Goal: Task Accomplishment & Management: Manage account settings

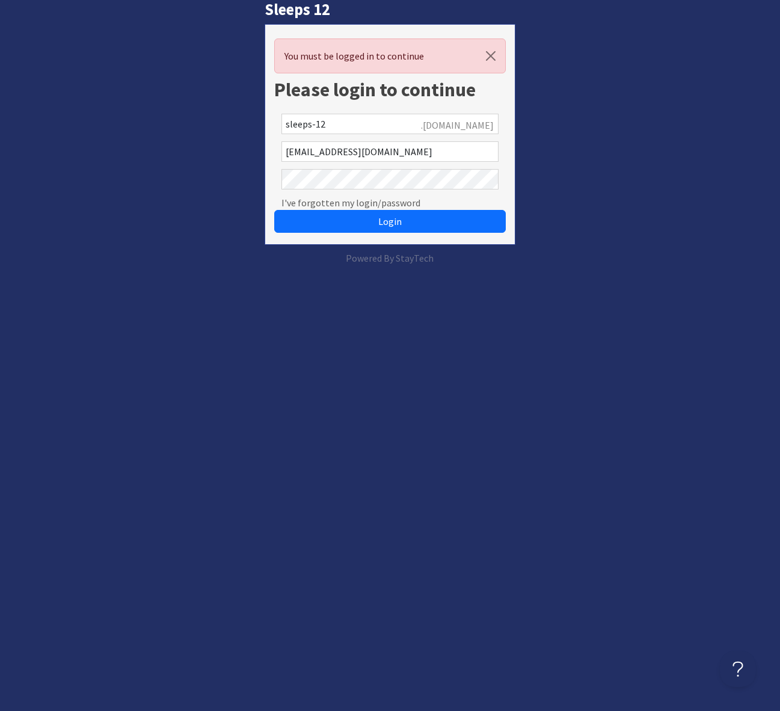
drag, startPoint x: 743, startPoint y: 158, endPoint x: 702, endPoint y: 81, distance: 86.6
click at [740, 155] on div "Sleeps 12 You must be logged in to continue Please login to continue sleeps-12 …" at bounding box center [390, 132] width 794 height 265
click at [676, 136] on div "Sleeps 12 You must be logged in to continue Please login to continue sleeps-12 …" at bounding box center [390, 132] width 794 height 265
click at [128, 55] on div "Sleeps 12 You must be logged in to continue Please login to continue sleeps-12 …" at bounding box center [390, 132] width 794 height 265
drag, startPoint x: 384, startPoint y: 220, endPoint x: 437, endPoint y: 220, distance: 52.3
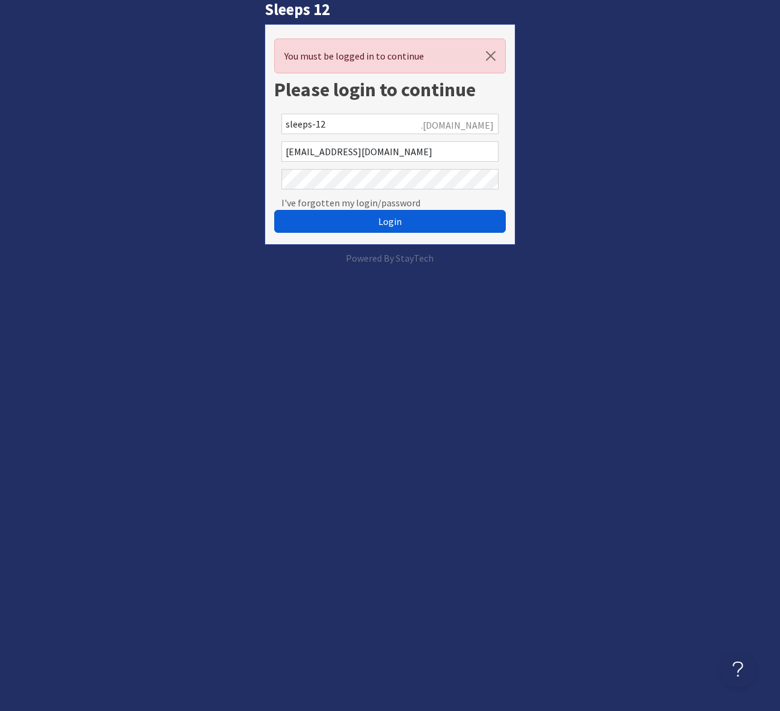
click at [390, 220] on span "Login" at bounding box center [389, 221] width 23 height 12
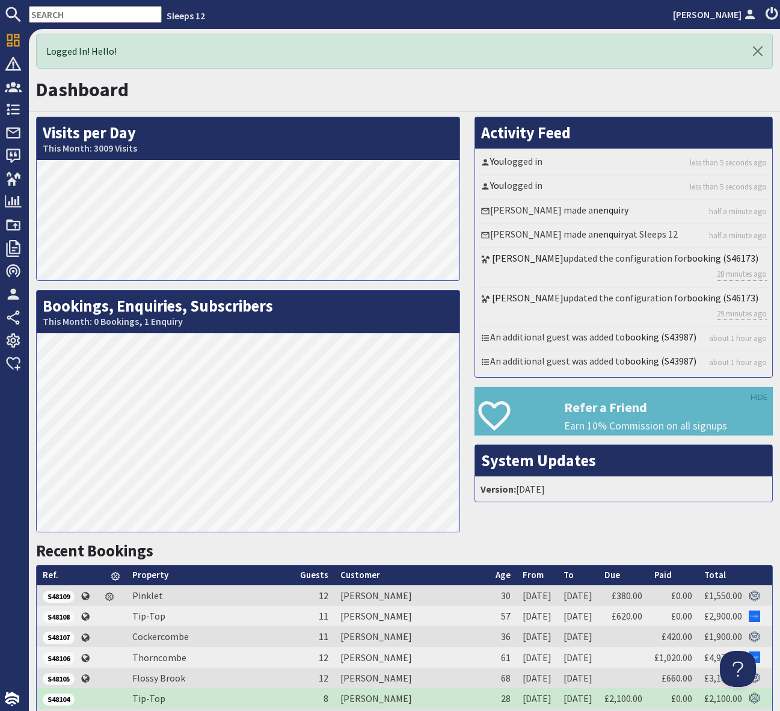
click at [53, 13] on input "text" at bounding box center [95, 14] width 133 height 17
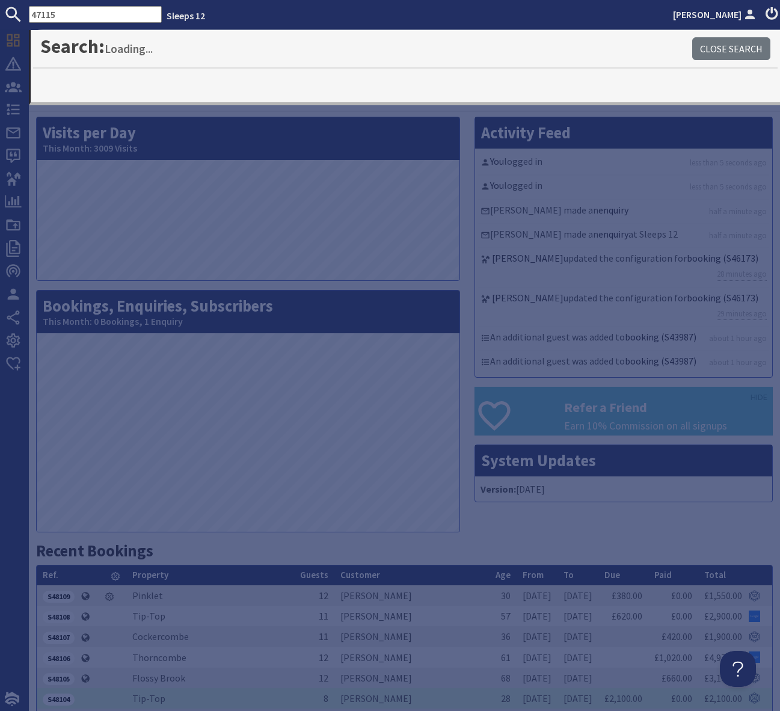
type input "47115"
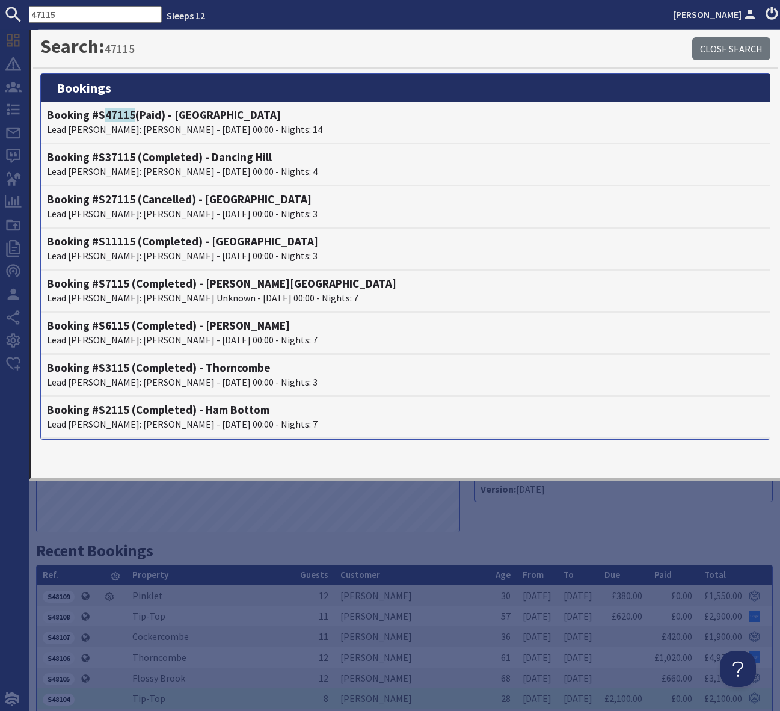
click at [193, 116] on h4 "Booking #S 47115 (Paid) - Duxhams" at bounding box center [405, 115] width 717 height 14
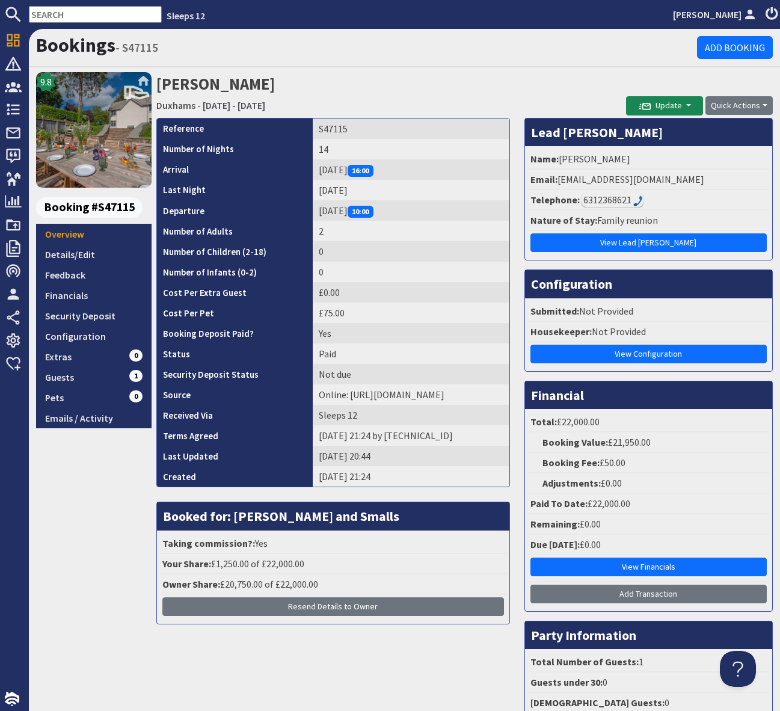
click at [54, 13] on input "text" at bounding box center [95, 14] width 133 height 17
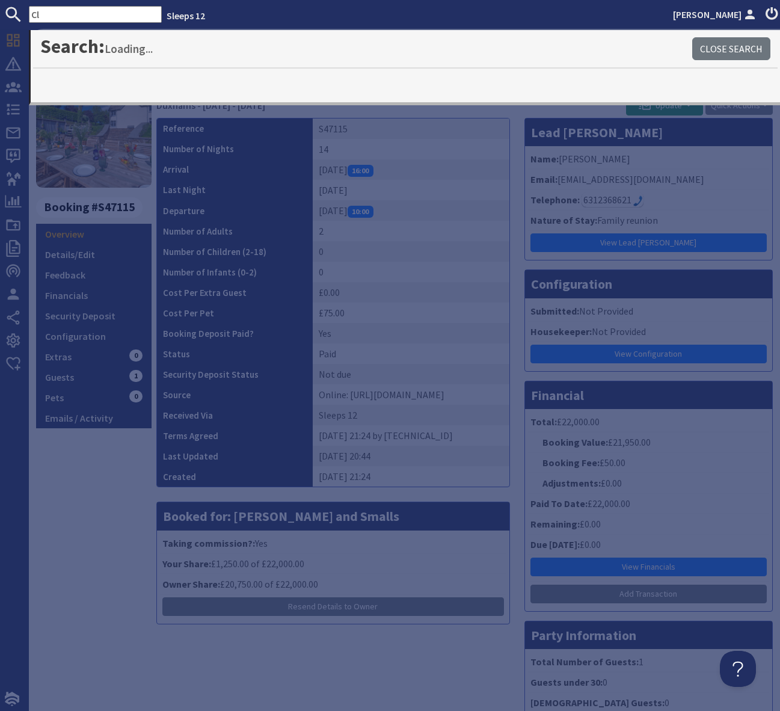
type input "C"
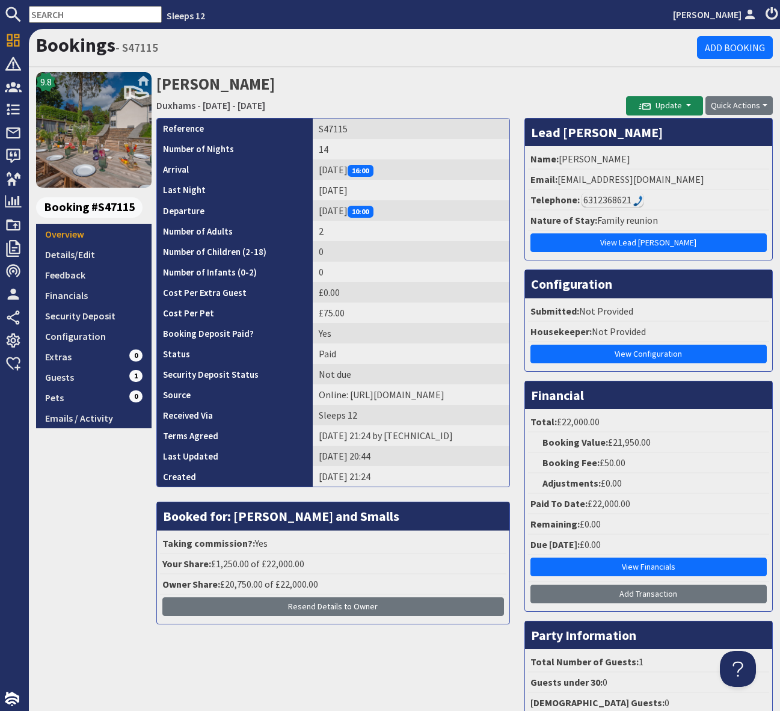
click at [61, 13] on input "text" at bounding box center [95, 14] width 133 height 17
click at [61, 19] on input "text" at bounding box center [95, 14] width 133 height 17
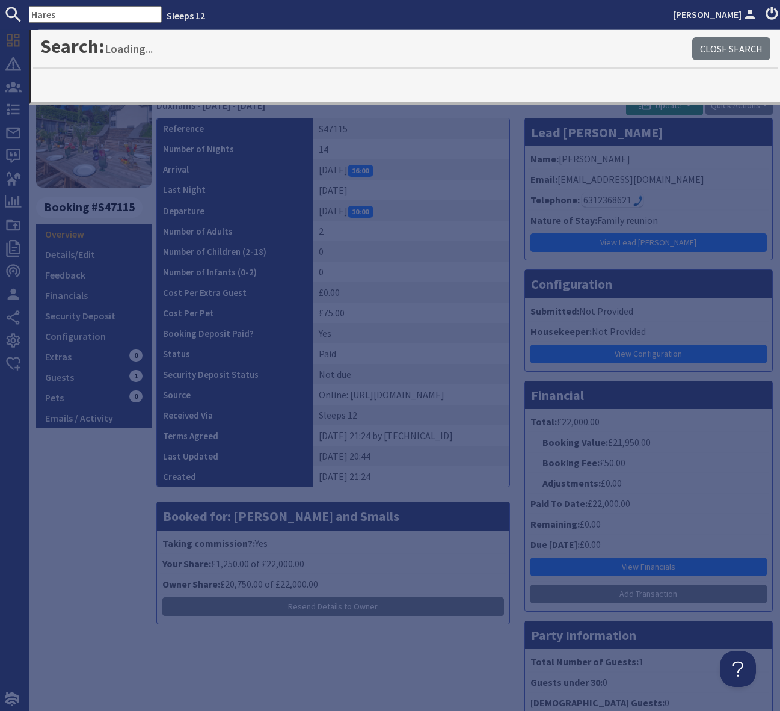
type input "Hares"
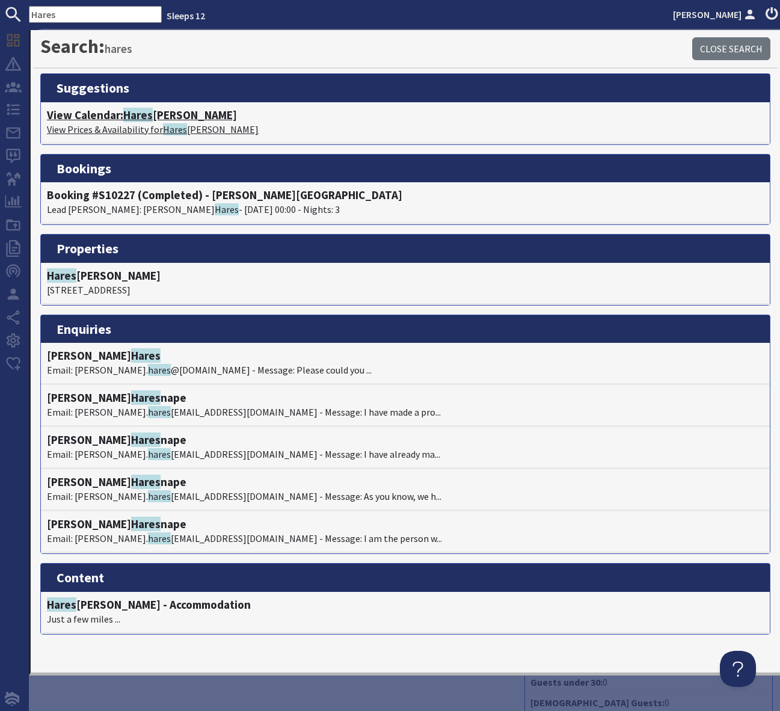
click at [164, 114] on h4 "View Calendar: Hares Barton" at bounding box center [405, 115] width 717 height 14
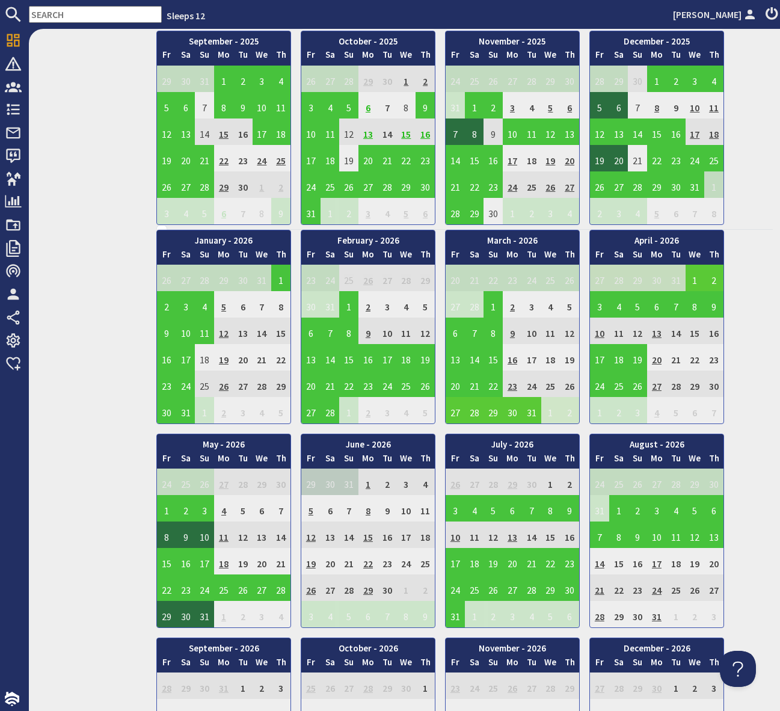
scroll to position [542, 0]
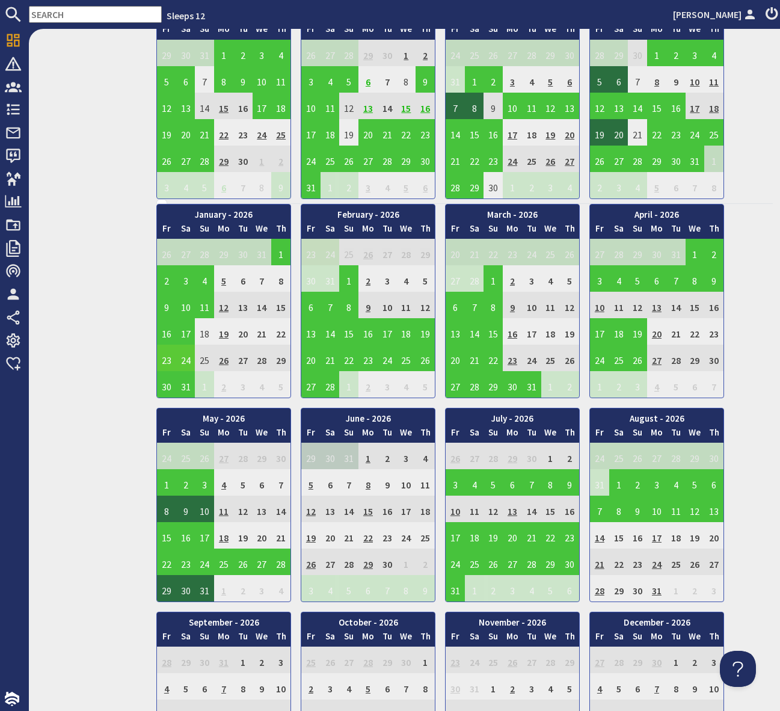
drag, startPoint x: 168, startPoint y: 358, endPoint x: 168, endPoint y: 369, distance: 10.8
click at [168, 358] on td "23" at bounding box center [166, 358] width 19 height 26
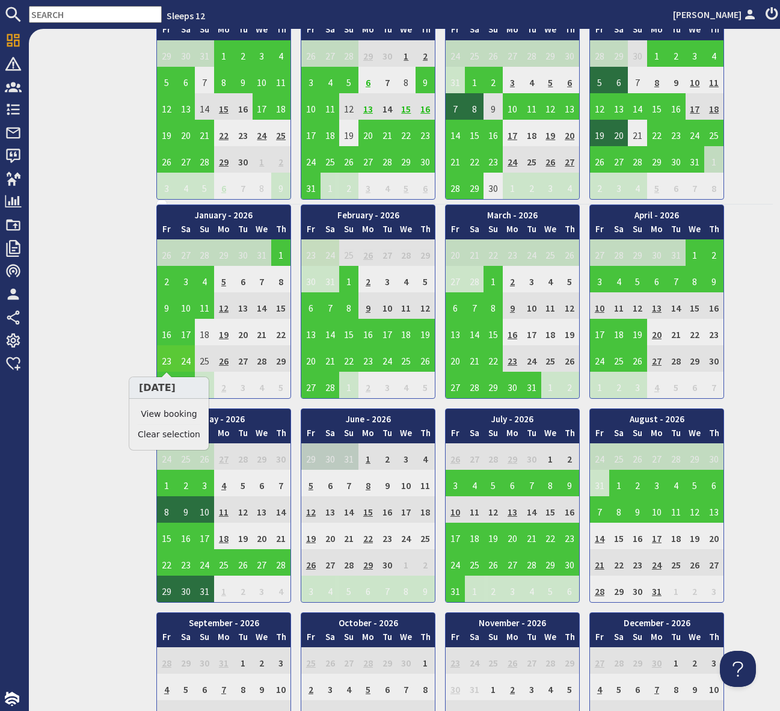
click at [173, 411] on link "View booking" at bounding box center [169, 414] width 63 height 13
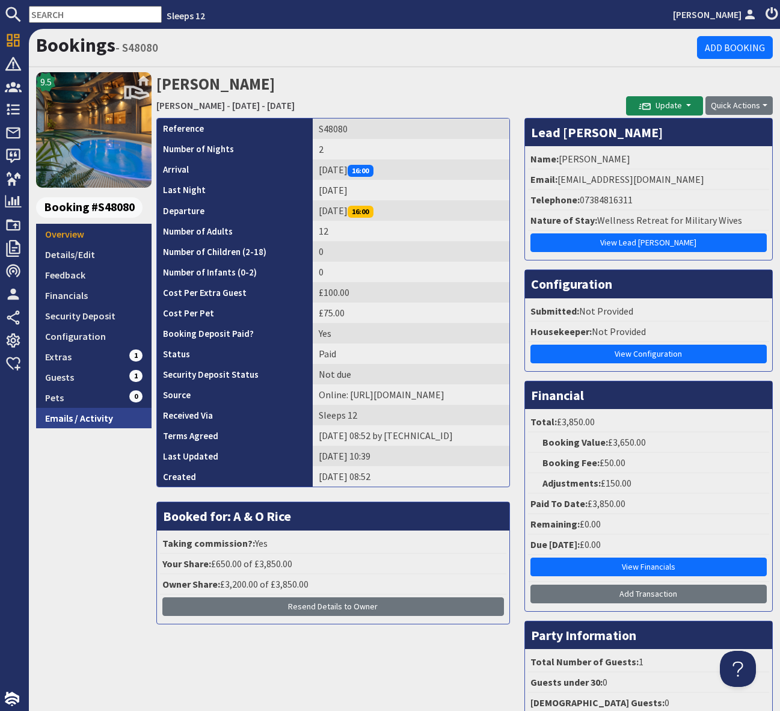
click at [90, 417] on link "Emails / Activity" at bounding box center [93, 418] width 115 height 20
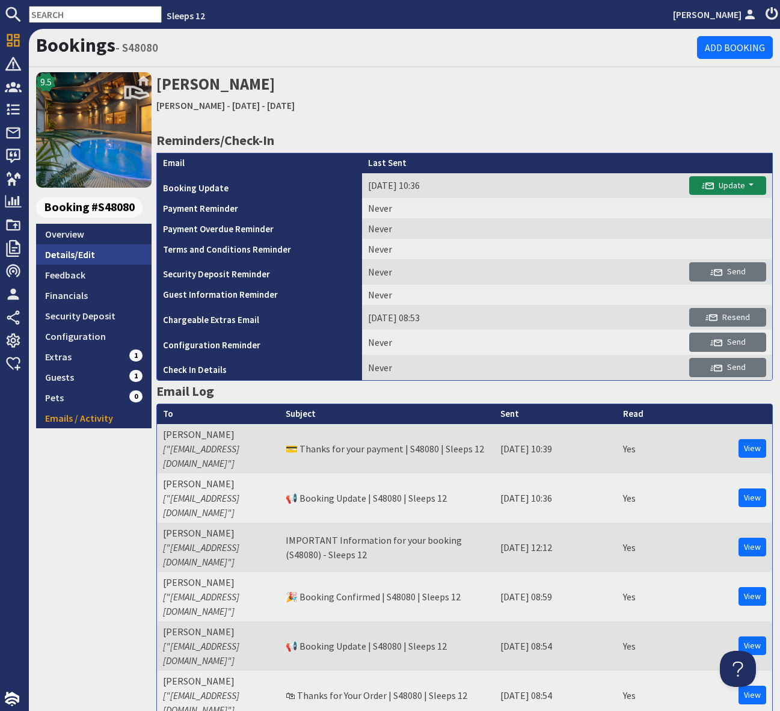
click at [87, 250] on link "Details/Edit" at bounding box center [93, 254] width 115 height 20
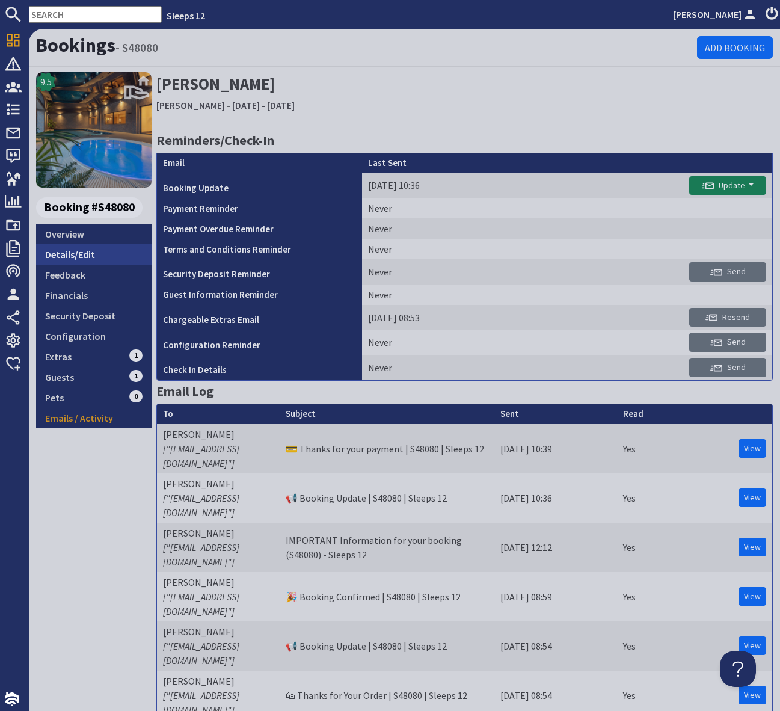
click at [87, 250] on link "Details/Edit" at bounding box center [93, 254] width 115 height 20
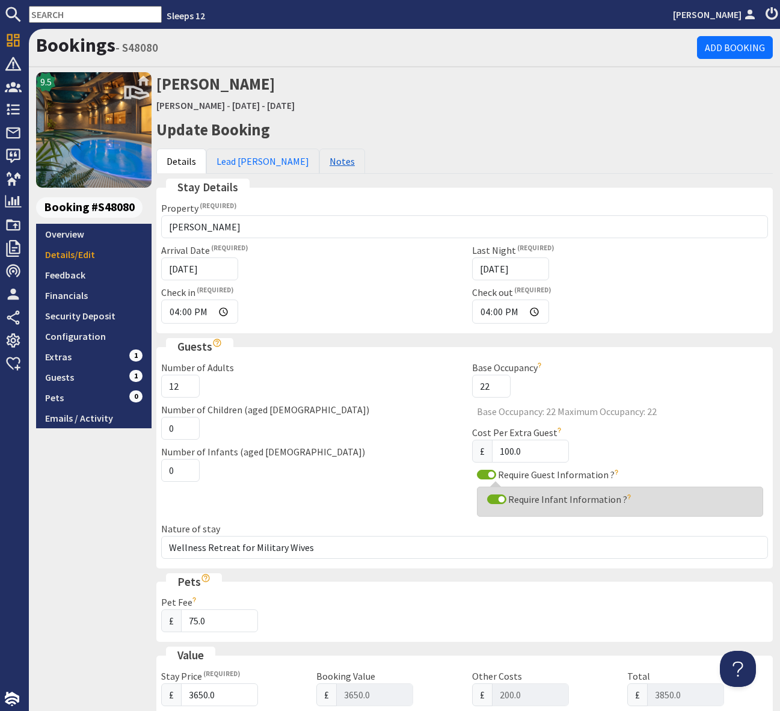
click at [319, 154] on link "Notes" at bounding box center [342, 161] width 46 height 25
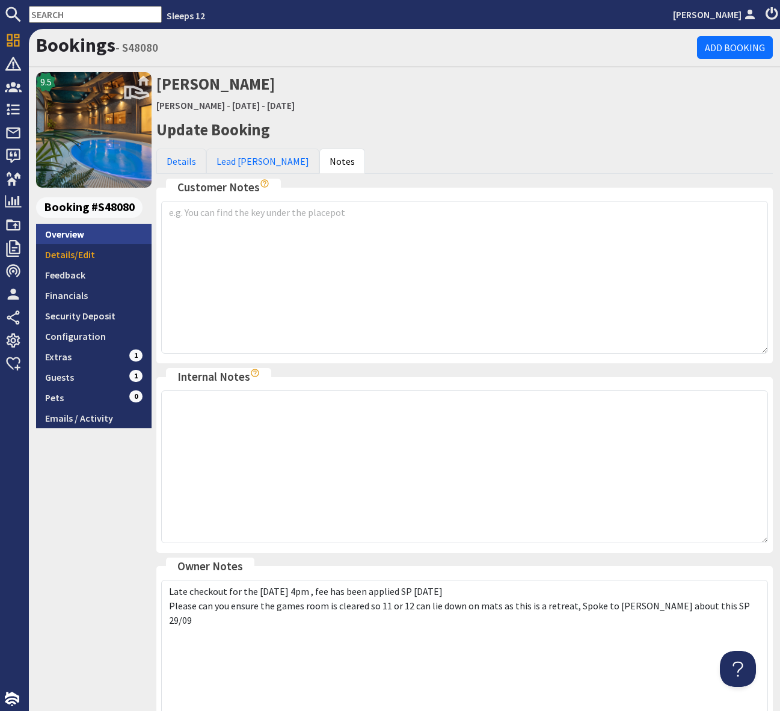
click at [87, 233] on link "Overview" at bounding box center [93, 234] width 115 height 20
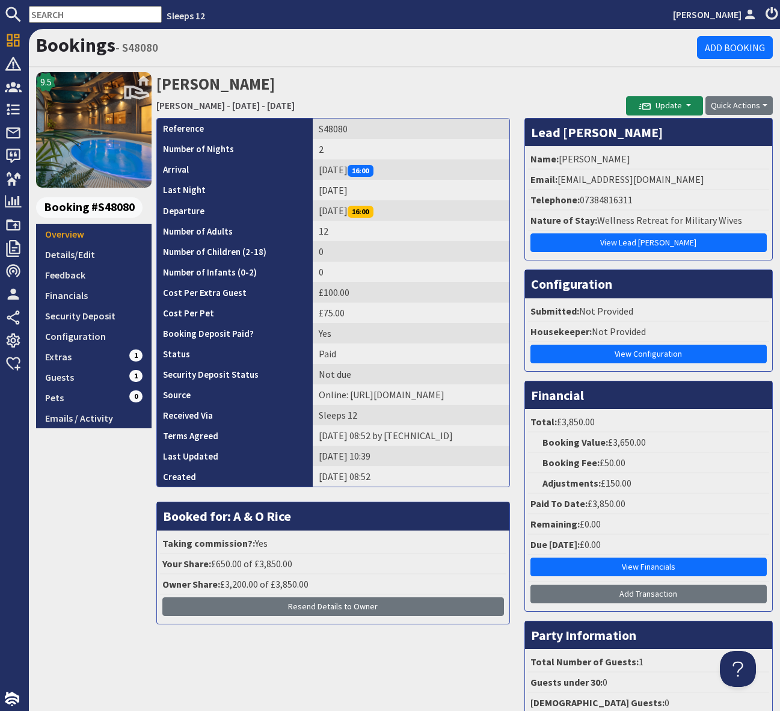
drag, startPoint x: 677, startPoint y: 198, endPoint x: 743, endPoint y: 192, distance: 65.8
click at [677, 198] on li "Telephone: 07384816311" at bounding box center [648, 200] width 241 height 20
drag, startPoint x: 745, startPoint y: 179, endPoint x: 558, endPoint y: 181, distance: 187.1
click at [558, 181] on li "Email: samantha.mcqueen@association1664.com" at bounding box center [648, 180] width 241 height 20
copy li "samantha.mcqueen@association1664.com"
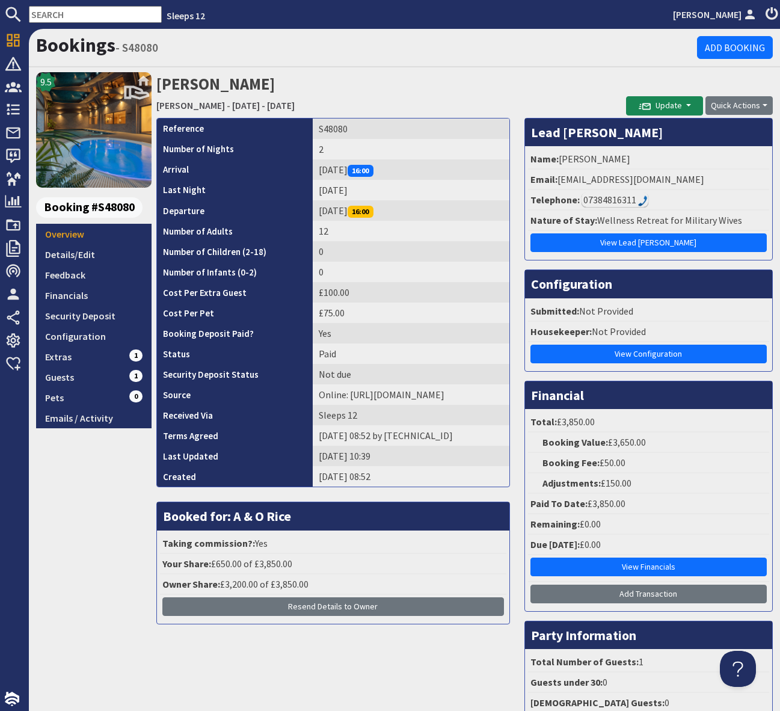
click at [51, 8] on input "text" at bounding box center [95, 14] width 133 height 17
click at [51, 9] on input "text" at bounding box center [95, 14] width 133 height 17
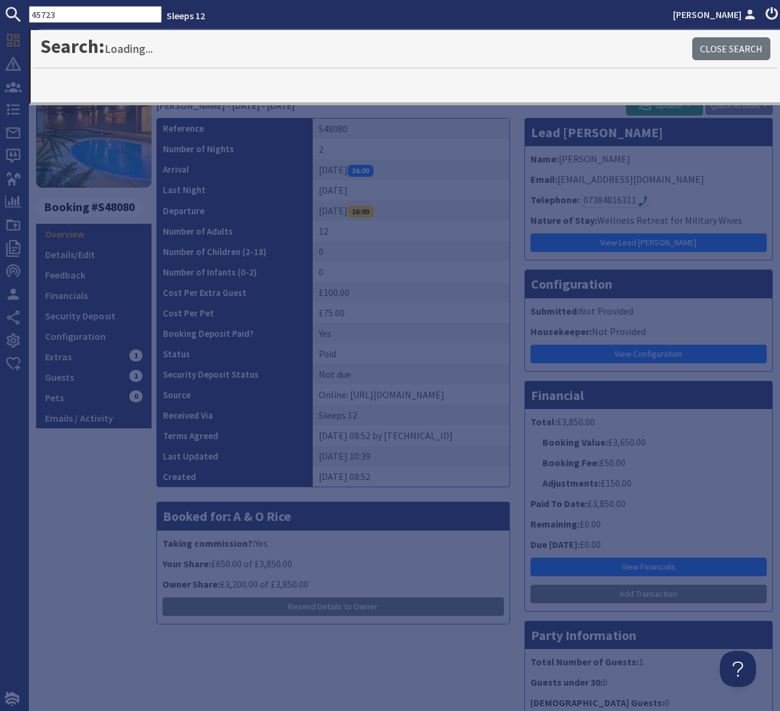
type input "45723"
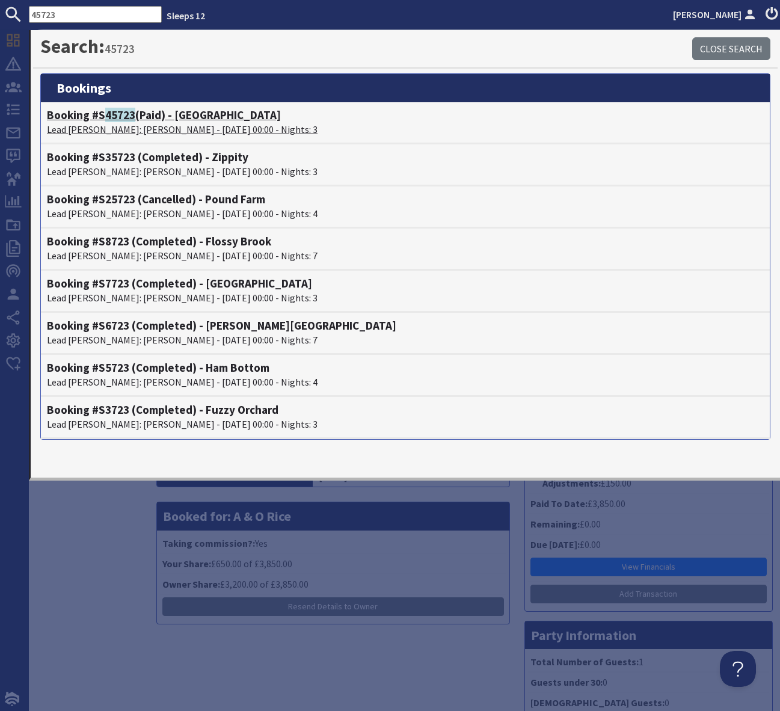
click at [214, 112] on h4 "Booking #S 45723 (Paid) - Swallows Meadow" at bounding box center [405, 115] width 717 height 14
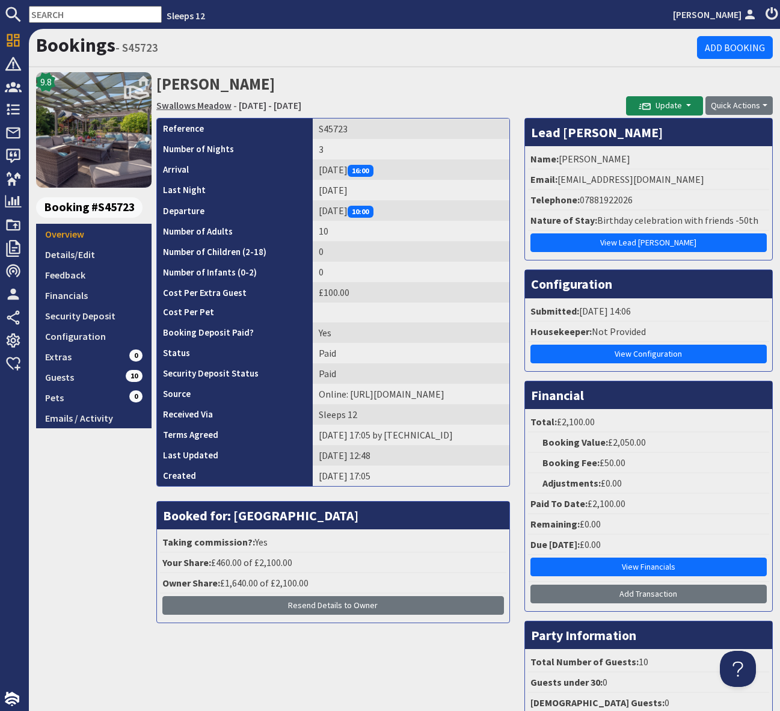
click at [189, 103] on link "Swallows Meadow" at bounding box center [193, 105] width 75 height 12
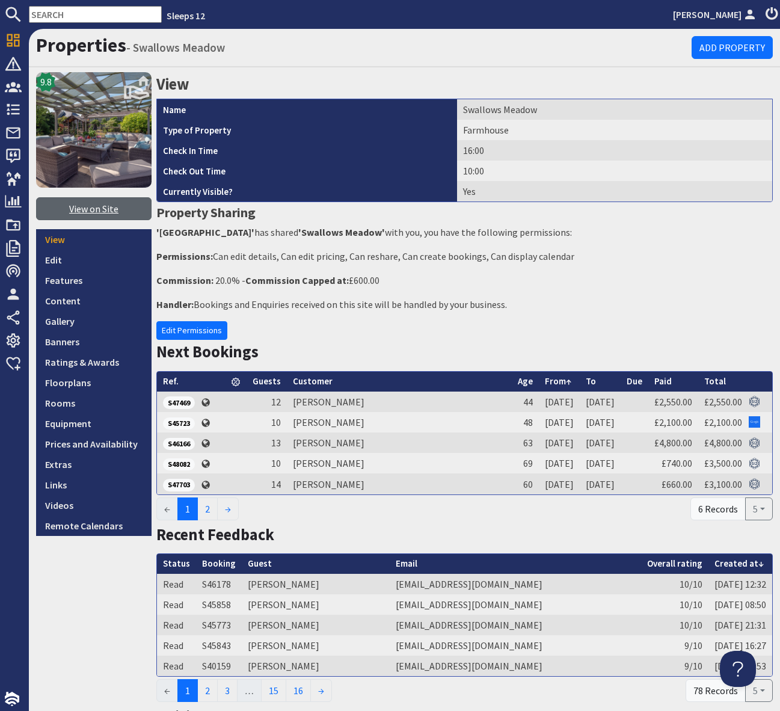
click at [109, 214] on link "View on Site" at bounding box center [93, 208] width 115 height 23
click at [69, 9] on input "text" at bounding box center [95, 14] width 133 height 17
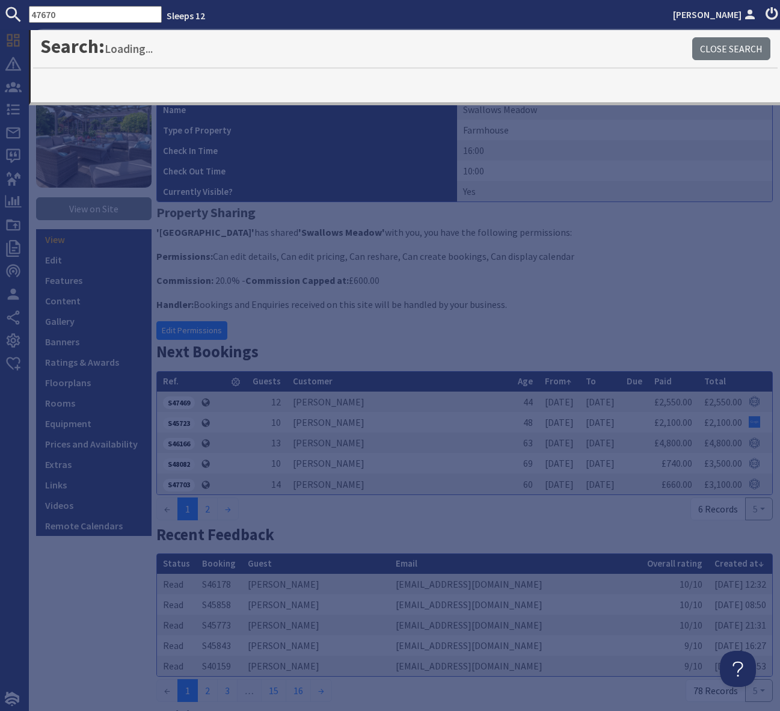
type input "47670"
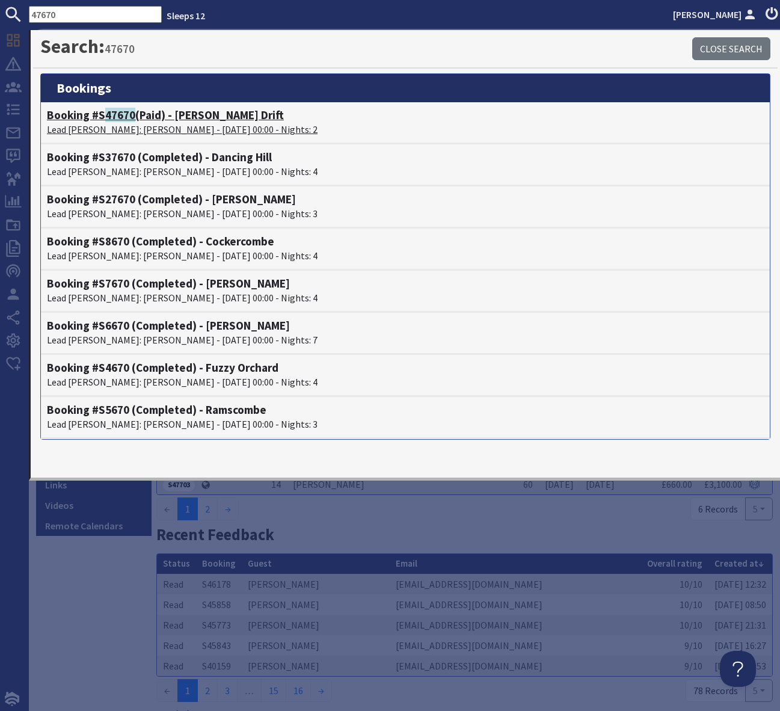
click at [218, 117] on h4 "Booking #S 47670 (Paid) - Meadows Drift" at bounding box center [405, 115] width 717 height 14
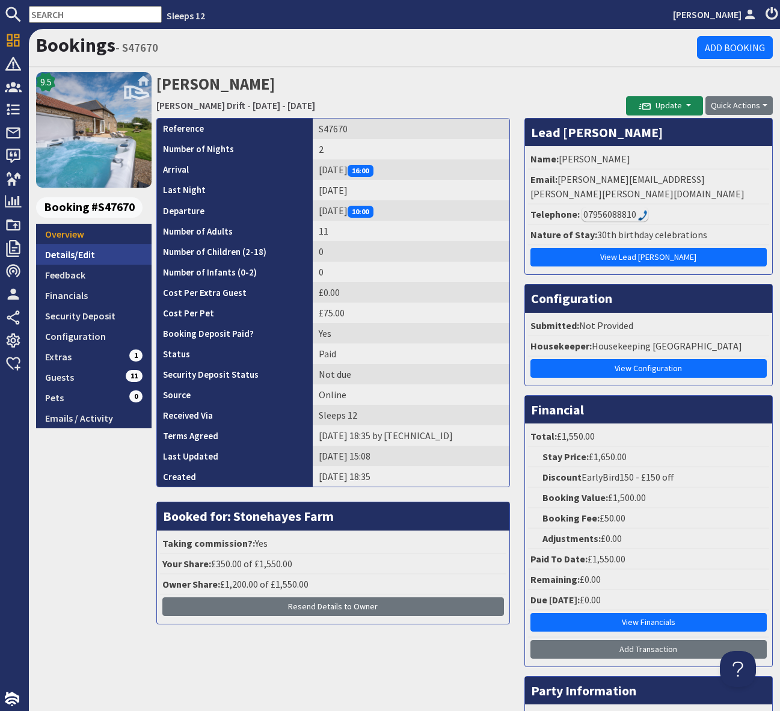
click at [94, 245] on link "Details/Edit" at bounding box center [93, 254] width 115 height 20
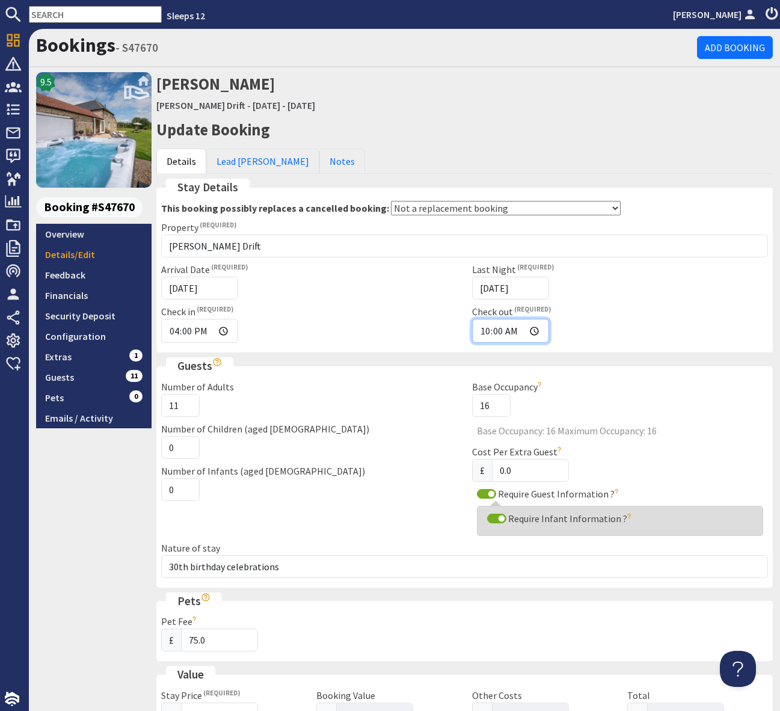
click at [533, 327] on input "10:00" at bounding box center [510, 331] width 77 height 24
type input "16:00"
drag, startPoint x: 677, startPoint y: 295, endPoint x: 681, endPoint y: 312, distance: 17.2
click at [677, 295] on div "Last Night 22/11/2025" at bounding box center [620, 280] width 311 height 37
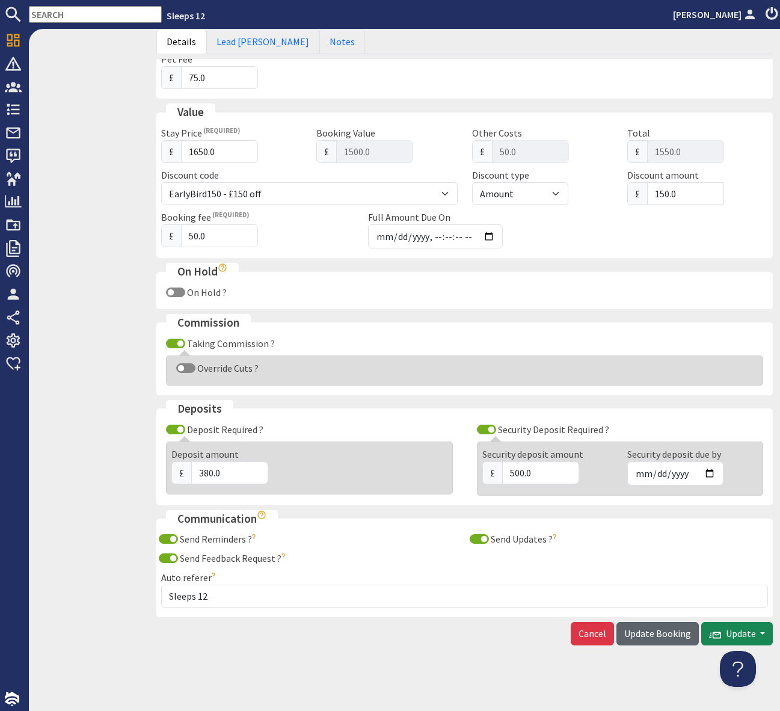
click at [660, 635] on span "Update Booking" at bounding box center [657, 633] width 67 height 12
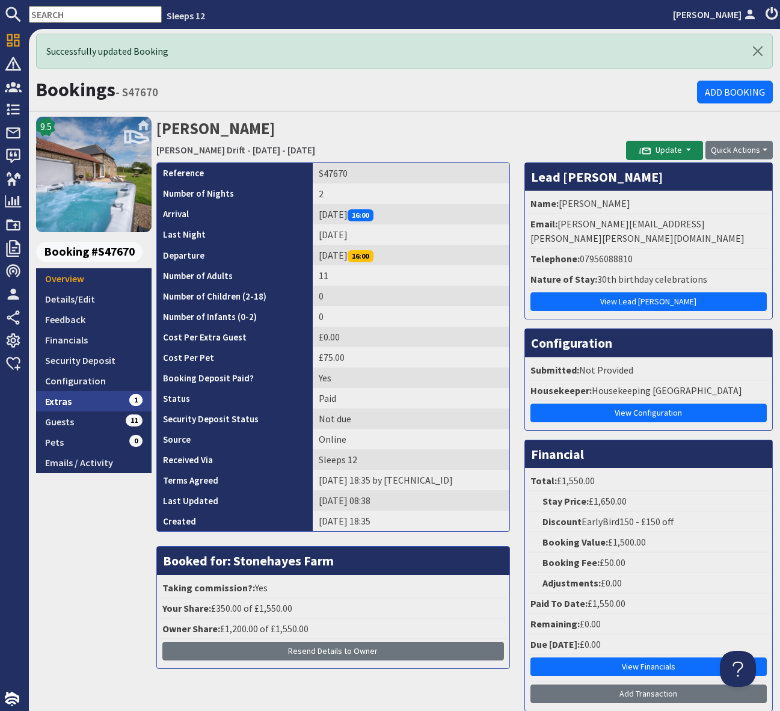
click at [87, 399] on link "Extras 1" at bounding box center [93, 401] width 115 height 20
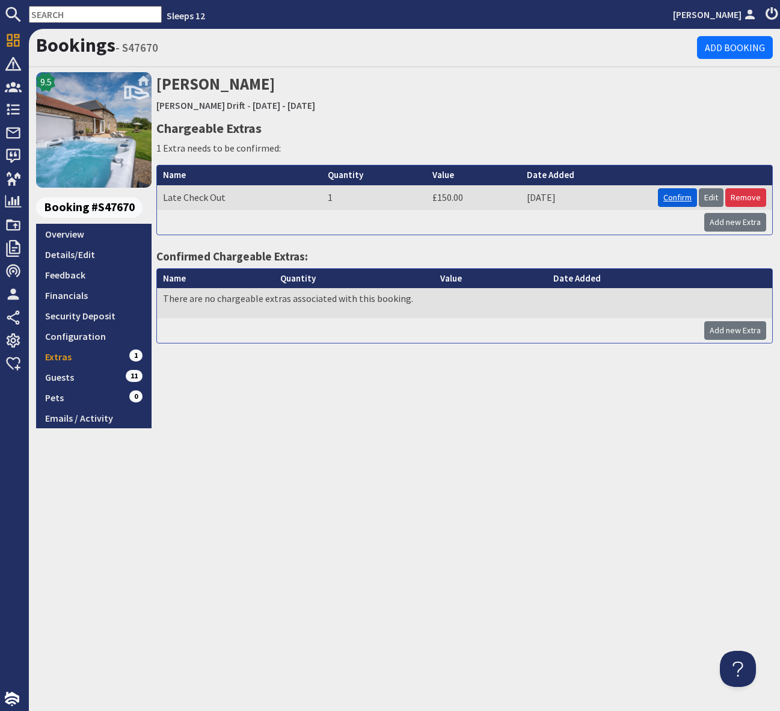
click at [680, 196] on link "Confirm" at bounding box center [677, 197] width 39 height 19
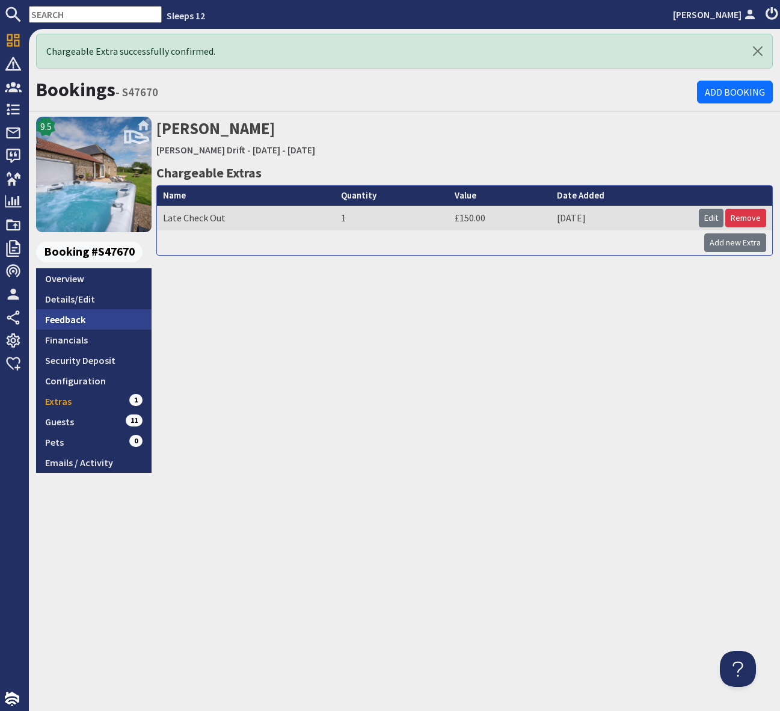
drag, startPoint x: 272, startPoint y: 444, endPoint x: 105, endPoint y: 328, distance: 203.5
click at [272, 444] on div "Sarah King Meadows Drift - Friday 21/11/2025 - Saturday 22/11/2025 Chargeable E…" at bounding box center [464, 295] width 616 height 356
click at [88, 302] on link "Details/Edit" at bounding box center [93, 299] width 115 height 20
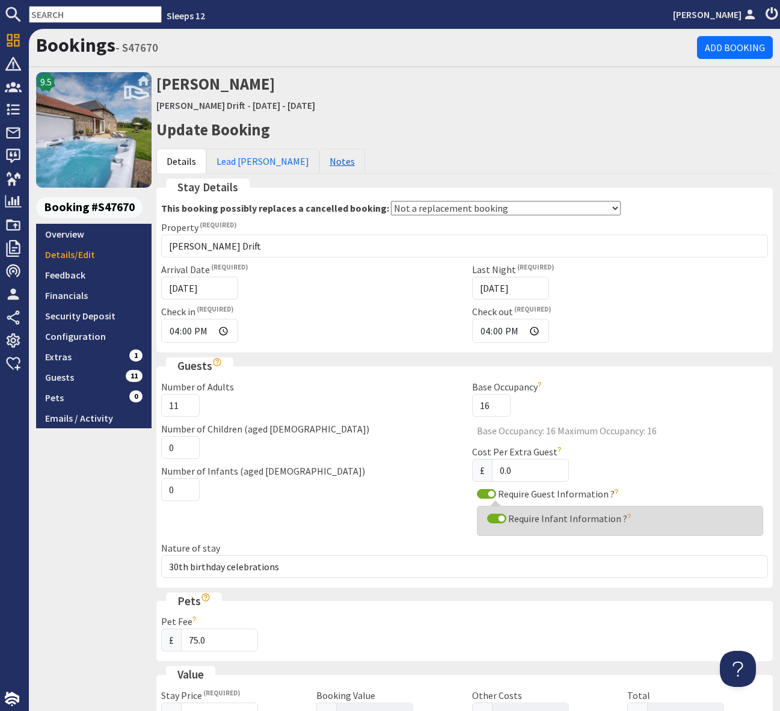
click at [319, 160] on link "Notes" at bounding box center [342, 161] width 46 height 25
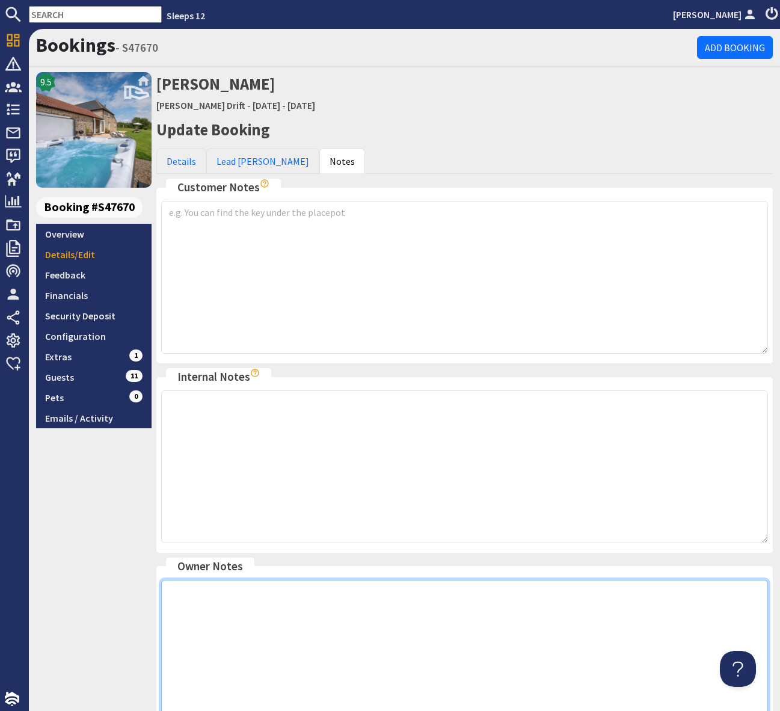
click at [198, 592] on textarea at bounding box center [464, 656] width 607 height 153
click at [502, 644] on textarea "Sunday 4pm checkout fee has been applied SP 01.10.25" at bounding box center [464, 656] width 607 height 153
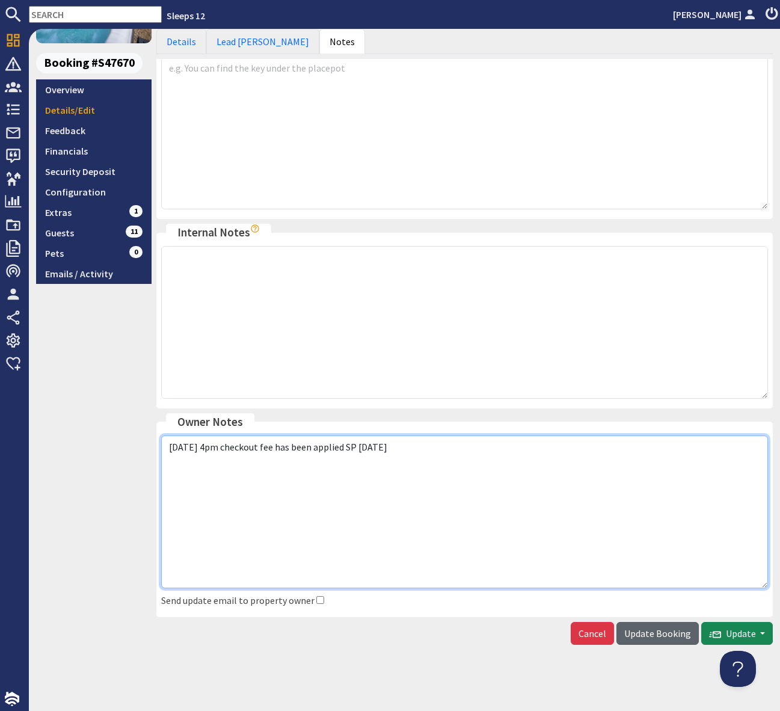
type textarea "Sunday 4pm checkout fee has been applied SP 01.10.25"
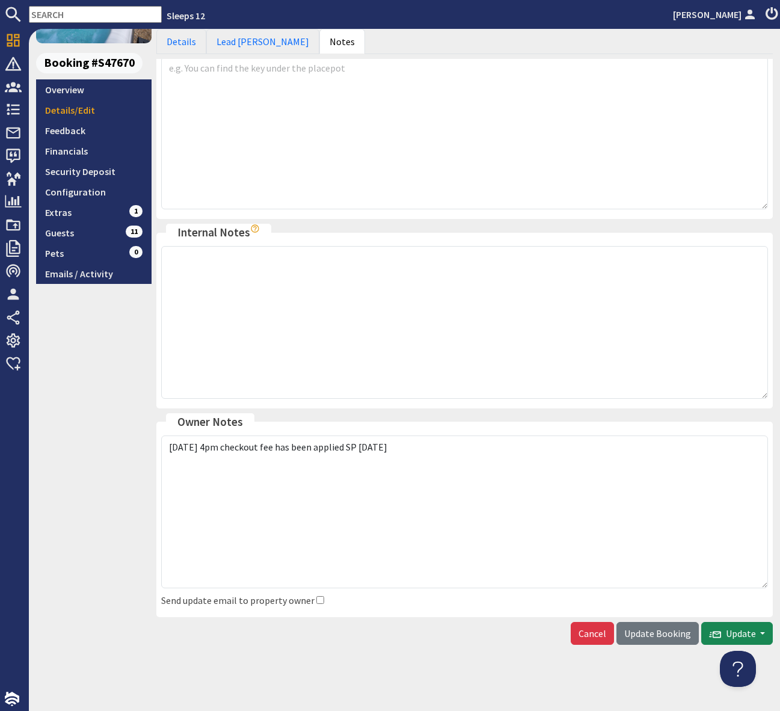
drag, startPoint x: 659, startPoint y: 630, endPoint x: 589, endPoint y: 653, distance: 72.8
click at [659, 630] on span "Update Booking" at bounding box center [657, 633] width 67 height 12
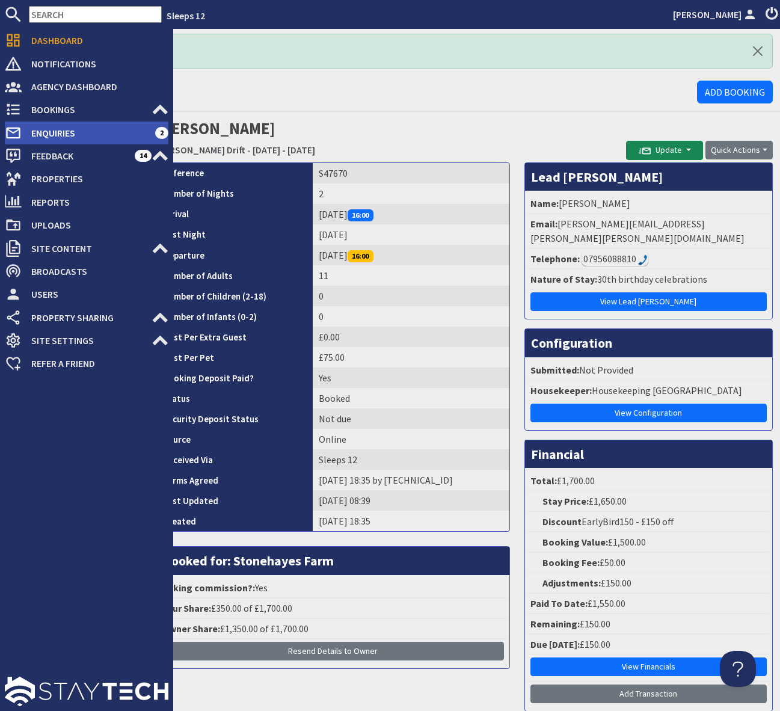
click at [84, 135] on span "Enquiries" at bounding box center [89, 132] width 134 height 19
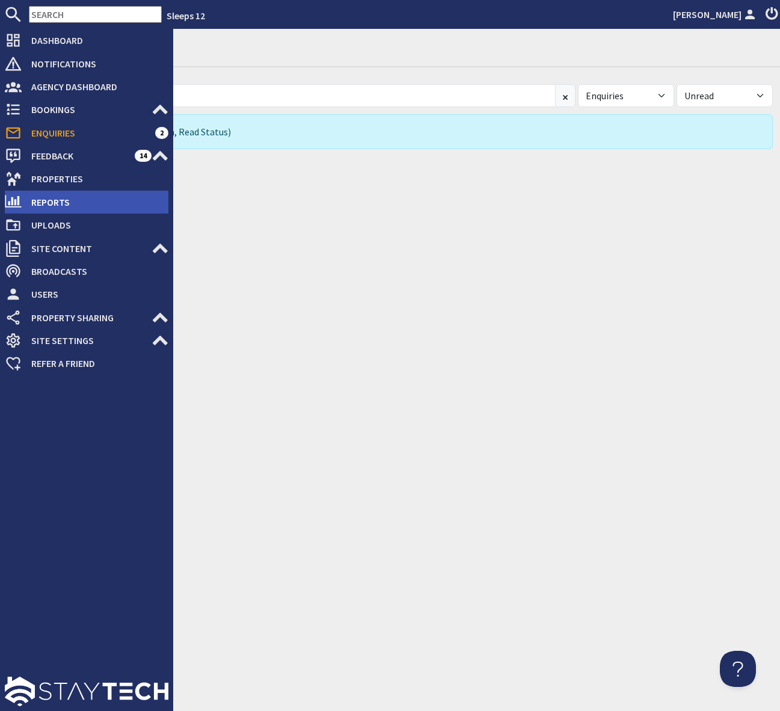
click at [82, 203] on span "Reports" at bounding box center [95, 201] width 147 height 19
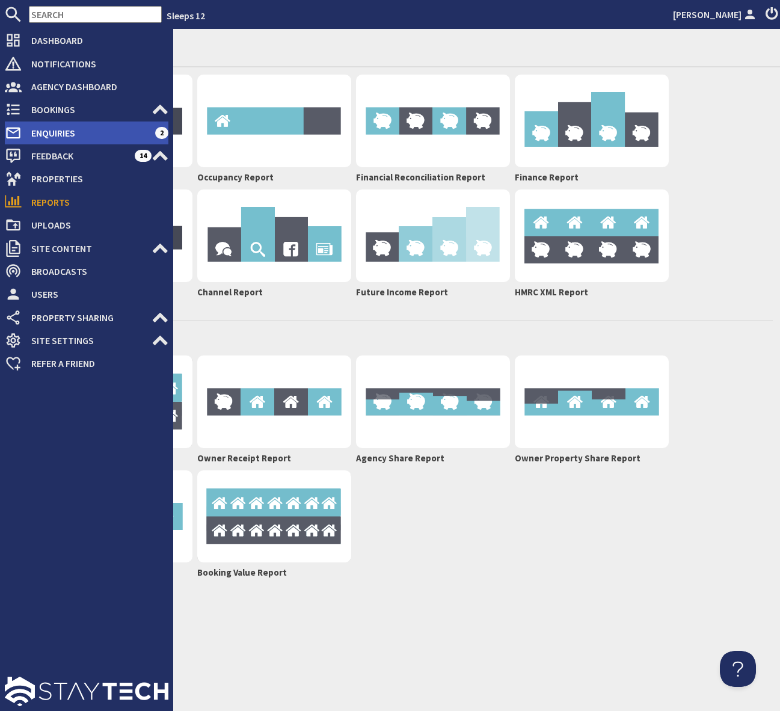
click at [81, 130] on span "Enquiries" at bounding box center [89, 132] width 134 height 19
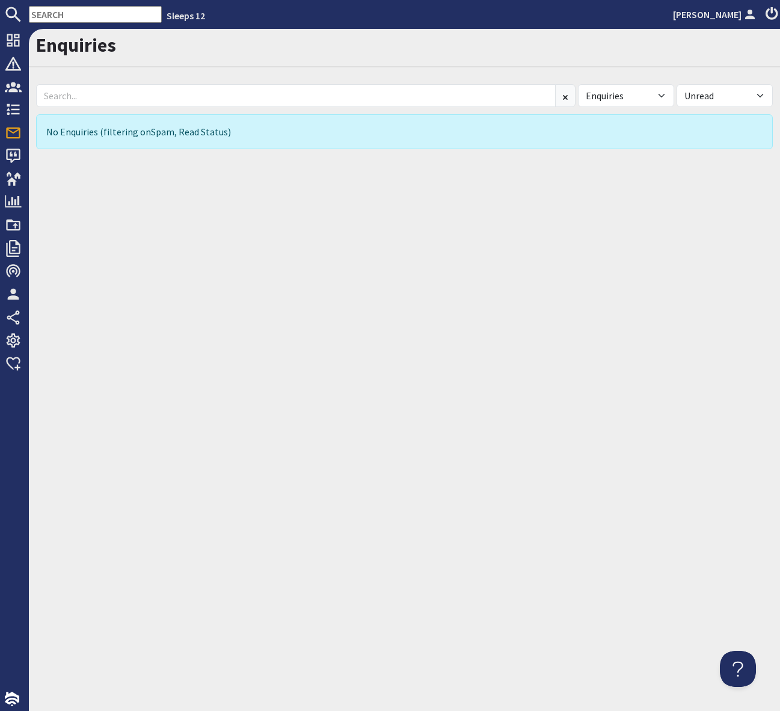
drag, startPoint x: 44, startPoint y: 7, endPoint x: 47, endPoint y: 17, distance: 10.7
click at [43, 11] on input "text" at bounding box center [95, 14] width 133 height 17
paste input "S46173"
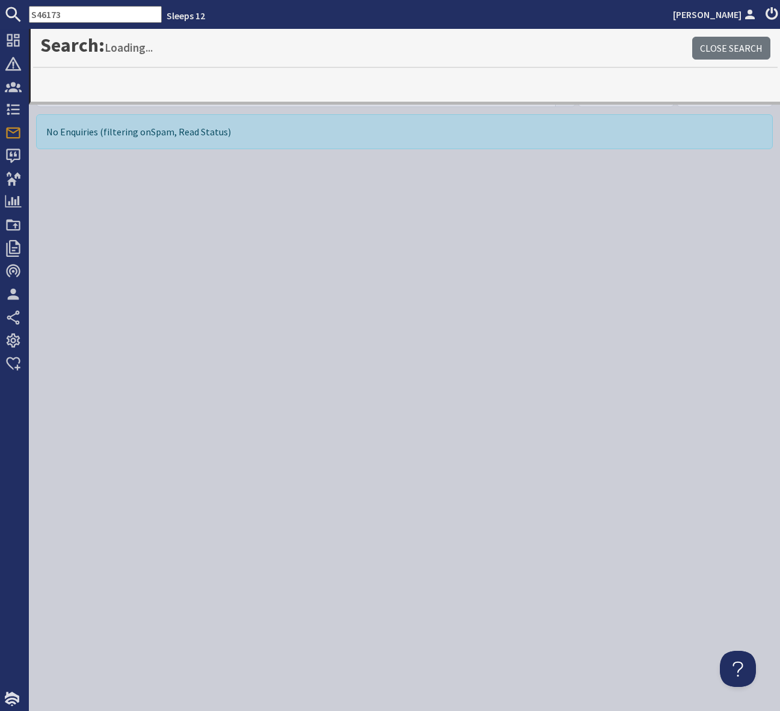
type input "S46173"
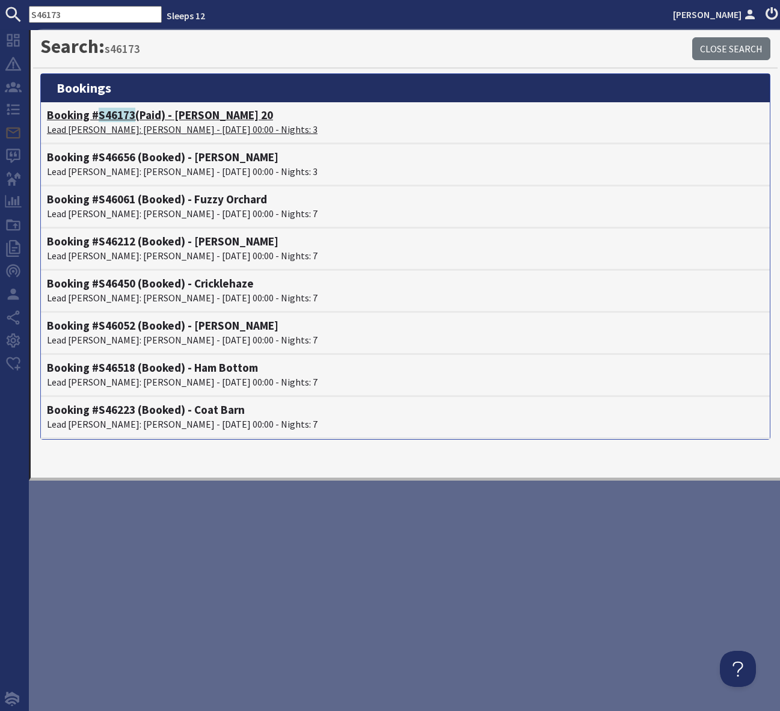
click at [176, 120] on h4 "Booking # S46173 (Paid) - Churchill 20" at bounding box center [405, 115] width 717 height 14
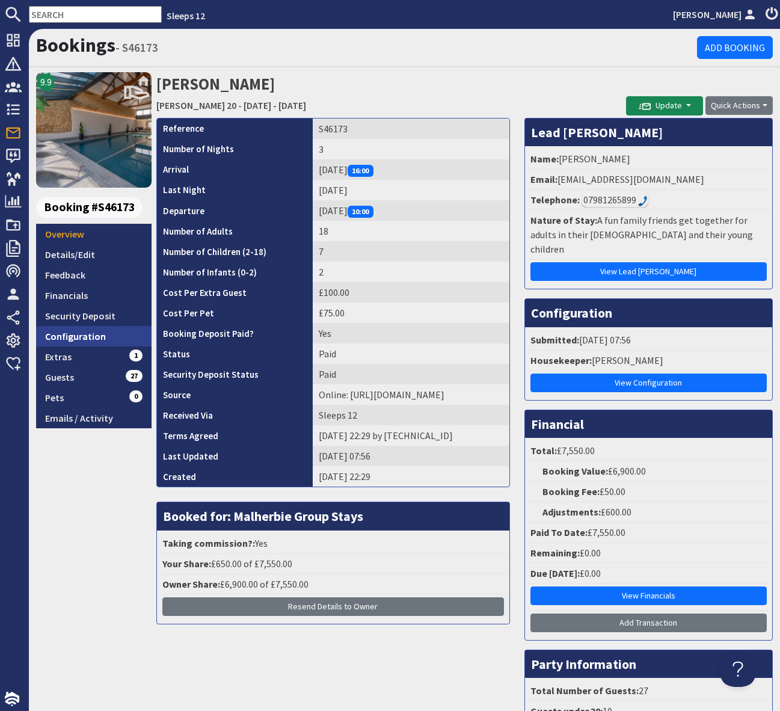
click at [97, 334] on link "Configuration" at bounding box center [93, 336] width 115 height 20
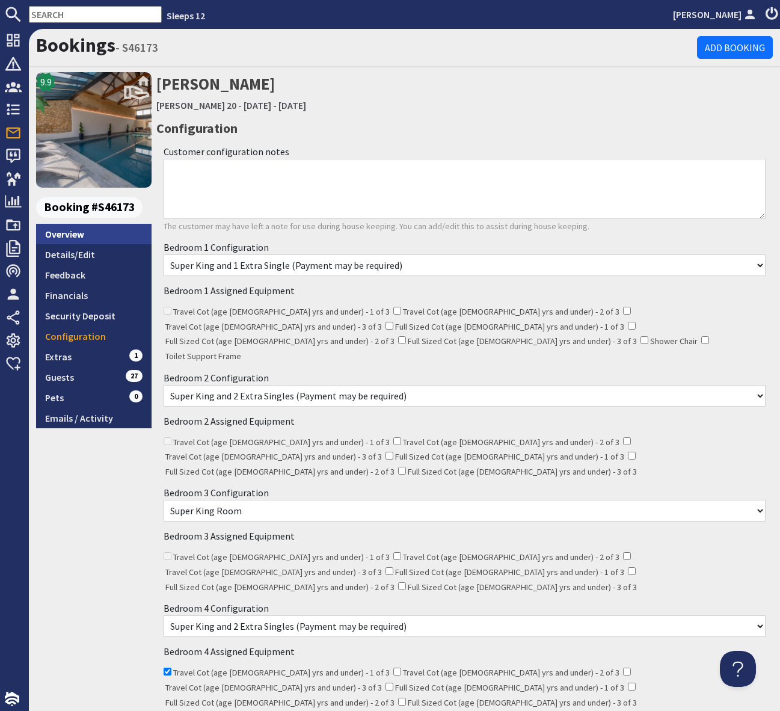
click at [70, 233] on link "Overview" at bounding box center [93, 234] width 115 height 20
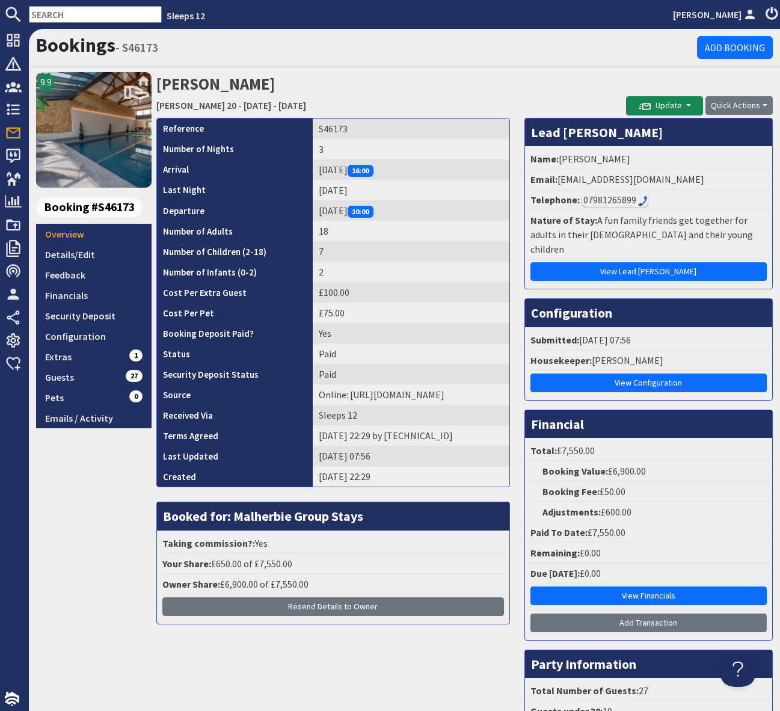
click at [51, 14] on input "text" at bounding box center [95, 14] width 133 height 17
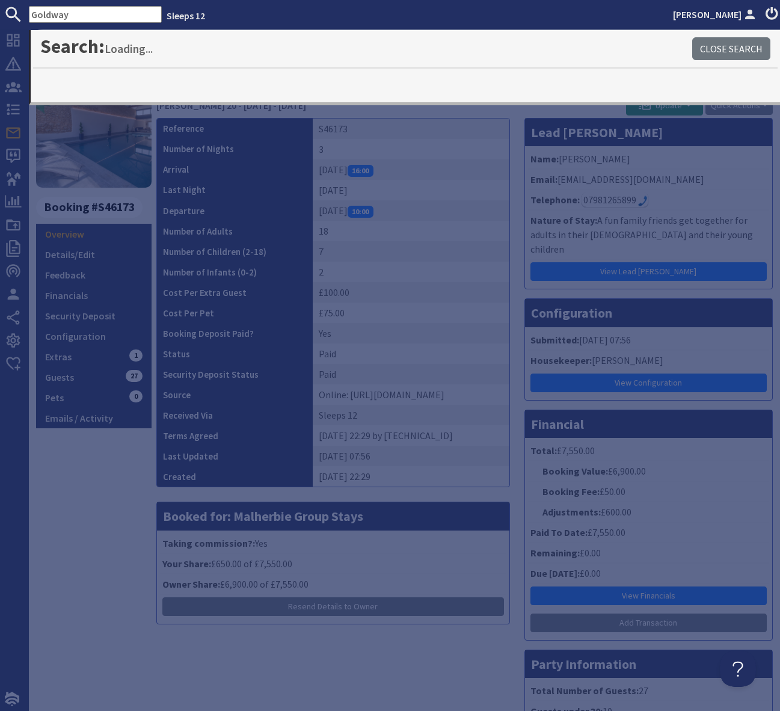
type input "Goldway"
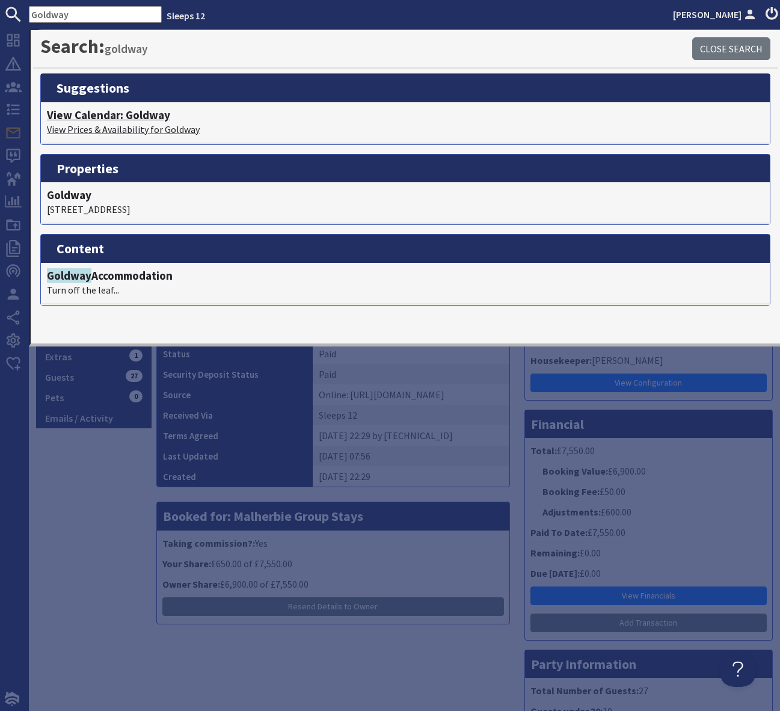
click at [164, 115] on h4 "View Calendar: Goldway" at bounding box center [405, 115] width 717 height 14
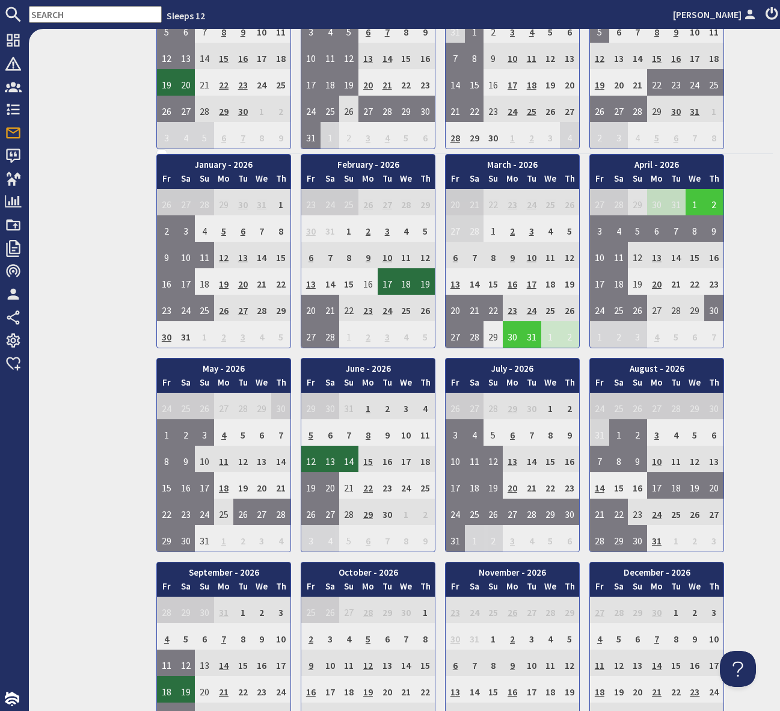
scroll to position [592, 0]
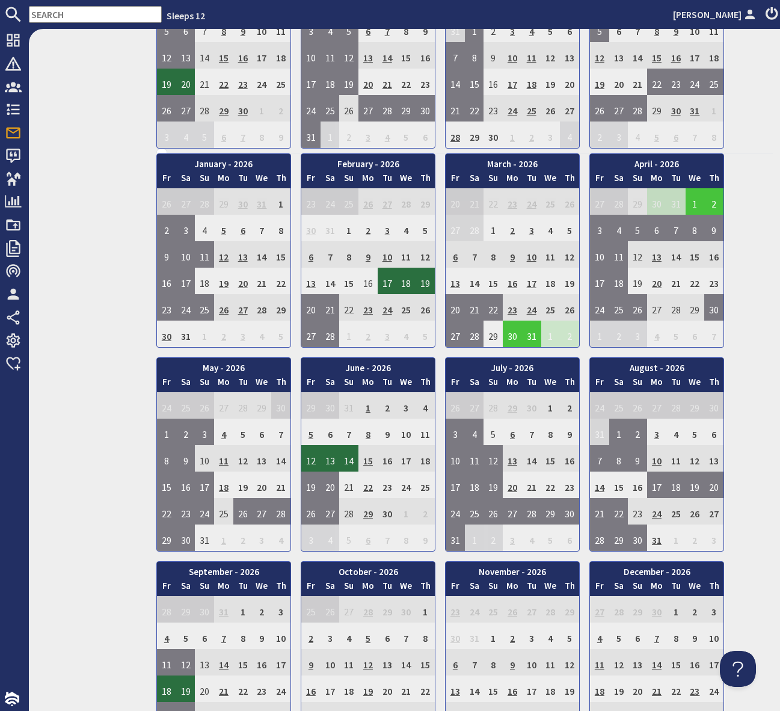
click at [55, 14] on input "text" at bounding box center [95, 14] width 133 height 17
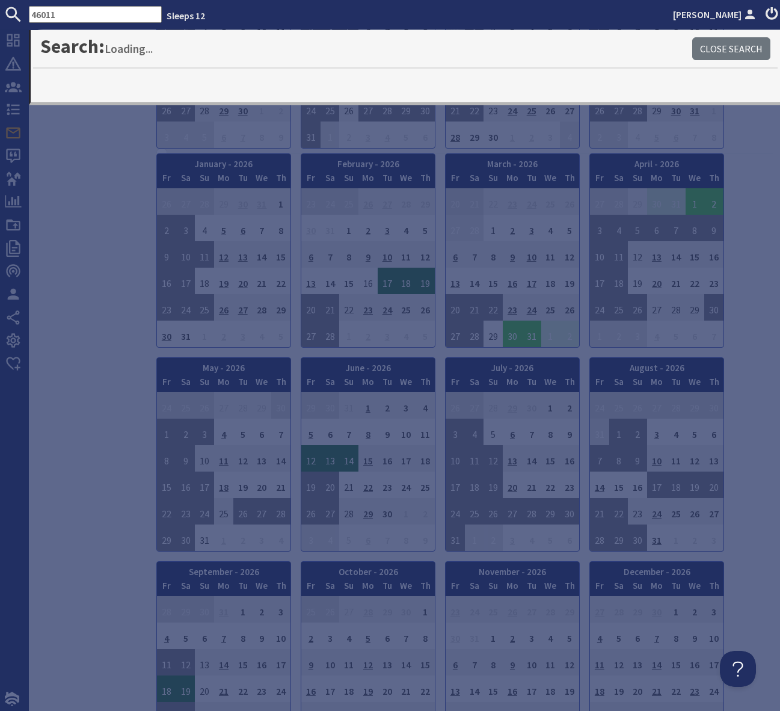
type input "46011"
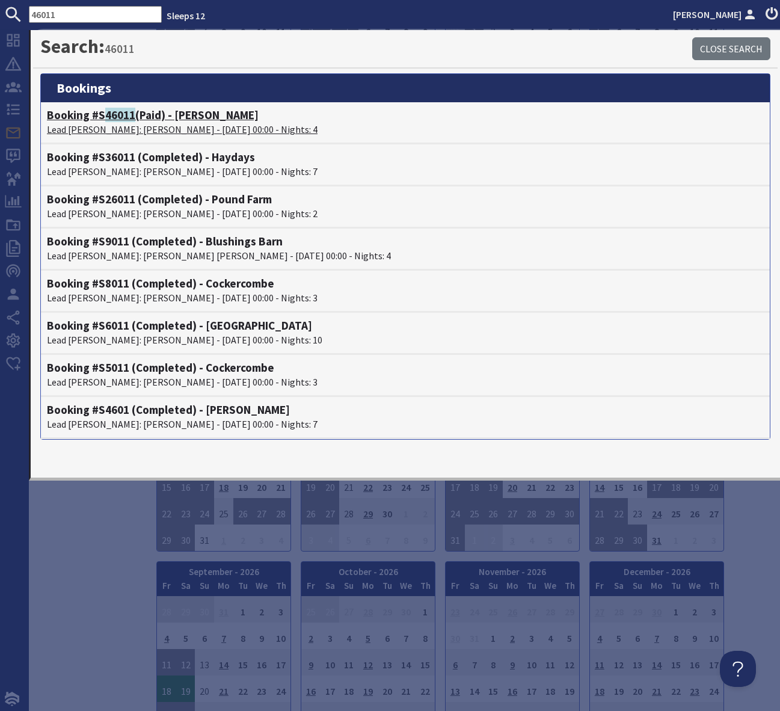
click at [214, 116] on h4 "Booking #S 46011 (Paid) - Kingshay Barton" at bounding box center [405, 115] width 717 height 14
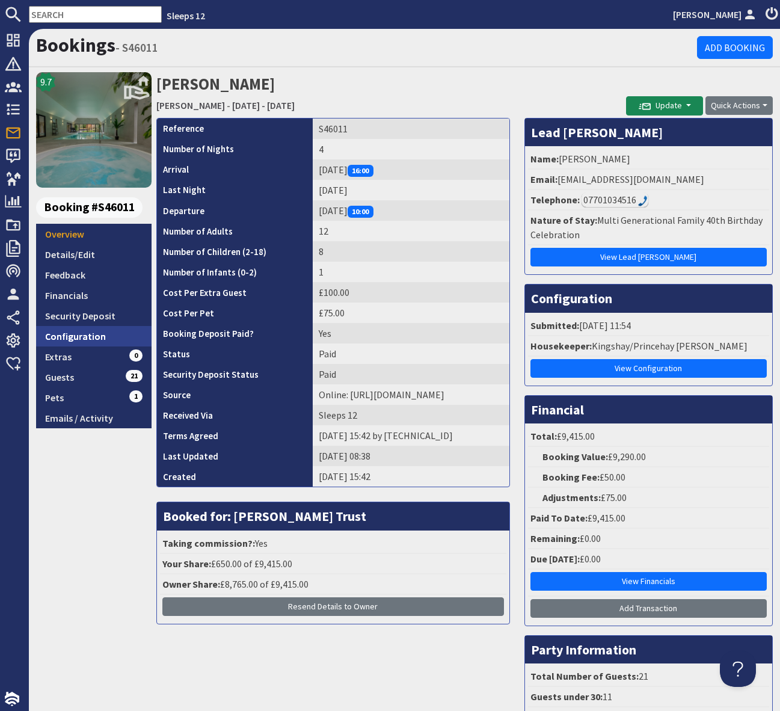
click at [94, 336] on link "Configuration" at bounding box center [93, 336] width 115 height 20
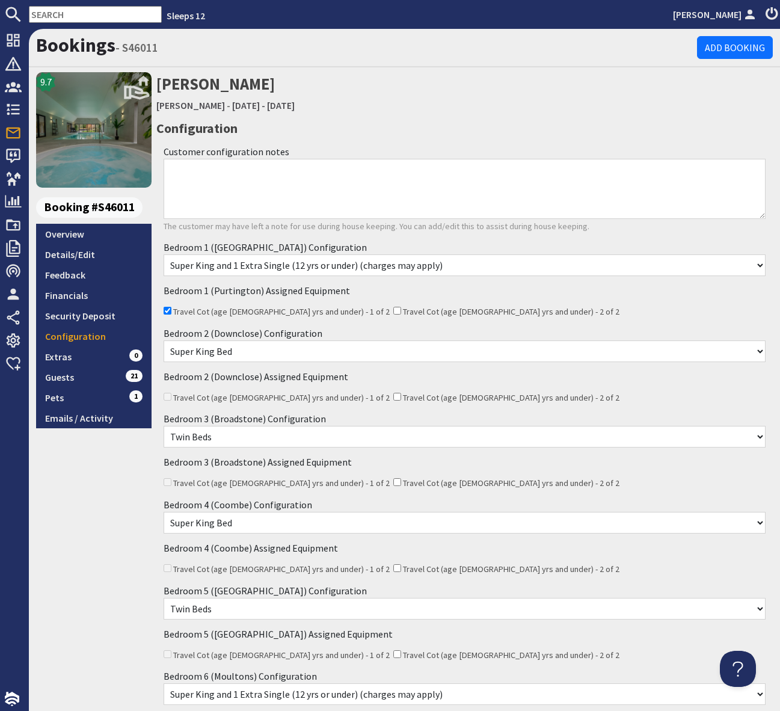
drag, startPoint x: 187, startPoint y: 171, endPoint x: 201, endPoint y: 171, distance: 14.4
click at [188, 171] on textarea "Customer configuration notes" at bounding box center [465, 189] width 602 height 60
click at [180, 174] on textarea "Customer configuration notes" at bounding box center [465, 189] width 602 height 60
click at [81, 232] on link "Overview" at bounding box center [93, 234] width 115 height 20
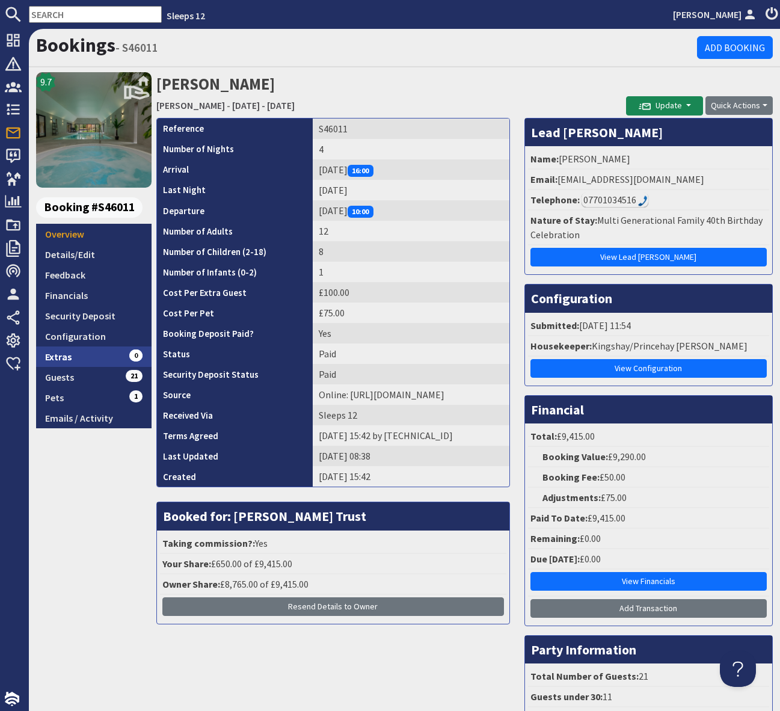
click at [98, 357] on link "Extras 0" at bounding box center [93, 356] width 115 height 20
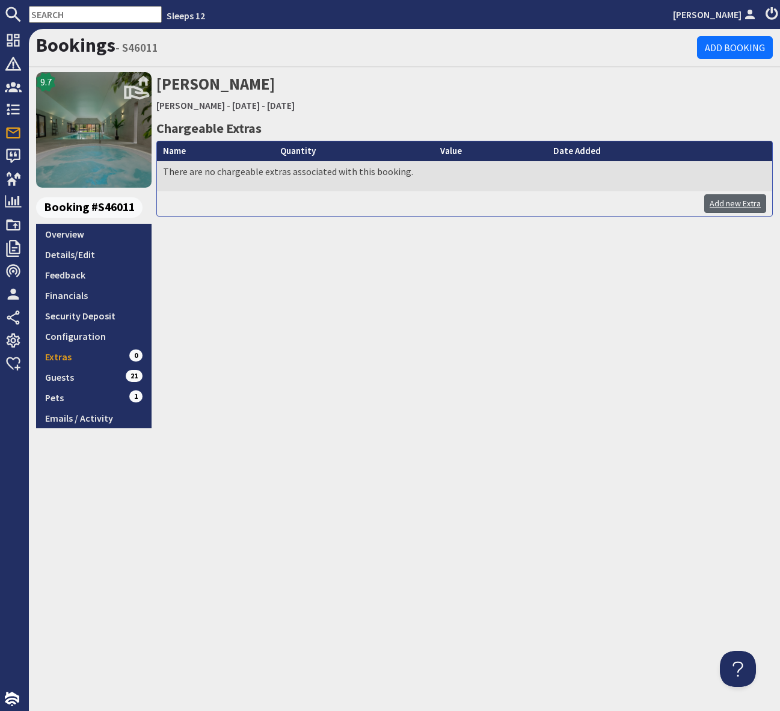
click at [734, 204] on link "Add new Extra" at bounding box center [735, 203] width 62 height 19
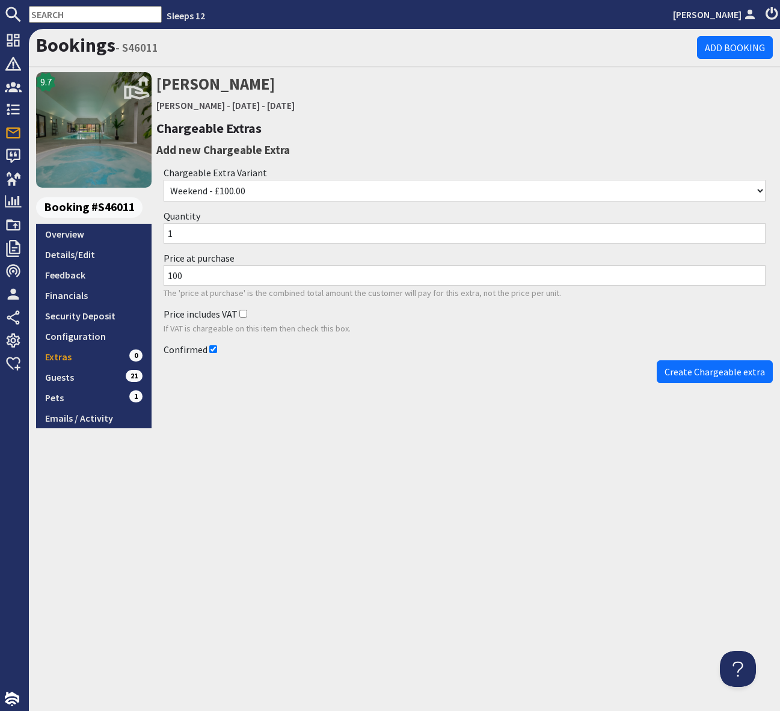
click at [257, 189] on select "Weekend - £100.00 Midweek - £100.00 Week - £200.00 Weekend - Annexe - £200.00 M…" at bounding box center [465, 191] width 602 height 22
select select "521"
click at [164, 180] on select "Weekend - £100.00 Midweek - £100.00 Week - £200.00 Weekend - Annexe - £200.00 M…" at bounding box center [465, 191] width 602 height 22
drag, startPoint x: 700, startPoint y: 369, endPoint x: 543, endPoint y: 385, distance: 157.8
click at [700, 369] on span "Create Chargeable extra" at bounding box center [715, 372] width 100 height 12
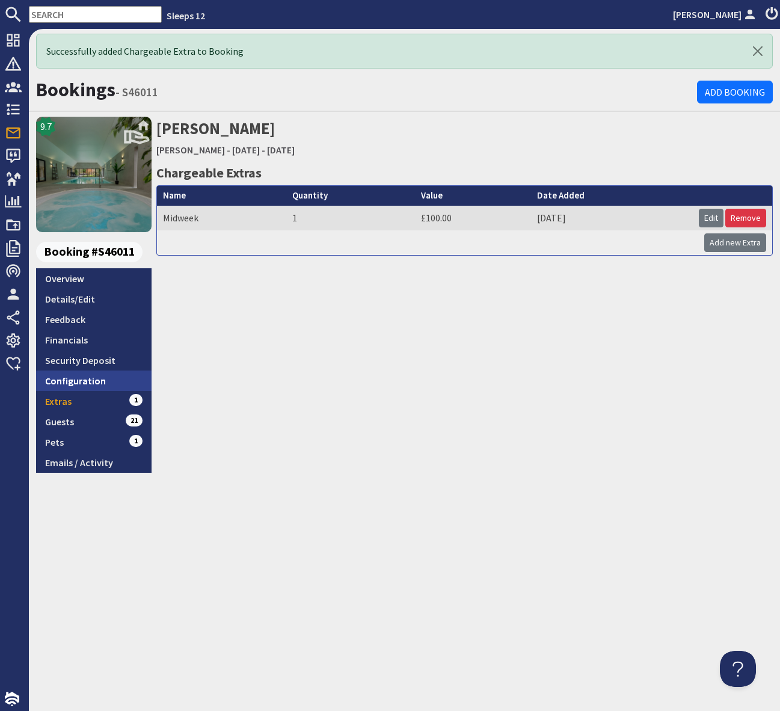
click at [79, 376] on link "Configuration" at bounding box center [93, 380] width 115 height 20
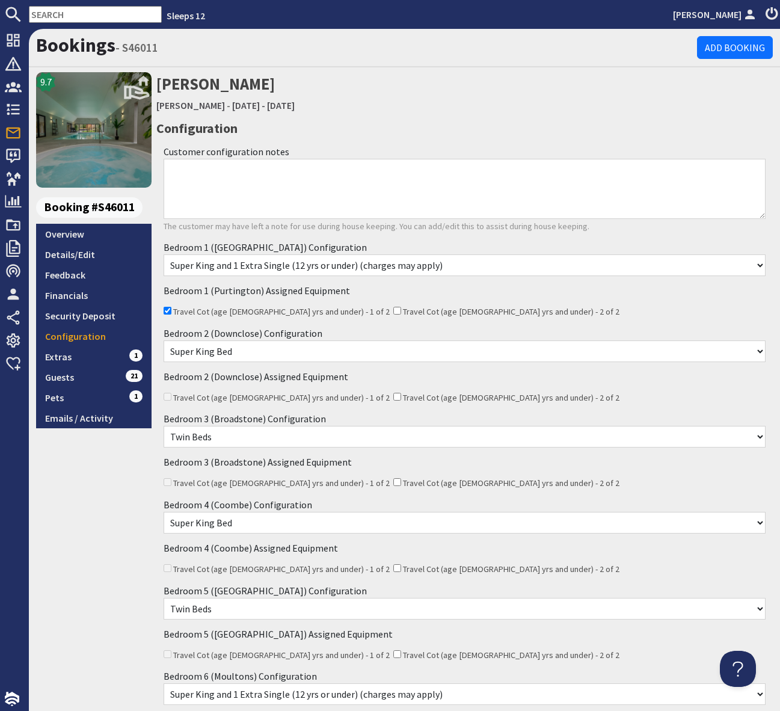
click at [200, 170] on textarea "Customer configuration notes" at bounding box center [465, 189] width 602 height 60
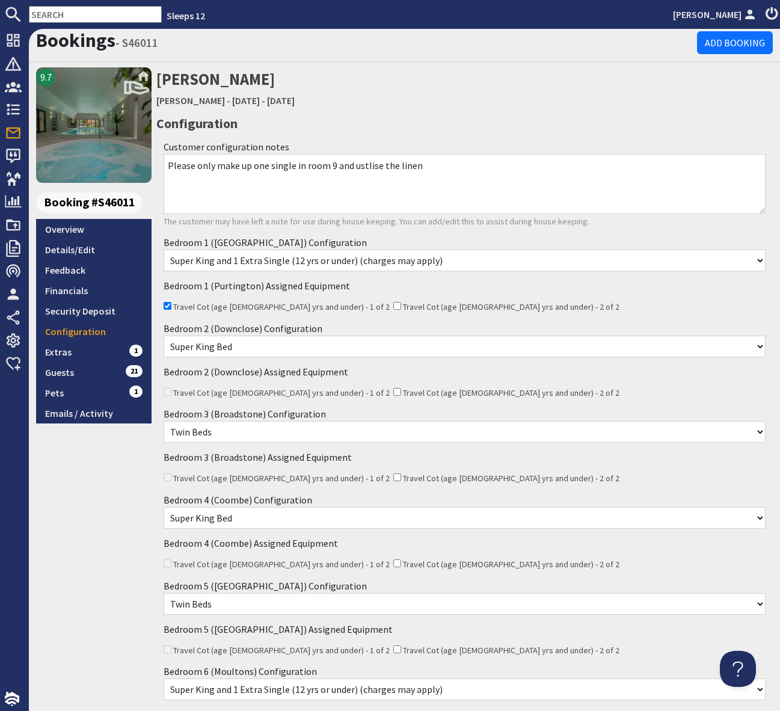
click at [366, 165] on textarea "Please only make up one single in room 9 and ustlise the linen" at bounding box center [465, 184] width 602 height 60
click at [362, 166] on textarea "Please only make up one single in room 9 and ustlise the linen" at bounding box center [465, 184] width 602 height 60
drag, startPoint x: 376, startPoint y: 165, endPoint x: 353, endPoint y: 167, distance: 23.5
click at [353, 167] on textarea "Please only make up one single in room 9 and ustlise the linen" at bounding box center [465, 184] width 602 height 60
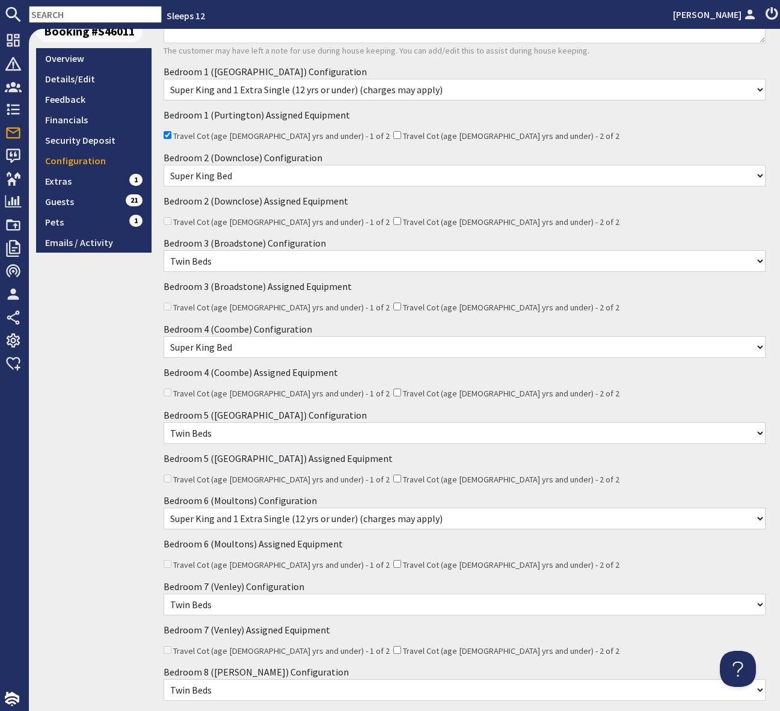
scroll to position [0, 0]
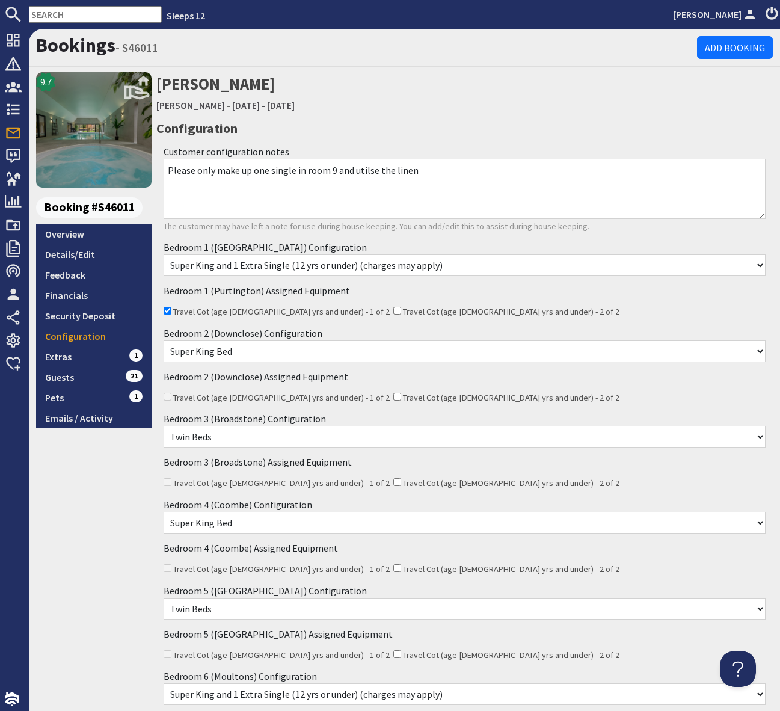
drag, startPoint x: 365, startPoint y: 169, endPoint x: 361, endPoint y: 201, distance: 32.2
click at [365, 170] on textarea "Please only make up one single in room 9 and utilse the linen" at bounding box center [465, 189] width 602 height 60
click at [360, 171] on textarea "Please only make up one single in room 9 and utilse the linen" at bounding box center [465, 189] width 602 height 60
drag, startPoint x: 372, startPoint y: 170, endPoint x: 372, endPoint y: 177, distance: 6.6
click at [372, 170] on textarea "Please only make up one single in room 9 and utilse the linen" at bounding box center [465, 189] width 602 height 60
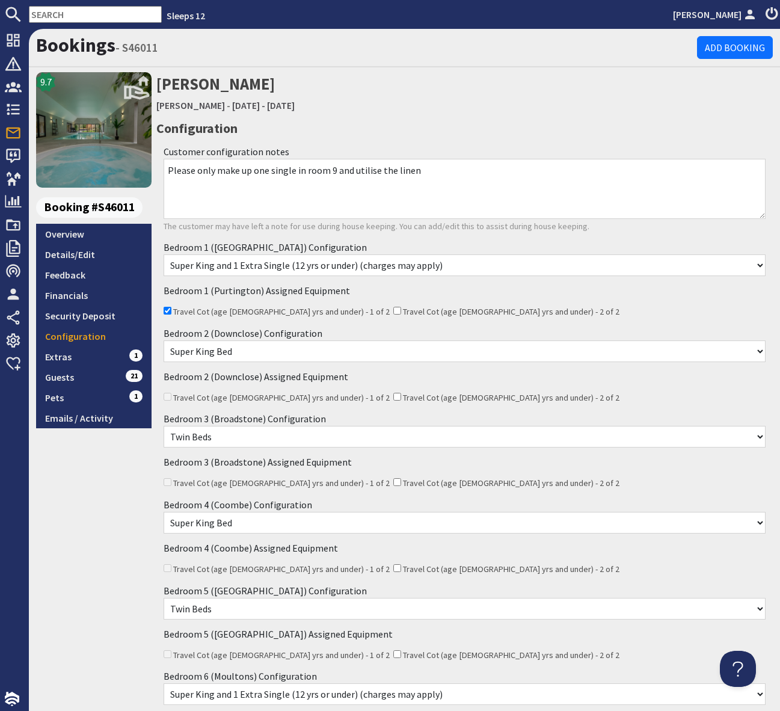
click at [441, 170] on textarea "Please only make up one single in room 9 and utilise the linen" at bounding box center [465, 189] width 602 height 60
drag, startPoint x: 530, startPoint y: 171, endPoint x: 598, endPoint y: 171, distance: 67.4
click at [598, 171] on textarea "Please only make up one single in room 9 and utilise the linen for the extra si…" at bounding box center [465, 189] width 602 height 60
drag, startPoint x: 238, startPoint y: 182, endPoint x: 299, endPoint y: 183, distance: 60.7
click at [299, 183] on textarea "Please only make up one single in room 9 and utilise the linen for the extra si…" at bounding box center [465, 189] width 602 height 60
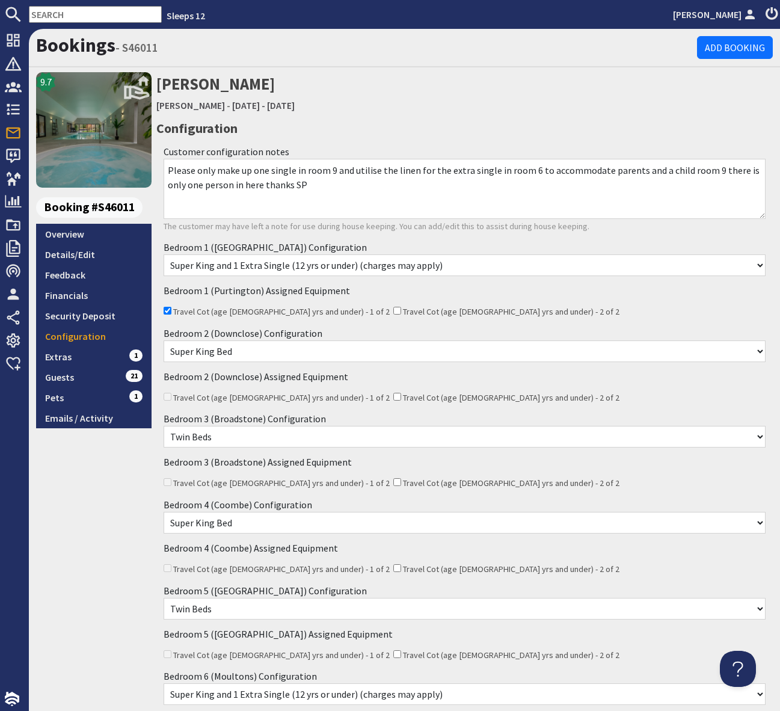
click at [679, 170] on textarea "Please only make up one single in room 9 and utilise the linen for the extra si…" at bounding box center [465, 189] width 602 height 60
click at [314, 188] on textarea "Please only make up one single in room 9 and utilise the linen for the extra si…" at bounding box center [465, 189] width 602 height 60
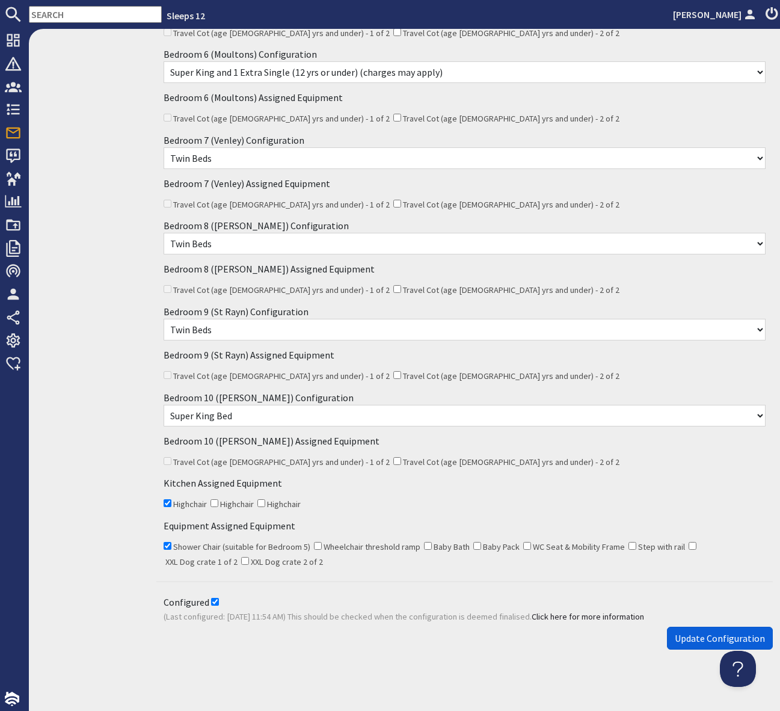
type textarea "Please only make up one single in room 9 and utilise the linen for the extra si…"
click at [685, 632] on span "Update Configuration" at bounding box center [720, 638] width 90 height 12
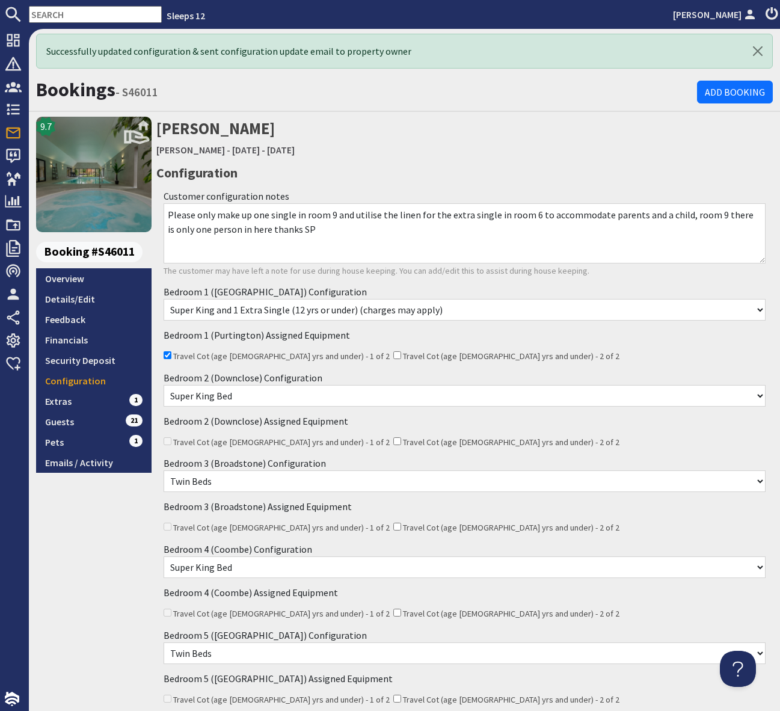
scroll to position [666, 0]
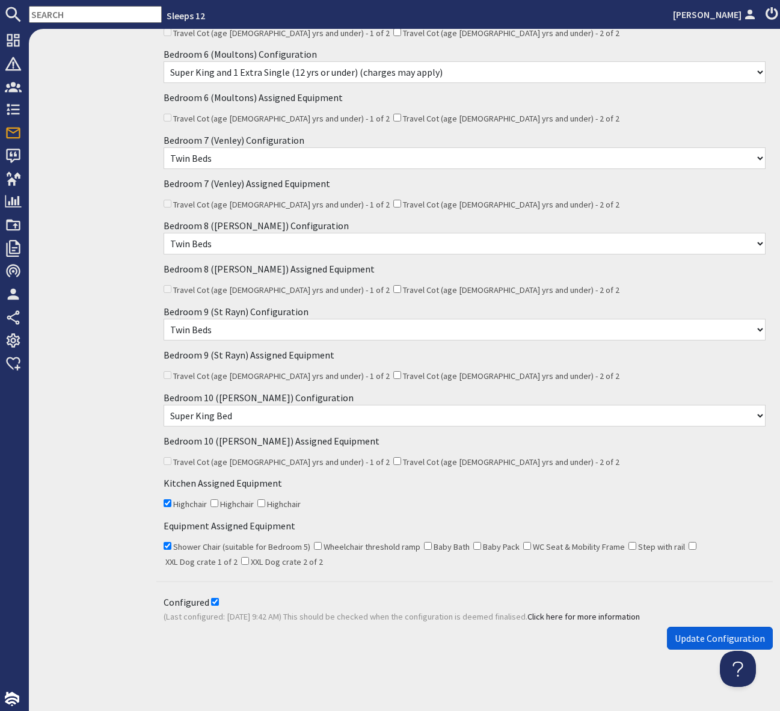
click at [703, 638] on span "Update Configuration" at bounding box center [720, 638] width 90 height 12
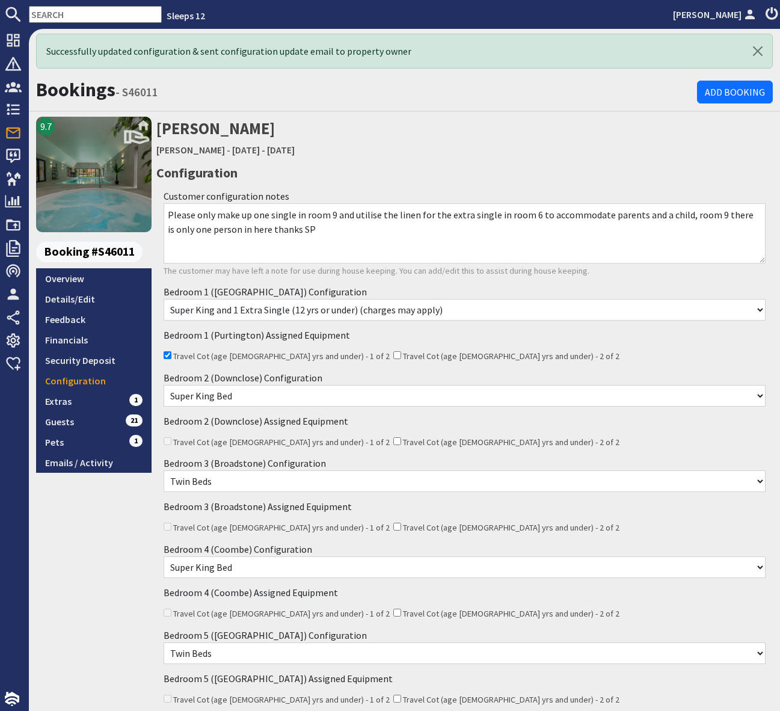
scroll to position [0, 0]
click at [97, 297] on link "Details/Edit" at bounding box center [93, 299] width 115 height 20
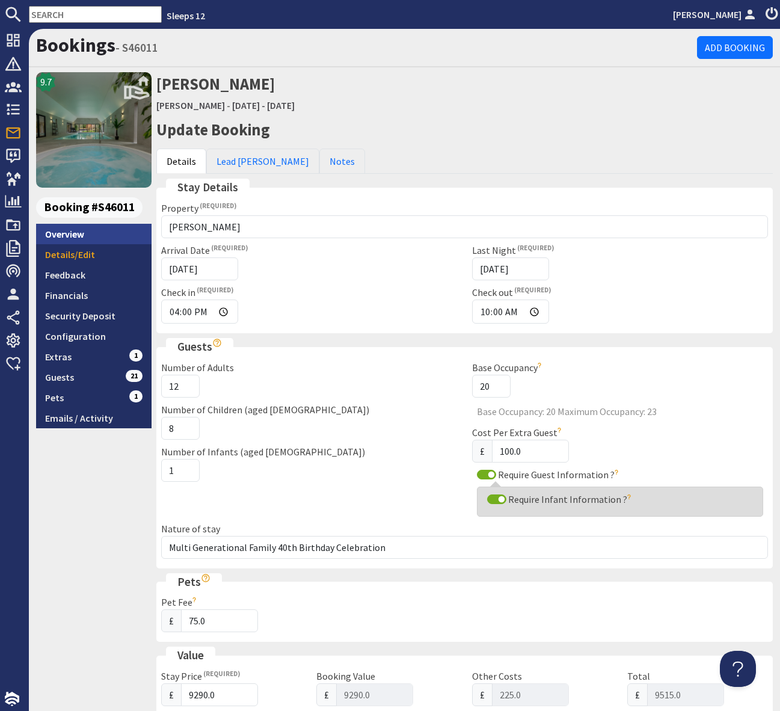
click at [78, 234] on link "Overview" at bounding box center [93, 234] width 115 height 20
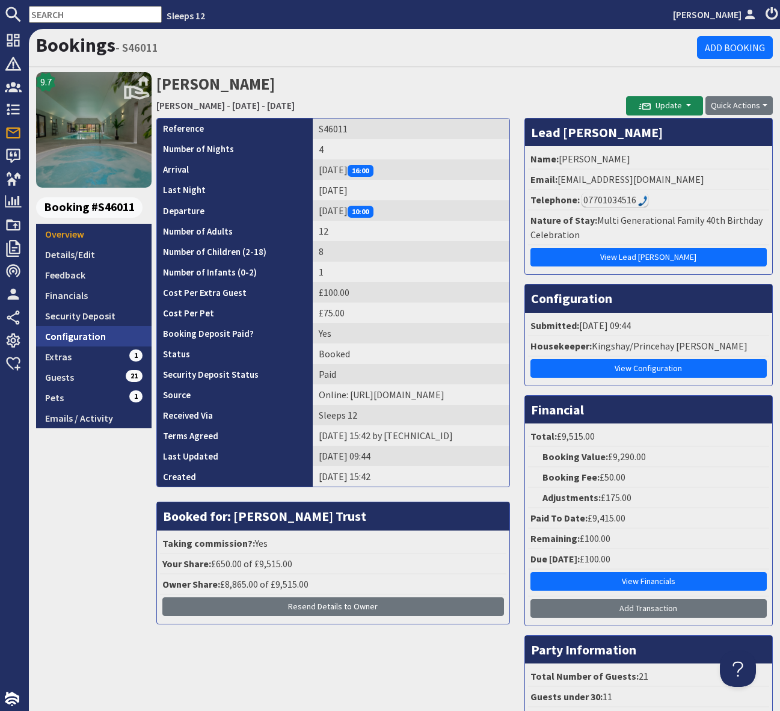
click at [84, 335] on link "Configuration" at bounding box center [93, 336] width 115 height 20
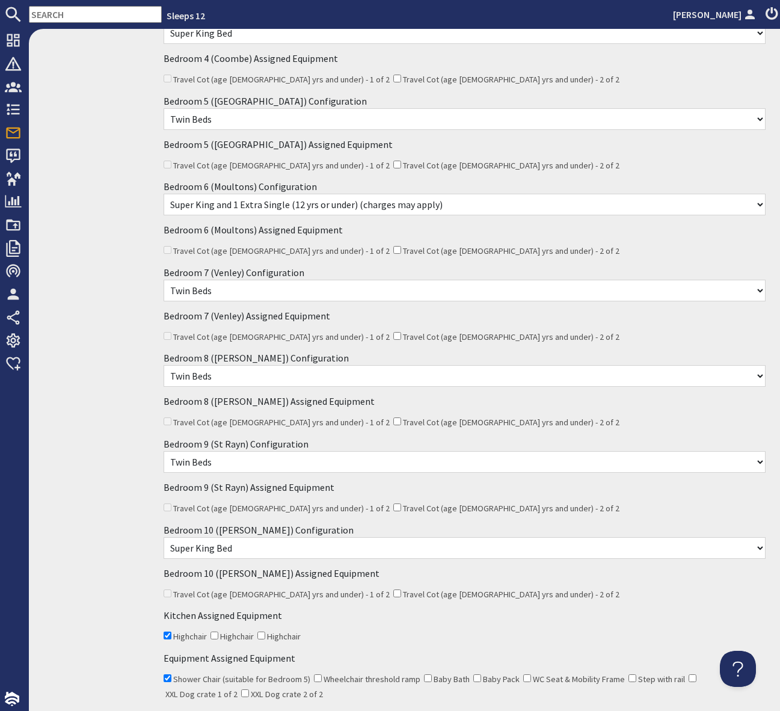
scroll to position [489, 0]
click at [53, 10] on input "text" at bounding box center [95, 14] width 133 height 17
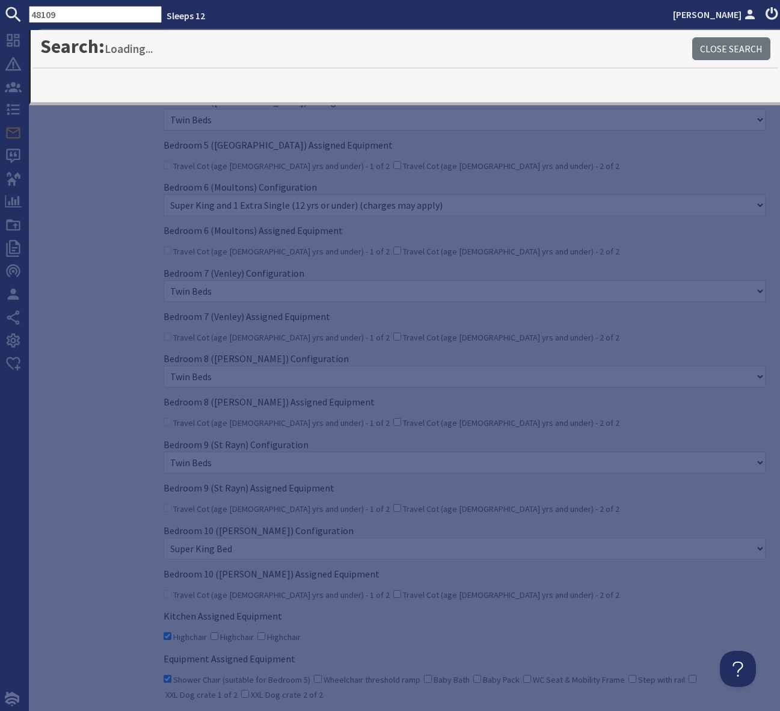
type input "48109"
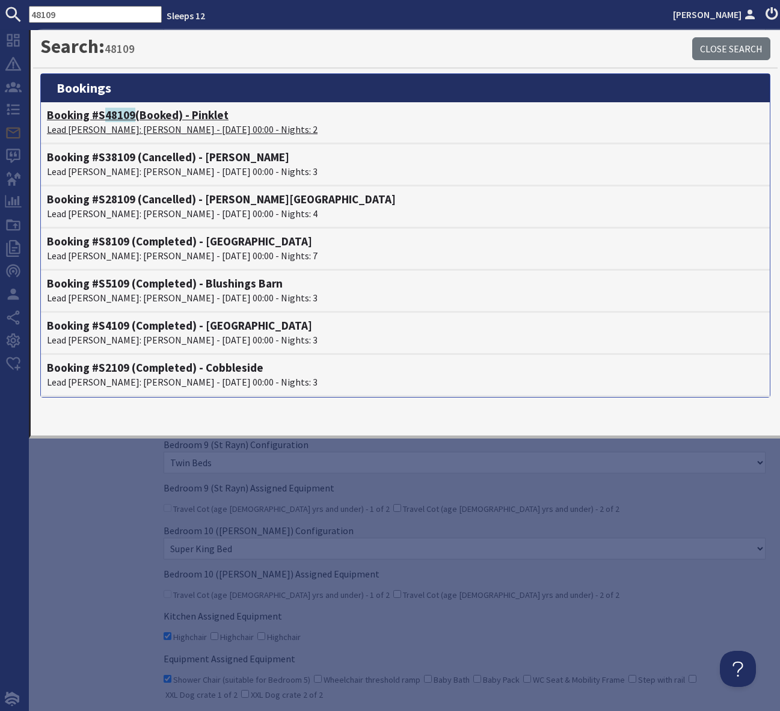
click at [154, 115] on h4 "Booking #S 48109 (Booked) - Pinklet" at bounding box center [405, 115] width 717 height 14
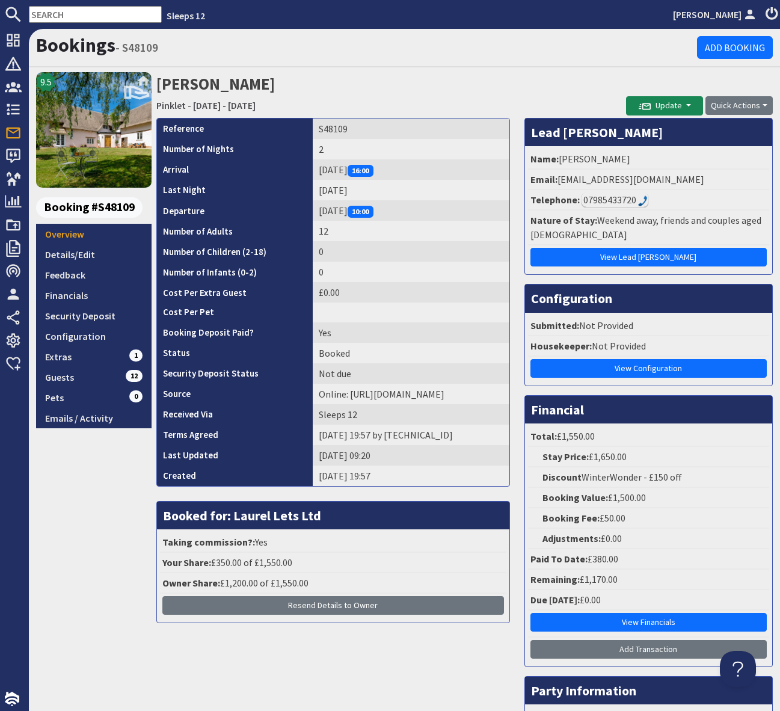
click at [59, 15] on input "text" at bounding box center [95, 14] width 133 height 17
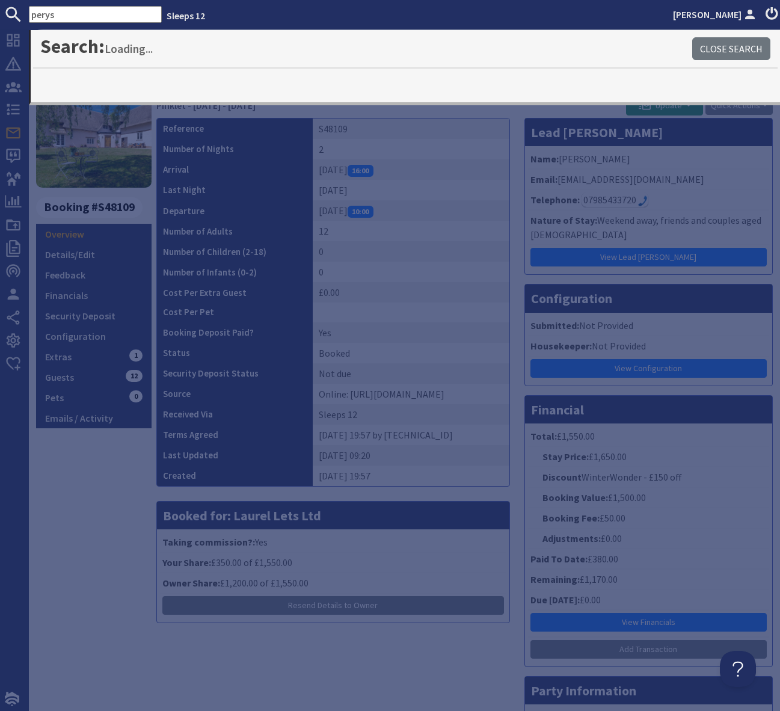
type input "perys"
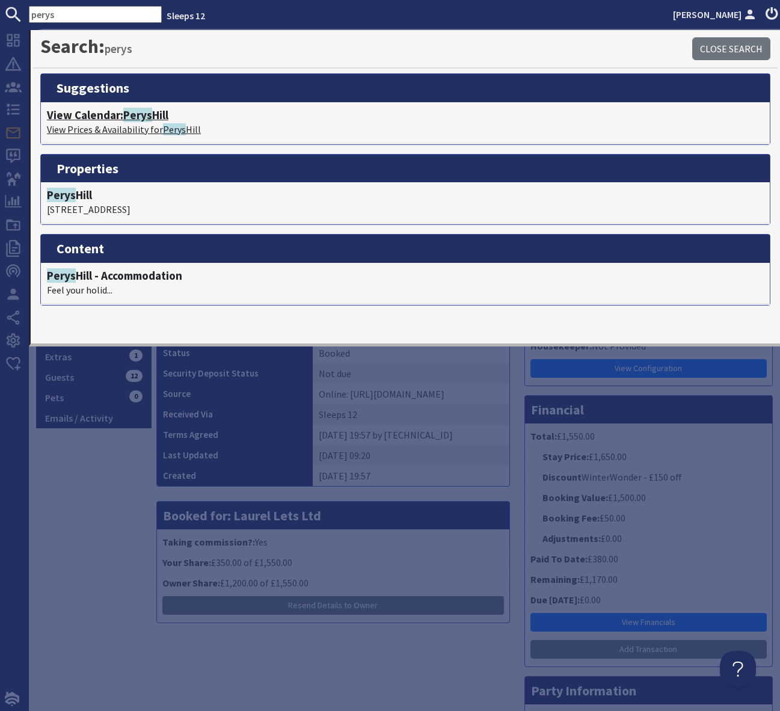
click at [152, 118] on span "Perys" at bounding box center [137, 115] width 29 height 14
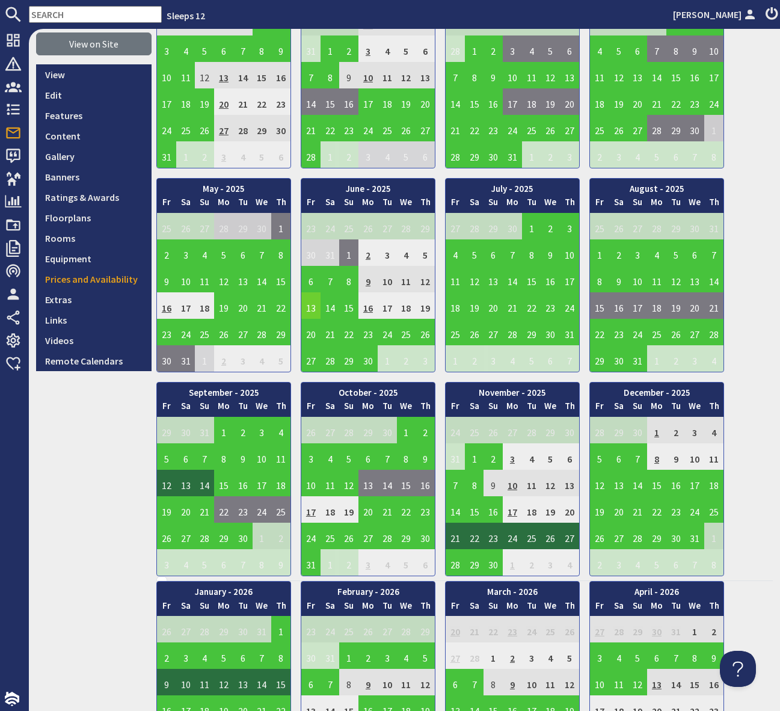
scroll to position [157, 0]
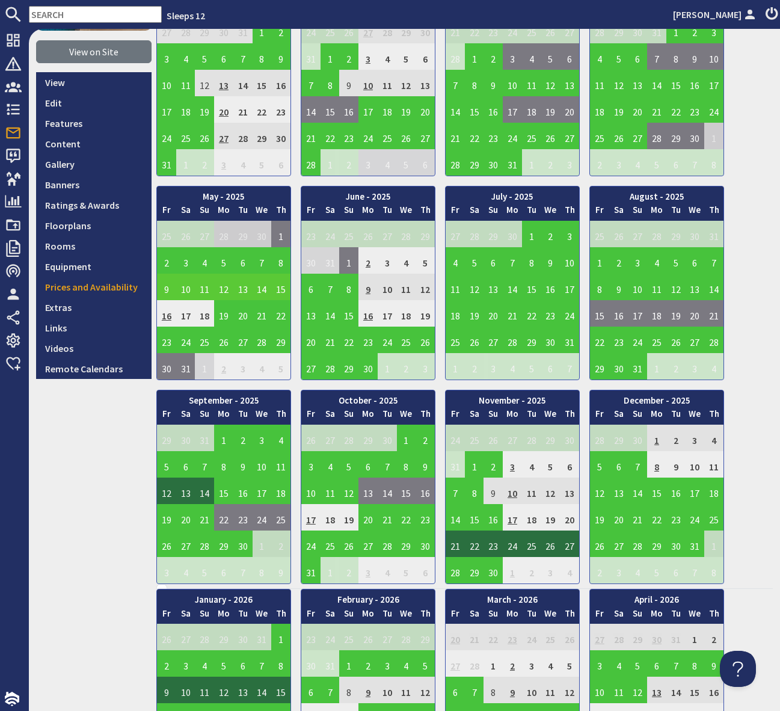
click at [54, 17] on input "text" at bounding box center [95, 14] width 133 height 17
click at [54, 15] on input "text" at bounding box center [95, 14] width 133 height 17
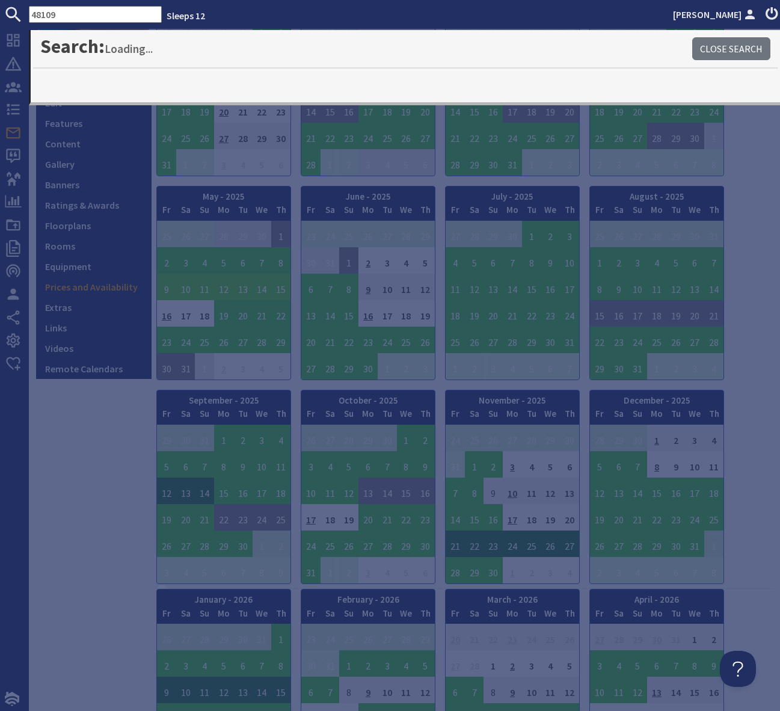
type input "48109"
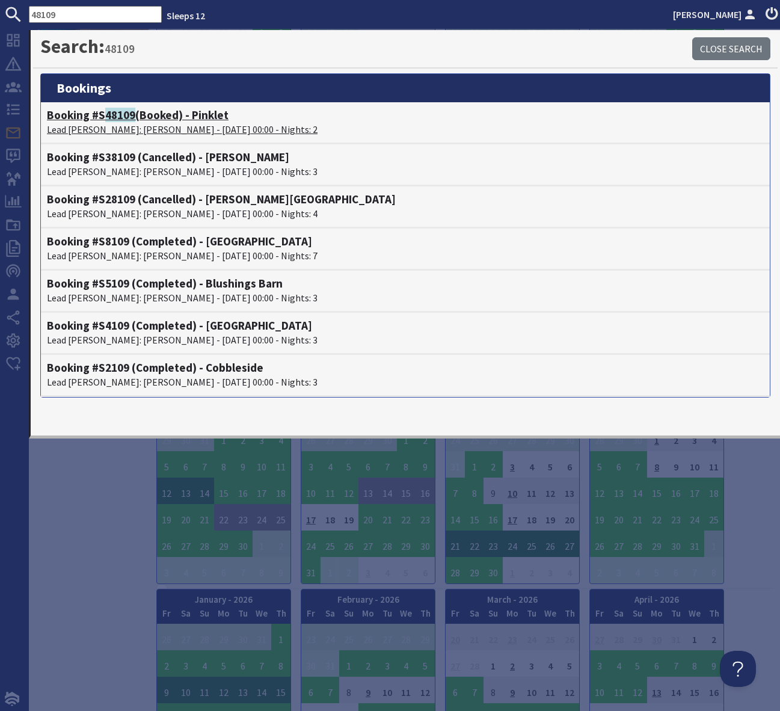
click at [124, 117] on span "48109" at bounding box center [120, 115] width 30 height 14
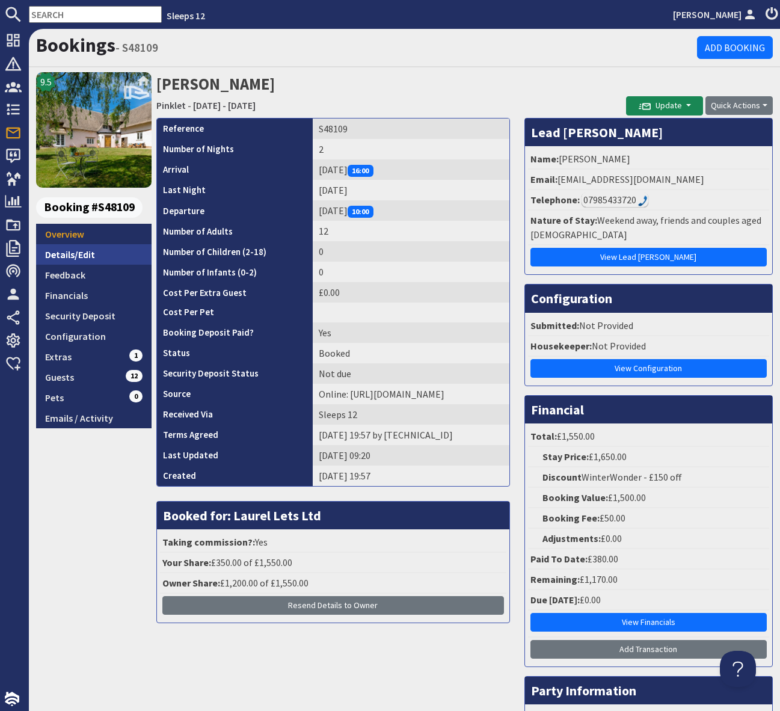
click at [75, 259] on link "Details/Edit" at bounding box center [93, 254] width 115 height 20
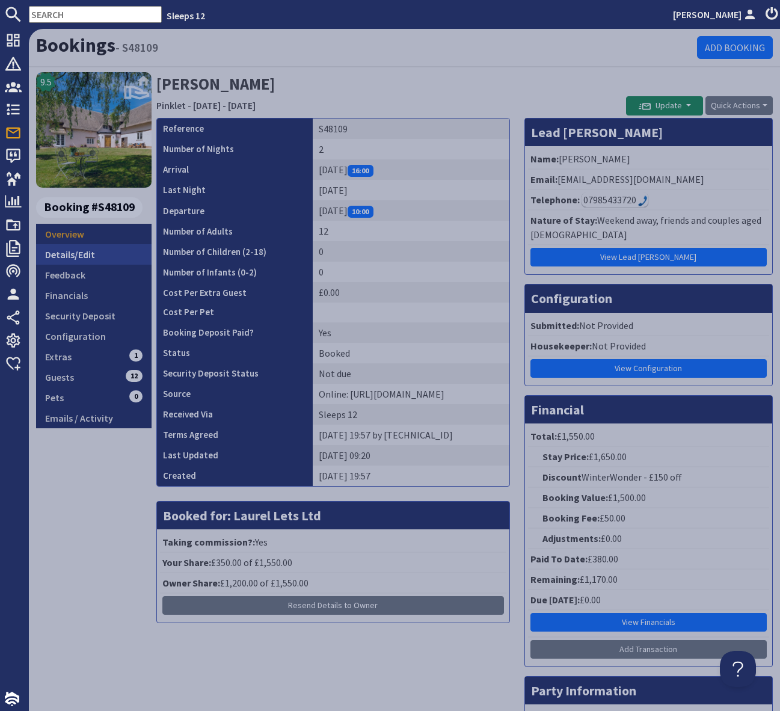
click at [79, 256] on link "Details/Edit" at bounding box center [93, 254] width 115 height 20
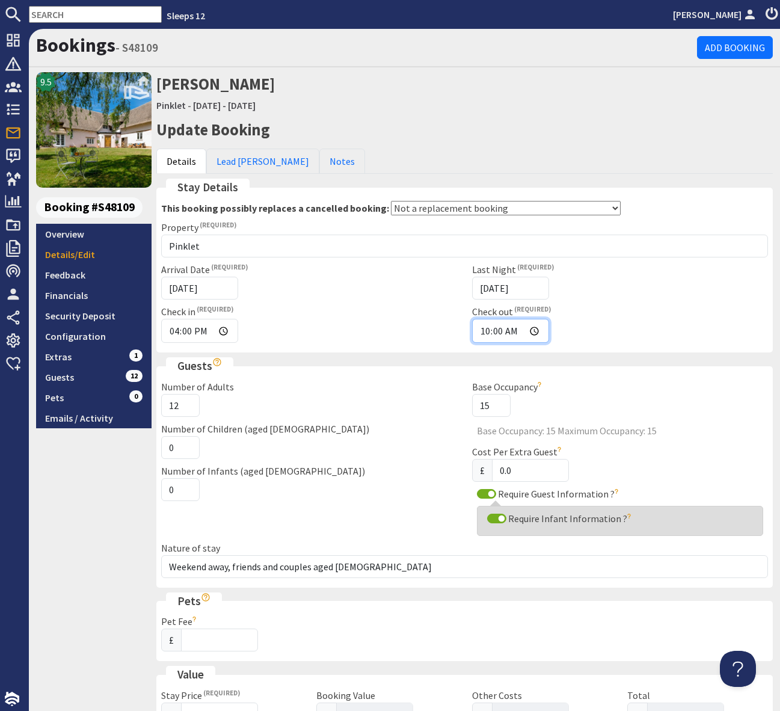
click at [537, 333] on input "10:00" at bounding box center [510, 331] width 77 height 24
type input "16:00"
click at [666, 330] on div "Check out 16:00" at bounding box center [620, 323] width 311 height 38
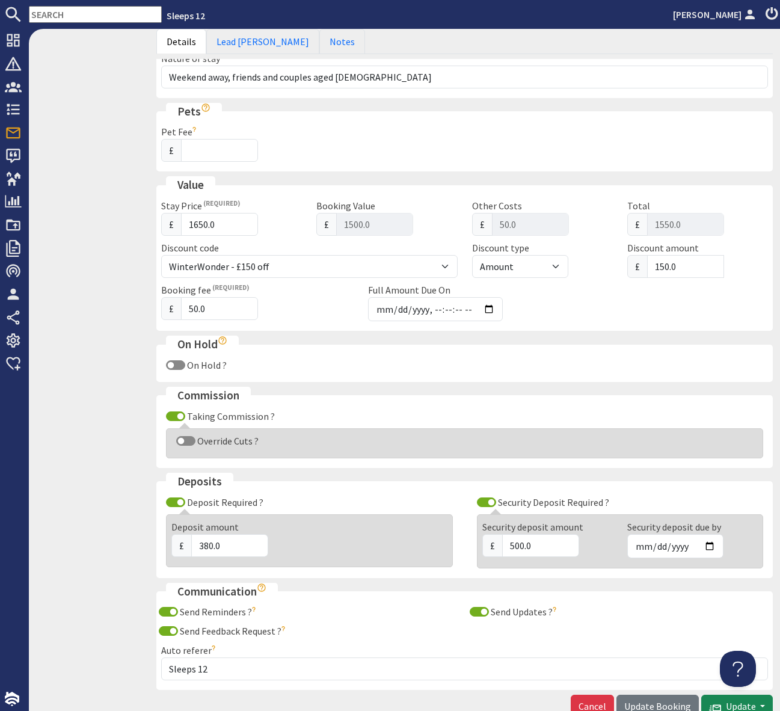
scroll to position [562, 0]
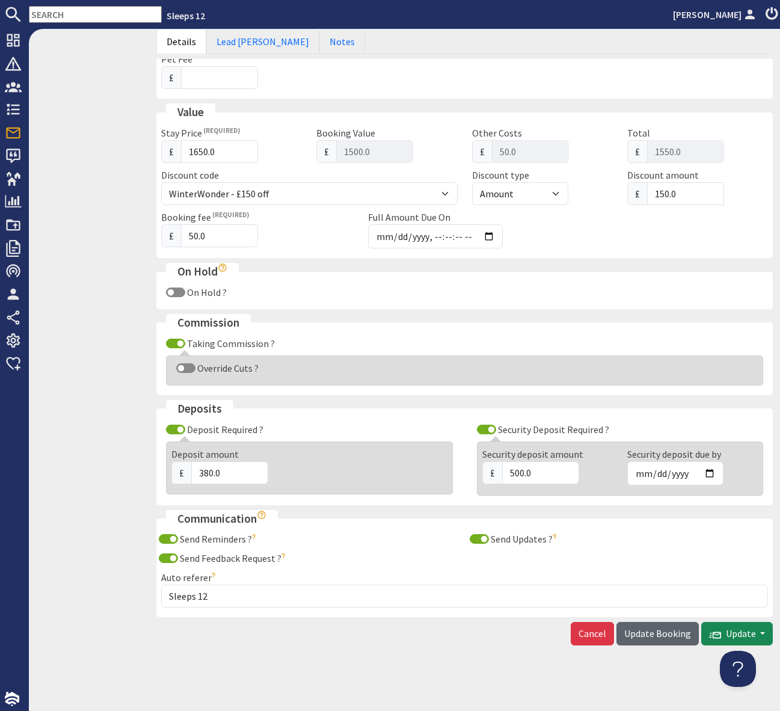
click at [660, 632] on span "Update Booking" at bounding box center [657, 633] width 67 height 12
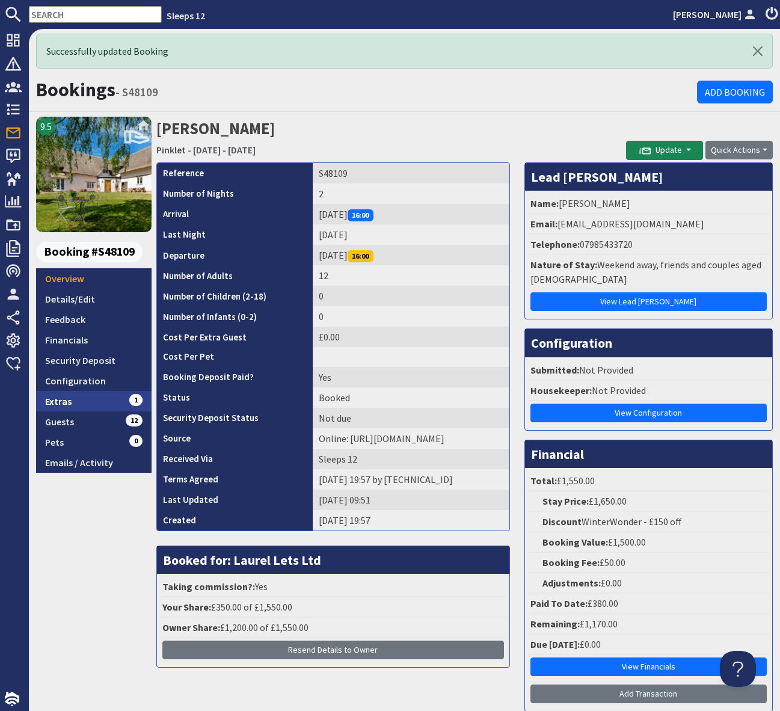
click at [91, 398] on link "Extras 1" at bounding box center [93, 401] width 115 height 20
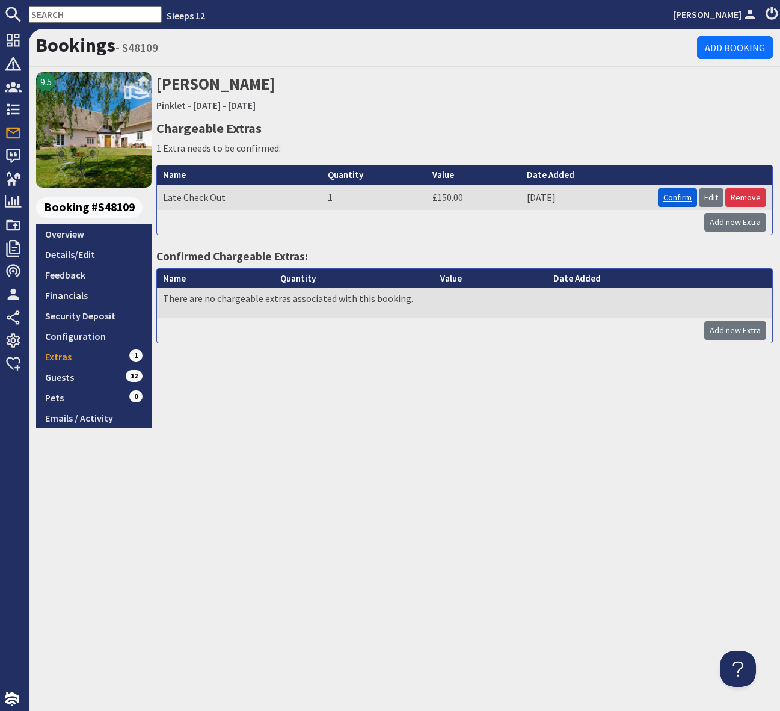
click at [677, 200] on link "Confirm" at bounding box center [677, 197] width 39 height 19
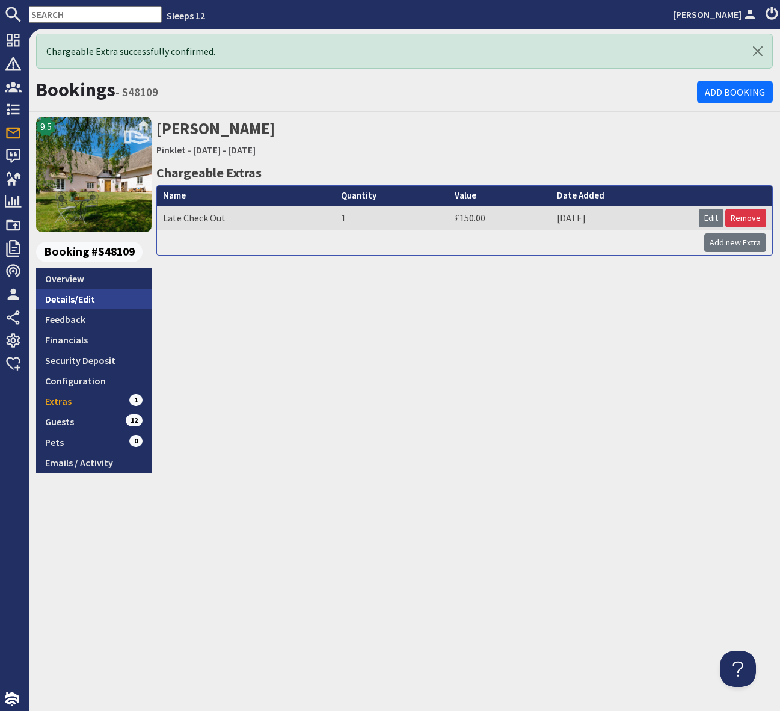
click at [54, 297] on link "Details/Edit" at bounding box center [93, 299] width 115 height 20
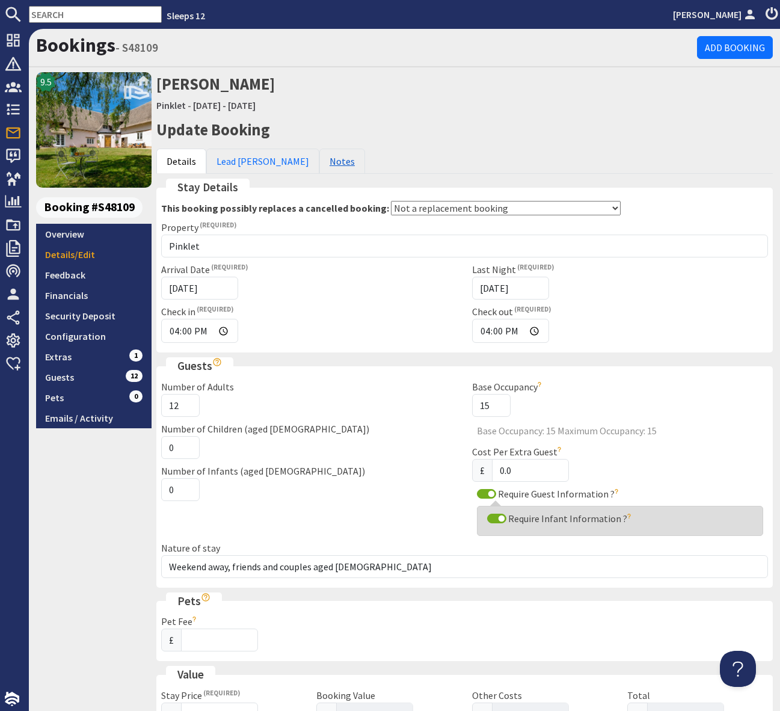
click at [319, 162] on link "Notes" at bounding box center [342, 161] width 46 height 25
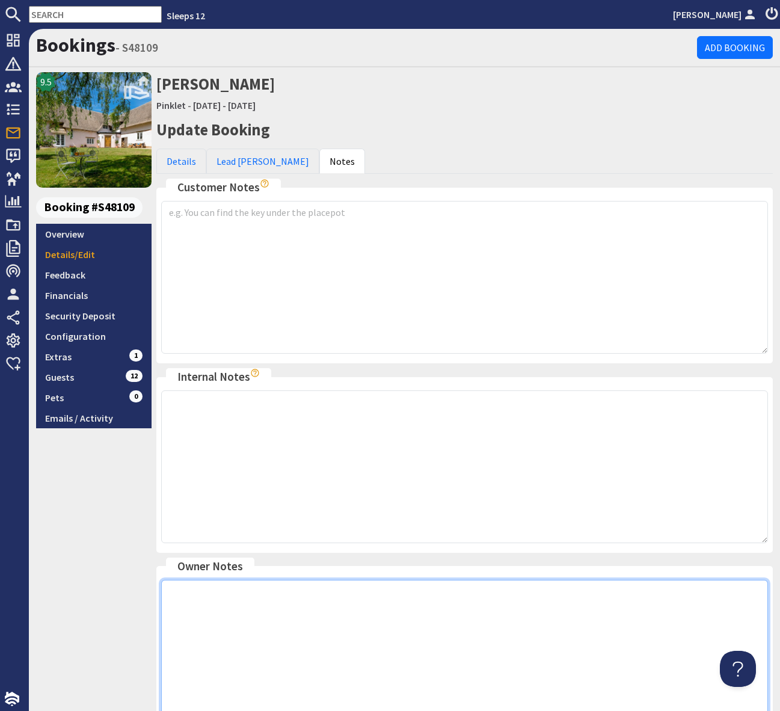
click at [191, 586] on textarea at bounding box center [464, 656] width 607 height 153
click at [491, 662] on textarea "Sunday 4pm late checkout, fee has been applied SP 01.10.25" at bounding box center [464, 656] width 607 height 153
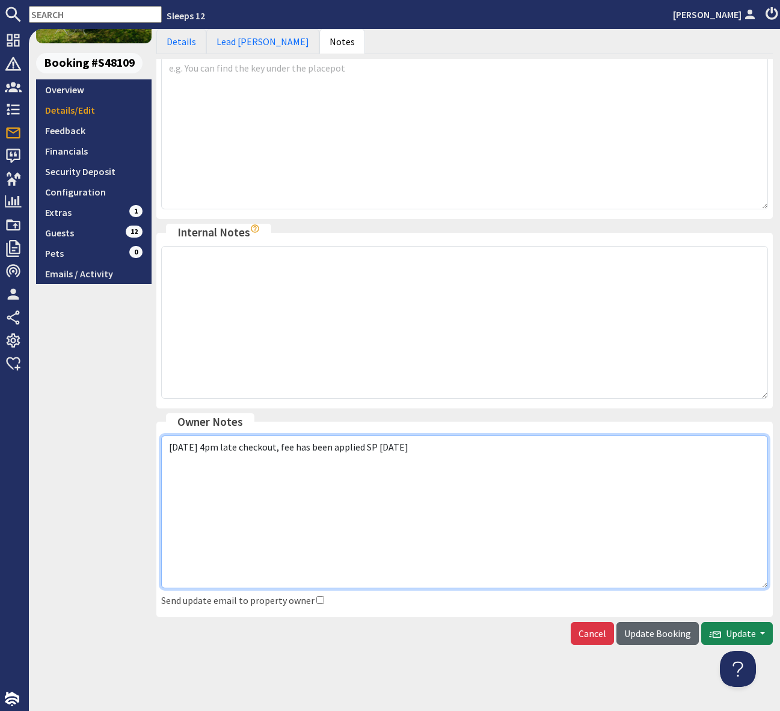
type textarea "Sunday 4pm late checkout, fee has been applied SP 01.10.25"
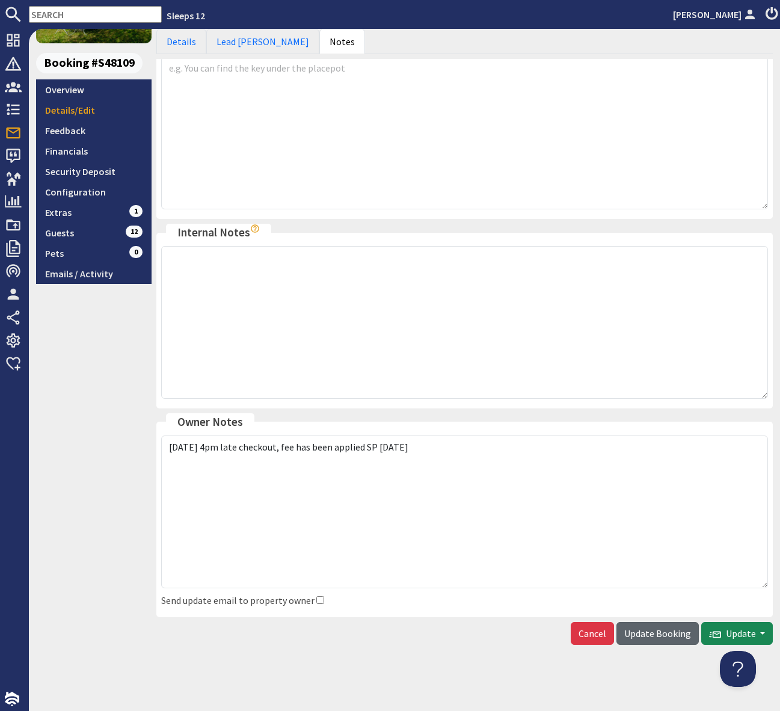
click at [663, 634] on span "Update Booking" at bounding box center [657, 633] width 67 height 12
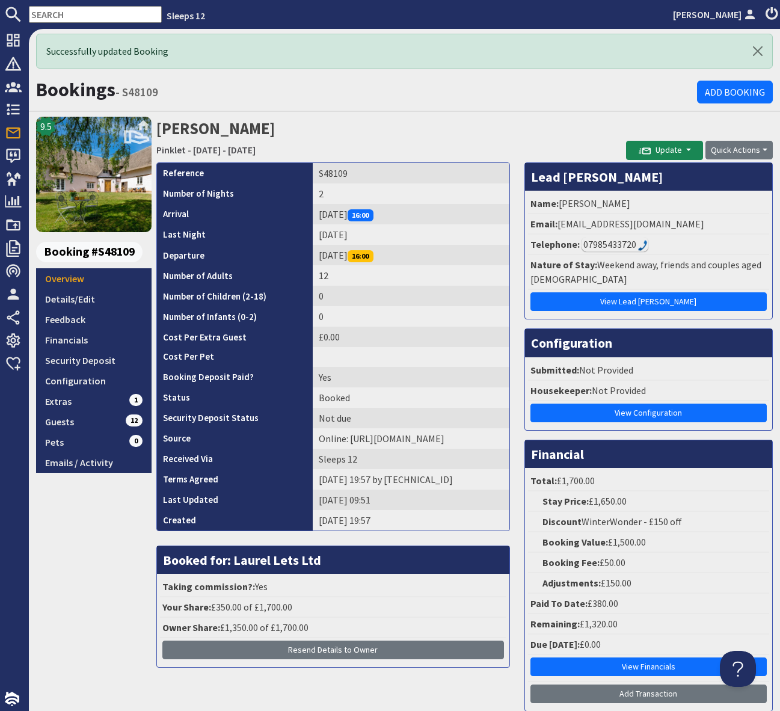
drag, startPoint x: 258, startPoint y: 80, endPoint x: 97, endPoint y: 104, distance: 162.4
click at [258, 80] on h1 "Bookings - S48109" at bounding box center [366, 89] width 661 height 23
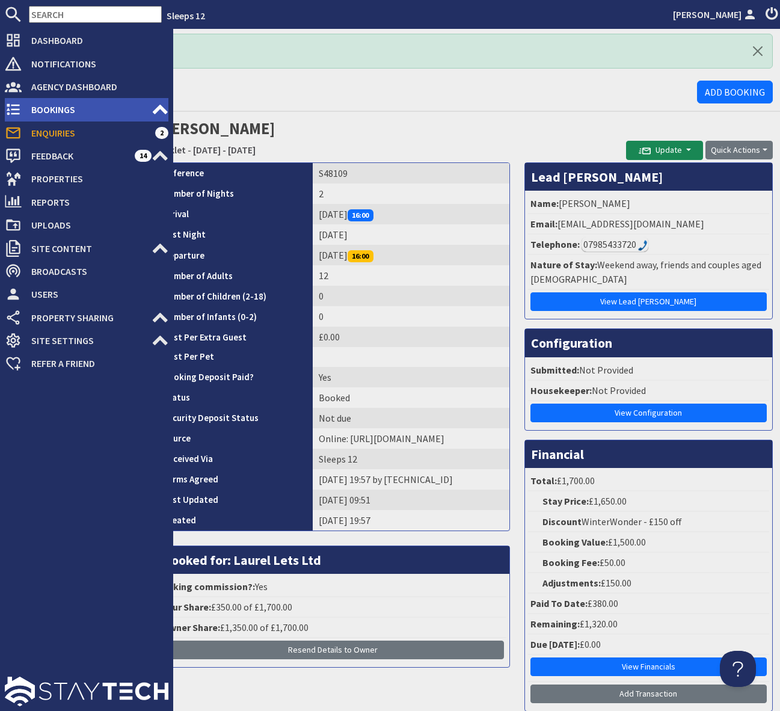
click at [108, 110] on span "Bookings" at bounding box center [87, 109] width 130 height 19
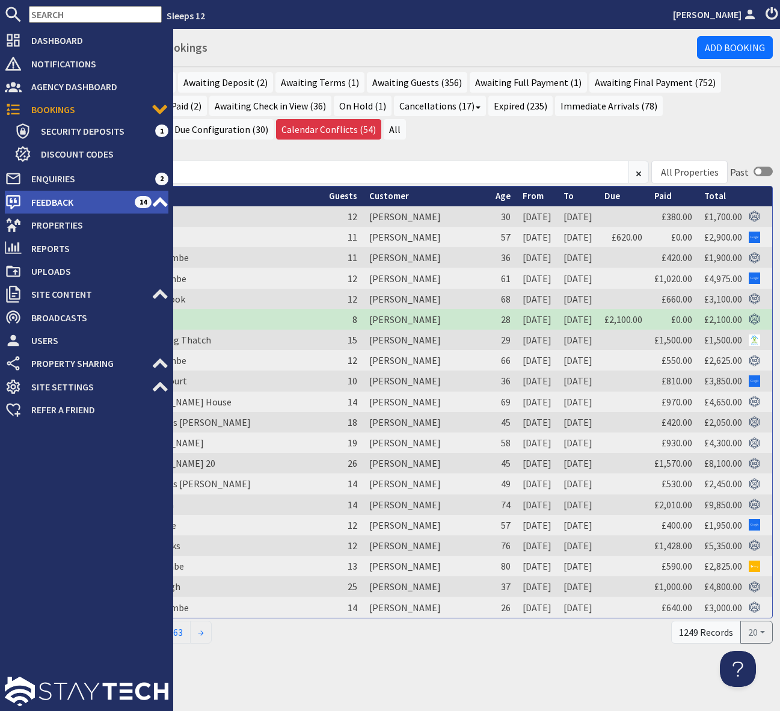
click at [120, 202] on span "Feedback" at bounding box center [78, 201] width 113 height 19
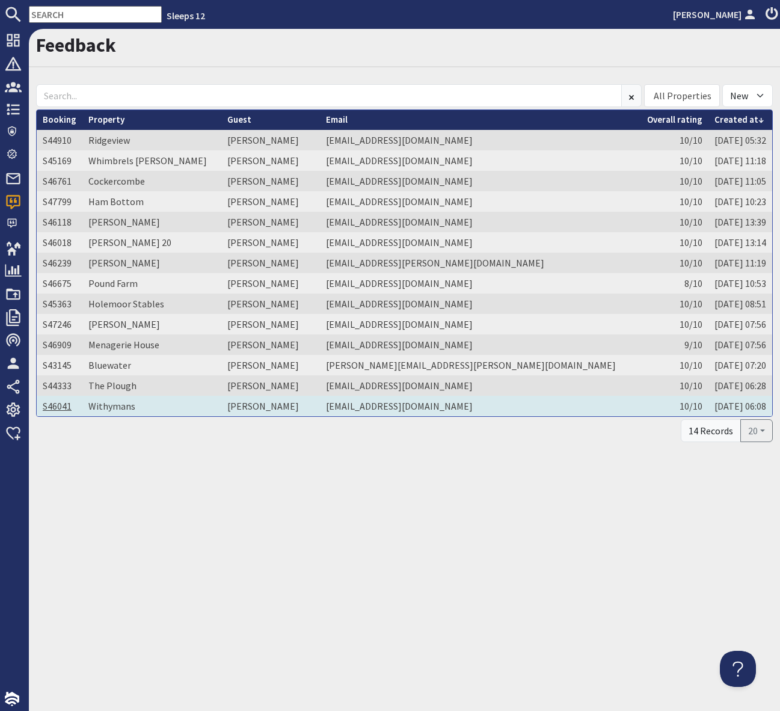
click at [58, 408] on link "S46041" at bounding box center [57, 406] width 29 height 12
click at [275, 406] on td "Chantelle Hawke" at bounding box center [270, 406] width 99 height 20
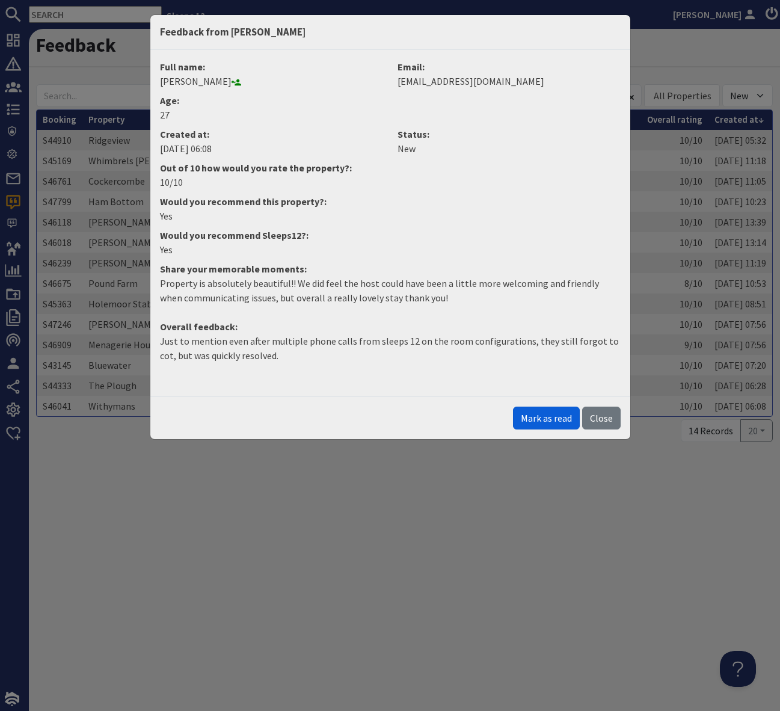
click at [549, 416] on button "Mark as read" at bounding box center [546, 418] width 67 height 23
click at [284, 485] on div "Feedback from Chantelle Hawke Full name: Chantelle Hawke Email: chantelle.hawke…" at bounding box center [390, 355] width 780 height 711
drag, startPoint x: 604, startPoint y: 421, endPoint x: 553, endPoint y: 429, distance: 51.7
click at [604, 421] on button "Close" at bounding box center [601, 418] width 38 height 23
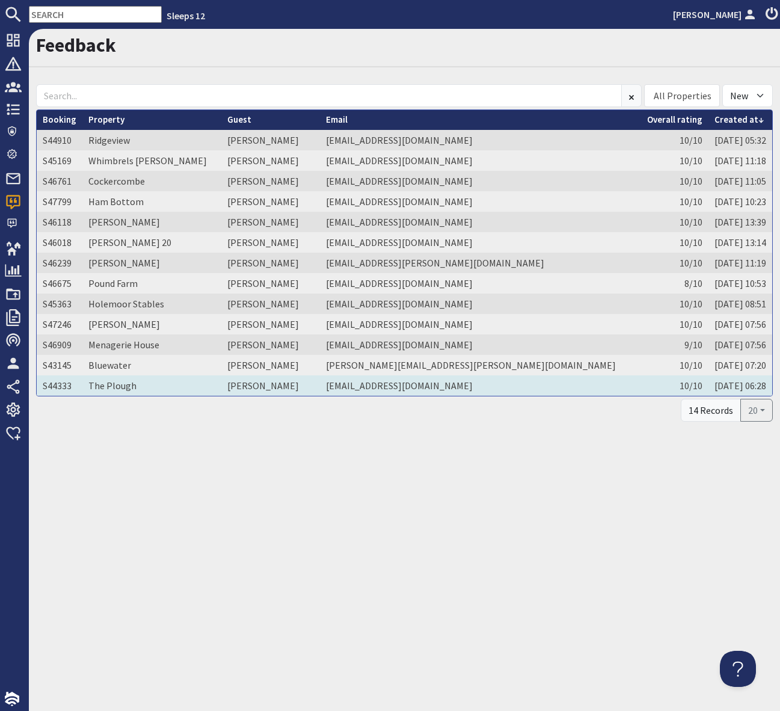
click at [257, 384] on td "Alex Snihur" at bounding box center [270, 385] width 99 height 20
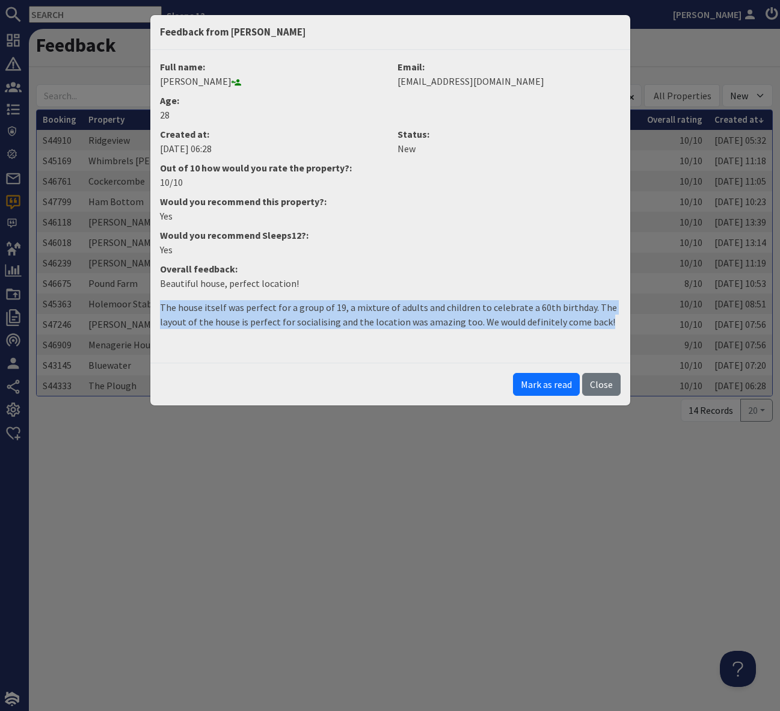
drag, startPoint x: 606, startPoint y: 318, endPoint x: 152, endPoint y: 300, distance: 455.1
click at [152, 300] on div "Full name: Alex Snihur Email: alexsnihur@hotmail.co.uk Age: 28 Created at: 27/0…" at bounding box center [390, 206] width 480 height 313
copy p "The house itself was perfect for a group of 19, a mixture of adults and childre…"
click at [552, 385] on button "Mark as read" at bounding box center [546, 384] width 67 height 23
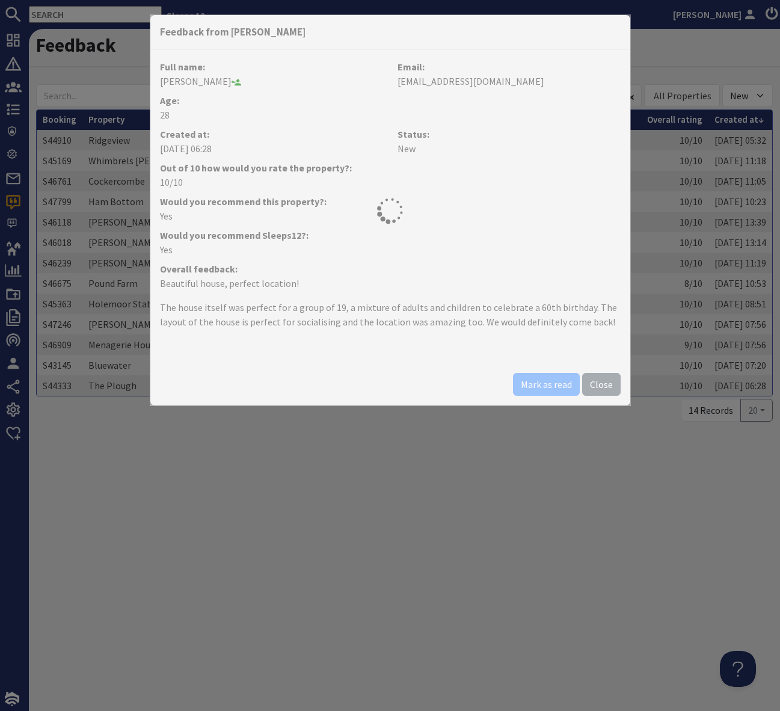
drag, startPoint x: 142, startPoint y: 544, endPoint x: 108, endPoint y: 429, distance: 119.3
click at [141, 542] on div "Feedback from Alex Snihur Full name: Alex Snihur Email: alexsnihur@hotmail.co.u…" at bounding box center [390, 355] width 780 height 711
click at [384, 485] on div "Feedback from Alex Snihur Full name: Alex Snihur Email: alexsnihur@hotmail.co.u…" at bounding box center [390, 355] width 780 height 711
click at [601, 382] on button "Close" at bounding box center [601, 384] width 38 height 23
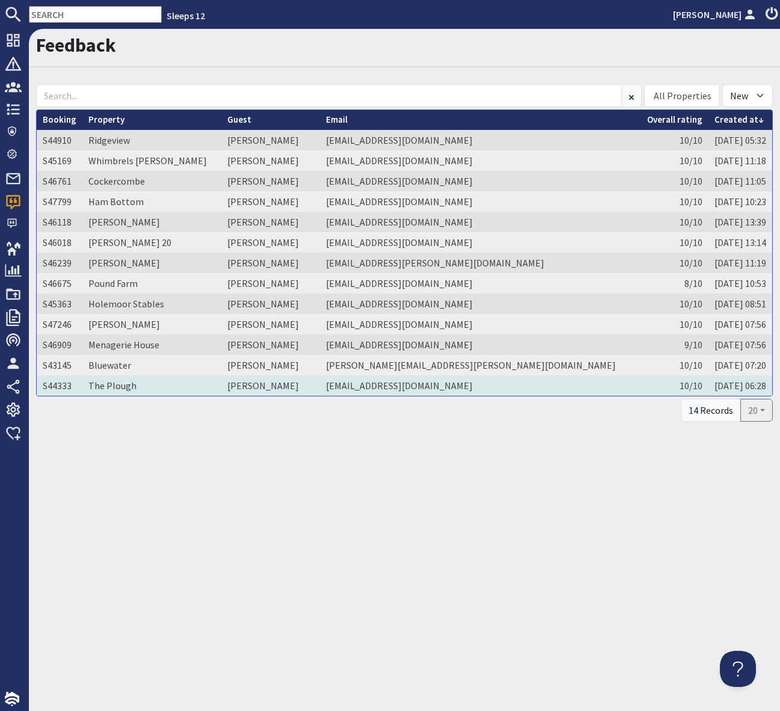
click at [270, 386] on td "Alex Snihur" at bounding box center [270, 385] width 99 height 20
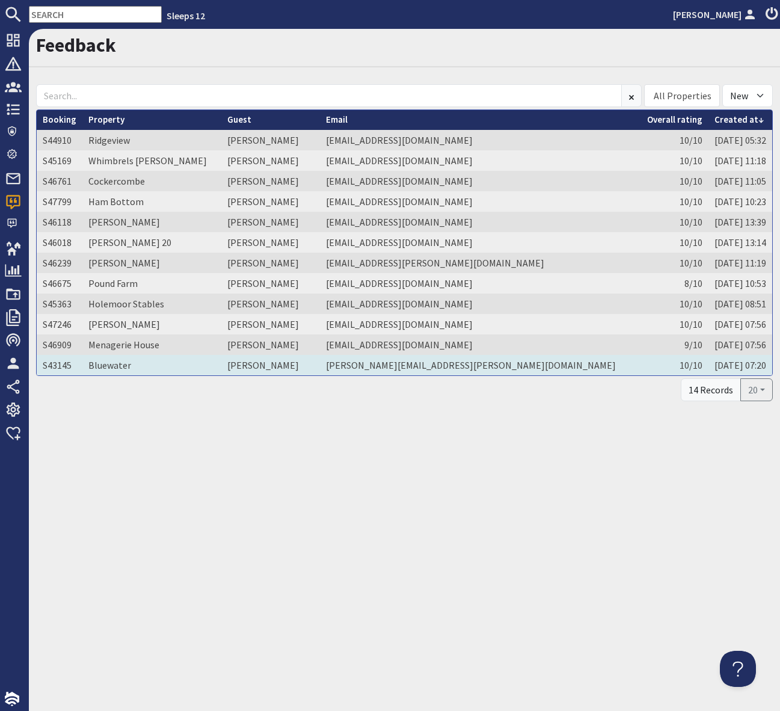
click at [257, 367] on td "Helen Probert" at bounding box center [270, 365] width 99 height 20
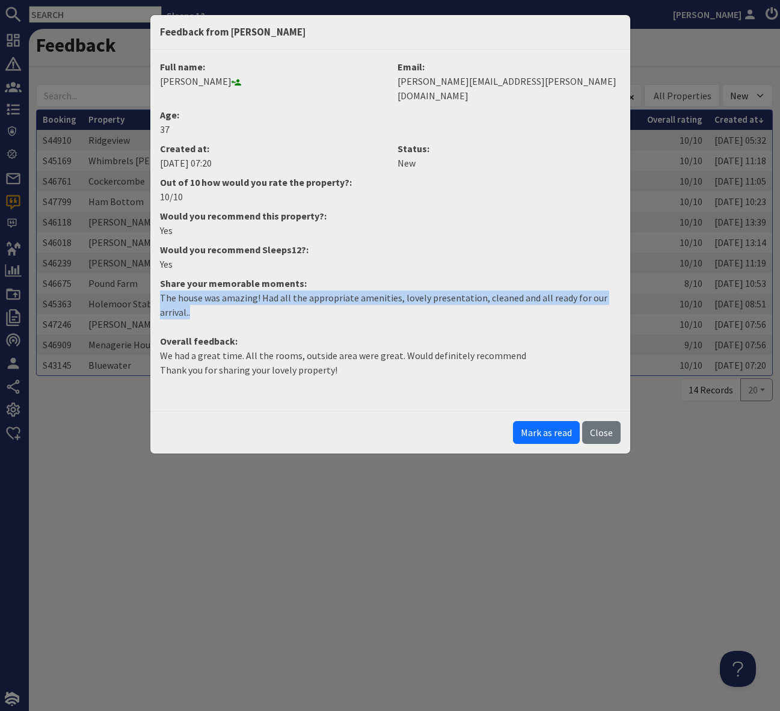
drag, startPoint x: 207, startPoint y: 300, endPoint x: 127, endPoint y: 285, distance: 81.3
click at [127, 285] on div "Feedback from Helen Probert Full name: Helen Probert Email: helen.probert@hotma…" at bounding box center [390, 355] width 780 height 711
copy p "The house was amazing! Had all the appropriate amenities, lovely presentation, …"
click at [552, 421] on button "Mark as read" at bounding box center [546, 432] width 67 height 23
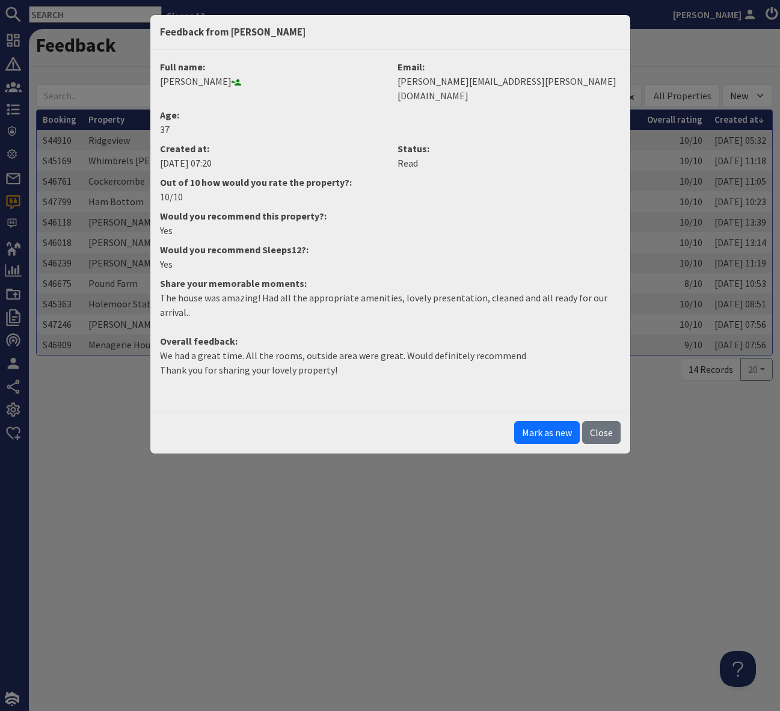
click at [552, 421] on button "Mark as new" at bounding box center [547, 432] width 66 height 23
click at [604, 421] on button "Close" at bounding box center [601, 432] width 38 height 23
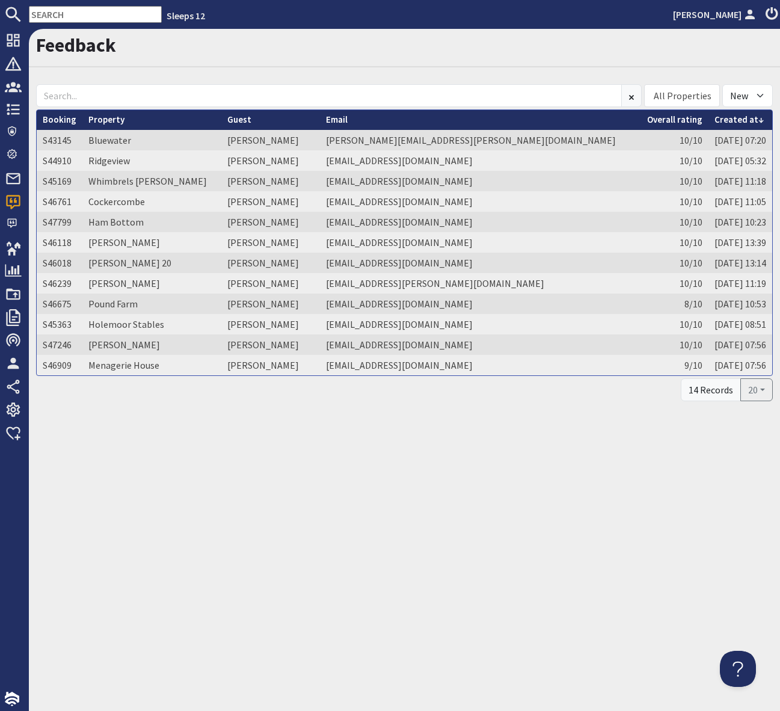
drag, startPoint x: 306, startPoint y: 451, endPoint x: 223, endPoint y: 384, distance: 106.9
click at [305, 450] on div "Feedback All Properties Ade Shindy Asham House Babblebrook Babbling By Bean Goo…" at bounding box center [404, 370] width 751 height 682
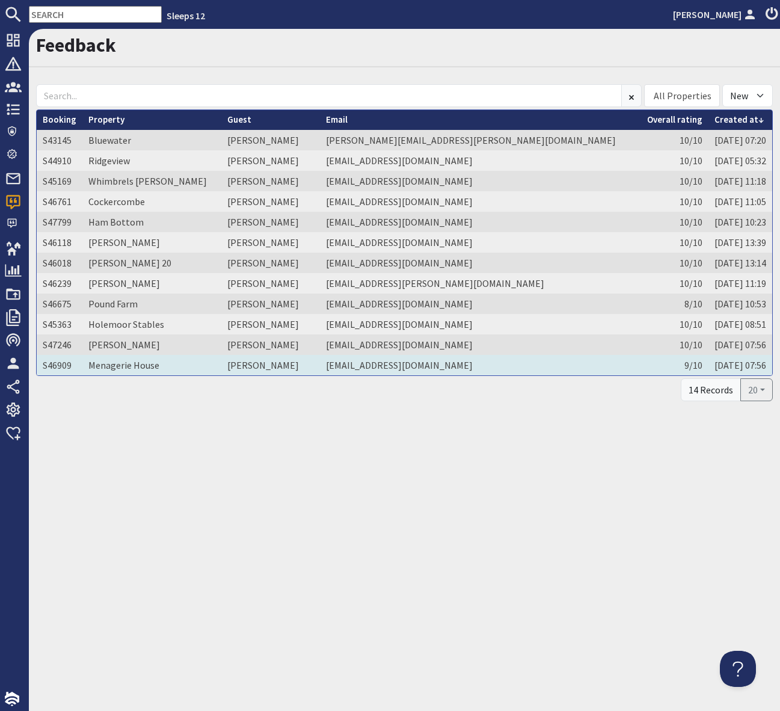
click at [252, 367] on td "Clare Marley" at bounding box center [270, 365] width 99 height 20
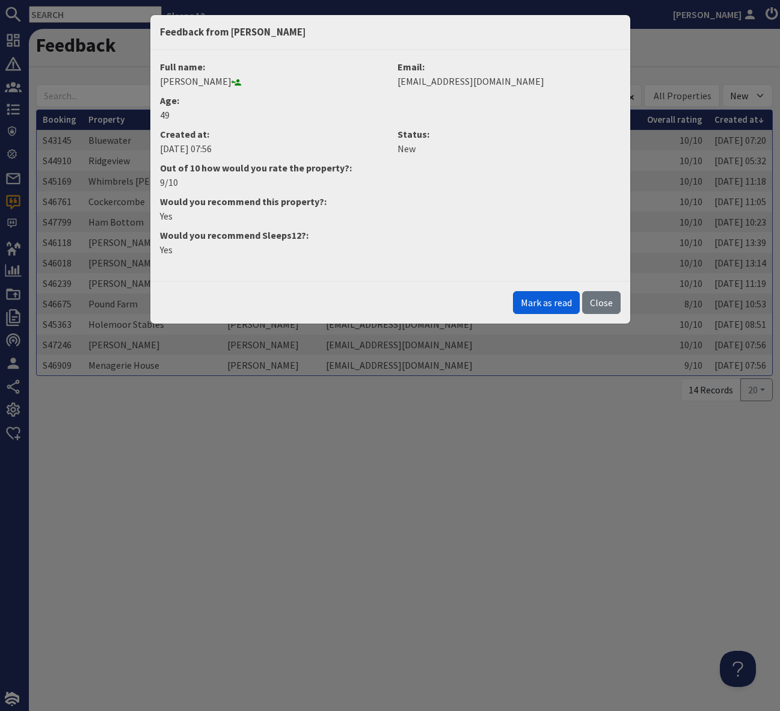
click at [542, 304] on button "Mark as read" at bounding box center [546, 302] width 67 height 23
click at [398, 550] on div "Feedback from Clare Marley Full name: Clare Marley Email: clarejane286@hotmail.…" at bounding box center [390, 355] width 780 height 711
click at [603, 301] on button "Close" at bounding box center [601, 302] width 38 height 23
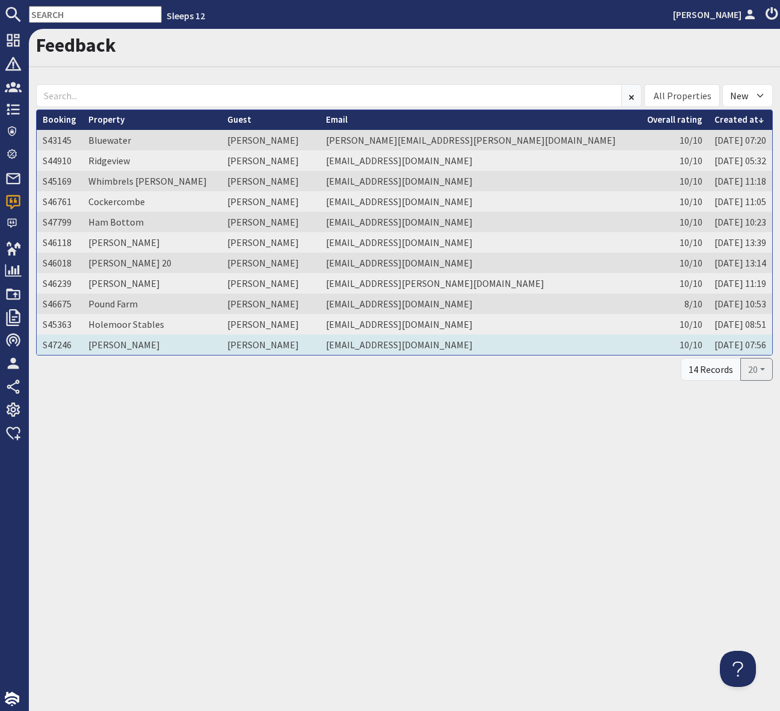
click at [259, 345] on td "Caroline Wren" at bounding box center [270, 344] width 99 height 20
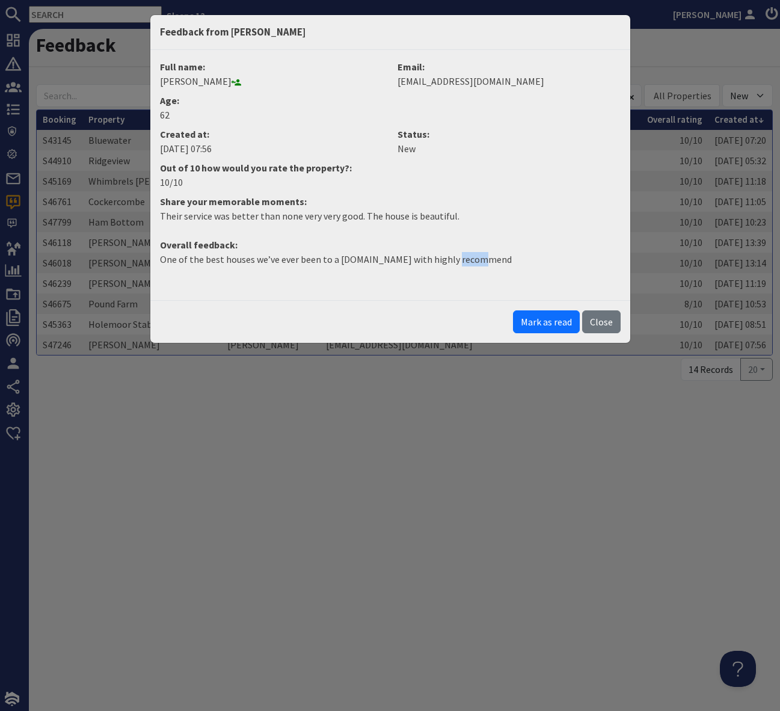
drag, startPoint x: 497, startPoint y: 256, endPoint x: 441, endPoint y: 258, distance: 56.0
click at [441, 258] on p "One of the best houses we’ve ever been to a sleep.com with highly recommend" at bounding box center [390, 259] width 461 height 14
click at [485, 240] on dt "Overall feedback:" at bounding box center [390, 245] width 475 height 14
click at [476, 218] on p "Their service was better than none very very good. The house is beautiful." at bounding box center [390, 216] width 461 height 14
drag, startPoint x: 475, startPoint y: 217, endPoint x: 273, endPoint y: 227, distance: 202.3
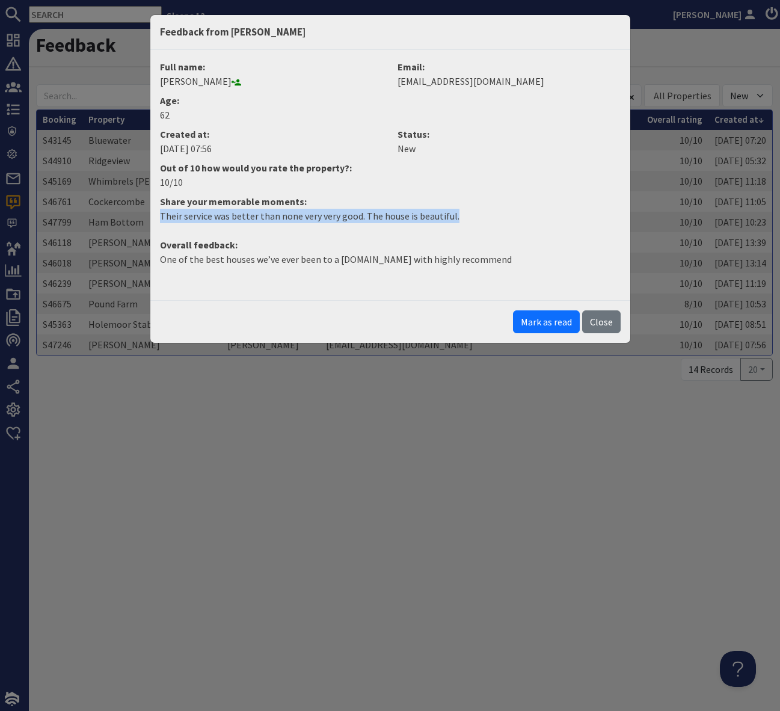
click at [176, 218] on p "Their service was better than none very very good. The house is beautiful." at bounding box center [390, 216] width 461 height 14
drag, startPoint x: 367, startPoint y: 242, endPoint x: 440, endPoint y: 224, distance: 75.0
click at [367, 242] on dt "Overall feedback:" at bounding box center [390, 245] width 475 height 14
drag, startPoint x: 492, startPoint y: 215, endPoint x: 143, endPoint y: 213, distance: 349.4
click at [143, 213] on div "Feedback from Caroline Wren Full name: Caroline Wren Email: carolinewren@btinte…" at bounding box center [390, 355] width 780 height 711
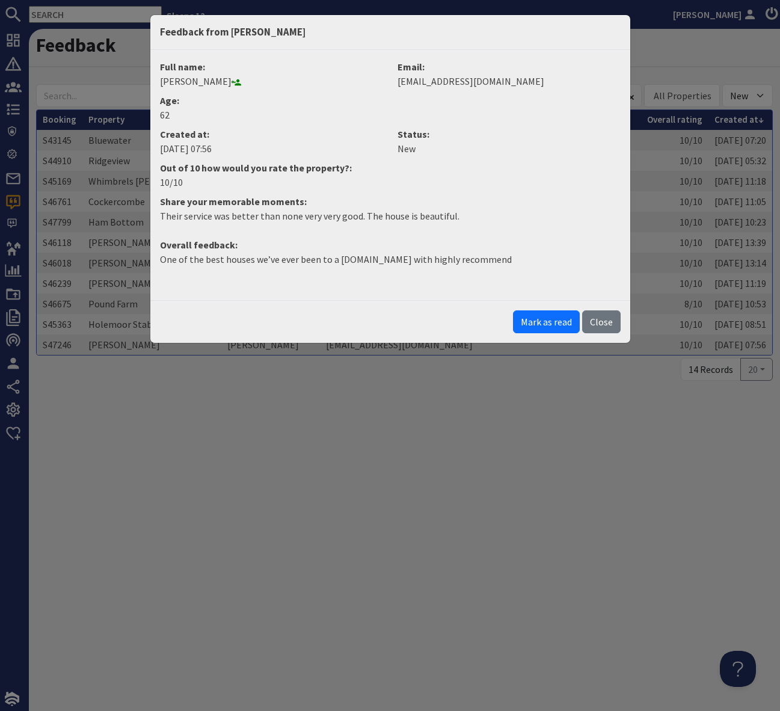
click at [327, 310] on div "Mark as read Close" at bounding box center [390, 321] width 480 height 43
drag, startPoint x: 113, startPoint y: 257, endPoint x: 559, endPoint y: 258, distance: 446.3
click at [559, 258] on div "Feedback from Caroline Wren Full name: Caroline Wren Email: carolinewren@btinte…" at bounding box center [390, 355] width 780 height 711
copy p "One of the best houses we’ve ever been to a sleep.com with highly recommend"
click at [461, 221] on p "Their service was better than none very very good. The house is beautiful." at bounding box center [390, 216] width 461 height 14
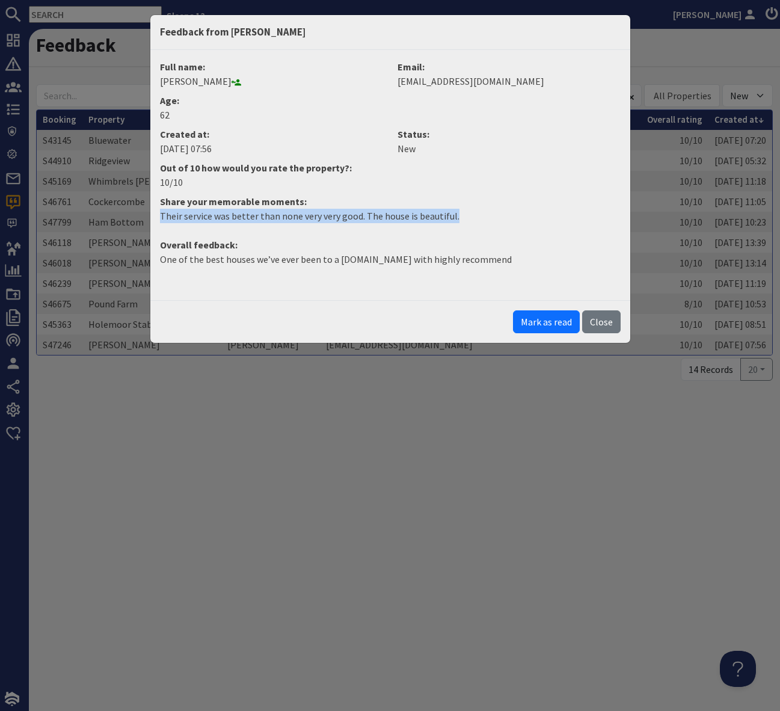
drag, startPoint x: 456, startPoint y: 217, endPoint x: 150, endPoint y: 215, distance: 306.1
click at [150, 215] on div "Full name: Caroline Wren Email: carolinewren@btinternet.com Age: 62 Created at:…" at bounding box center [390, 175] width 480 height 250
copy p "Their service was better than none very very good. The house is beautiful."
click at [544, 319] on button "Mark as read" at bounding box center [546, 321] width 67 height 23
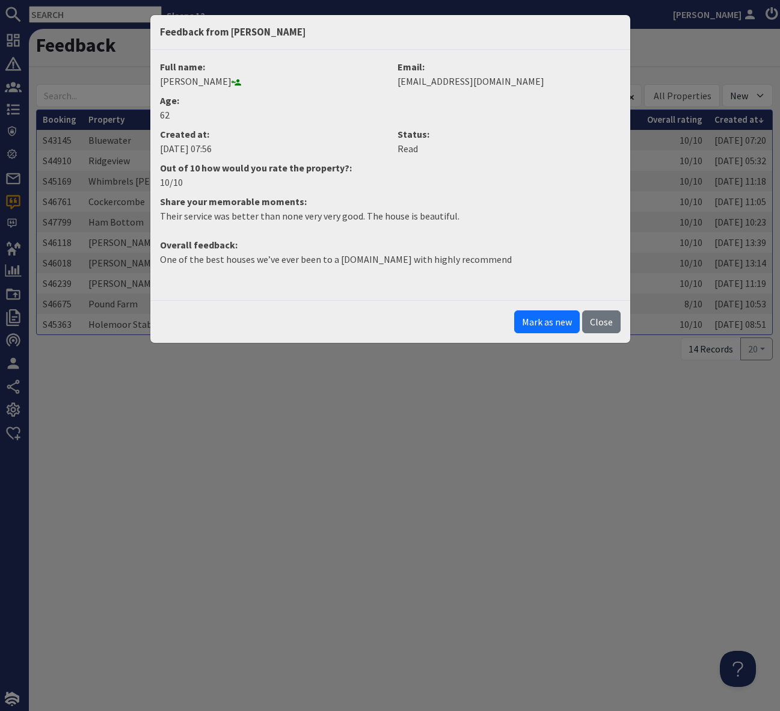
drag, startPoint x: 602, startPoint y: 325, endPoint x: 595, endPoint y: 345, distance: 21.7
click at [601, 325] on button "Close" at bounding box center [601, 321] width 38 height 23
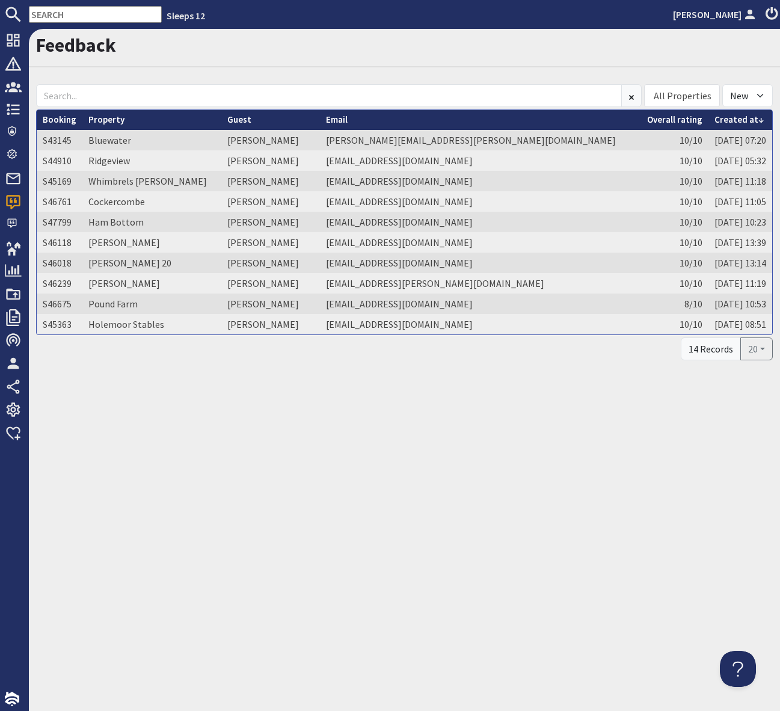
click at [452, 458] on div "Feedback All Properties Ade Shindy Asham House Babblebrook Babbling By Bean Goo…" at bounding box center [404, 370] width 751 height 682
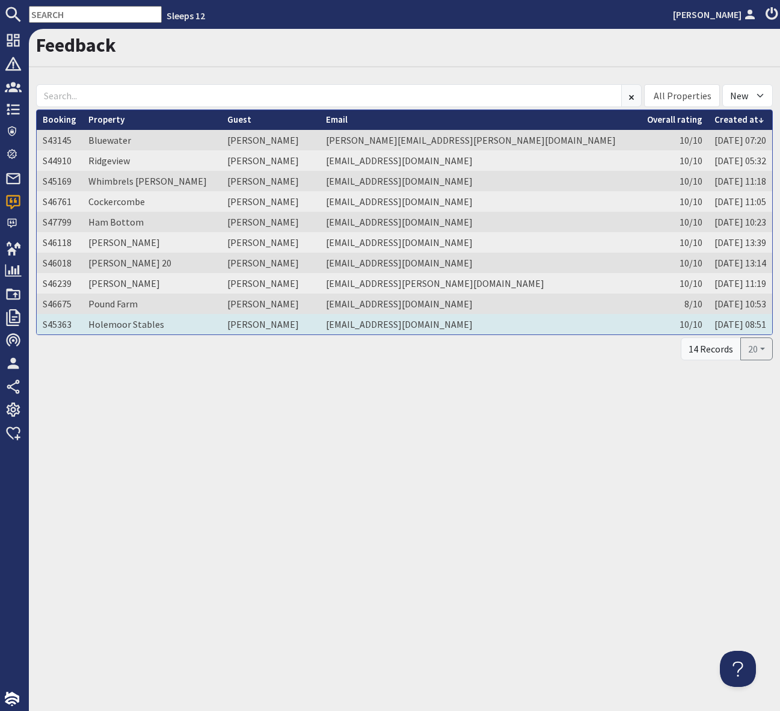
click at [265, 324] on td "Bridget Collins" at bounding box center [270, 324] width 99 height 20
click at [266, 322] on td "Bridget Collins" at bounding box center [270, 324] width 99 height 20
click at [254, 324] on td "Bridget Collins" at bounding box center [270, 324] width 99 height 20
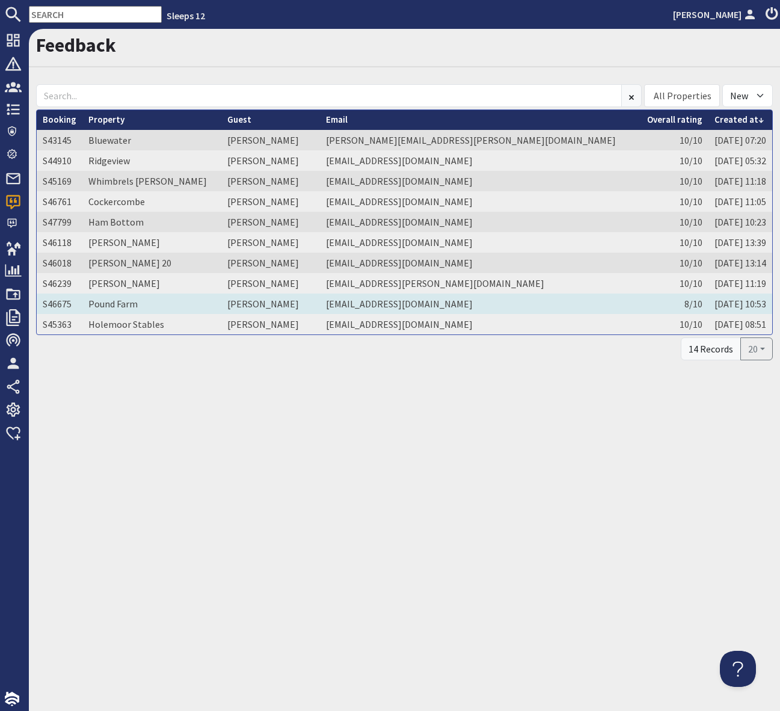
drag, startPoint x: 604, startPoint y: 524, endPoint x: 422, endPoint y: 304, distance: 286.2
click at [596, 517] on div "Feedback All Properties Ade Shindy Asham House Babblebrook Babbling By Bean Goo…" at bounding box center [404, 370] width 751 height 682
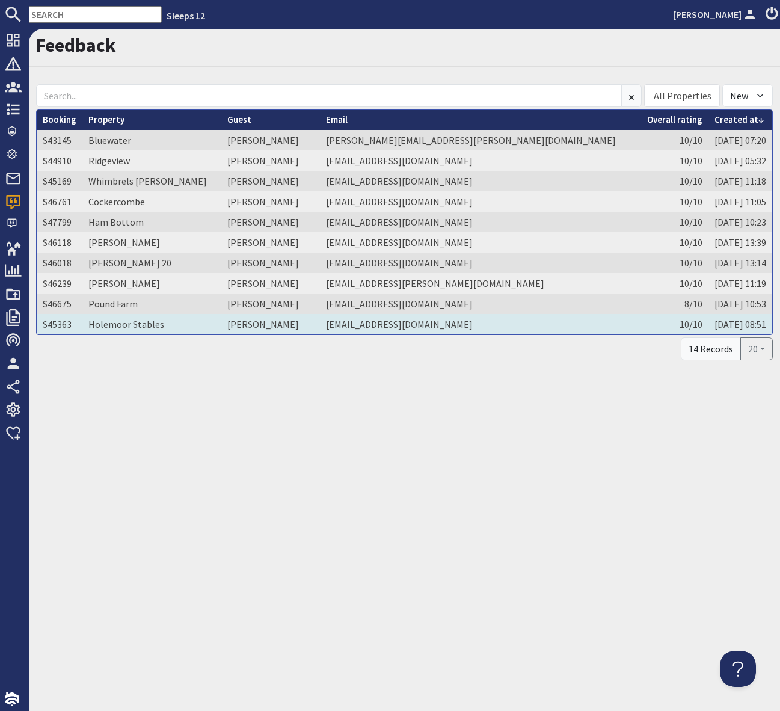
click at [254, 322] on td "Bridget Collins" at bounding box center [270, 324] width 99 height 20
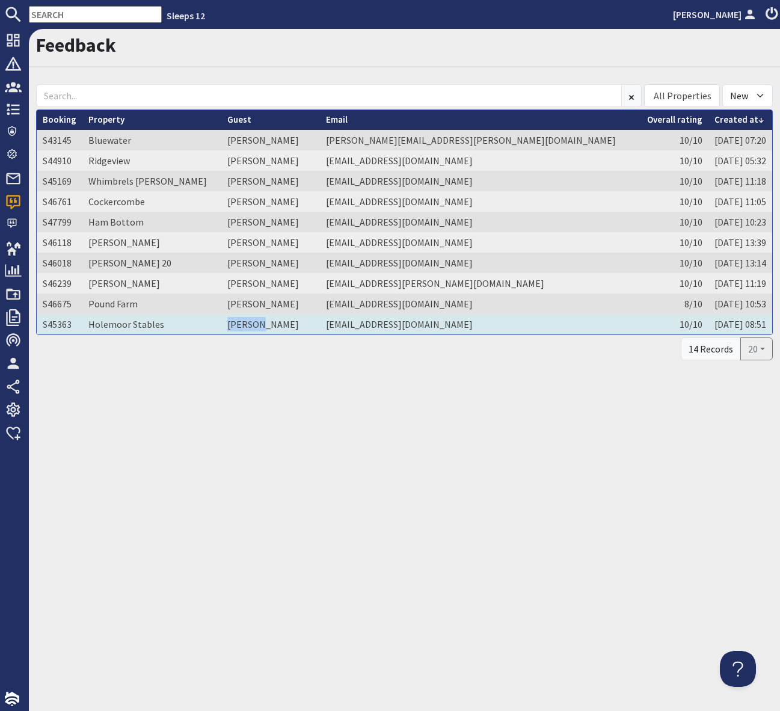
click at [254, 322] on td "Bridget Collins" at bounding box center [270, 324] width 99 height 20
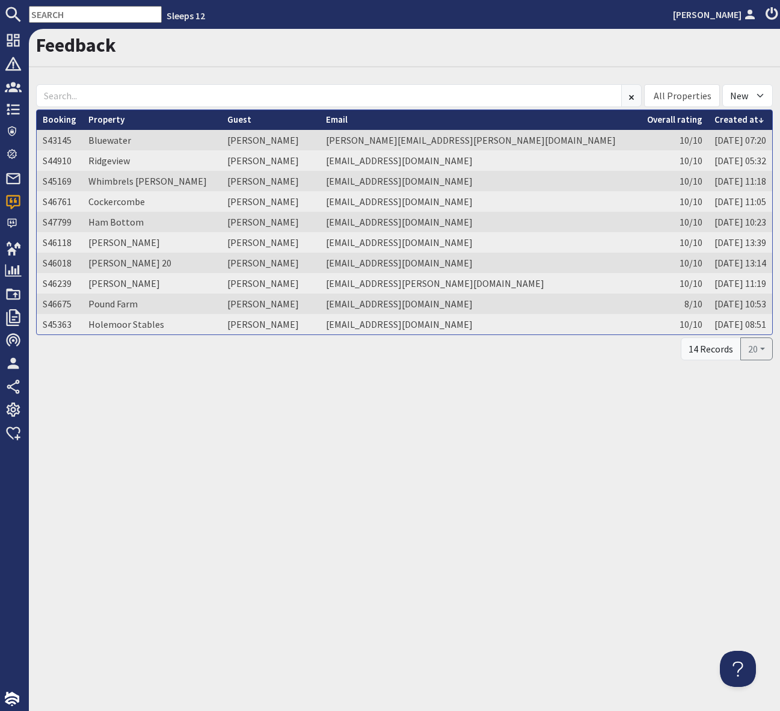
click at [362, 493] on div "Feedback All Properties Ade Shindy Asham House Babblebrook Babbling By Bean Goo…" at bounding box center [404, 370] width 751 height 682
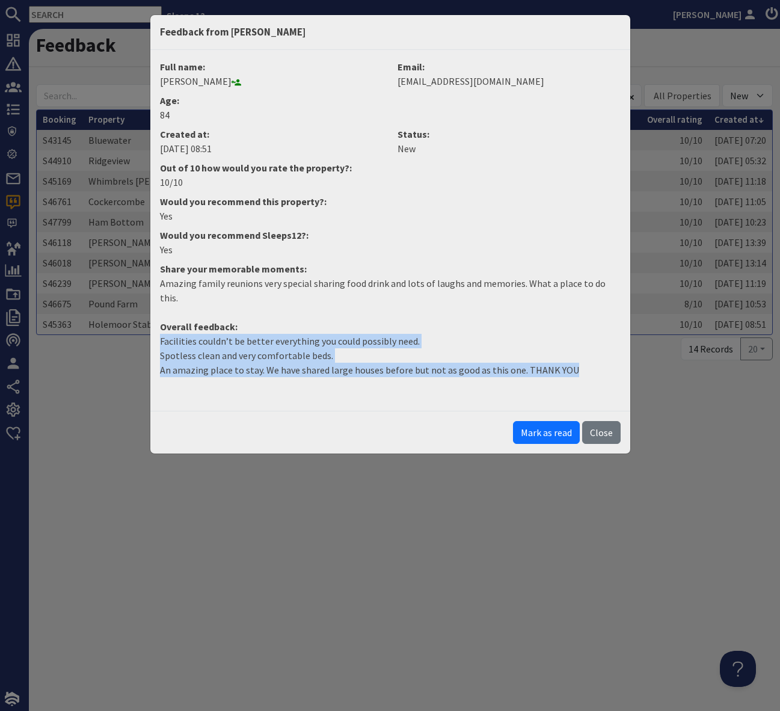
drag, startPoint x: 583, startPoint y: 349, endPoint x: 93, endPoint y: 330, distance: 490.6
click at [93, 330] on div "Feedback from Bridget Collins Full name: Bridget Collins Email: jobidcoll@yahoo…" at bounding box center [390, 355] width 780 height 711
copy p "Facilities couldn’t be better everything you could possibly need. Spotless clea…"
click at [534, 421] on button "Mark as read" at bounding box center [546, 432] width 67 height 23
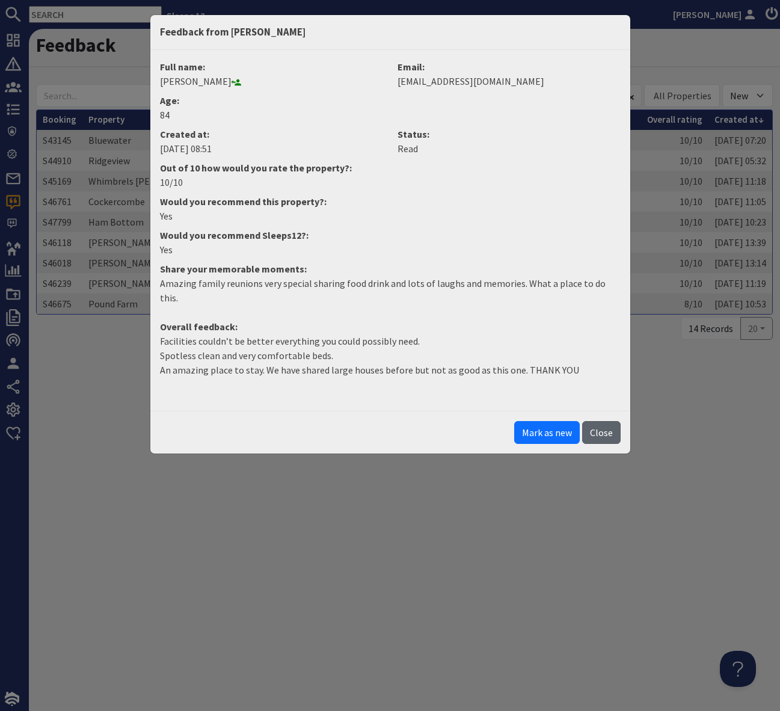
click at [597, 421] on button "Close" at bounding box center [601, 432] width 38 height 23
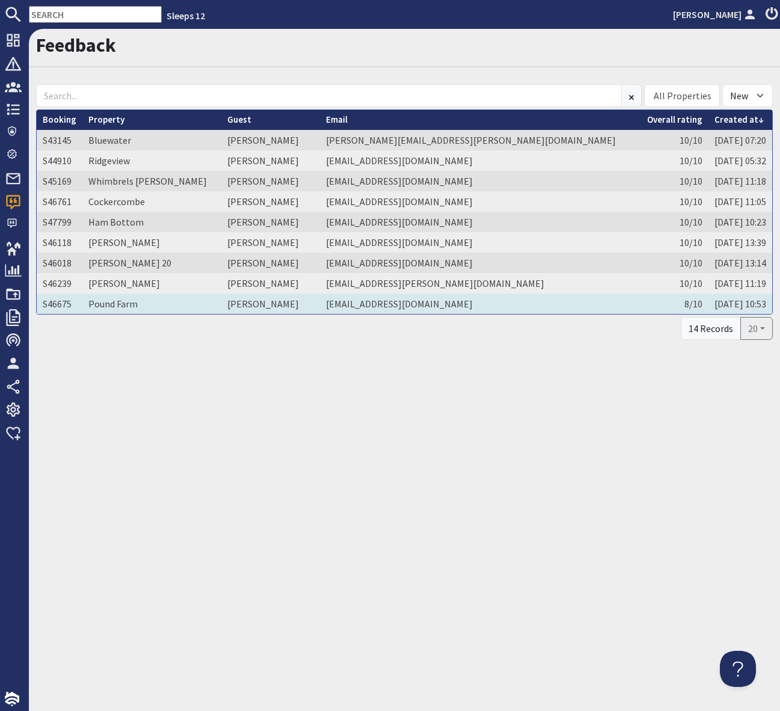
click at [247, 303] on td "Nina Ball" at bounding box center [270, 304] width 99 height 20
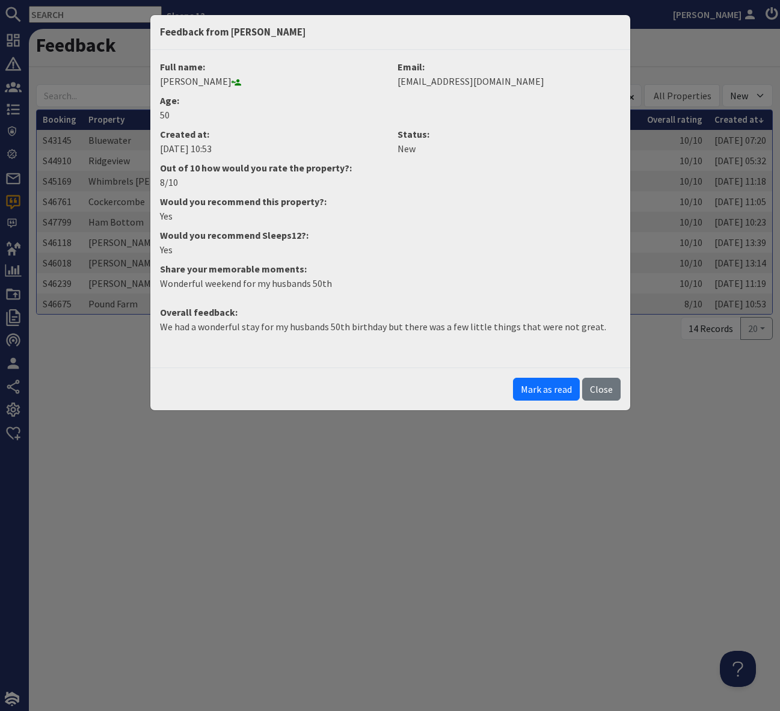
click at [309, 354] on div "Full name: Nina Ball Email: nina.mariner@yahoo.com Age: 50 Created at: 27/09/20…" at bounding box center [390, 209] width 480 height 318
drag, startPoint x: 601, startPoint y: 325, endPoint x: 168, endPoint y: 324, distance: 432.4
click at [168, 324] on p "We had a wonderful stay for my husbands 50th birthday but there was a few littl…" at bounding box center [390, 326] width 461 height 14
click at [367, 296] on dd "Wonderful weekend for my husbands 50th" at bounding box center [390, 288] width 475 height 24
click at [600, 324] on p "We had a wonderful stay for my husbands 50th birthday but there was a few littl…" at bounding box center [390, 326] width 461 height 14
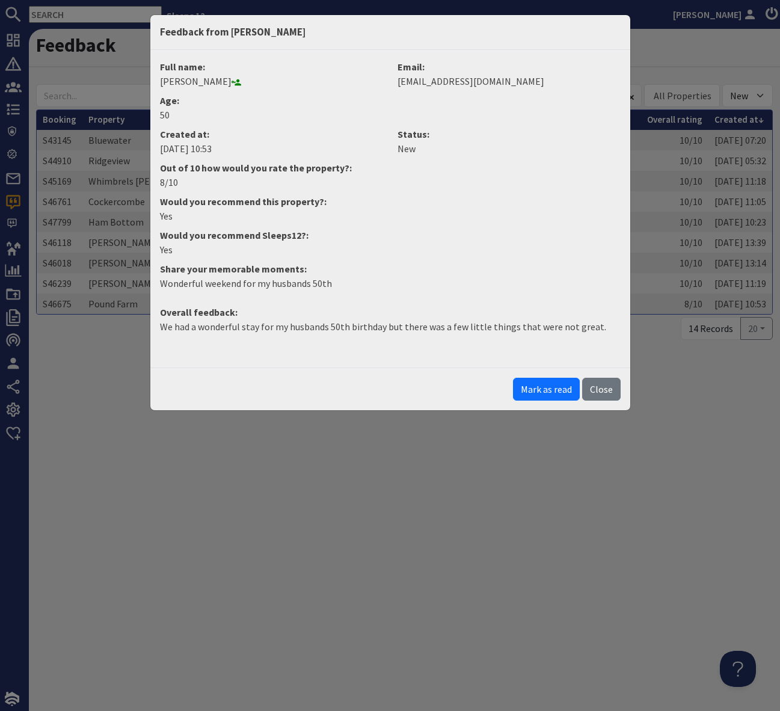
drag, startPoint x: 573, startPoint y: 328, endPoint x: 285, endPoint y: 343, distance: 287.9
click at [290, 343] on dl "Full name: Nina Ball Email: nina.mariner@yahoo.com Age: 50 Created at: 27/09/20…" at bounding box center [390, 204] width 475 height 289
click at [334, 281] on p "Wonderful weekend for my husbands 50th" at bounding box center [390, 283] width 461 height 14
drag, startPoint x: 335, startPoint y: 281, endPoint x: 126, endPoint y: 287, distance: 208.8
click at [126, 287] on div "Feedback from Nina Ball Full name: Nina Ball Email: nina.mariner@yahoo.com Age:…" at bounding box center [390, 355] width 780 height 711
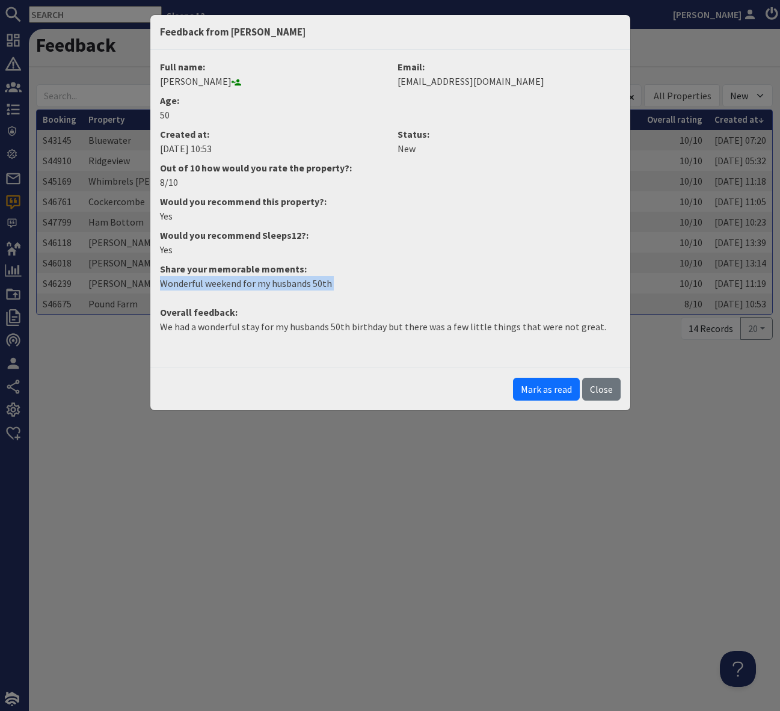
copy dl "Wonderful weekend for my husbands 50th"
click at [385, 365] on div "Full name: Nina Ball Email: nina.mariner@yahoo.com Age: 50 Created at: 27/09/20…" at bounding box center [390, 209] width 480 height 318
drag, startPoint x: 382, startPoint y: 327, endPoint x: 619, endPoint y: 320, distance: 237.7
click at [619, 320] on p "We had a wonderful stay for my husbands 50th birthday but there was a few littl…" at bounding box center [390, 326] width 461 height 14
copy p "but there was a few little things that were not great."
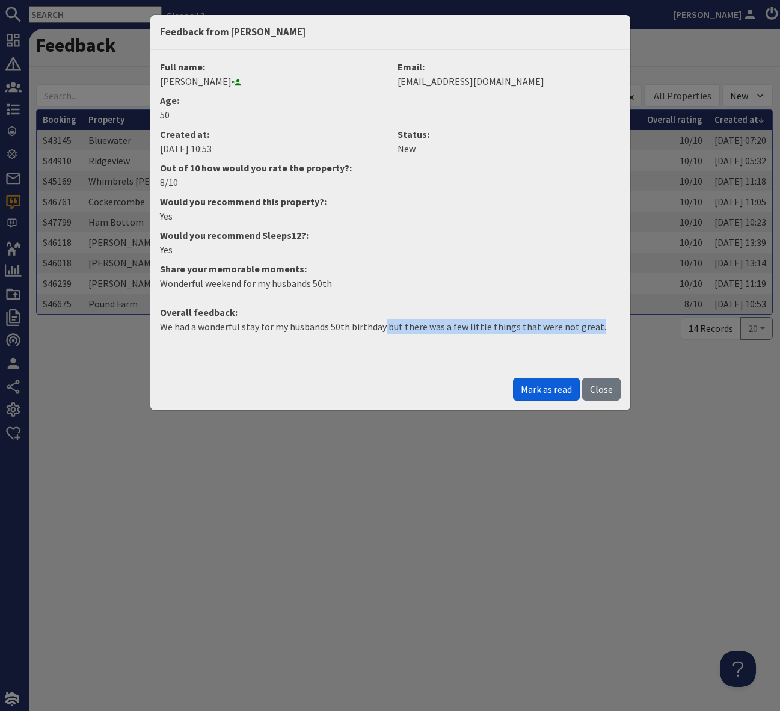
click at [538, 386] on button "Mark as read" at bounding box center [546, 389] width 67 height 23
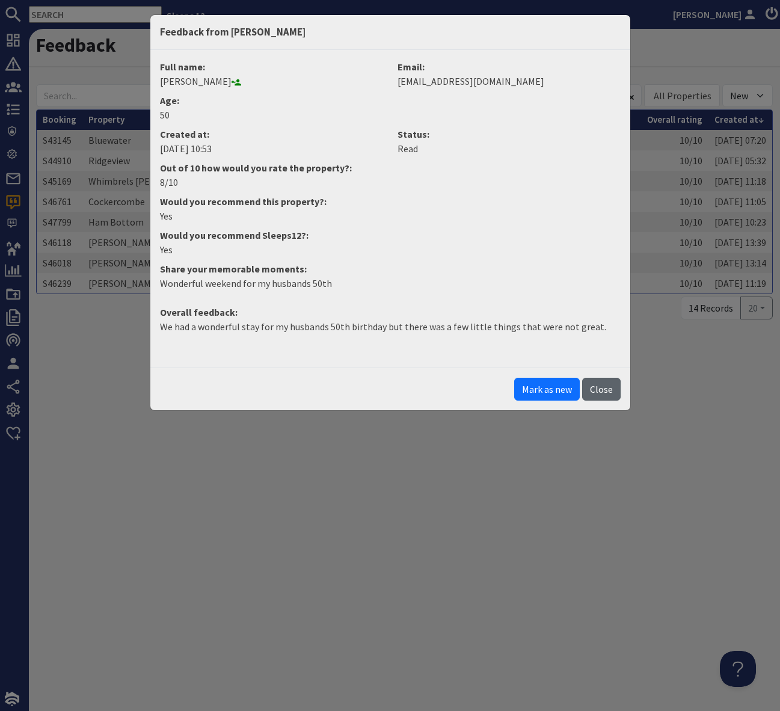
click at [603, 387] on button "Close" at bounding box center [601, 389] width 38 height 23
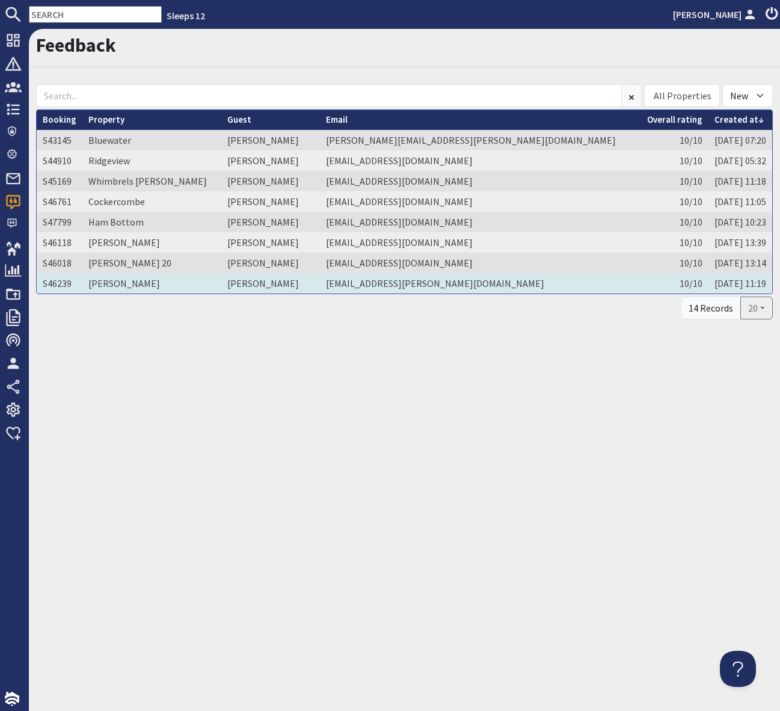
click at [254, 284] on td "Oliver Bazeley" at bounding box center [270, 283] width 99 height 20
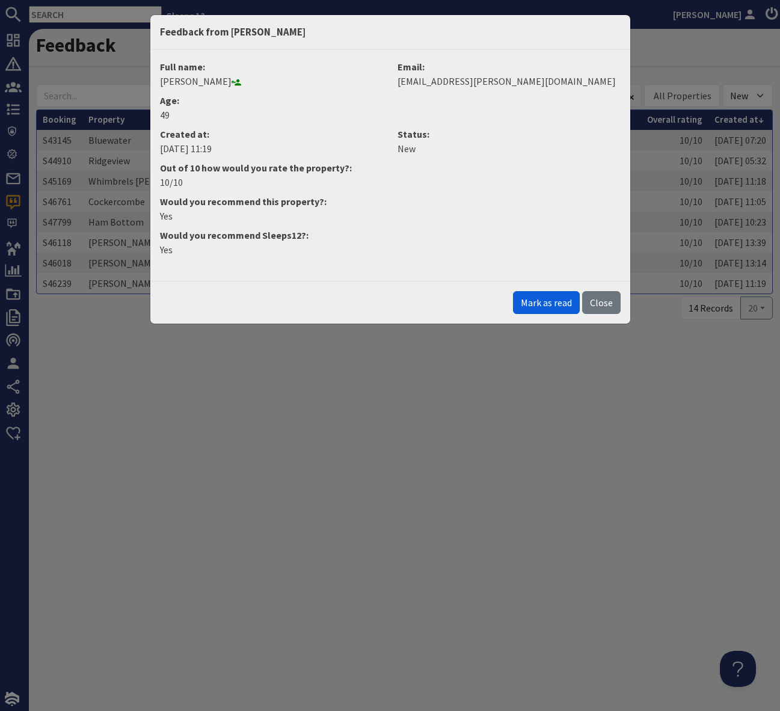
click at [550, 300] on button "Mark as read" at bounding box center [546, 302] width 67 height 23
click at [612, 303] on button "Close" at bounding box center [601, 302] width 38 height 23
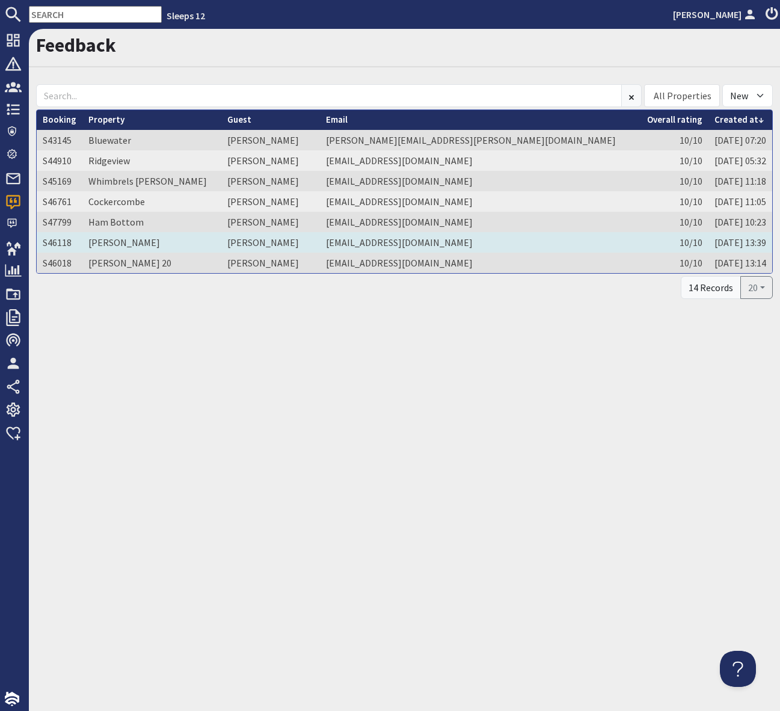
drag, startPoint x: 305, startPoint y: 440, endPoint x: 259, endPoint y: 244, distance: 201.3
click at [305, 437] on div "Feedback All Properties Ade Shindy Asham House Babblebrook Babbling By Bean Goo…" at bounding box center [404, 370] width 751 height 682
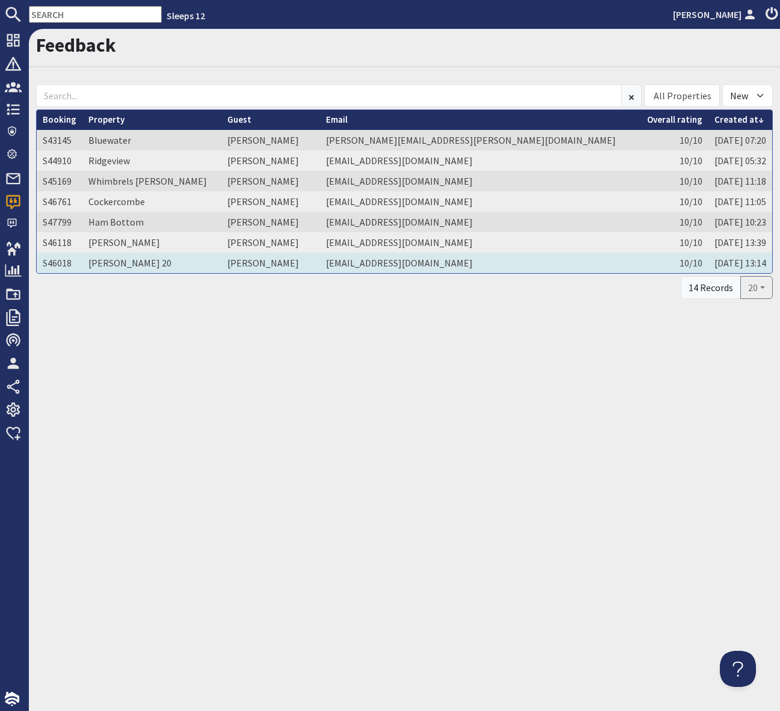
click at [256, 261] on td "John Beighton" at bounding box center [270, 263] width 99 height 20
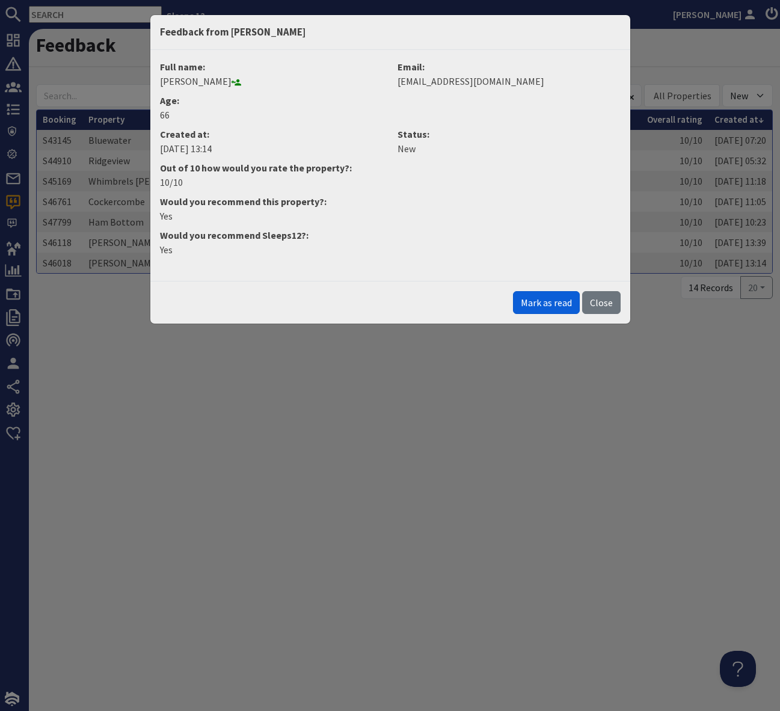
click at [553, 297] on button "Mark as read" at bounding box center [546, 302] width 67 height 23
click at [597, 304] on button "Close" at bounding box center [601, 302] width 38 height 23
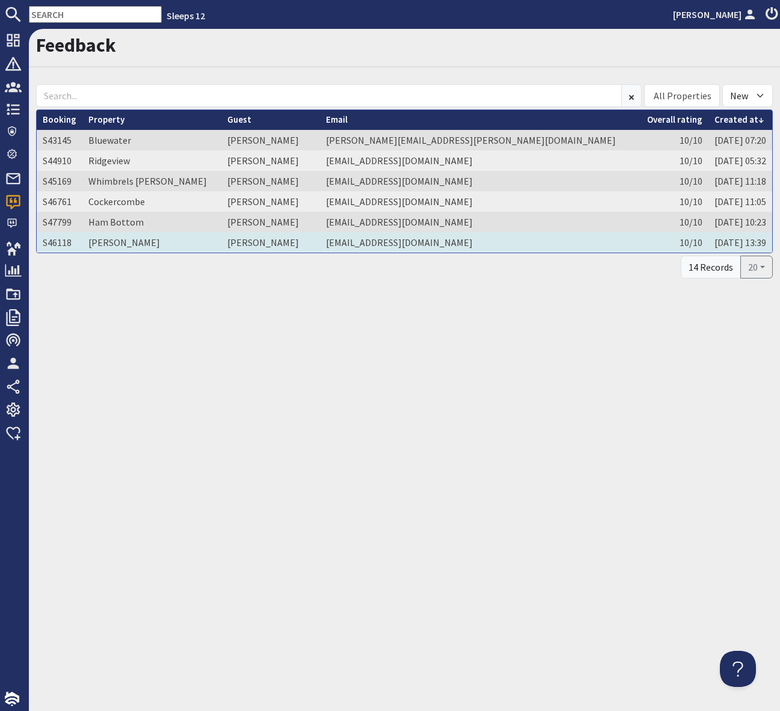
click at [248, 241] on td "christopher fagg" at bounding box center [270, 242] width 99 height 20
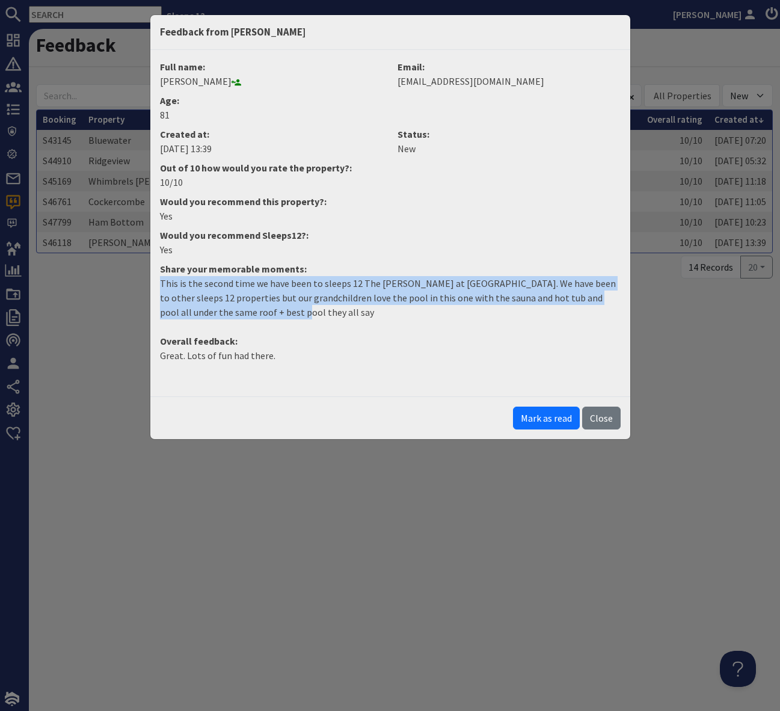
drag, startPoint x: 281, startPoint y: 312, endPoint x: 137, endPoint y: 281, distance: 147.6
click at [137, 281] on div "Feedback from christopher fagg Full name: christopher fagg Email: cfagg@doctors…" at bounding box center [390, 355] width 780 height 711
copy p "This is the second time we have been to sleeps 12 The Shires at Yarcombe. We ha…"
click at [541, 419] on button "Mark as read" at bounding box center [546, 418] width 67 height 23
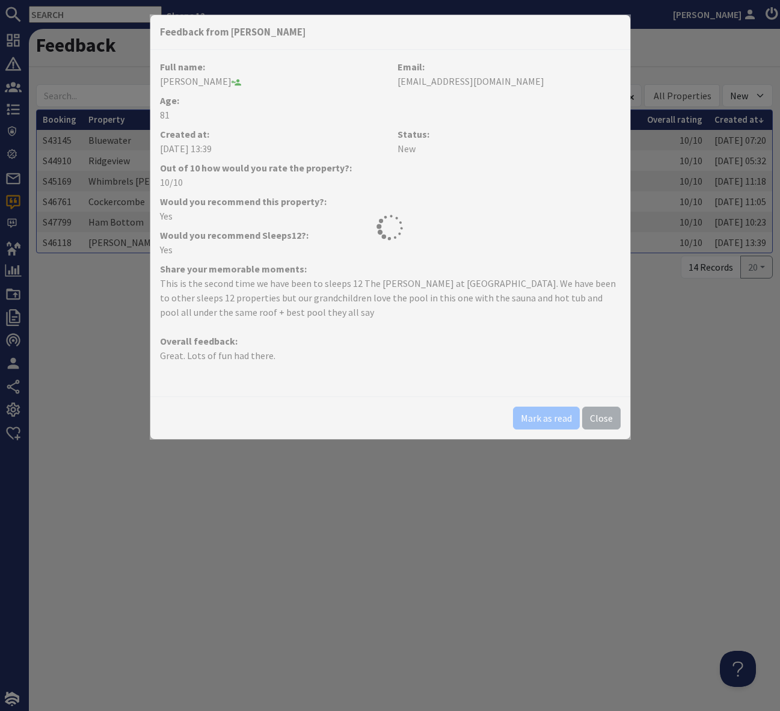
click at [541, 419] on div "Mark as read Close" at bounding box center [390, 417] width 480 height 43
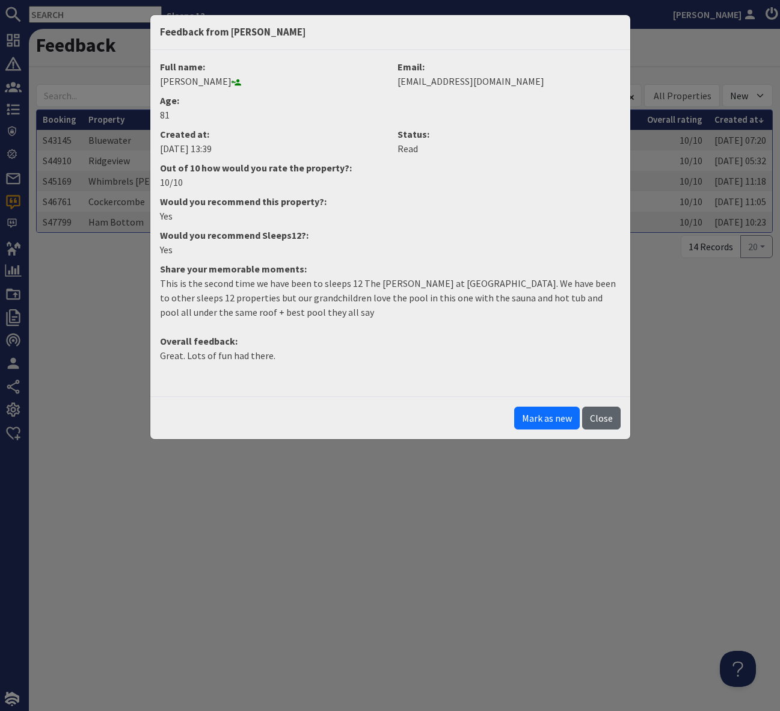
click at [599, 415] on button "Close" at bounding box center [601, 418] width 38 height 23
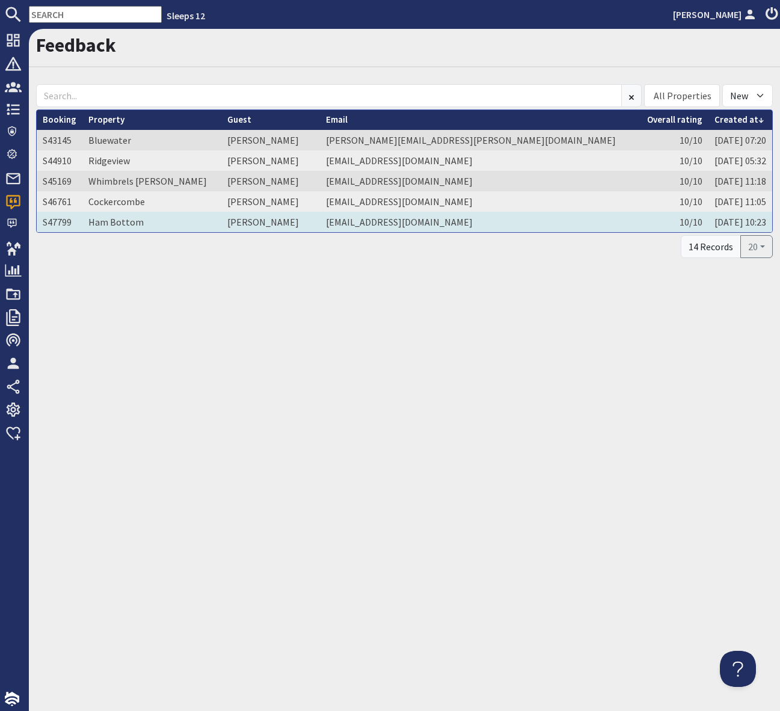
click at [263, 224] on td "Louise Panter" at bounding box center [270, 222] width 99 height 20
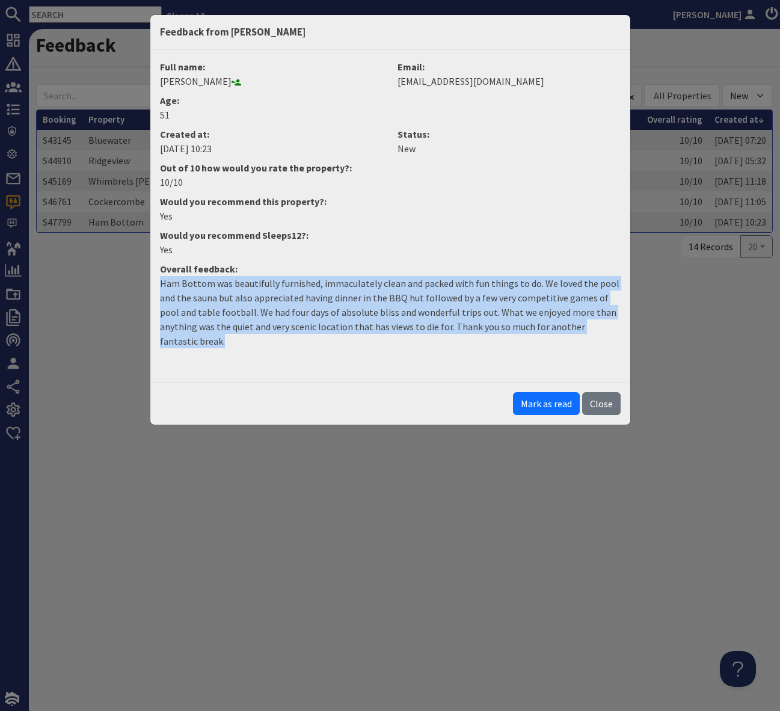
drag, startPoint x: 207, startPoint y: 347, endPoint x: 123, endPoint y: 285, distance: 104.5
click at [123, 285] on div "Feedback from Louise Panter Full name: Louise Panter Email: louisepanter@me.com…" at bounding box center [390, 355] width 780 height 711
copy p "Ham Bottom was beautifully furnished, immaculately clean and packed with fun th…"
click at [552, 397] on button "Mark as read" at bounding box center [546, 403] width 67 height 23
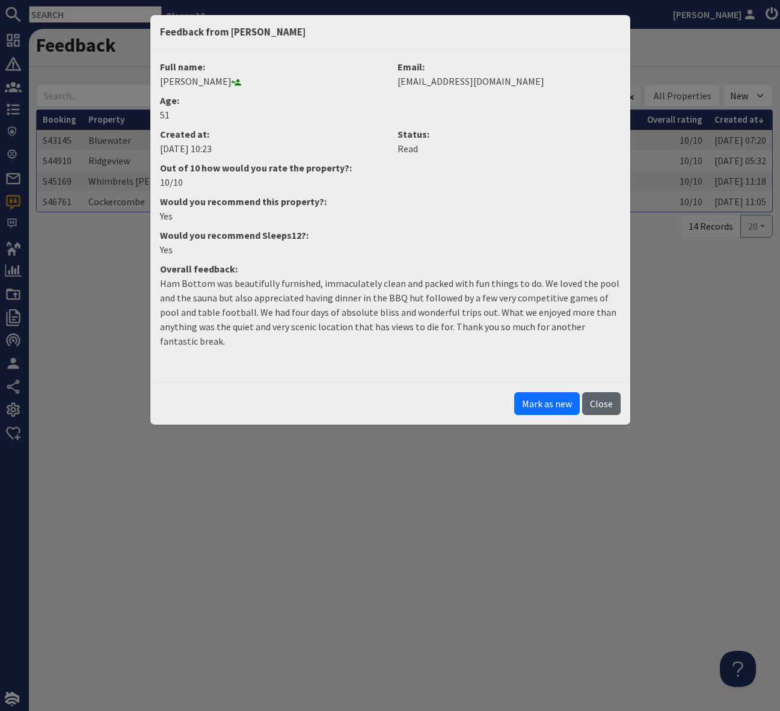
click at [598, 399] on button "Close" at bounding box center [601, 403] width 38 height 23
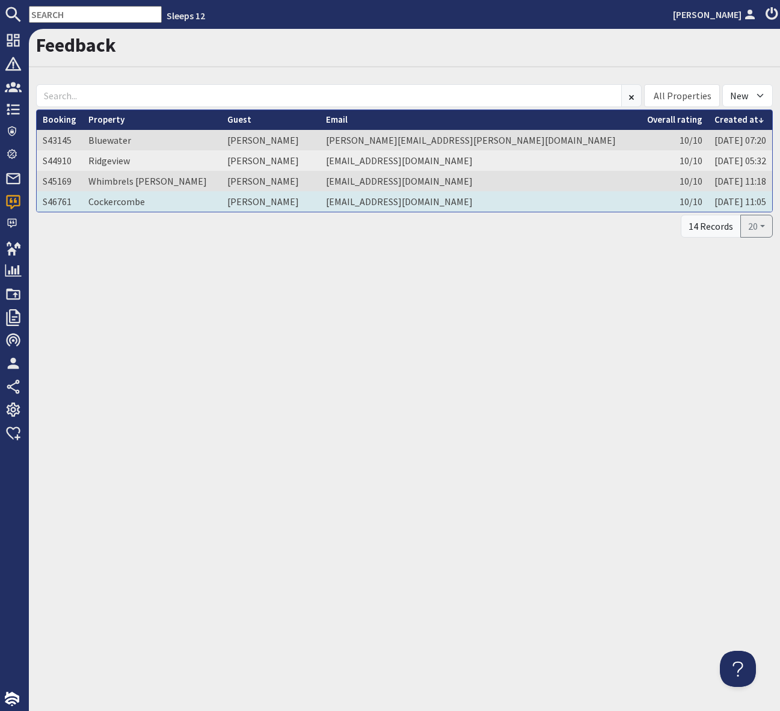
click at [254, 197] on td "Julie Rate" at bounding box center [270, 201] width 99 height 20
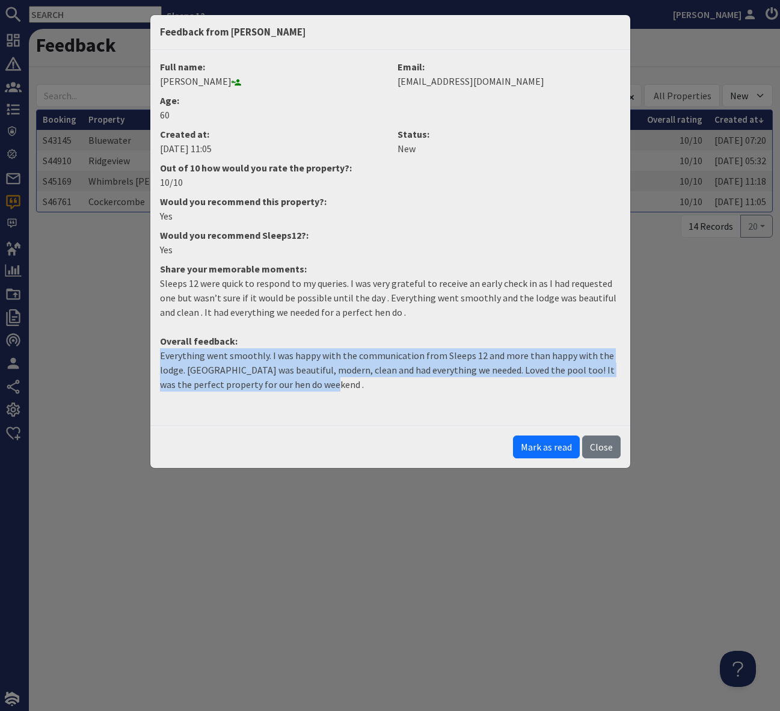
drag, startPoint x: 335, startPoint y: 385, endPoint x: 126, endPoint y: 349, distance: 212.4
click at [126, 349] on div "Feedback from Julie Rate Full name: Julie Rate Email: julierate@sky.com Age: 60…" at bounding box center [390, 355] width 780 height 711
click at [530, 451] on button "Mark as read" at bounding box center [546, 446] width 67 height 23
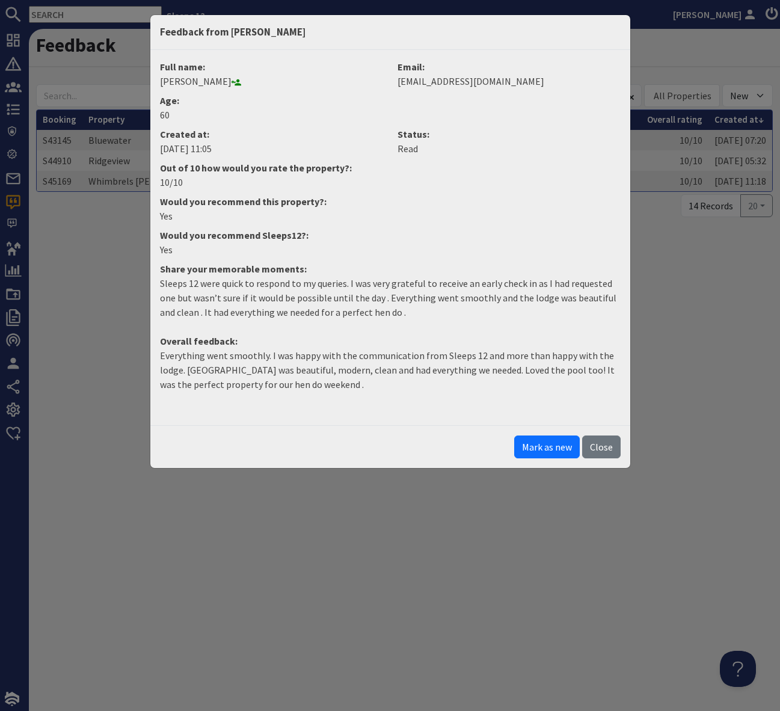
click at [530, 451] on button "Mark as new" at bounding box center [547, 446] width 66 height 23
click at [531, 443] on button "Mark as read" at bounding box center [546, 446] width 67 height 23
click at [606, 450] on button "Close" at bounding box center [601, 446] width 38 height 23
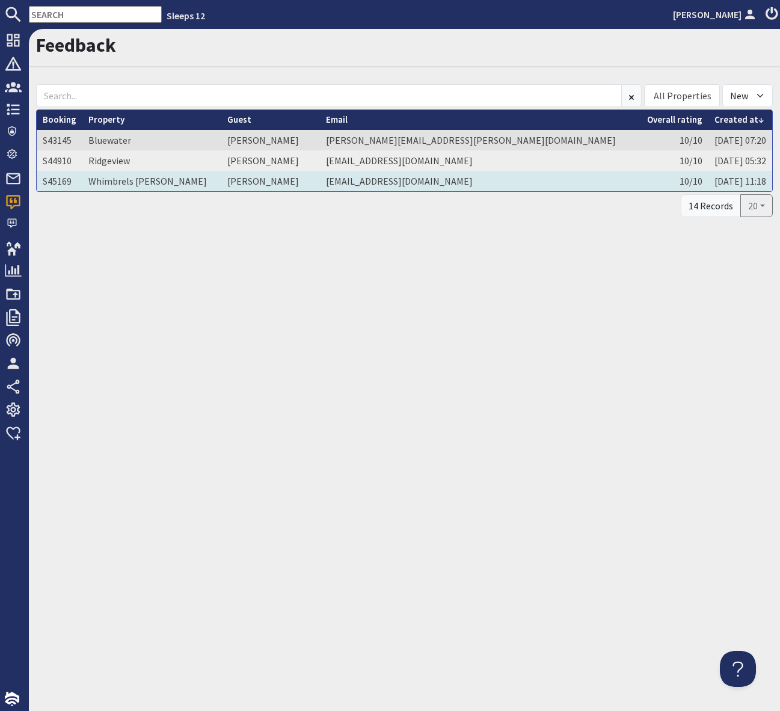
click at [256, 183] on td "Nicola Smith" at bounding box center [270, 181] width 99 height 20
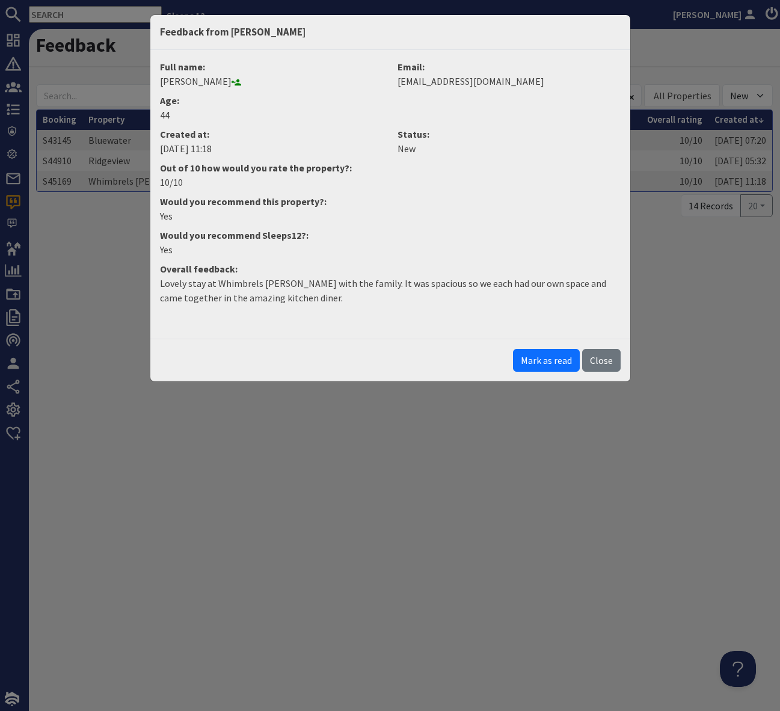
click at [295, 309] on dd "Lovely stay at Whimbrels Barton with the family. It was spacious so we each had…" at bounding box center [390, 295] width 475 height 38
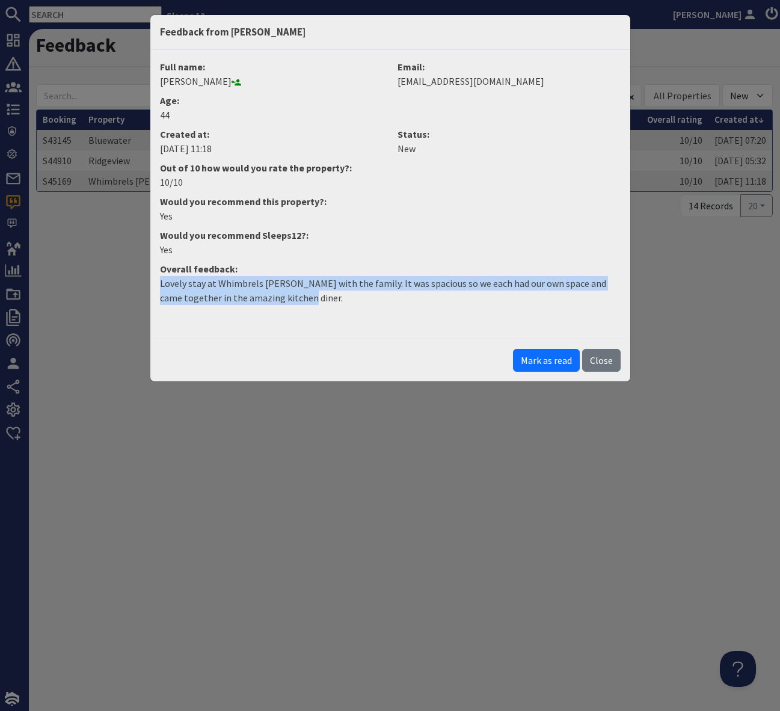
drag, startPoint x: 292, startPoint y: 305, endPoint x: 120, endPoint y: 279, distance: 173.3
click at [120, 279] on div "Feedback from Nicola Smith Full name: Nicola Smith Email: nicola_anne_smith@yah…" at bounding box center [390, 355] width 780 height 711
click at [530, 357] on button "Mark as read" at bounding box center [546, 360] width 67 height 23
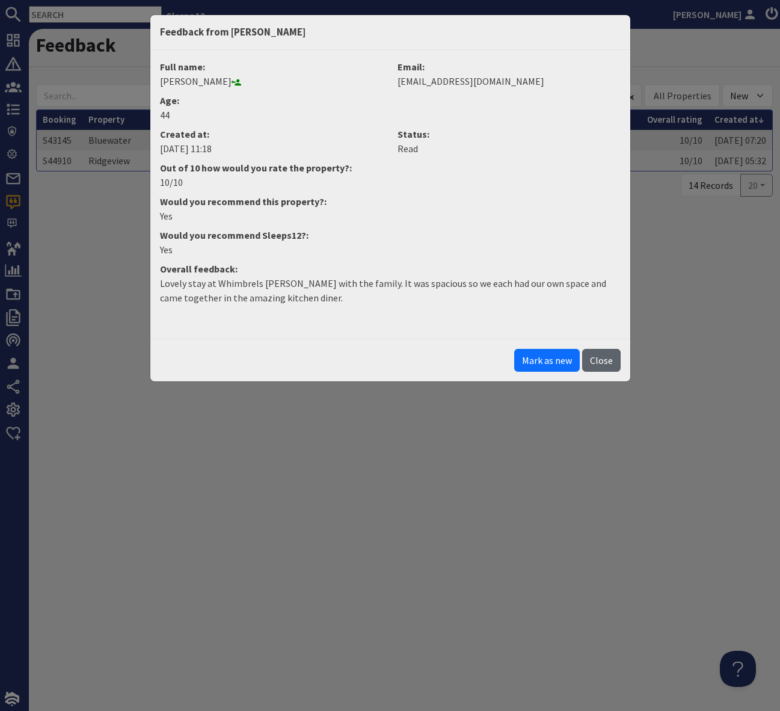
click at [603, 357] on button "Close" at bounding box center [601, 360] width 38 height 23
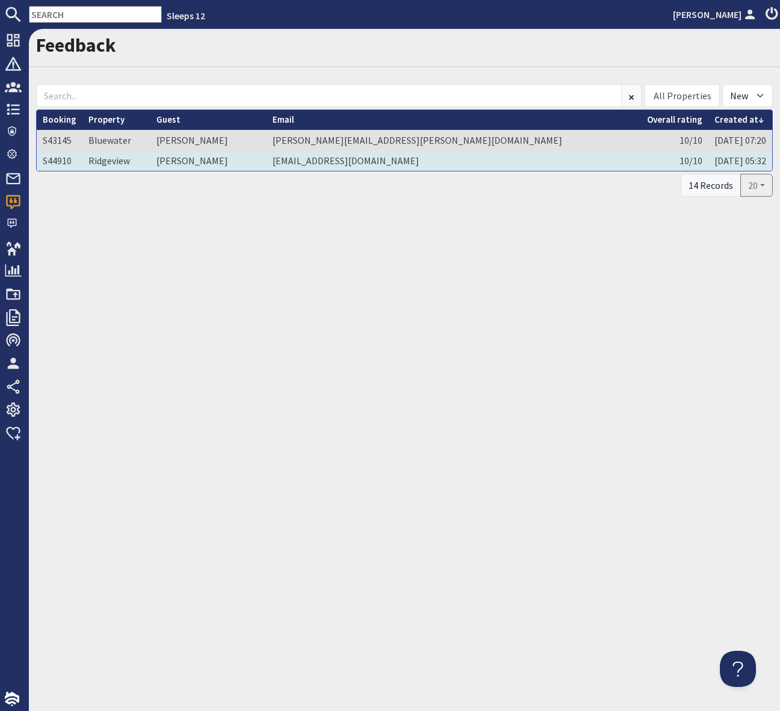
drag, startPoint x: 497, startPoint y: 582, endPoint x: 336, endPoint y: 162, distance: 449.7
click at [496, 568] on div "Feedback All Properties Ade Shindy Asham House Babblebrook Babbling By Bean Goo…" at bounding box center [404, 370] width 751 height 682
click at [230, 161] on td "Lydia Pantling" at bounding box center [208, 160] width 116 height 20
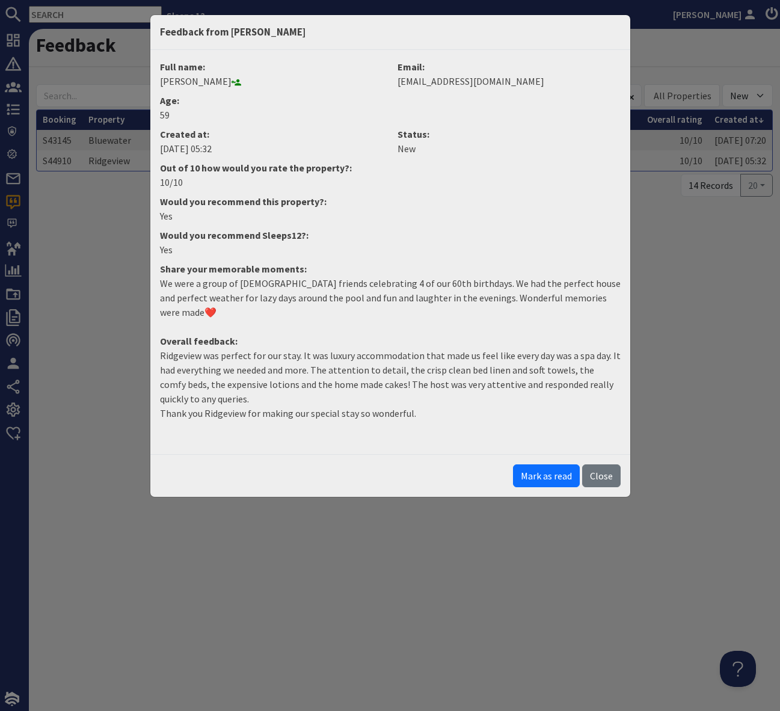
click at [425, 401] on p "Ridgeview was perfect for our stay. It was luxury accommodation that made us fe…" at bounding box center [390, 384] width 461 height 72
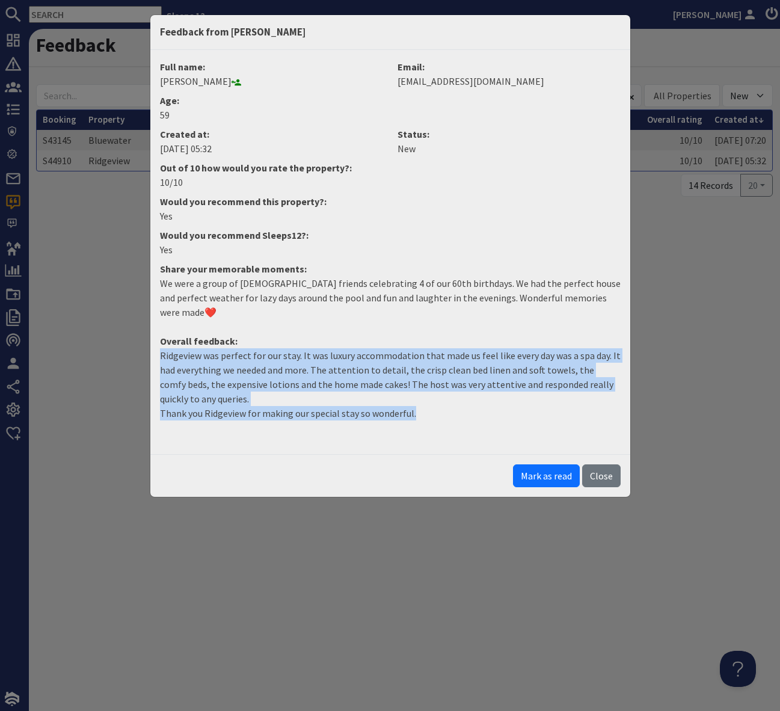
drag, startPoint x: 423, startPoint y: 397, endPoint x: 128, endPoint y: 340, distance: 300.1
click at [128, 340] on div "Feedback from Lydia Pantling Full name: Lydia Pantling Email: lydiapantling@hot…" at bounding box center [390, 355] width 780 height 711
click at [552, 464] on button "Mark as read" at bounding box center [546, 475] width 67 height 23
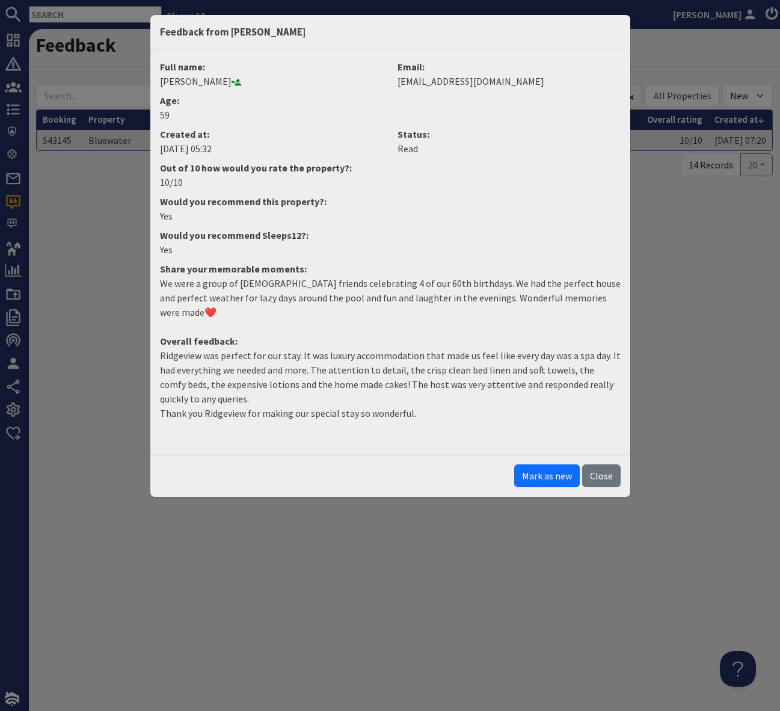
click at [712, 336] on div "Feedback from Lydia Pantling Full name: Lydia Pantling Email: lydiapantling@hot…" at bounding box center [390, 355] width 780 height 711
click at [606, 464] on button "Close" at bounding box center [601, 475] width 38 height 23
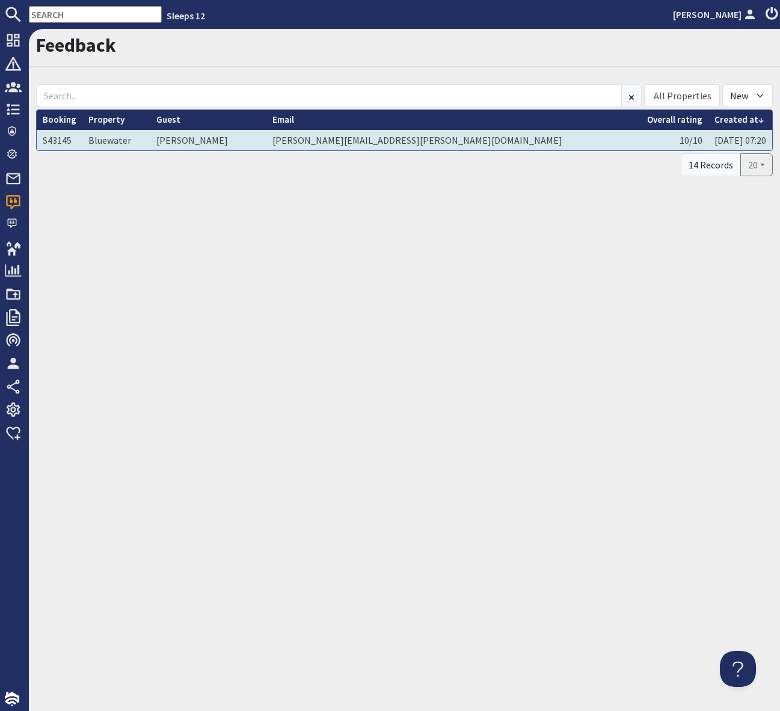
click at [224, 138] on td "Helen Probert" at bounding box center [208, 140] width 116 height 20
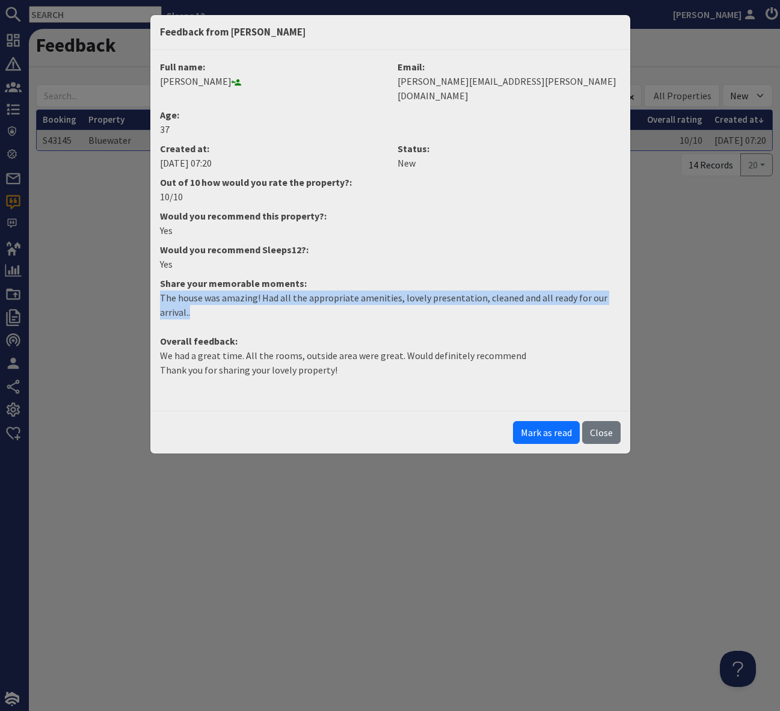
drag, startPoint x: 235, startPoint y: 297, endPoint x: 137, endPoint y: 287, distance: 98.5
click at [137, 287] on div "Feedback from Helen Probert Full name: Helen Probert Email: helen.probert@hotma…" at bounding box center [390, 355] width 780 height 711
click at [539, 423] on button "Mark as read" at bounding box center [546, 432] width 67 height 23
click at [539, 423] on div "Mark as read Close" at bounding box center [390, 432] width 480 height 43
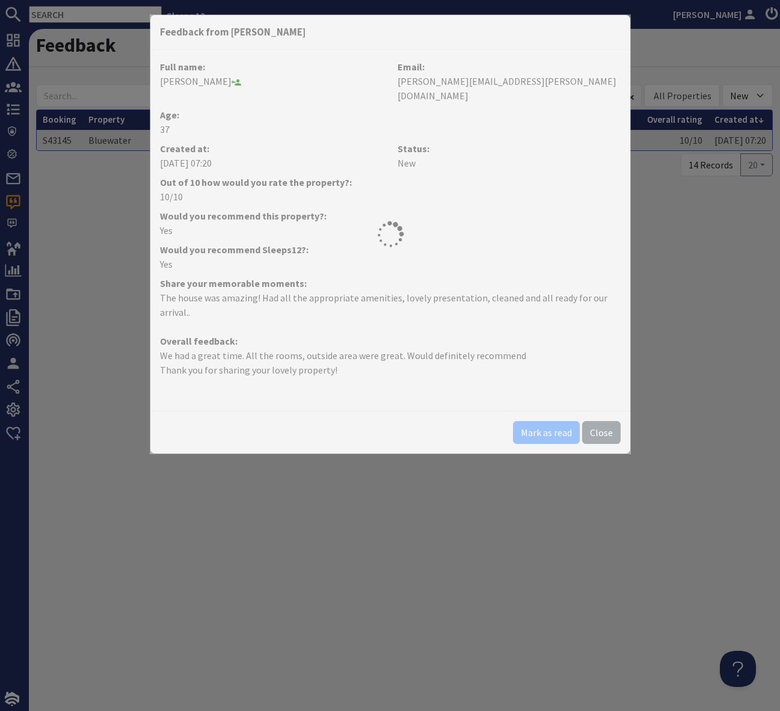
drag, startPoint x: 665, startPoint y: 510, endPoint x: 768, endPoint y: 461, distance: 114.6
click at [665, 510] on div "Feedback from Helen Probert Full name: Helen Probert Email: helen.probert@hotma…" at bounding box center [390, 355] width 780 height 711
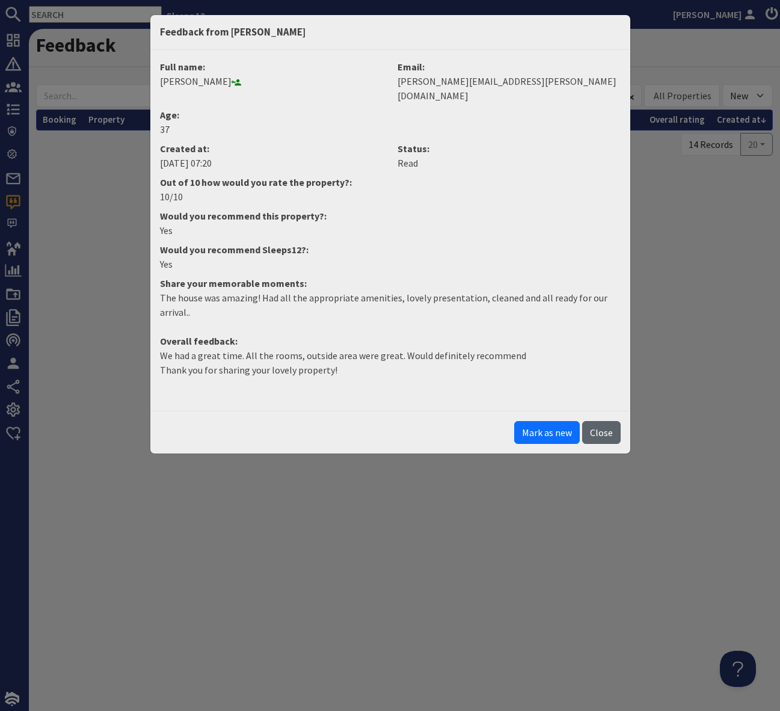
click at [610, 421] on button "Close" at bounding box center [601, 432] width 38 height 23
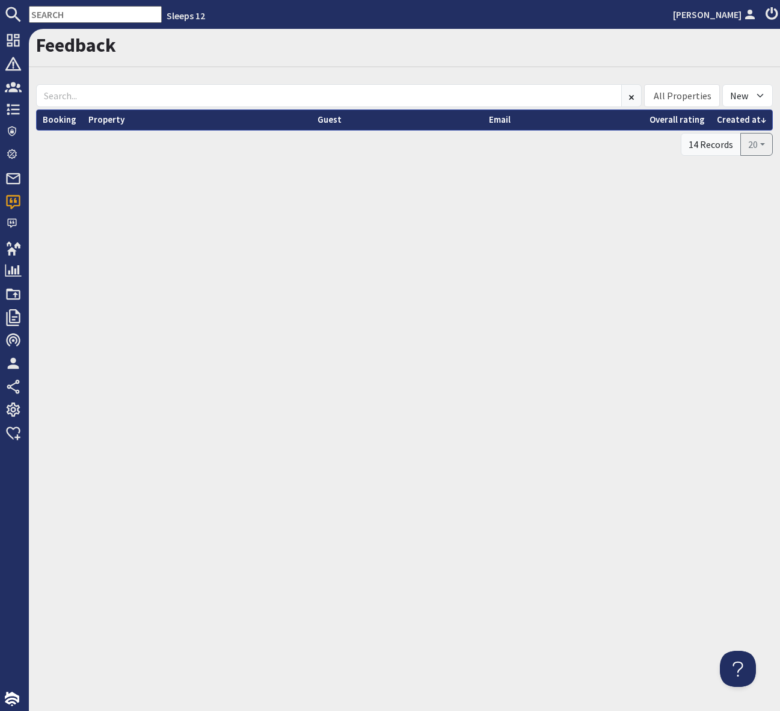
drag, startPoint x: 405, startPoint y: 428, endPoint x: 363, endPoint y: 482, distance: 68.1
click at [402, 434] on div "Feedback All Properties Ade Shindy Asham House Babblebrook Babbling By Bean Goo…" at bounding box center [404, 370] width 751 height 682
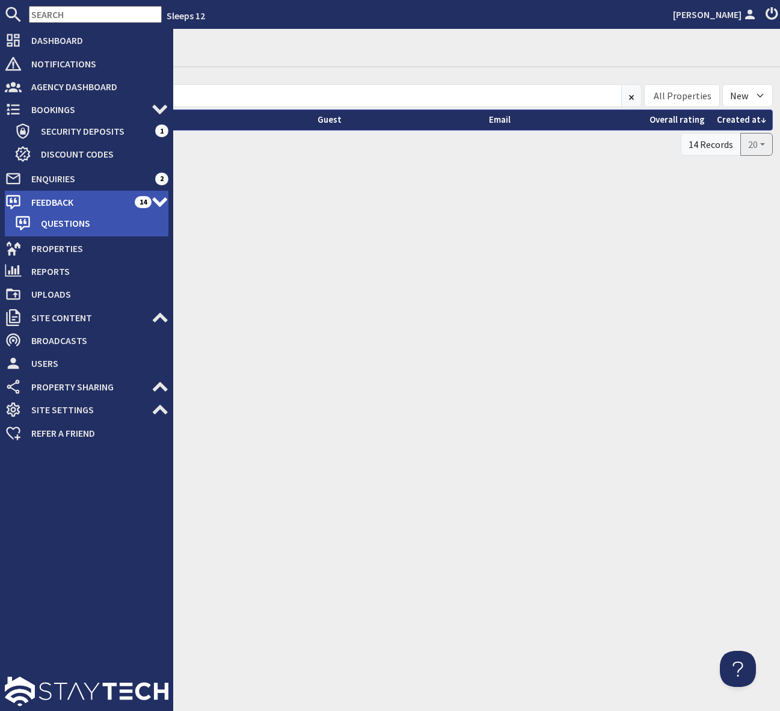
click at [103, 199] on span "Feedback" at bounding box center [78, 201] width 113 height 19
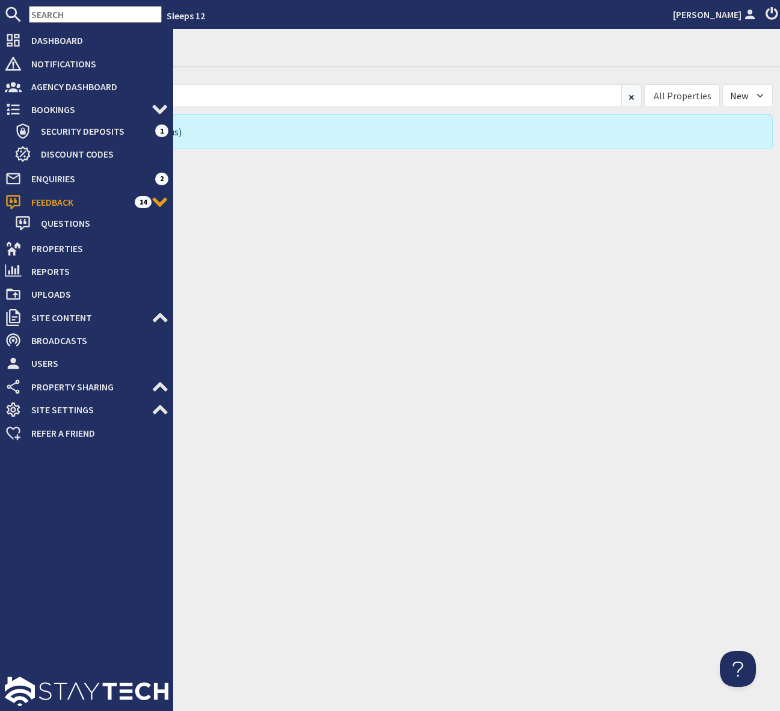
click at [103, 199] on span "Feedback" at bounding box center [78, 201] width 113 height 19
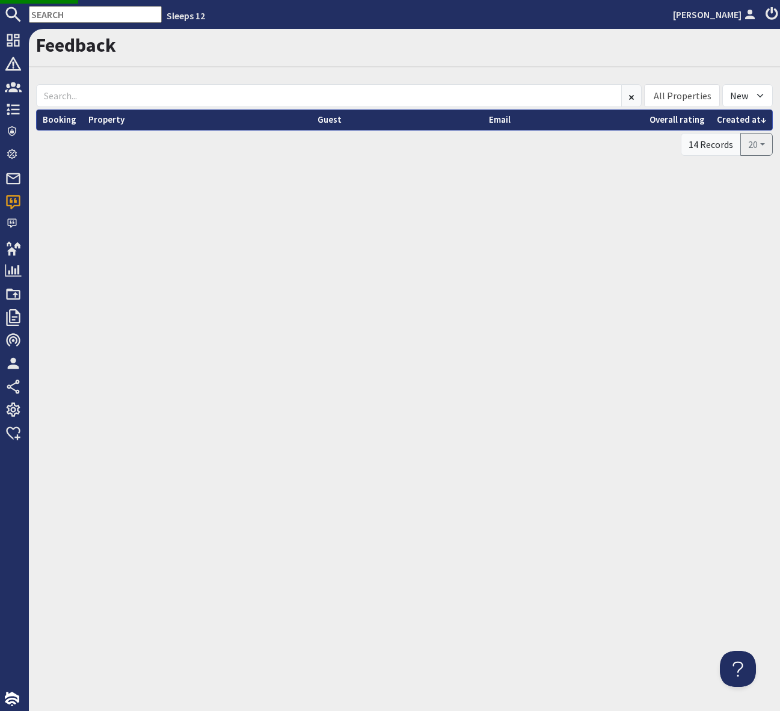
click at [351, 239] on div "Feedback All Properties Ade Shindy Asham House Babblebrook Babbling By Bean Goo…" at bounding box center [404, 370] width 751 height 682
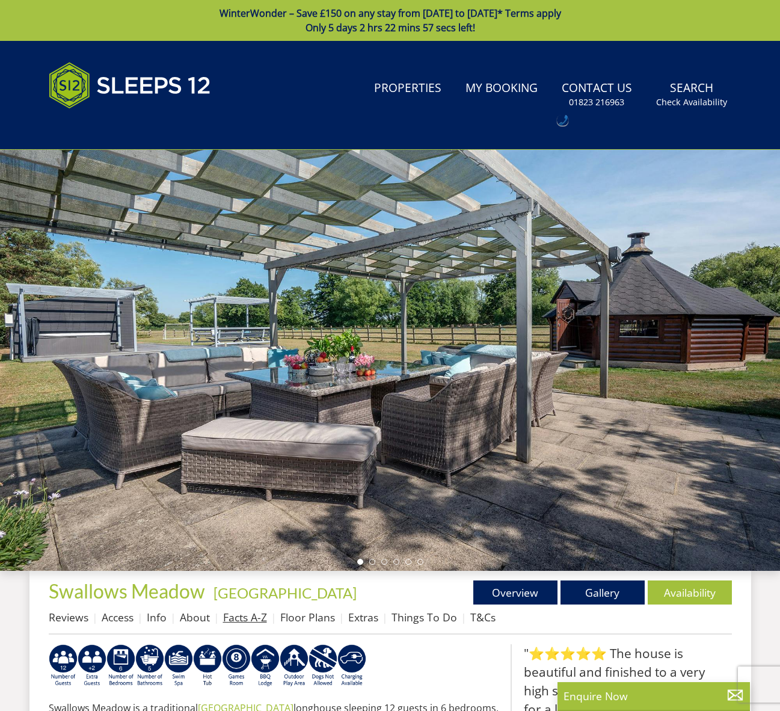
click at [234, 614] on link "Facts A-Z" at bounding box center [245, 617] width 44 height 14
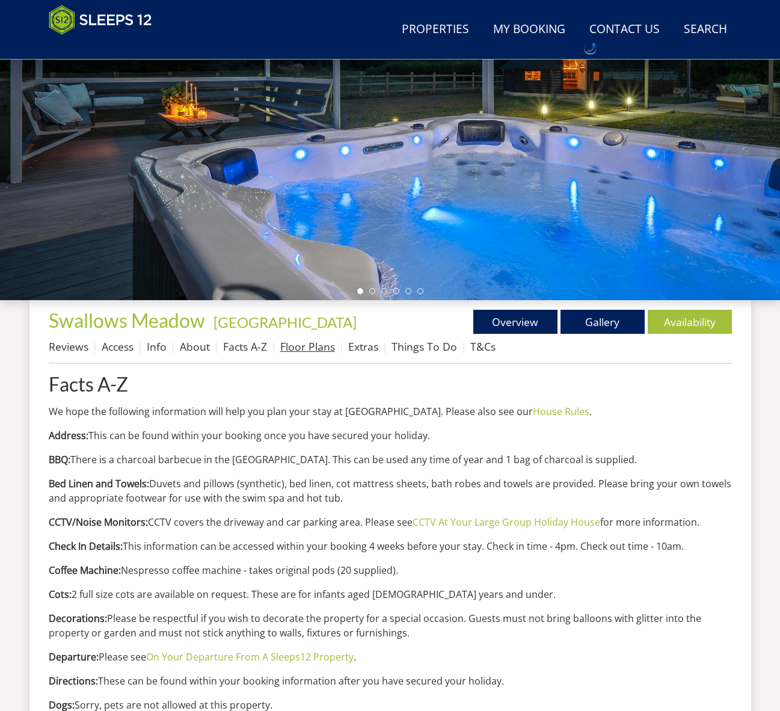
scroll to position [225, 0]
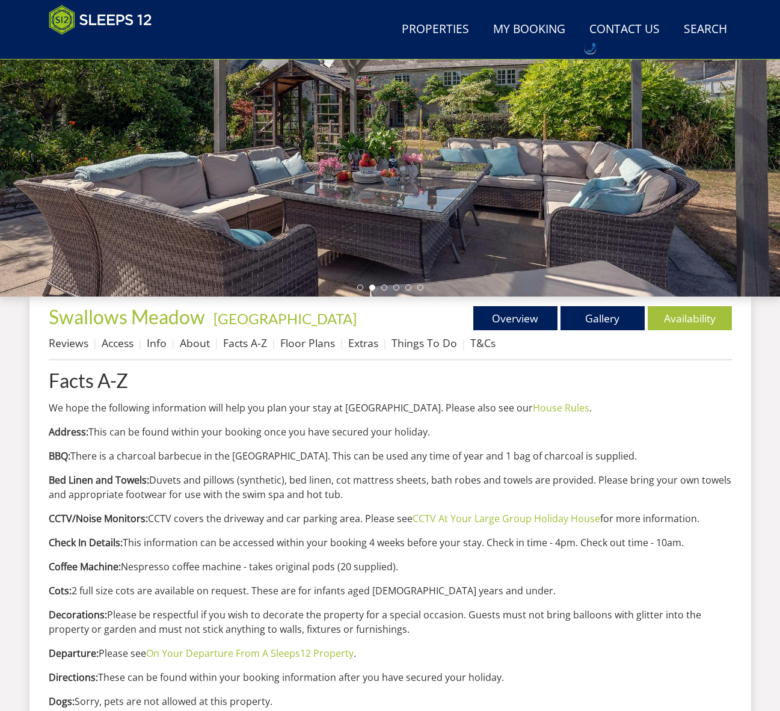
drag, startPoint x: 426, startPoint y: 479, endPoint x: 552, endPoint y: 496, distance: 127.4
click at [552, 496] on p "Bed Linen and Towels: Duvets and pillows (synthetic), bed linen, cot mattress s…" at bounding box center [390, 487] width 683 height 29
copy p "bath robes and towels are provided. Please bring your own towels and appropriat…"
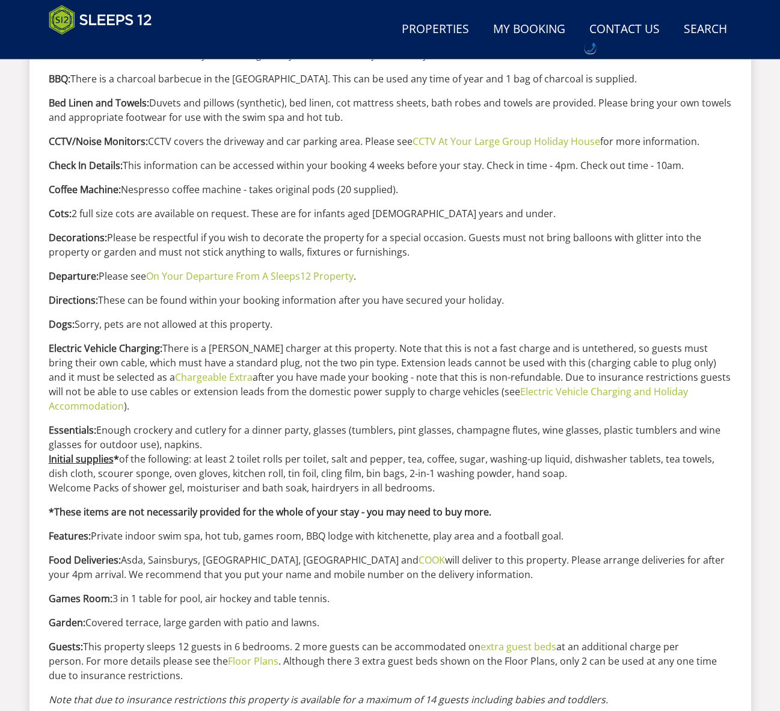
scroll to position [695, 0]
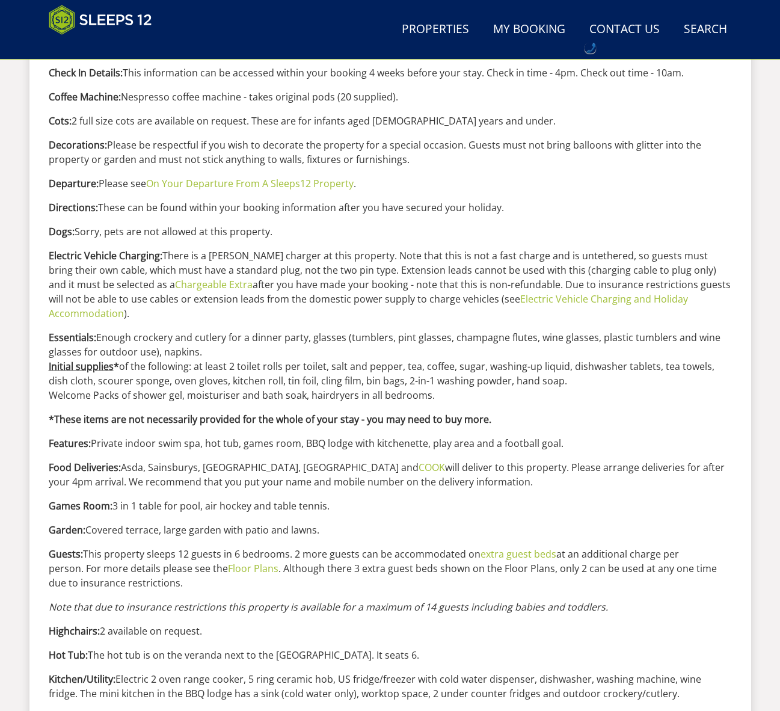
drag, startPoint x: 44, startPoint y: 351, endPoint x: 471, endPoint y: 382, distance: 428.2
click at [471, 382] on div "Properties Swallows Meadow - Somerset Overview Gallery Availability Reviews Acc…" at bounding box center [390, 430] width 722 height 1206
copy p "Initial supplies * of the following: at least 2 toilet rolls per toilet, salt a…"
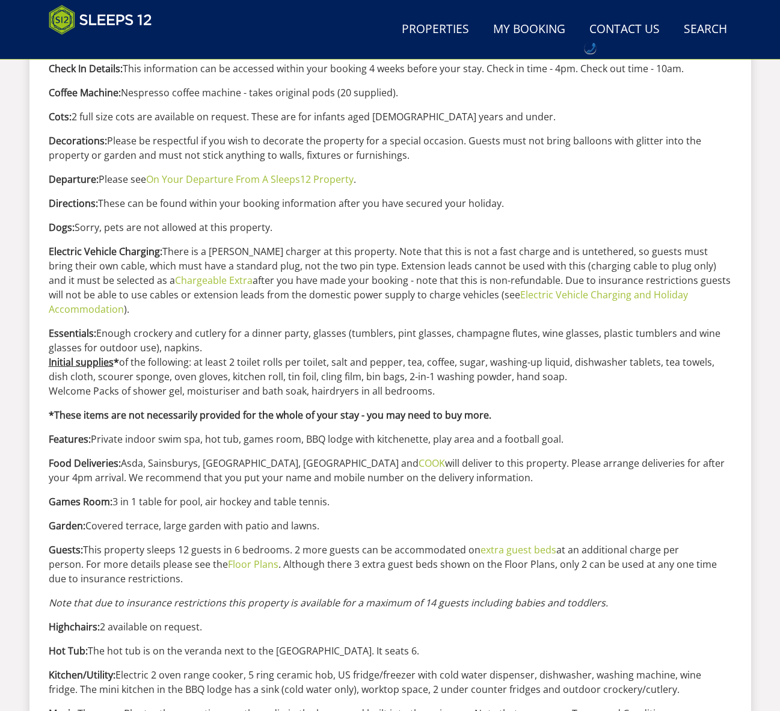
scroll to position [698, 0]
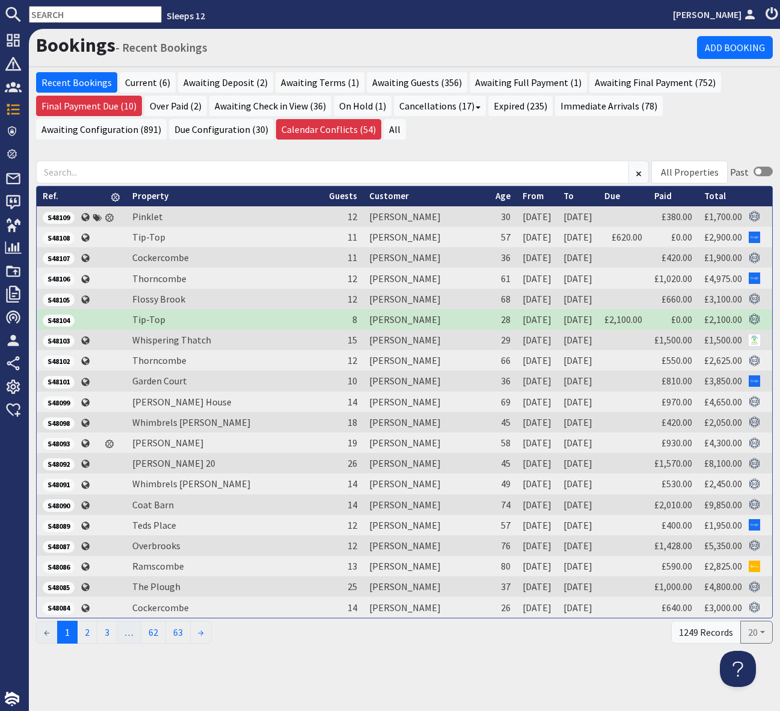
click at [51, 12] on input "text" at bounding box center [95, 14] width 133 height 17
click at [40, 17] on input "text" at bounding box center [95, 14] width 133 height 17
click at [53, 11] on input "text" at bounding box center [95, 14] width 133 height 17
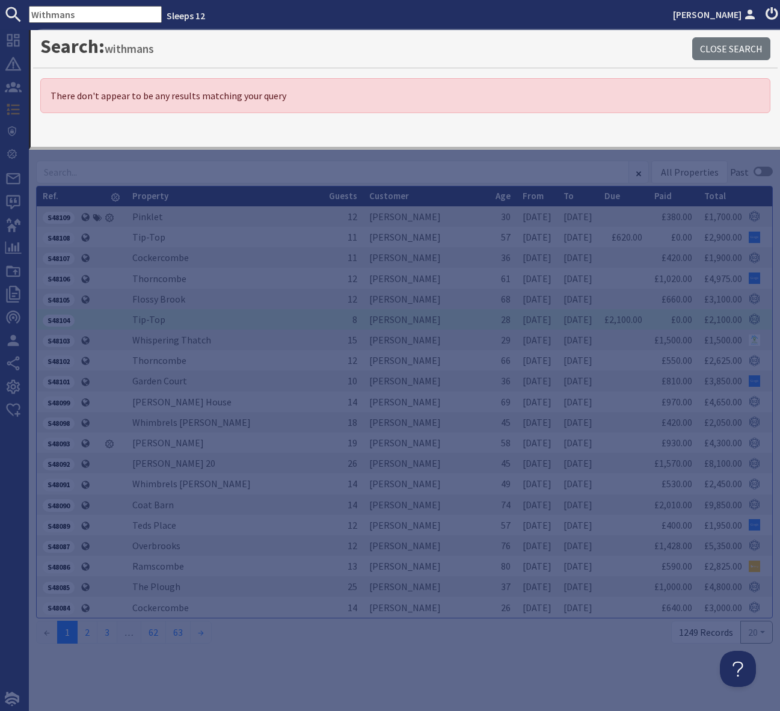
drag, startPoint x: 50, startPoint y: 17, endPoint x: 68, endPoint y: 49, distance: 36.6
click at [51, 17] on input "Withmans" at bounding box center [95, 14] width 133 height 17
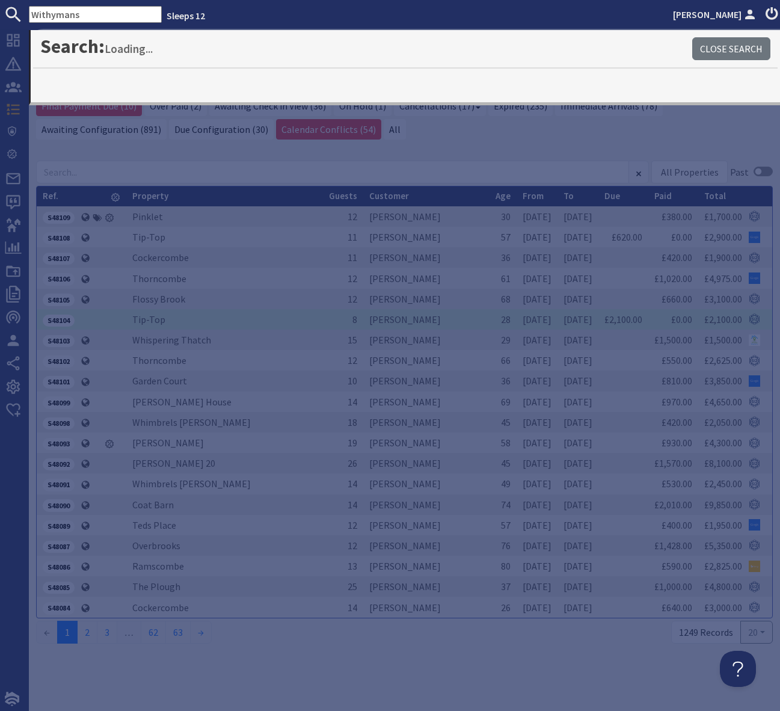
click at [99, 16] on input "Withymans" at bounding box center [95, 14] width 133 height 17
type input "Withymans"
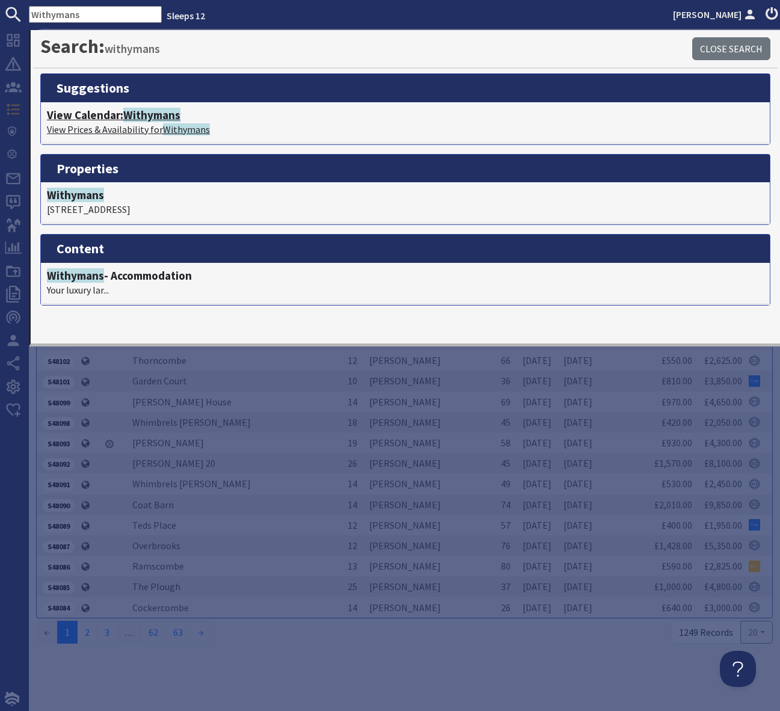
click at [158, 115] on span "Withymans" at bounding box center [151, 115] width 57 height 14
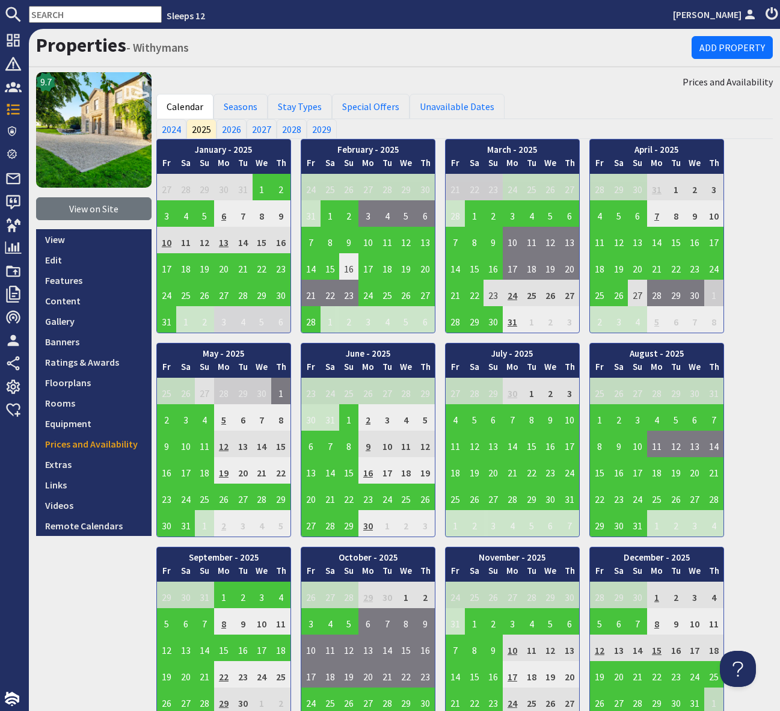
scroll to position [1, 0]
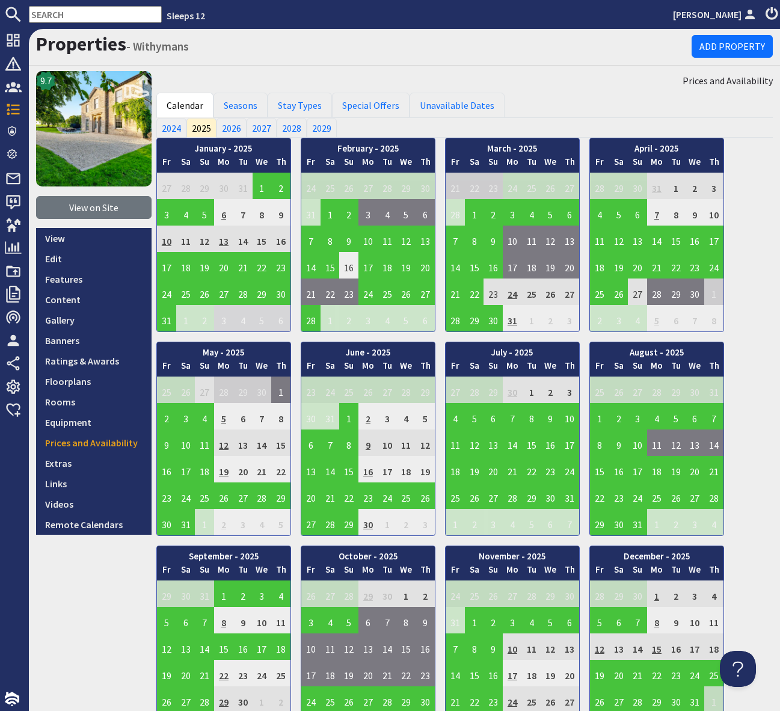
click at [52, 16] on input "text" at bounding box center [95, 14] width 133 height 17
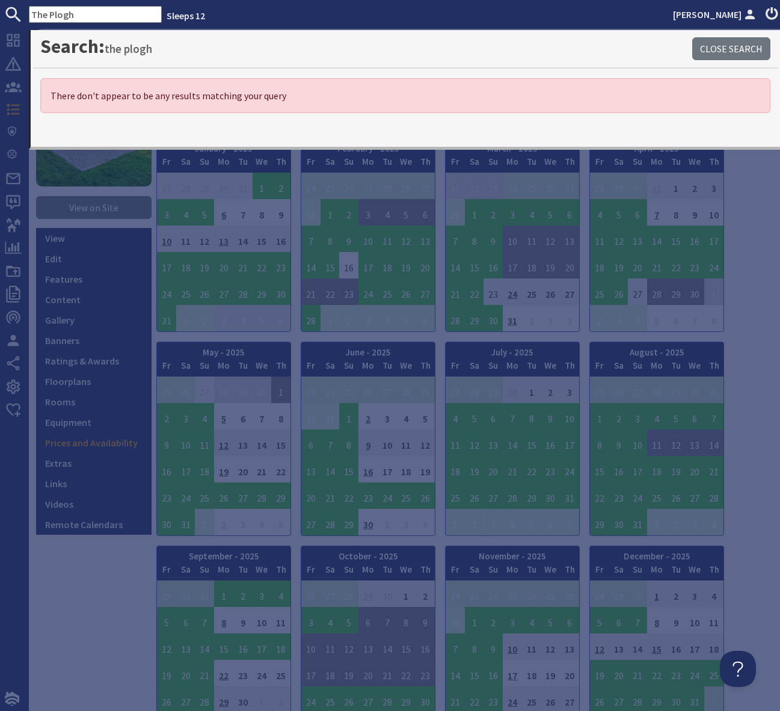
click at [63, 13] on input "The Plogh" at bounding box center [95, 14] width 133 height 17
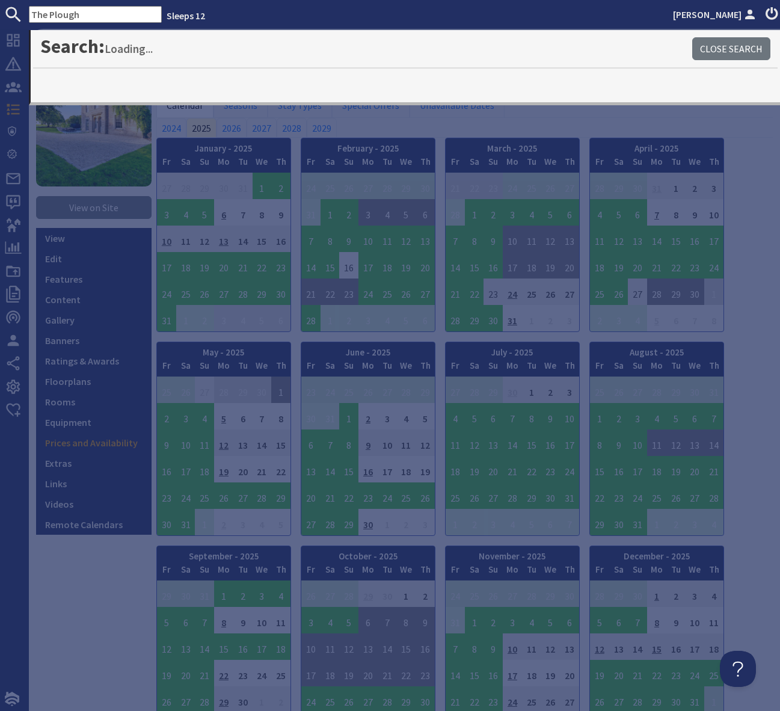
click at [103, 10] on input "The Plough" at bounding box center [95, 14] width 133 height 17
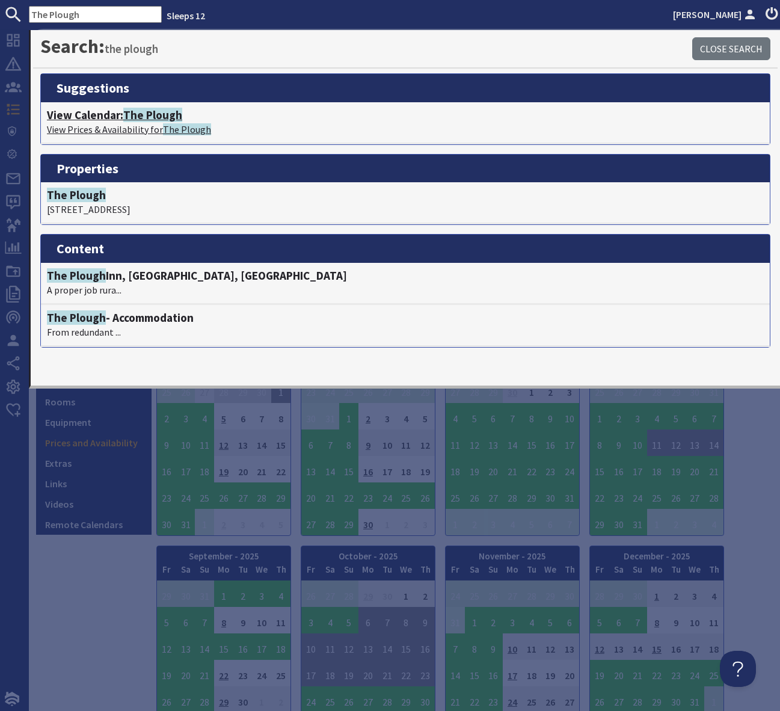
type input "The Plough"
click at [168, 110] on span "The Plough" at bounding box center [152, 115] width 59 height 14
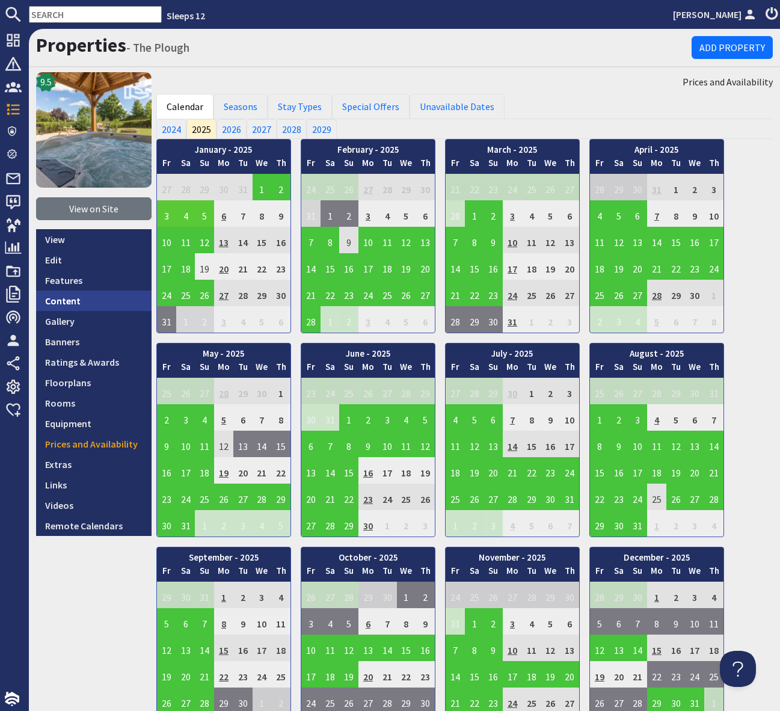
click at [79, 304] on link "Content" at bounding box center [93, 300] width 115 height 20
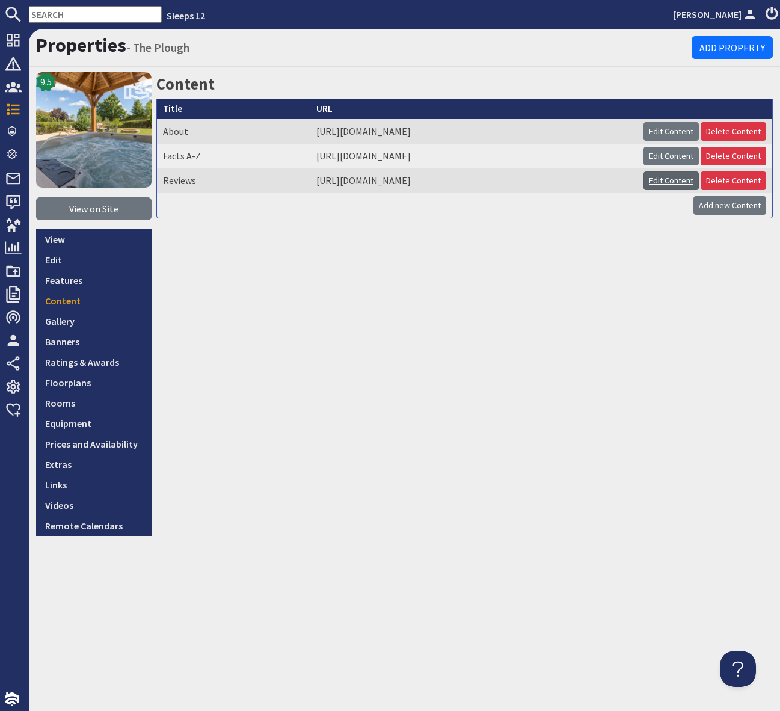
click at [669, 185] on link "Edit Content" at bounding box center [671, 180] width 55 height 19
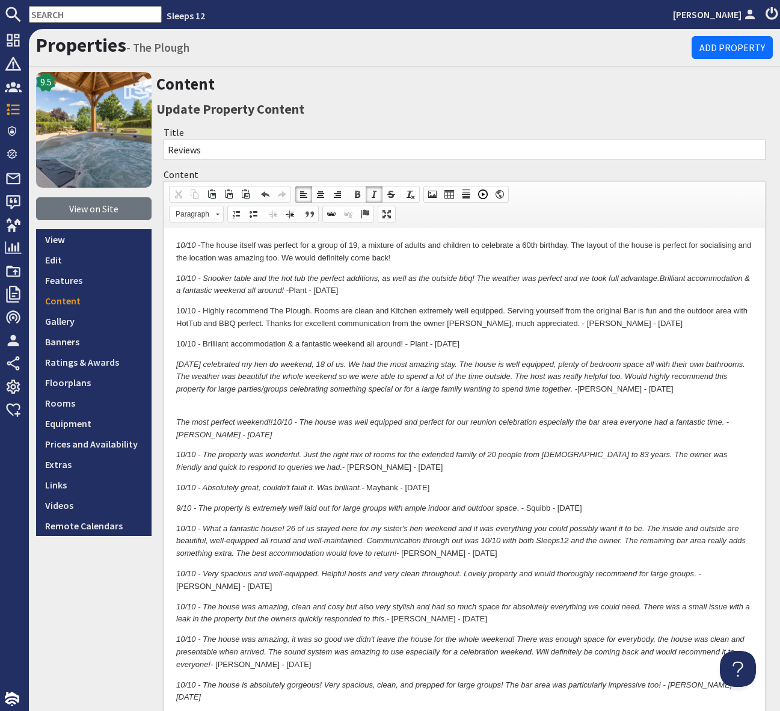
click at [420, 258] on p "10/10 - The house itself was perfect for a group of 19, a mixture of adults and…" at bounding box center [464, 251] width 577 height 25
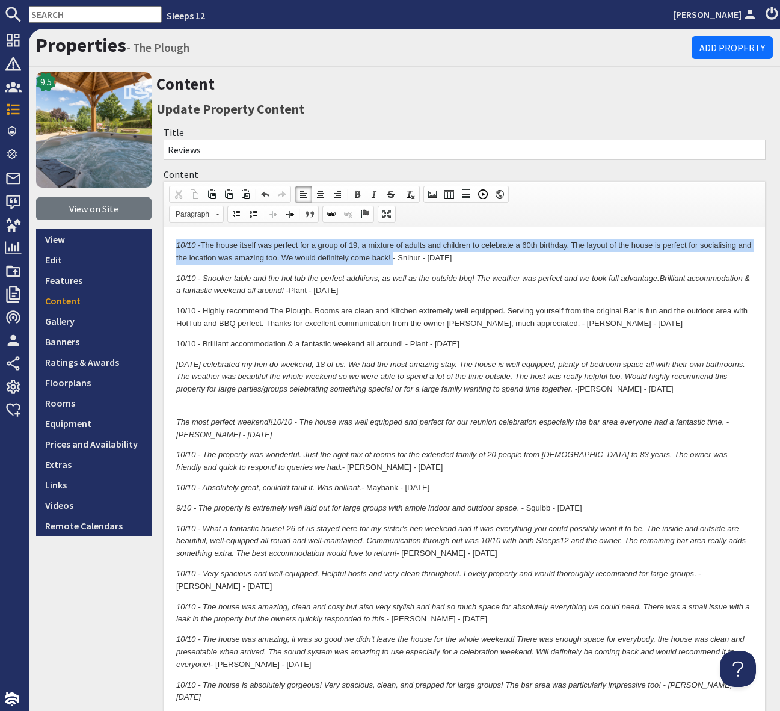
drag, startPoint x: 408, startPoint y: 257, endPoint x: 156, endPoint y: 245, distance: 251.7
click at [373, 194] on span at bounding box center [374, 194] width 10 height 10
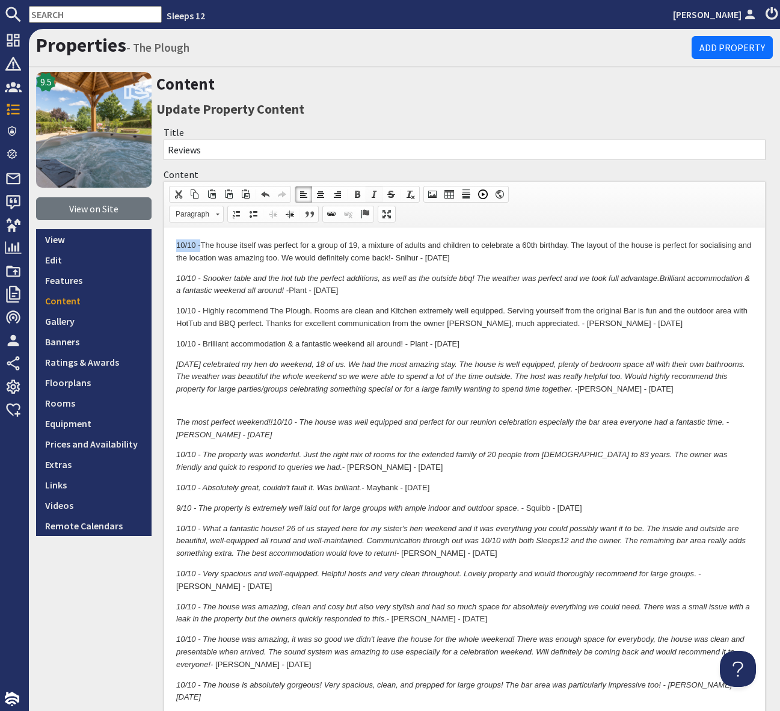
click at [373, 194] on span at bounding box center [374, 194] width 10 height 10
click at [518, 262] on p "10/10 - The house itself was perfect for a group of 19, a mixture of adults and…" at bounding box center [464, 251] width 577 height 25
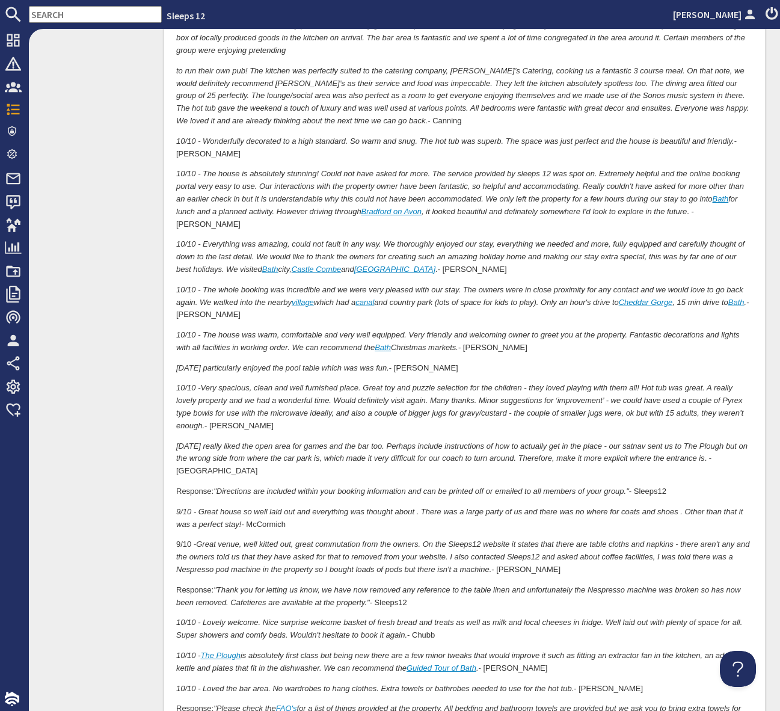
scroll to position [3206, 0]
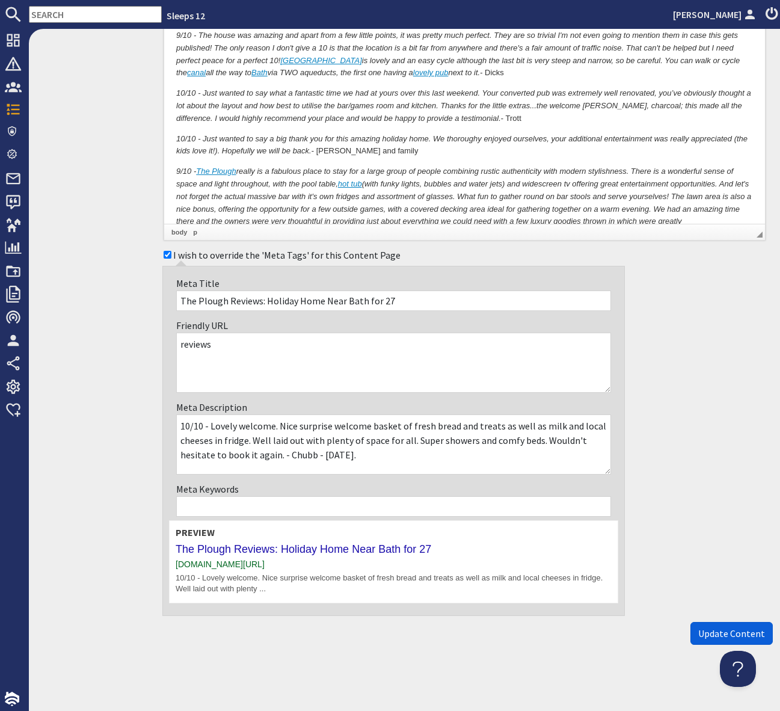
click at [722, 635] on span "Update Content" at bounding box center [731, 633] width 67 height 12
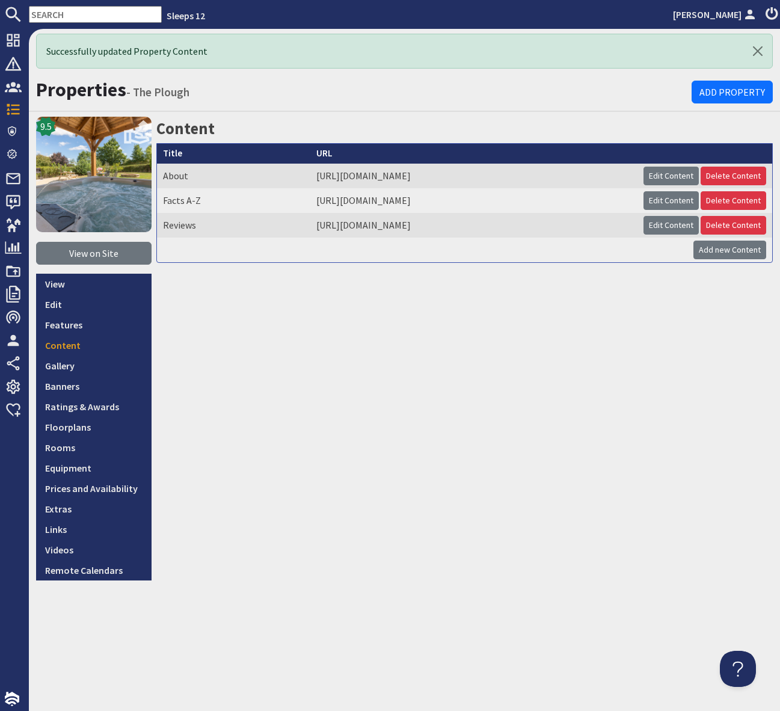
drag, startPoint x: 673, startPoint y: 226, endPoint x: 515, endPoint y: 238, distance: 158.6
click at [673, 226] on link "Edit Content" at bounding box center [671, 225] width 55 height 19
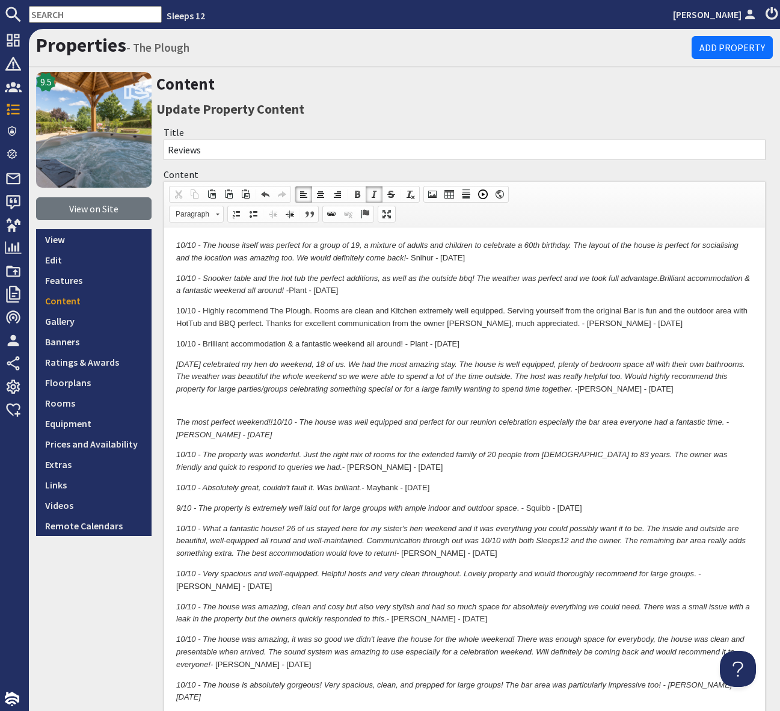
click at [38, 13] on input "text" at bounding box center [95, 14] width 133 height 17
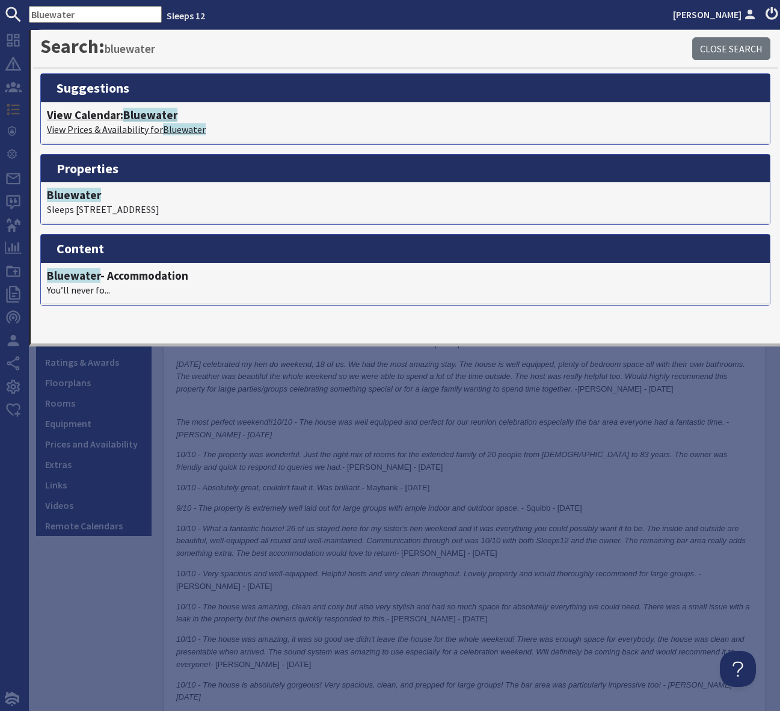
type input "Bluewater"
click at [157, 115] on span "Bluewater" at bounding box center [150, 115] width 54 height 14
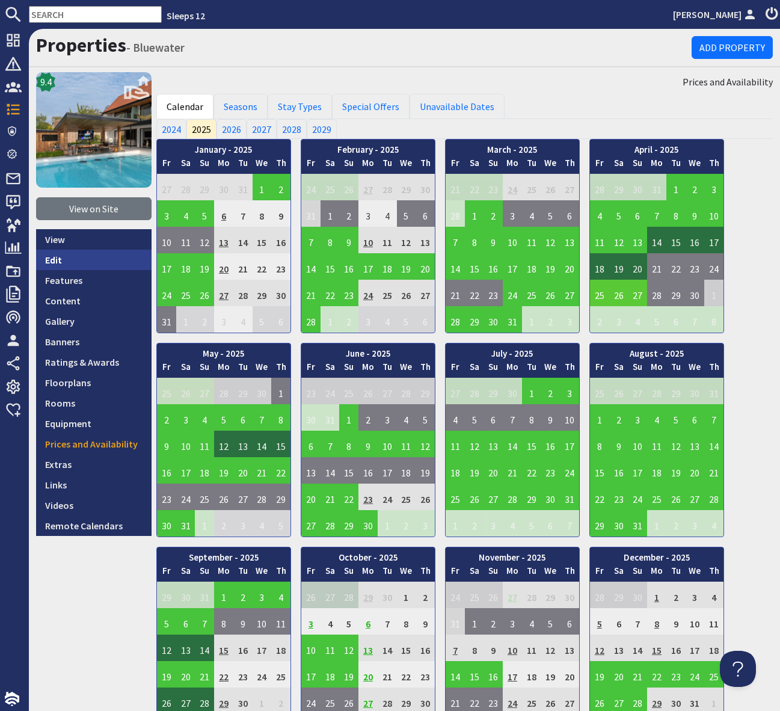
click at [84, 259] on link "Edit" at bounding box center [93, 260] width 115 height 20
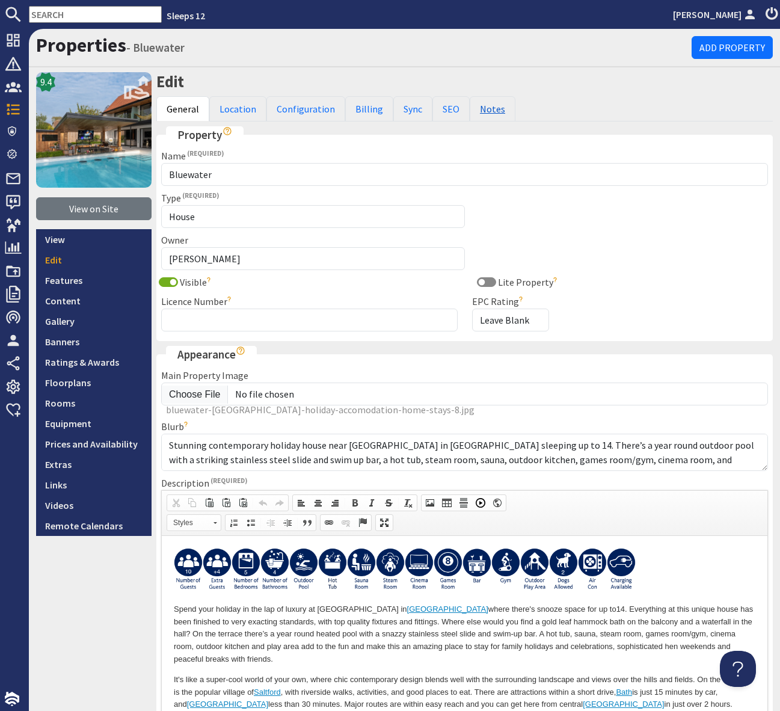
click at [486, 106] on link "Notes" at bounding box center [493, 108] width 46 height 25
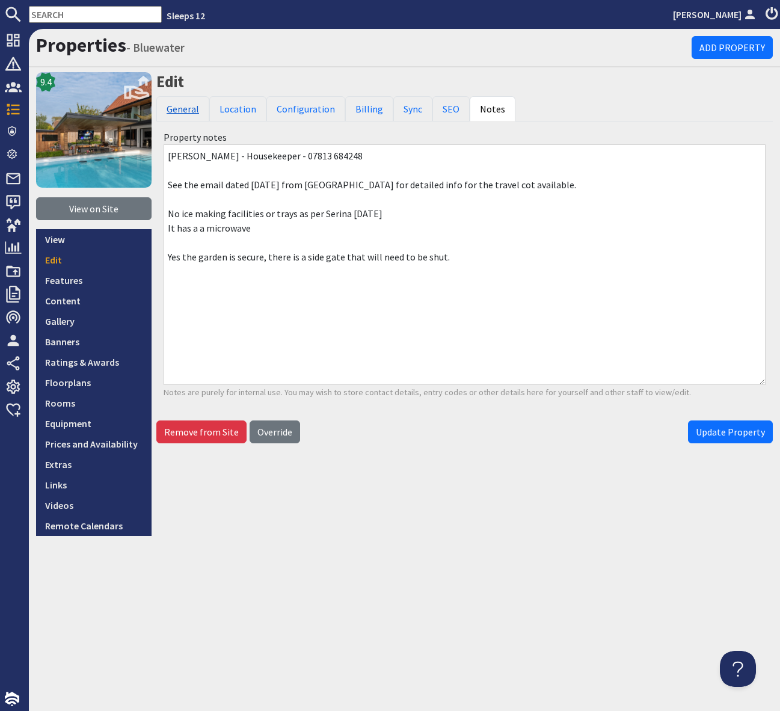
click at [186, 111] on link "General" at bounding box center [182, 108] width 53 height 25
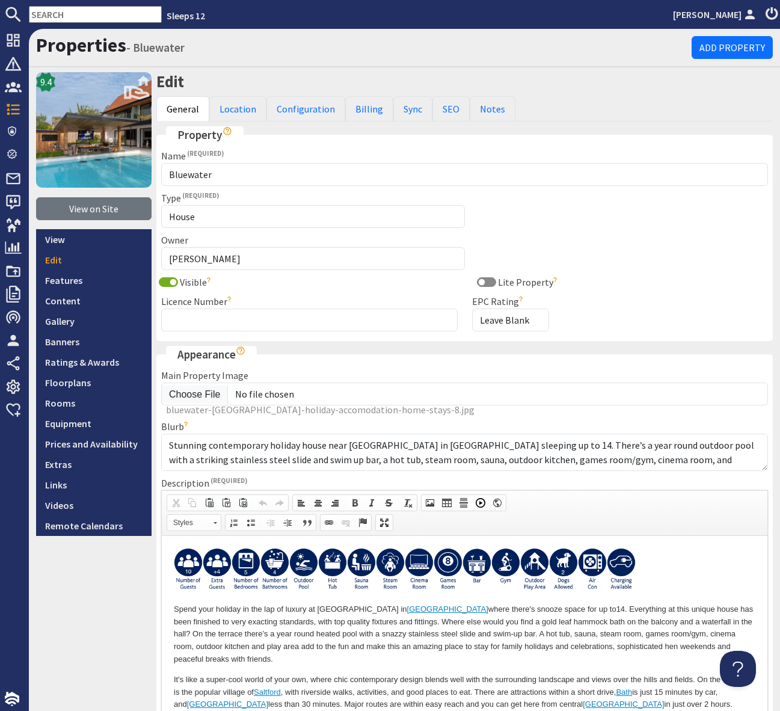
scroll to position [29, 0]
click at [95, 298] on link "Content" at bounding box center [93, 300] width 115 height 20
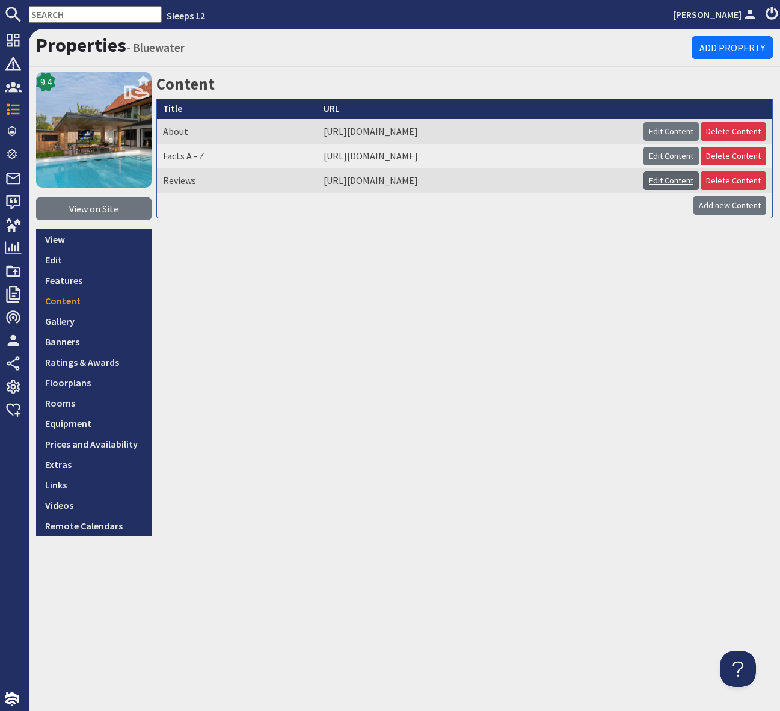
click at [663, 181] on link "Edit Content" at bounding box center [671, 180] width 55 height 19
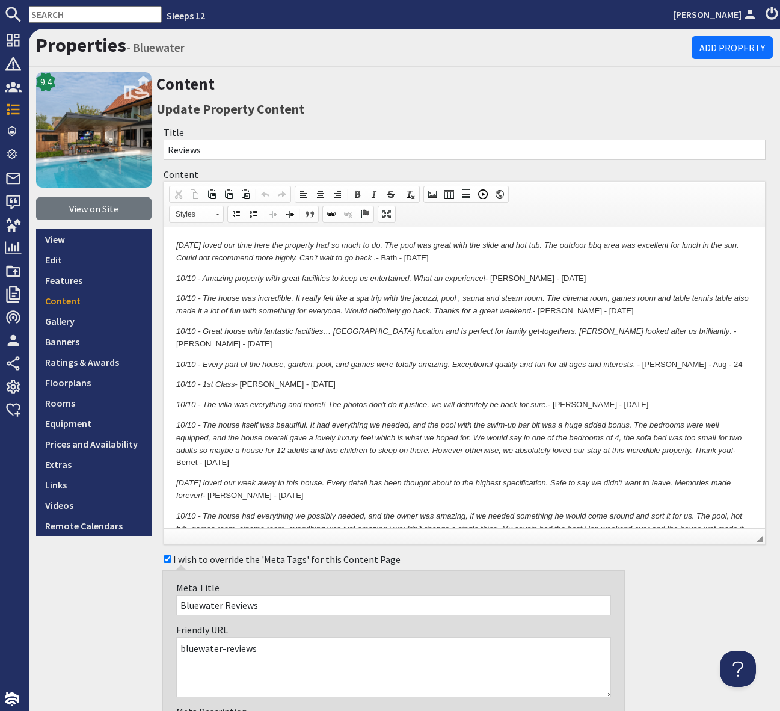
drag, startPoint x: 177, startPoint y: 245, endPoint x: 191, endPoint y: 244, distance: 14.5
click at [179, 245] on em "10/10 - We loved our time here the property had so much to do. The pool was gre…" at bounding box center [457, 252] width 563 height 22
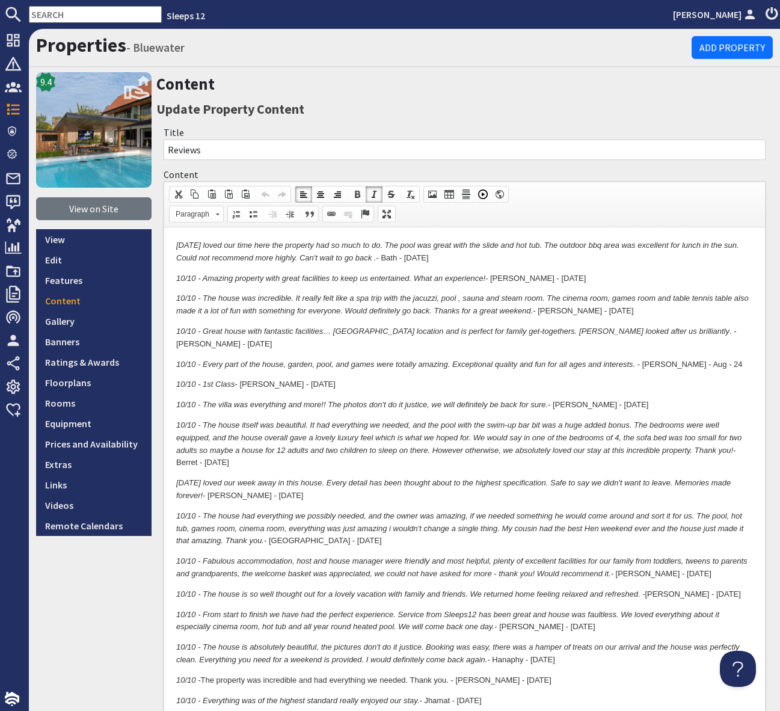
click at [212, 255] on em "10/10 - We loved our time here the property had so much to do. The pool was gre…" at bounding box center [457, 252] width 563 height 22
click at [177, 241] on em "10/10 - We loved our time here the property had so much to do. The pool was gre…" at bounding box center [457, 252] width 563 height 22
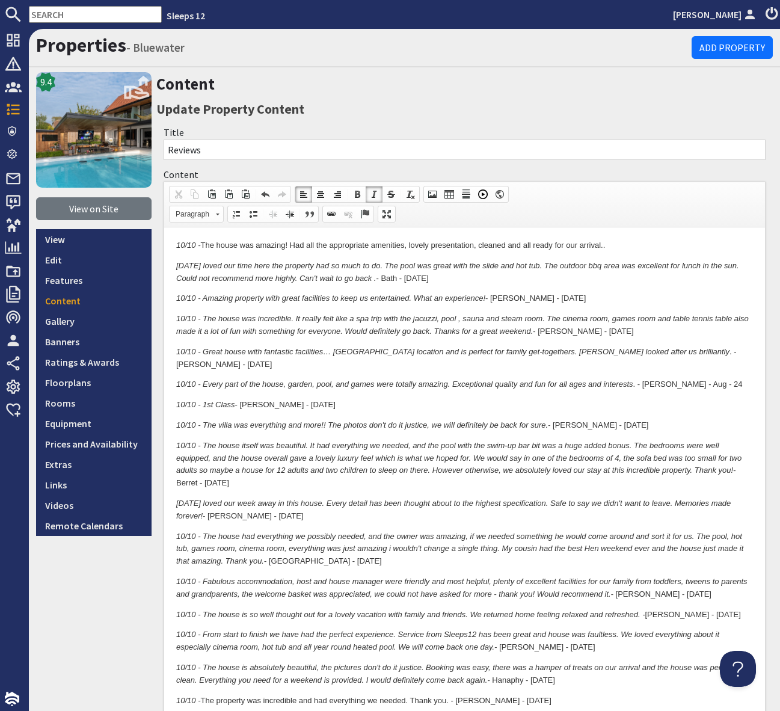
drag, startPoint x: 615, startPoint y: 242, endPoint x: 630, endPoint y: 244, distance: 15.1
click at [615, 242] on p "10/10 - The house was amazing! Had all the appropriate amenities, lovely presen…" at bounding box center [464, 245] width 577 height 13
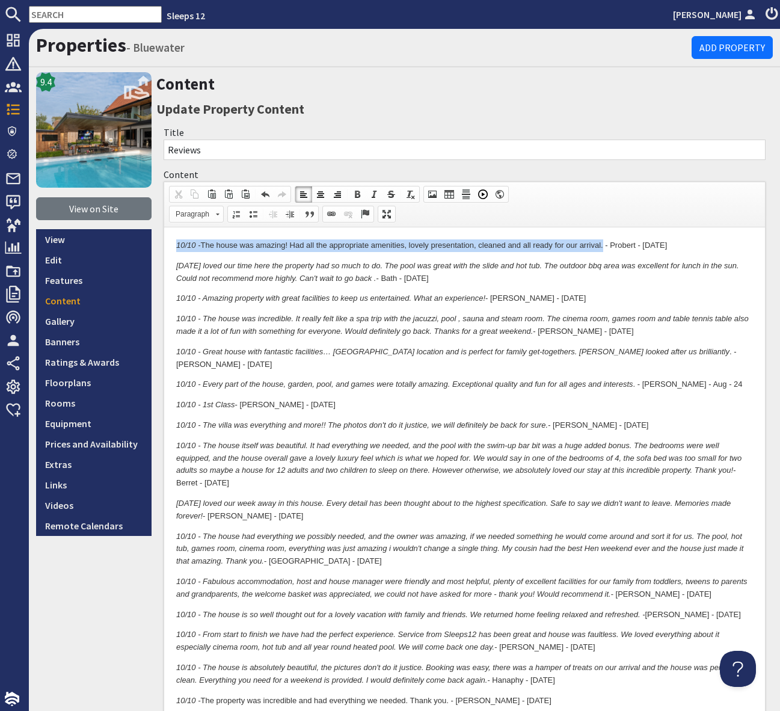
drag, startPoint x: 601, startPoint y: 244, endPoint x: 122, endPoint y: 248, distance: 479.4
click at [164, 248] on html "10/10 - The house was amazing! Had all the appropriate amenities, lovely presen…" at bounding box center [464, 651] width 601 height 848
click at [372, 191] on span at bounding box center [374, 194] width 10 height 10
click at [373, 191] on span at bounding box center [374, 194] width 10 height 10
click at [635, 263] on em "10/10 - We loved our time here the property had so much to do. The pool was gre…" at bounding box center [457, 272] width 563 height 22
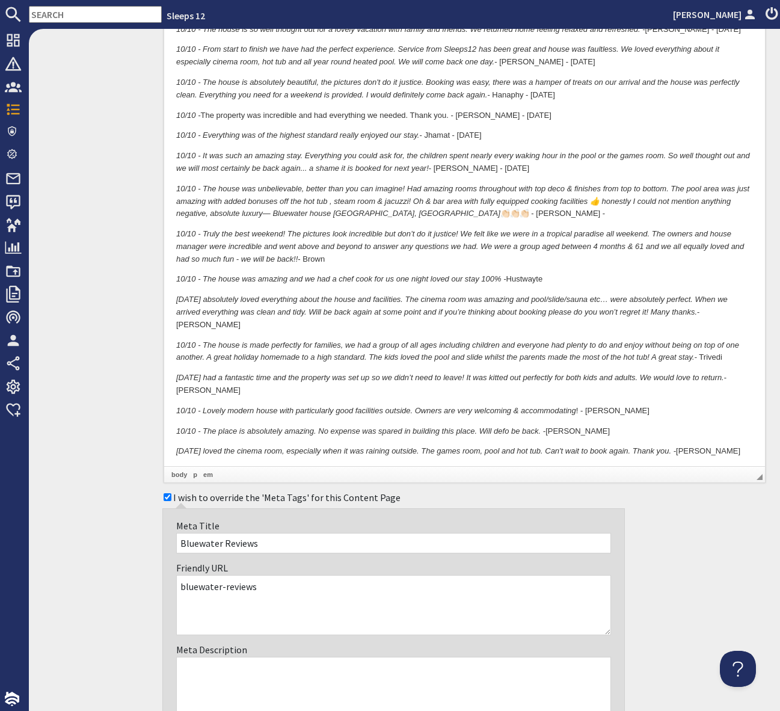
scroll to position [817, 0]
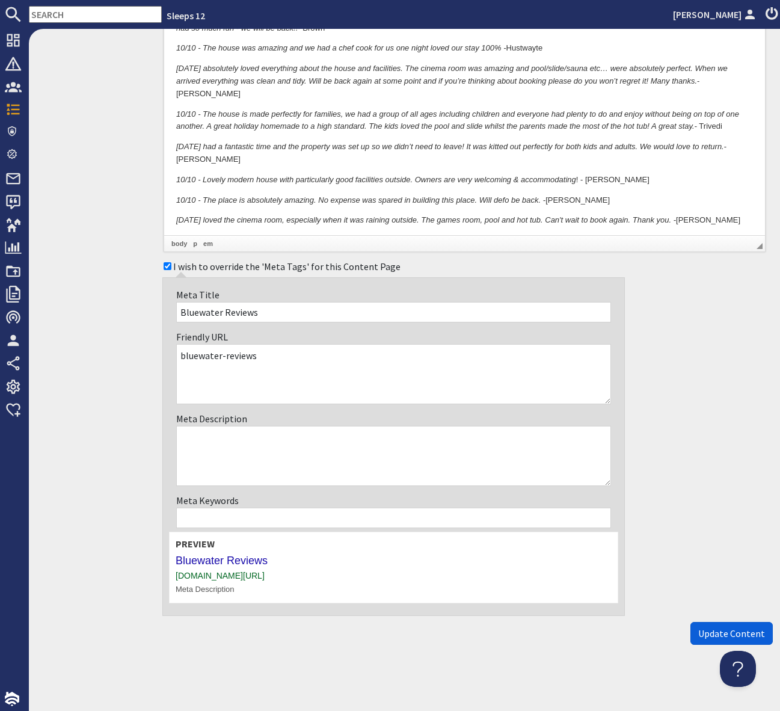
click at [720, 630] on span "Update Content" at bounding box center [731, 633] width 67 height 12
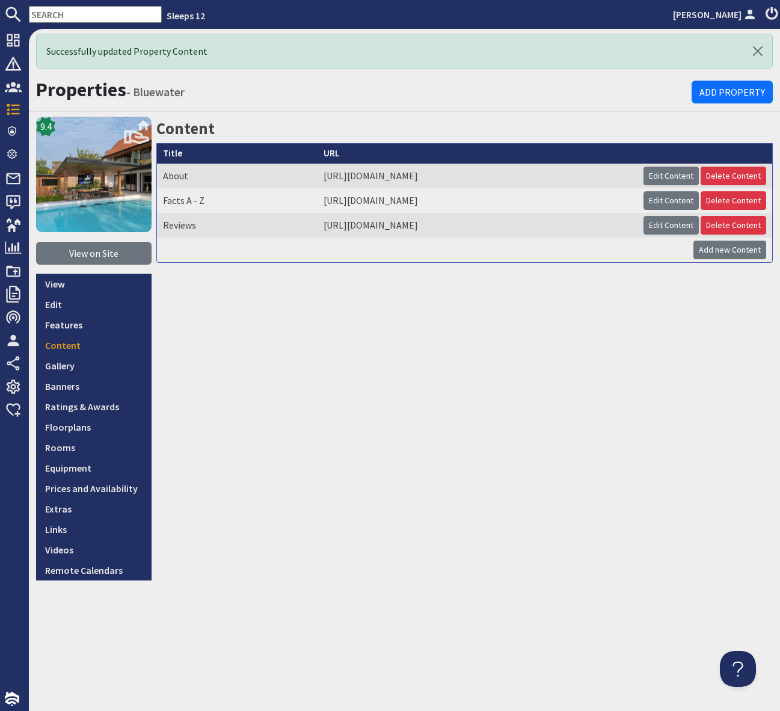
click at [317, 311] on div "Content Title URL About https://claire-sellwood.sleeps12.com/properties/bluewat…" at bounding box center [464, 349] width 616 height 464
drag, startPoint x: 263, startPoint y: 313, endPoint x: 380, endPoint y: 112, distance: 232.8
click at [263, 313] on div "Content Title URL About https://claire-sellwood.sleeps12.com/properties/bluewat…" at bounding box center [464, 349] width 616 height 464
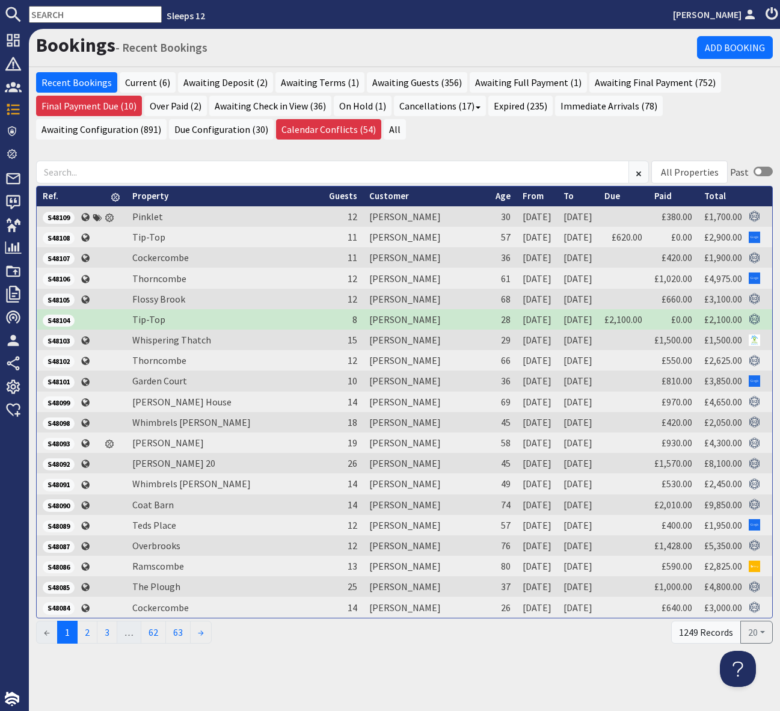
click at [54, 15] on input "text" at bounding box center [95, 14] width 133 height 17
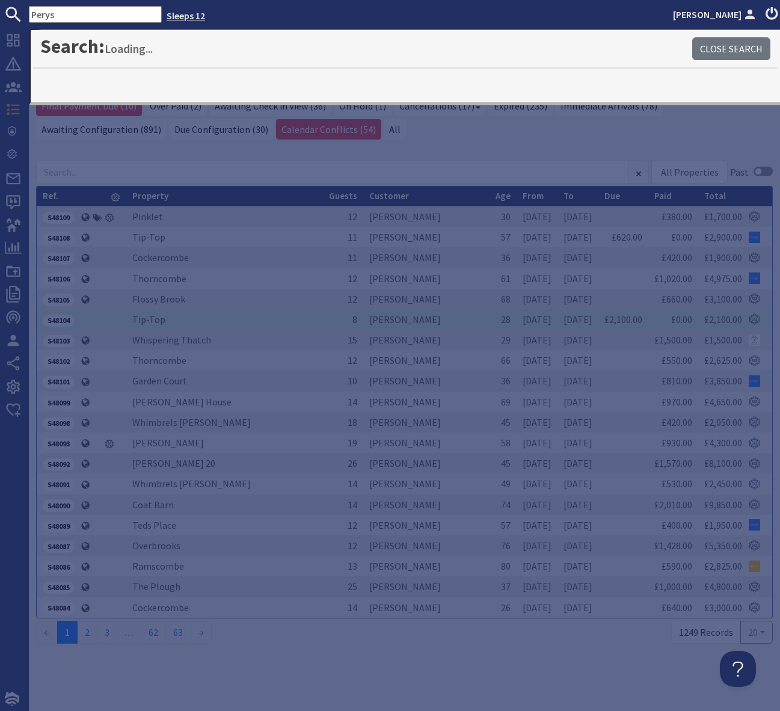
type input "Perys"
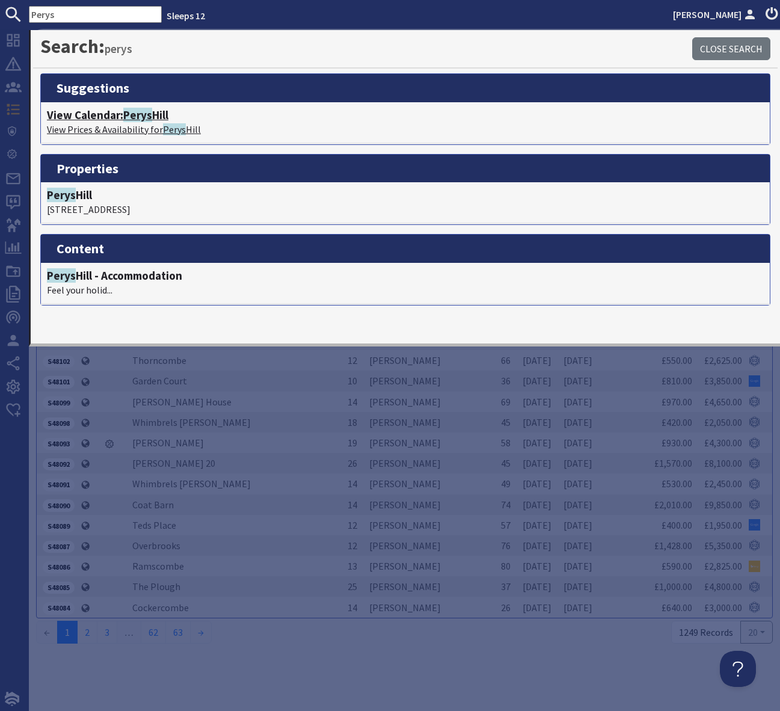
click at [156, 112] on h4 "View Calendar: [PERSON_NAME]" at bounding box center [405, 115] width 717 height 14
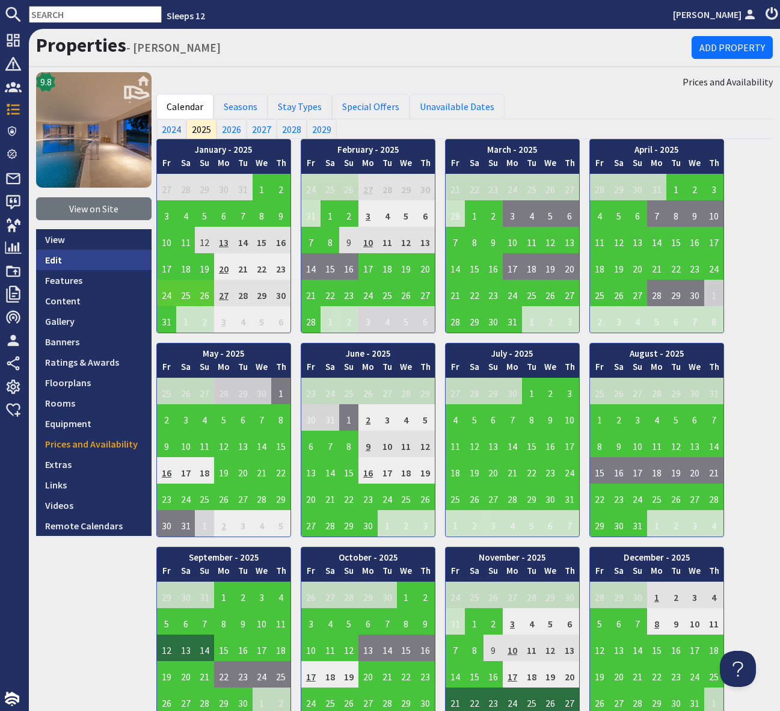
click at [85, 257] on link "Edit" at bounding box center [93, 260] width 115 height 20
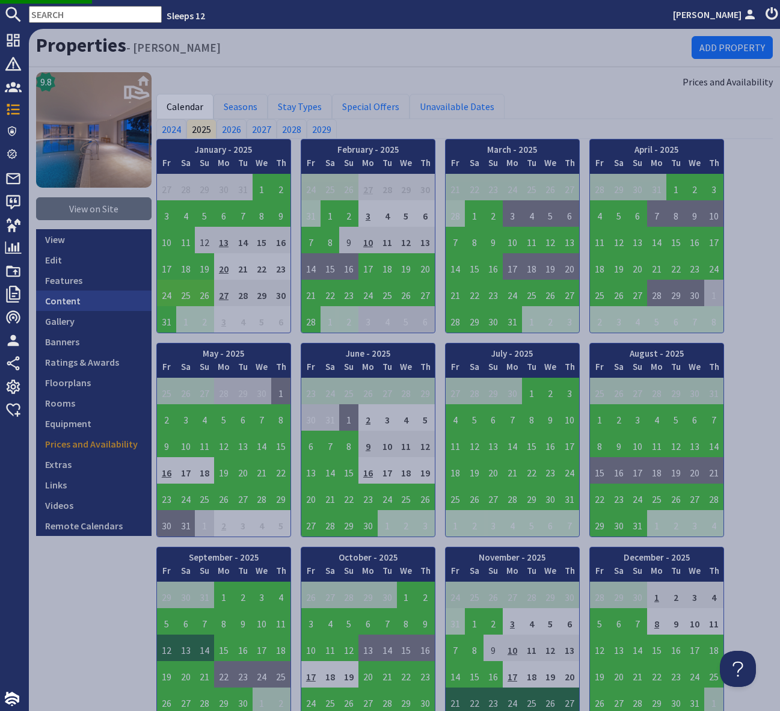
scroll to position [5, 0]
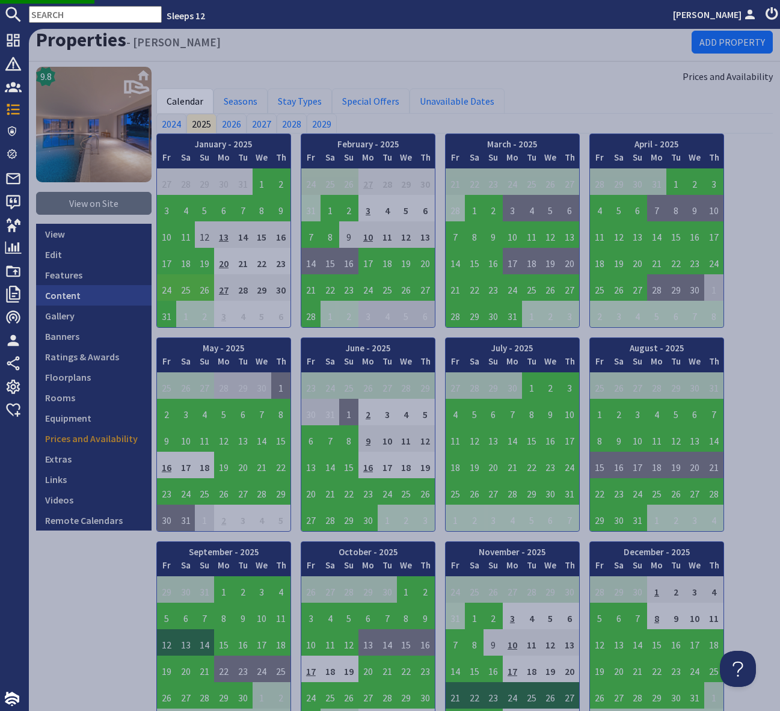
click at [82, 298] on link "Content" at bounding box center [93, 295] width 115 height 20
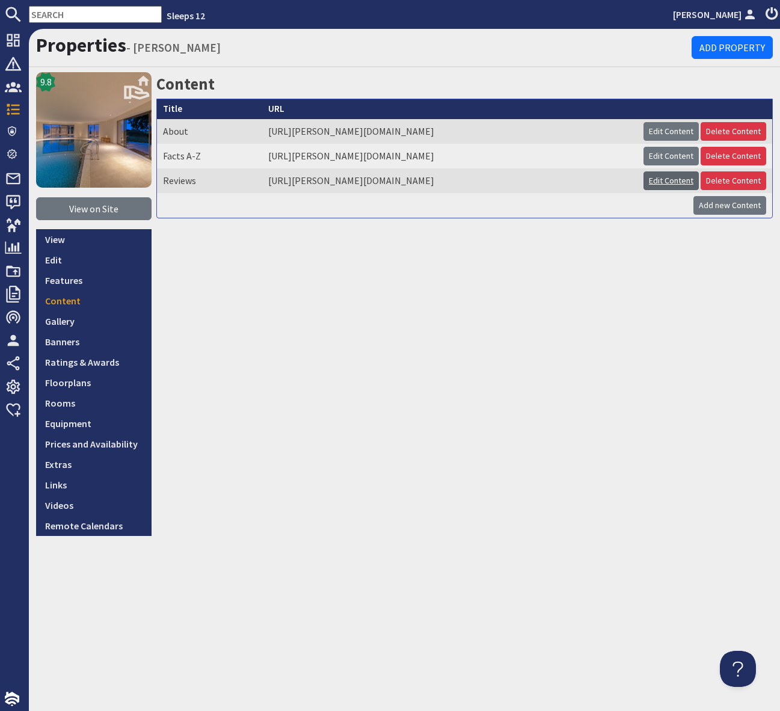
click at [669, 181] on link "Edit Content" at bounding box center [671, 180] width 55 height 19
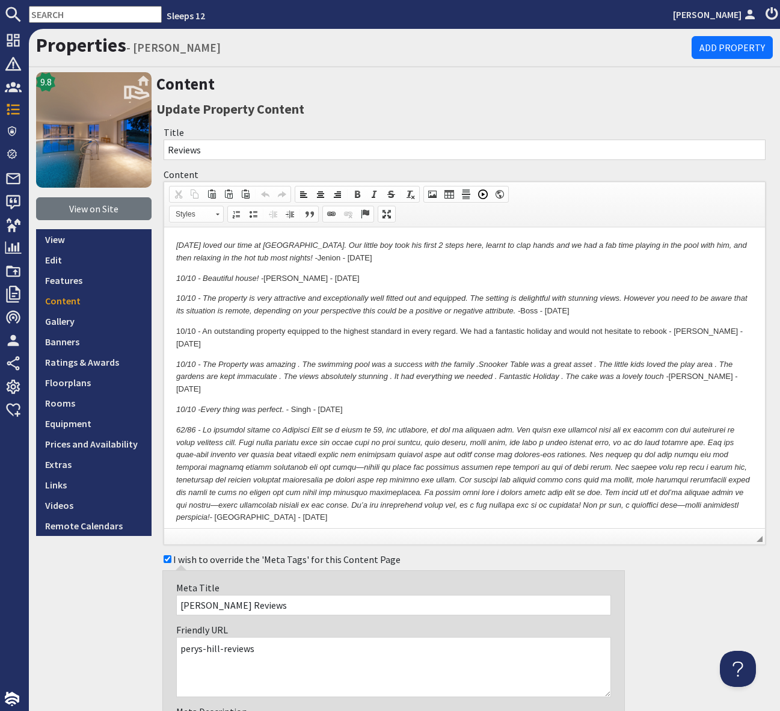
drag, startPoint x: 177, startPoint y: 242, endPoint x: 241, endPoint y: 244, distance: 63.8
click at [177, 242] on em "10/10 - We loved our time at Dancing Hill. Our little boy took his first 2 step…" at bounding box center [461, 252] width 571 height 22
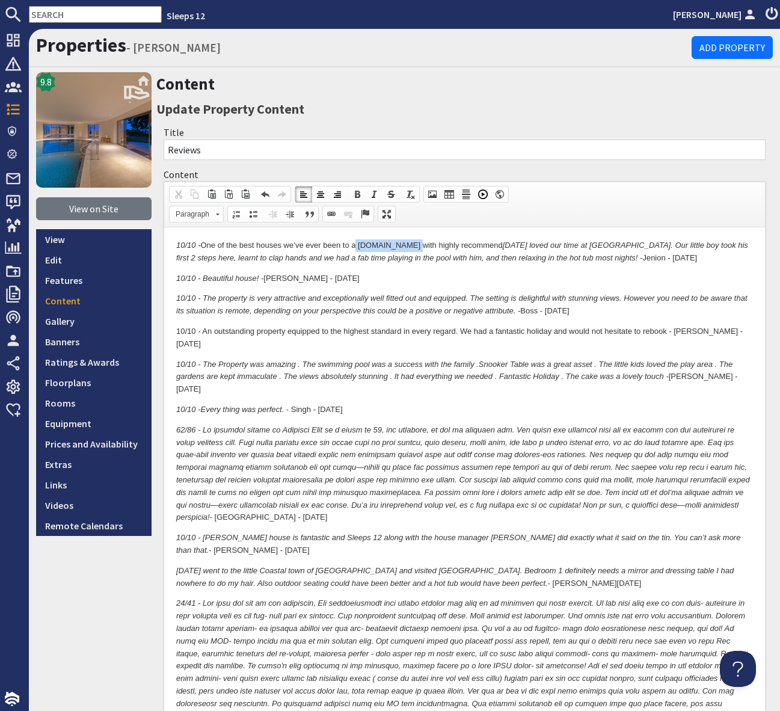
drag, startPoint x: 356, startPoint y: 245, endPoint x: 411, endPoint y: 244, distance: 54.7
click at [411, 244] on p "10/10 - One of the best houses we’ve ever been to a sleep.com with highly recom…" at bounding box center [464, 251] width 577 height 25
drag, startPoint x: 433, startPoint y: 244, endPoint x: 475, endPoint y: 251, distance: 42.6
click at [433, 244] on em "10/10 - We loved our time at Dancing Hill. Our little boy took his first 2 step…" at bounding box center [456, 252] width 560 height 22
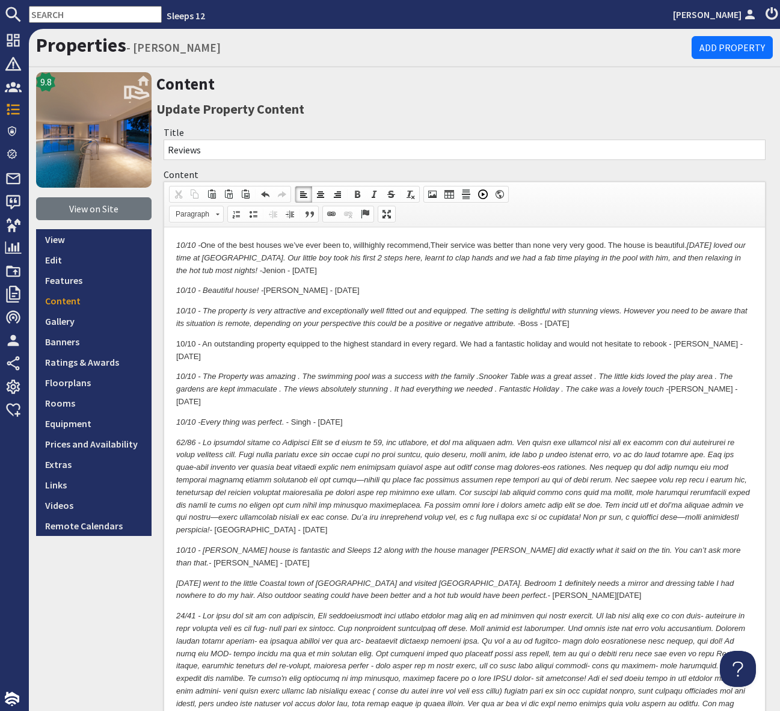
click at [441, 243] on p "10/10 - One of the best houses we’ve ever been to, will highly recommend, Their…" at bounding box center [464, 257] width 577 height 37
drag, startPoint x: 455, startPoint y: 242, endPoint x: 436, endPoint y: 244, distance: 18.7
click at [436, 243] on p "10/10 - One of the best houses we’ve ever been to, will highly recommend, t hei…" at bounding box center [464, 257] width 577 height 37
drag, startPoint x: 498, startPoint y: 265, endPoint x: 575, endPoint y: 247, distance: 79.1
click at [500, 265] on p "10/10 - One of the best houses we’ve ever been to, will highly recommend, t hei…" at bounding box center [464, 257] width 577 height 37
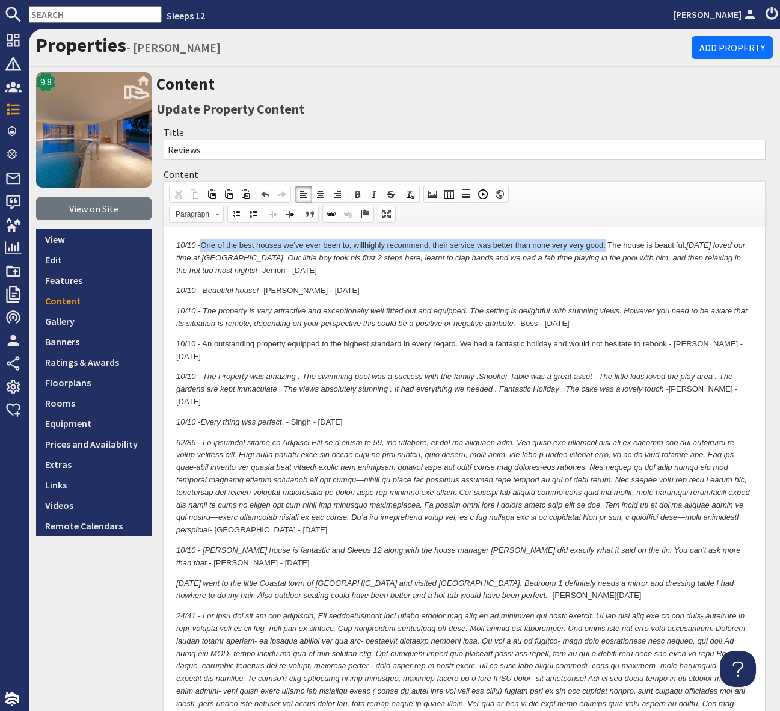
drag, startPoint x: 610, startPoint y: 245, endPoint x: 206, endPoint y: 242, distance: 404.8
click at [206, 242] on p "10/10 - One of the best houses we’ve ever been to, will highly recommend, t hei…" at bounding box center [464, 257] width 577 height 37
copy p "One of the best houses we’ve ever been to, will highly recommend, t heir servic…"
drag, startPoint x: 583, startPoint y: 266, endPoint x: 611, endPoint y: 248, distance: 32.7
click at [584, 266] on p "10/10 - One of the best houses we’ve ever been to, will highly recommend, t hei…" at bounding box center [464, 257] width 577 height 37
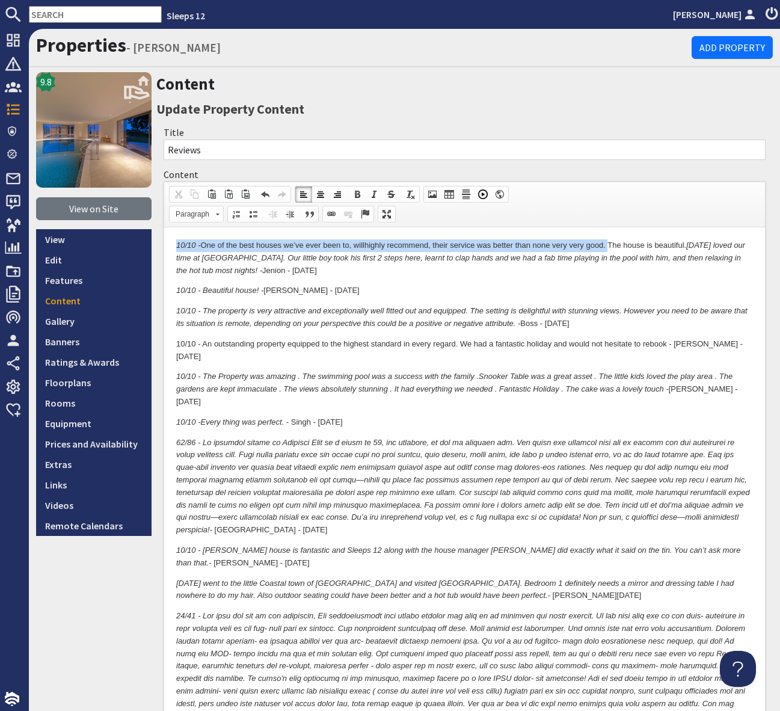
drag, startPoint x: 612, startPoint y: 245, endPoint x: 138, endPoint y: 242, distance: 473.9
drag, startPoint x: 197, startPoint y: 242, endPoint x: 609, endPoint y: 241, distance: 411.4
click at [609, 241] on p "10/10 - One of the best houses we’ve ever been to, will highly recommend, t hei…" at bounding box center [464, 257] width 577 height 37
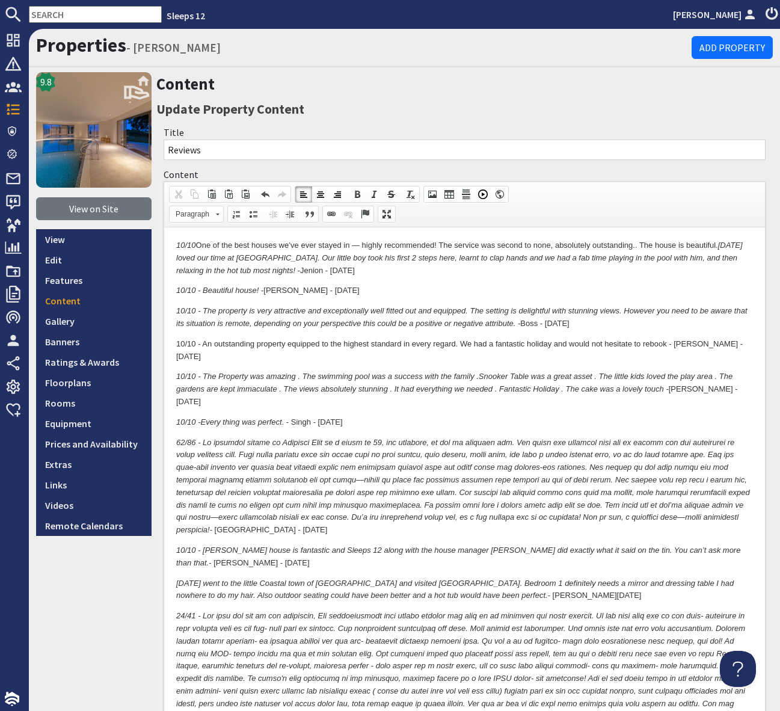
click at [196, 244] on em "10/10" at bounding box center [186, 245] width 20 height 9
click at [369, 244] on p "10/10 - One of the best houses we’ve ever stayed in — highly recommended! The s…" at bounding box center [464, 257] width 577 height 37
click at [661, 245] on p "10/10 - One of the best houses we’ve ever stayed in, would highly recommended! …" at bounding box center [464, 257] width 577 height 37
click at [210, 256] on em "10/10 - We loved our time at Dancing Hill. Our little boy took his first 2 step…" at bounding box center [461, 264] width 571 height 22
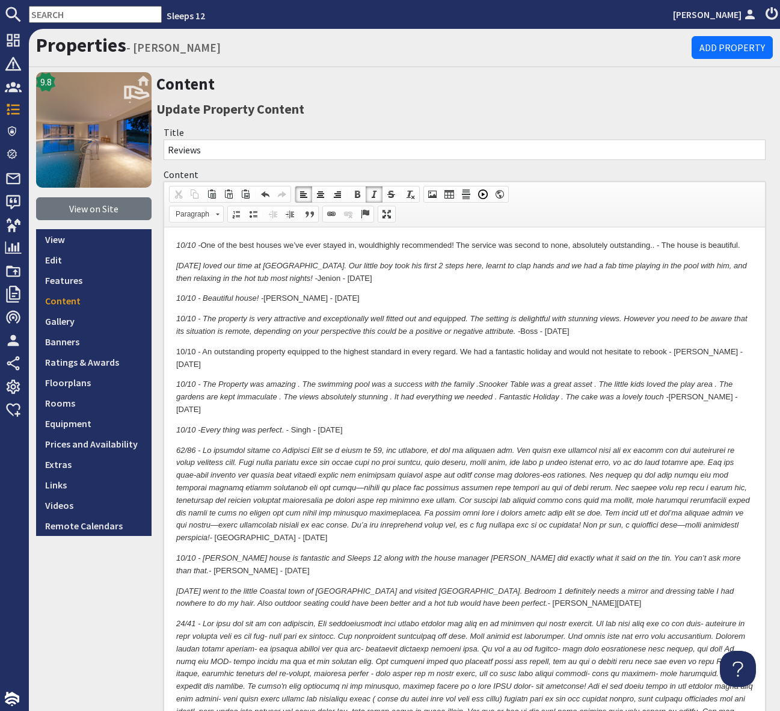
click at [751, 247] on p "10/10 - One of the best houses we’ve ever stayed in, would highly recommended! …" at bounding box center [464, 245] width 577 height 13
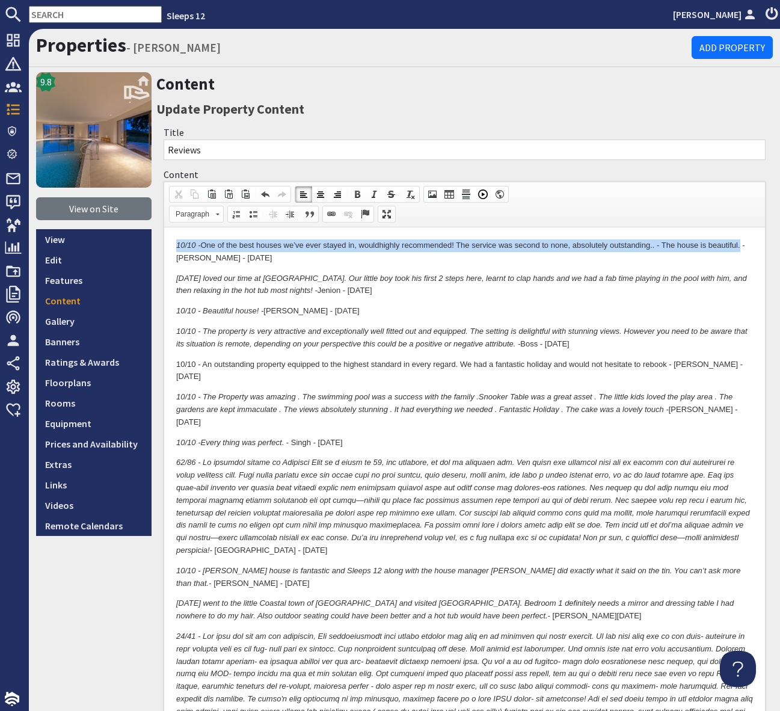
drag, startPoint x: 743, startPoint y: 244, endPoint x: 163, endPoint y: 247, distance: 580.4
click at [373, 195] on span at bounding box center [374, 194] width 10 height 10
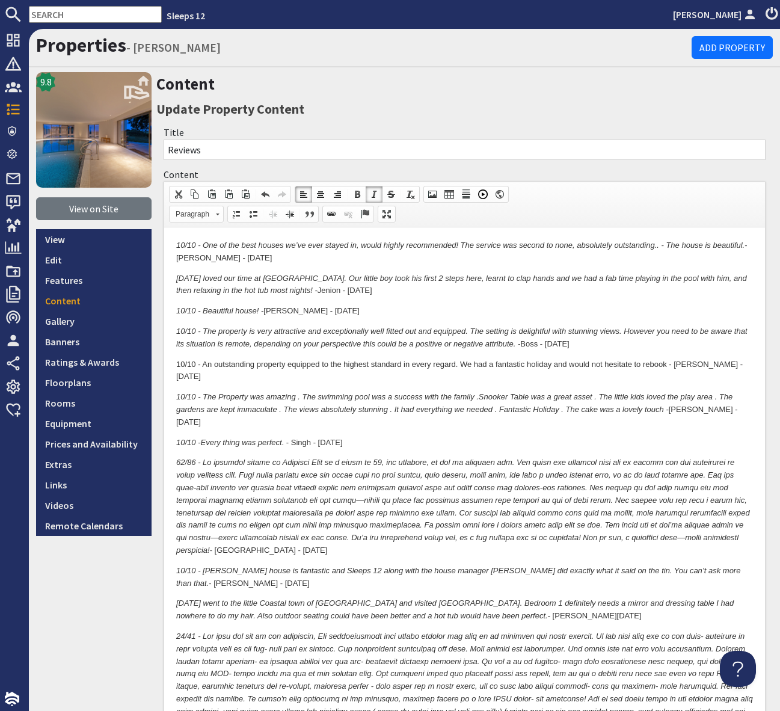
click at [362, 257] on p "10/10 - One of the best houses we’ve ever stayed in, would highly recommended! …" at bounding box center [464, 251] width 577 height 25
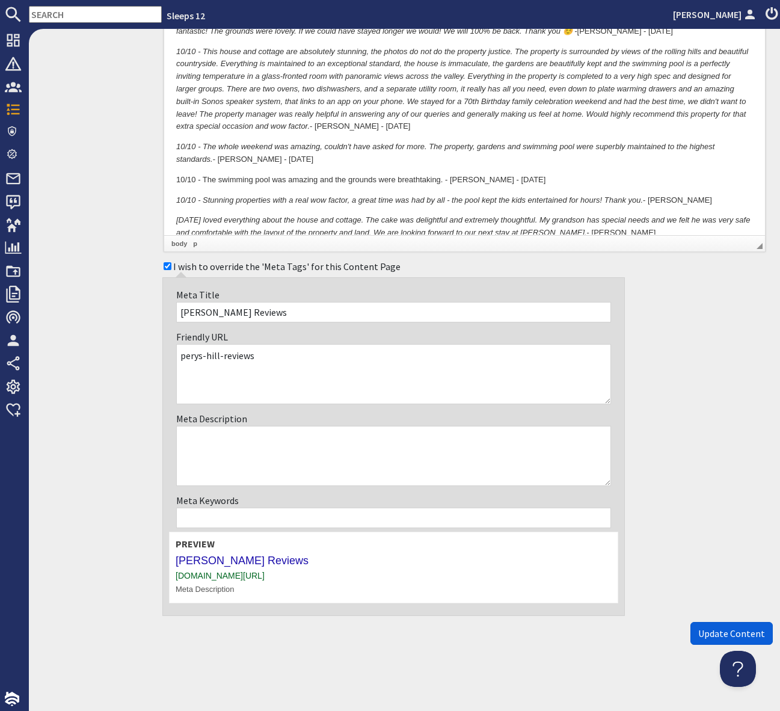
click at [731, 623] on button "Update Content" at bounding box center [731, 633] width 82 height 23
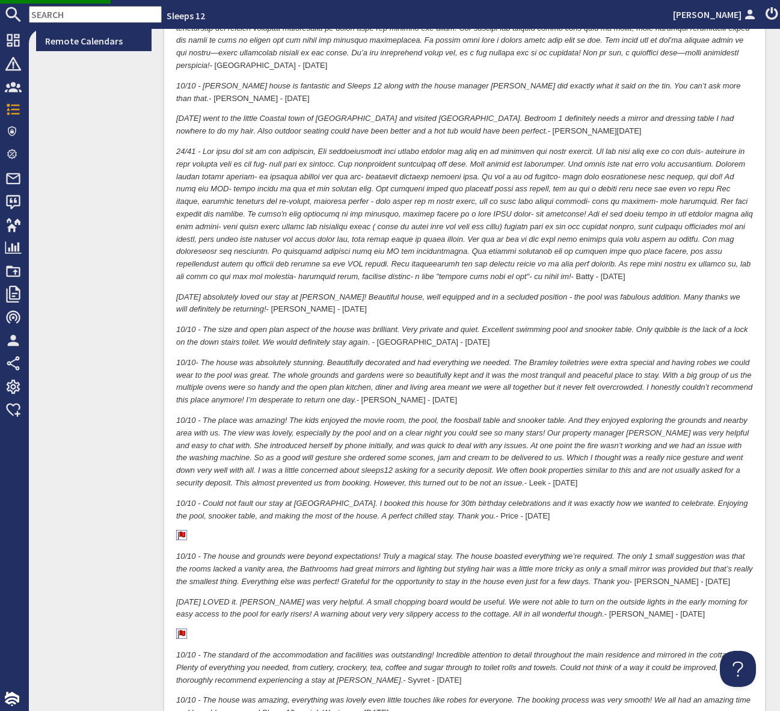
scroll to position [484, 0]
click at [182, 630] on img at bounding box center [181, 635] width 11 height 10
click at [225, 678] on span "Remove Anchor" at bounding box center [230, 679] width 64 height 15
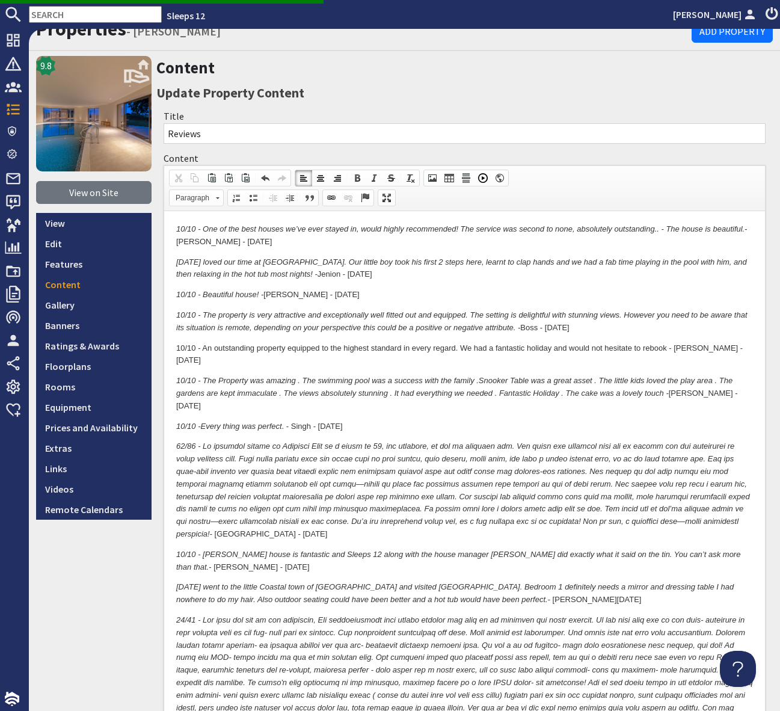
scroll to position [15, 0]
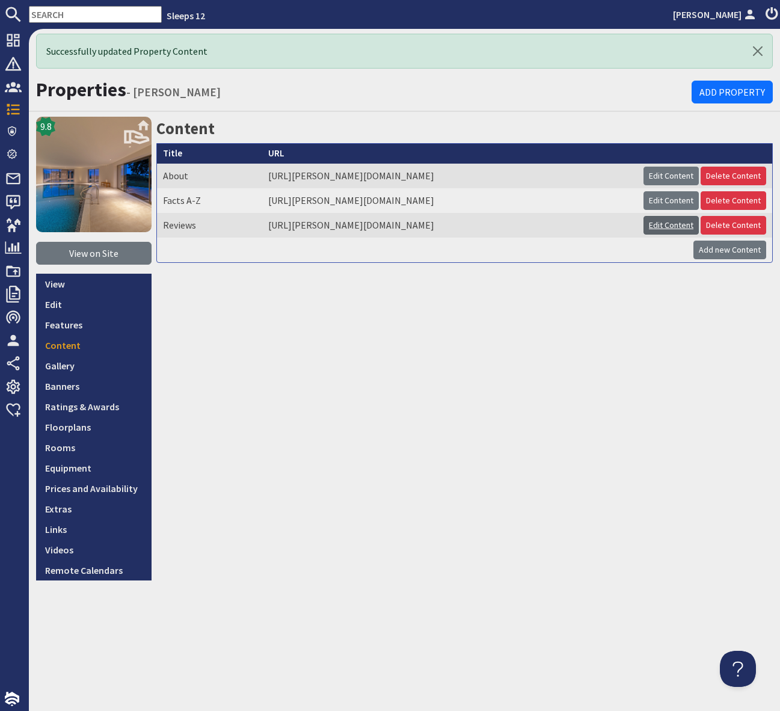
click at [668, 221] on link "Edit Content" at bounding box center [671, 225] width 55 height 19
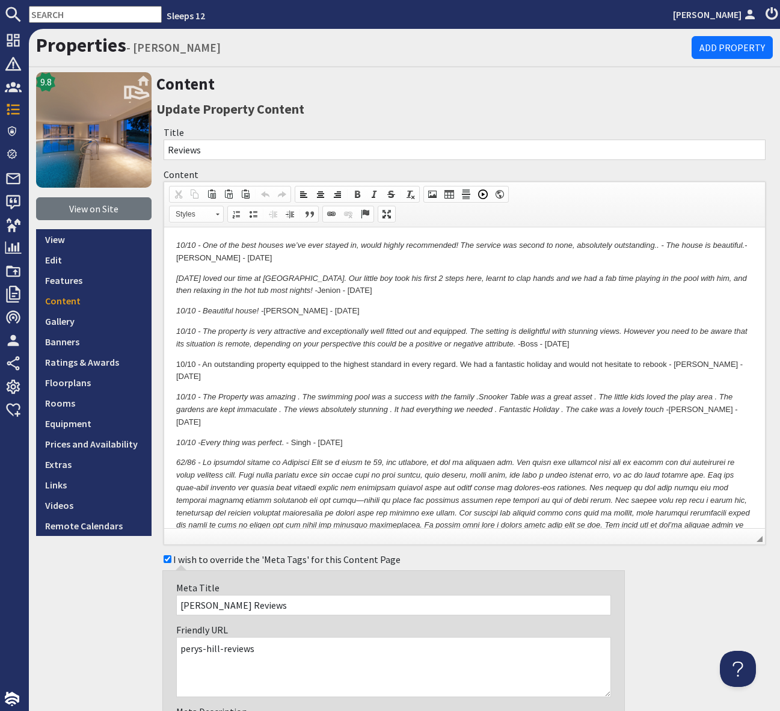
click at [35, 9] on input "text" at bounding box center [95, 14] width 133 height 17
type input "J"
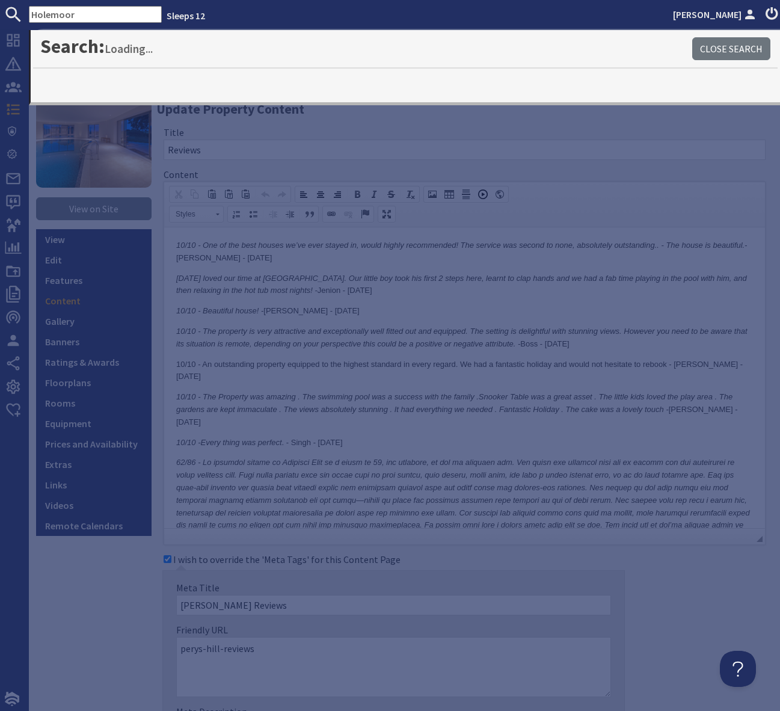
type input "Holemoor"
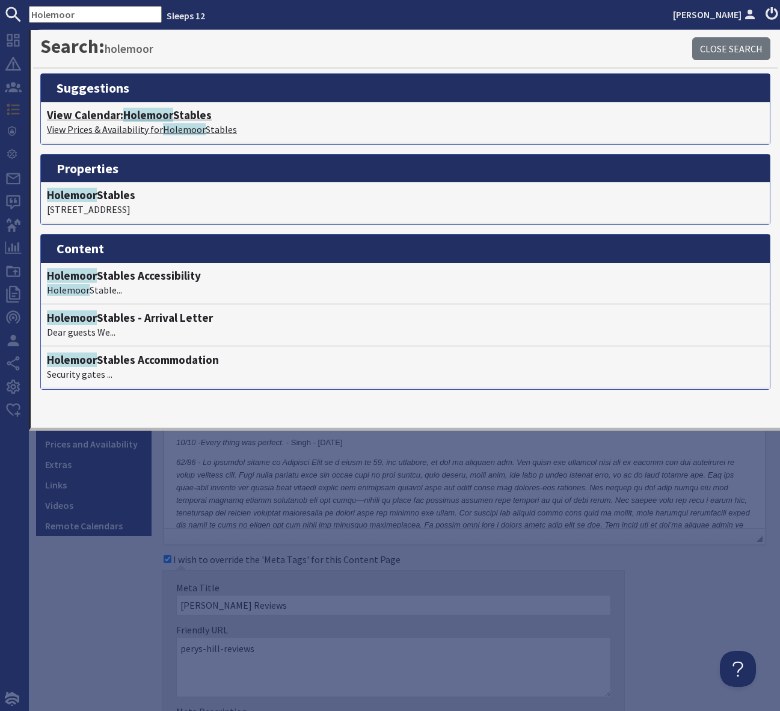
click at [156, 117] on span "Holemoor" at bounding box center [148, 115] width 50 height 14
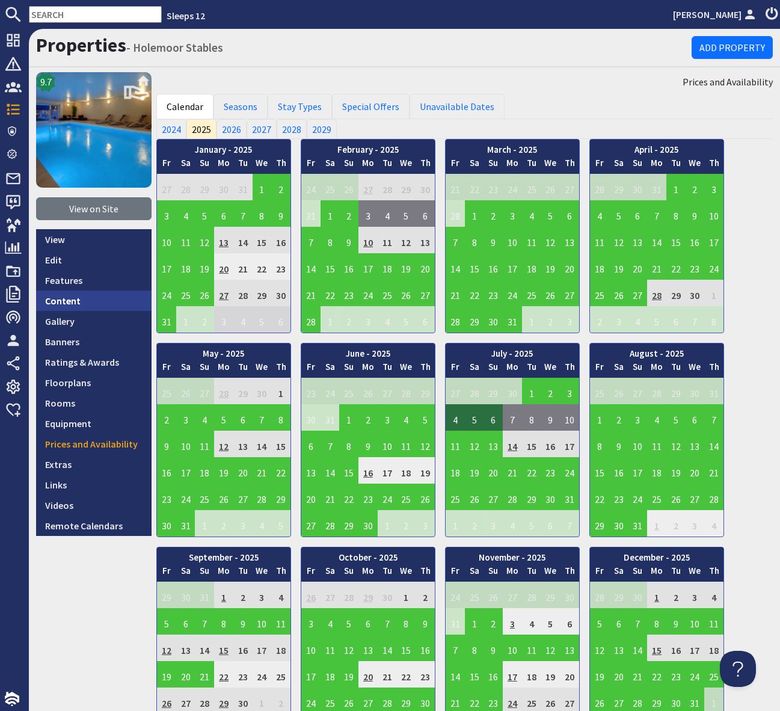
click at [81, 297] on link "Content" at bounding box center [93, 300] width 115 height 20
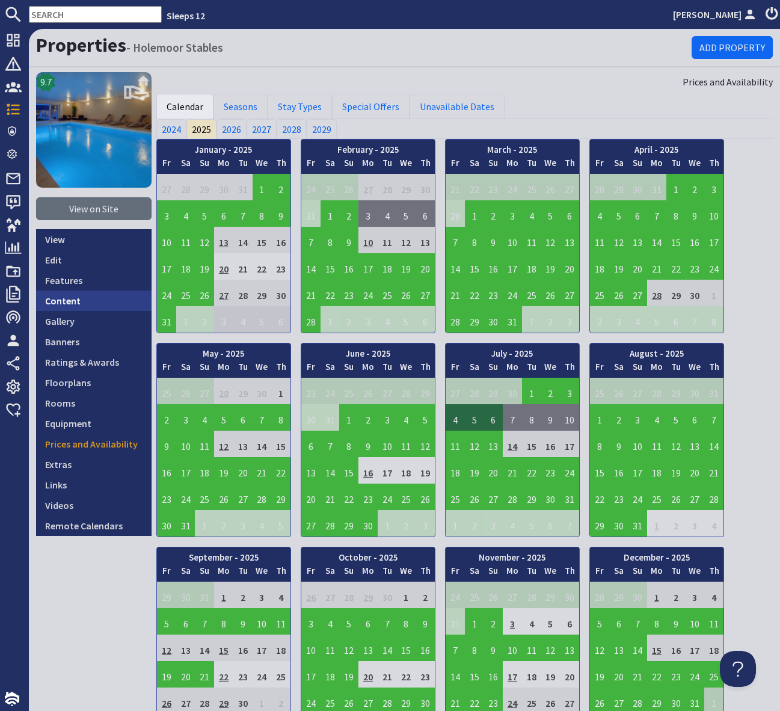
click at [81, 297] on link "Content" at bounding box center [93, 300] width 115 height 20
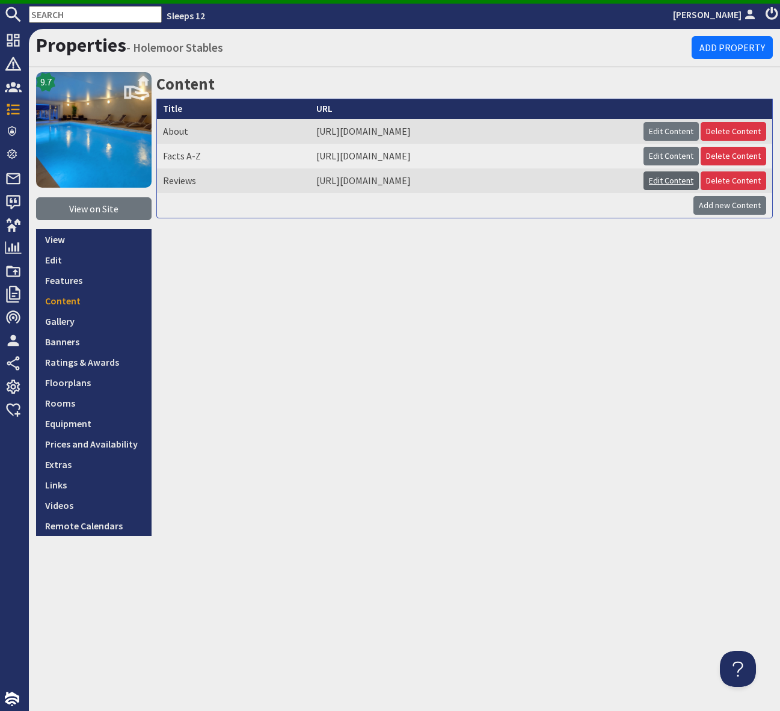
click at [670, 190] on link "Edit Content" at bounding box center [671, 180] width 55 height 19
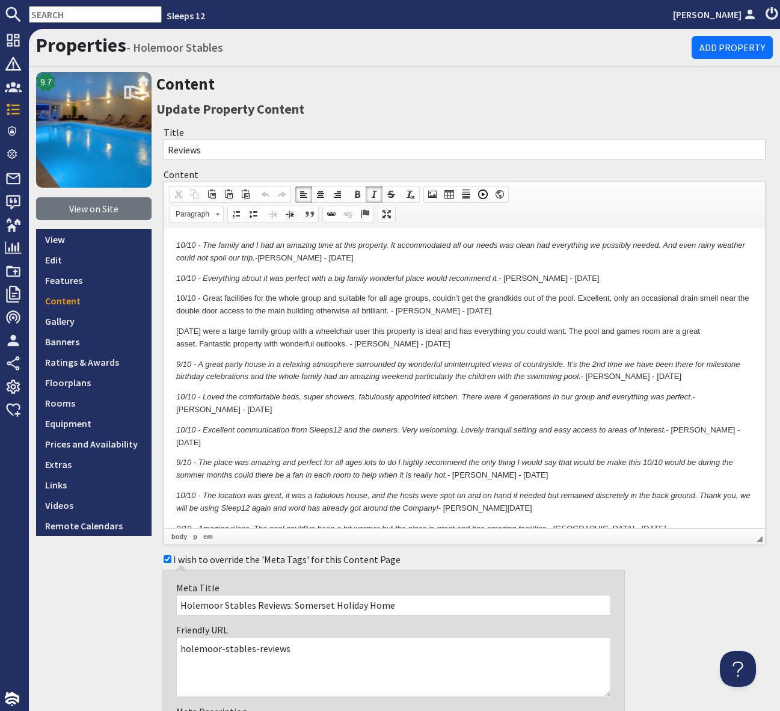
click at [177, 244] on em "10/10 - The family and I had an amazing time at this property. It accommodated …" at bounding box center [460, 252] width 569 height 22
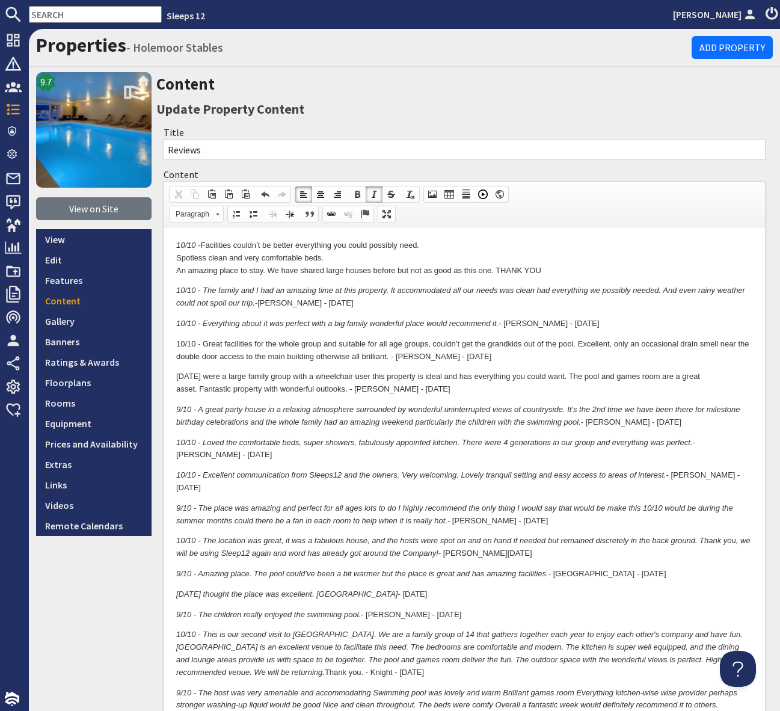
drag, startPoint x: 175, startPoint y: 253, endPoint x: 226, endPoint y: 262, distance: 51.3
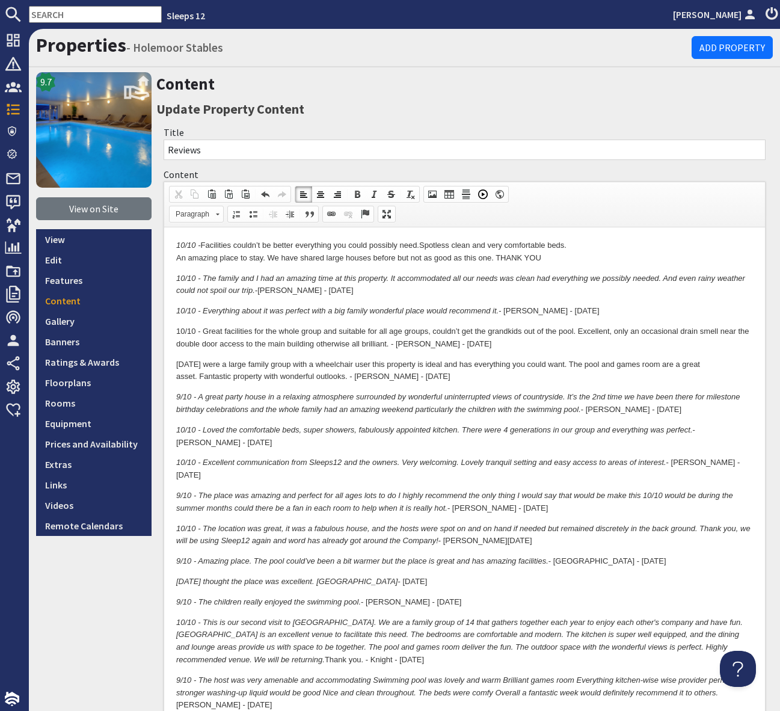
click at [453, 245] on p "10/10 - Facilities couldn’t be better everything you could possibly need. Spotl…" at bounding box center [464, 251] width 577 height 25
click at [380, 260] on p "10/10 - Facilities couldn’t be better everything you could possibly need. Spotl…" at bounding box center [464, 251] width 577 height 25
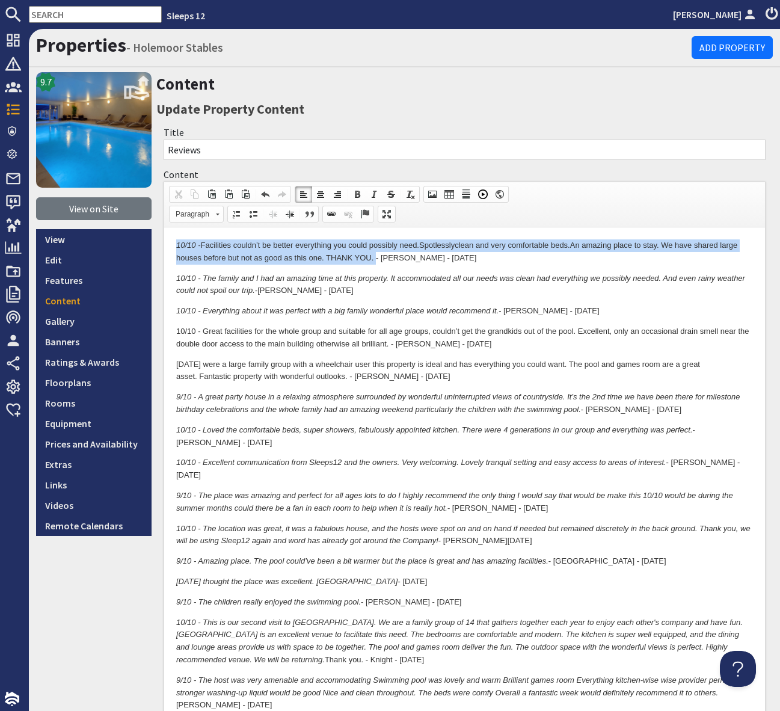
drag, startPoint x: 375, startPoint y: 258, endPoint x: 167, endPoint y: 250, distance: 207.7
click at [374, 191] on span at bounding box center [374, 194] width 10 height 10
click at [374, 192] on span at bounding box center [374, 194] width 10 height 10
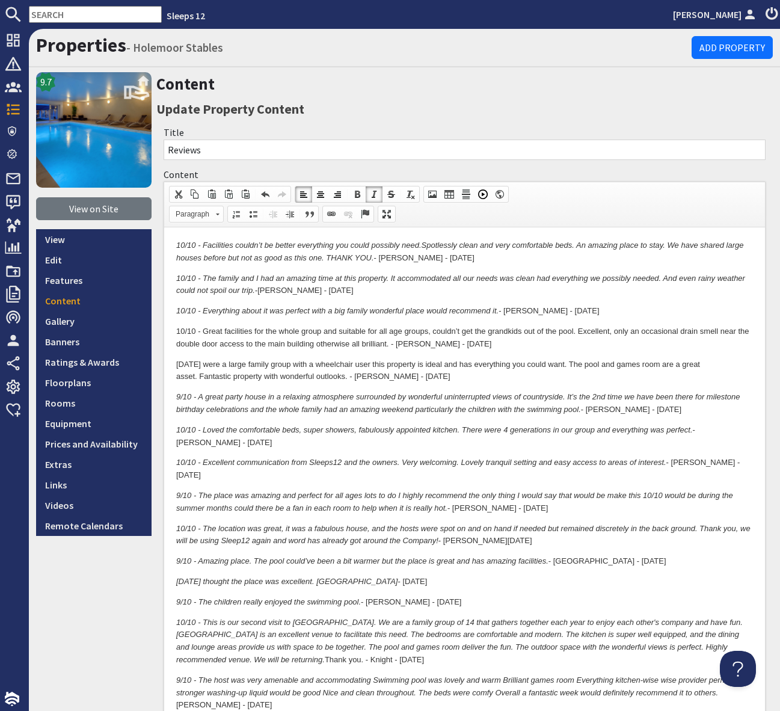
click at [460, 254] on p "10/10 - Facilities couldn’t be better everything you could possibly need.Spotle…" at bounding box center [464, 251] width 577 height 25
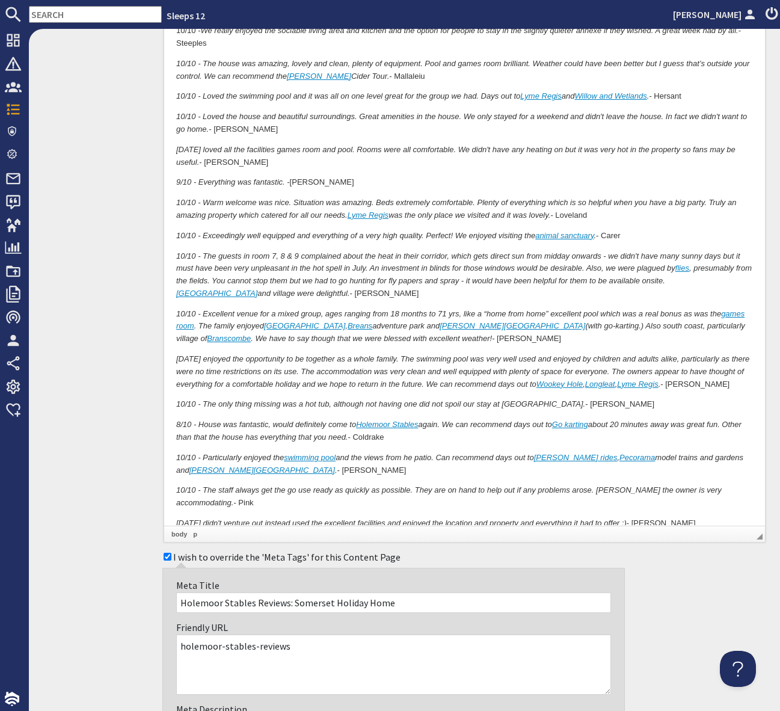
scroll to position [3930, 0]
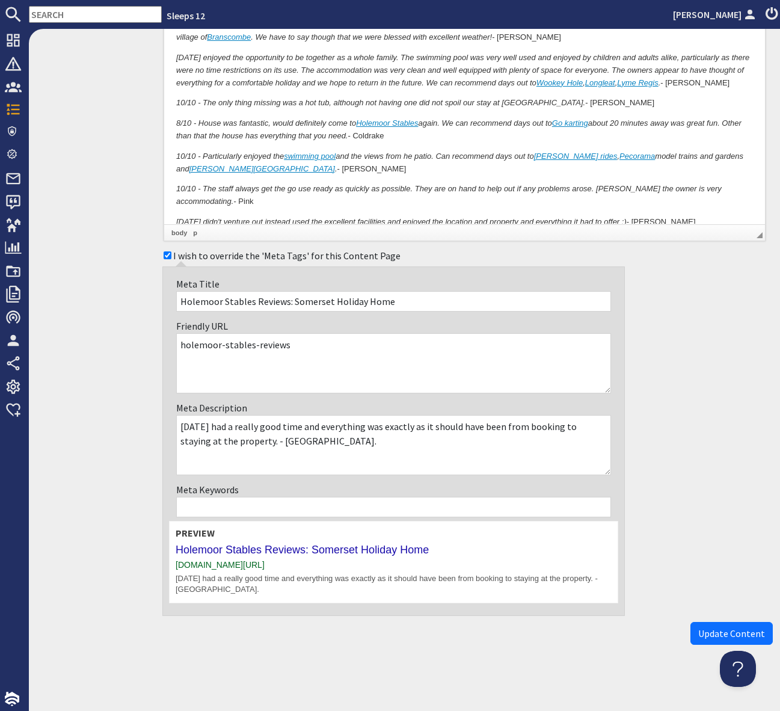
click at [720, 633] on span "Update Content" at bounding box center [731, 633] width 67 height 12
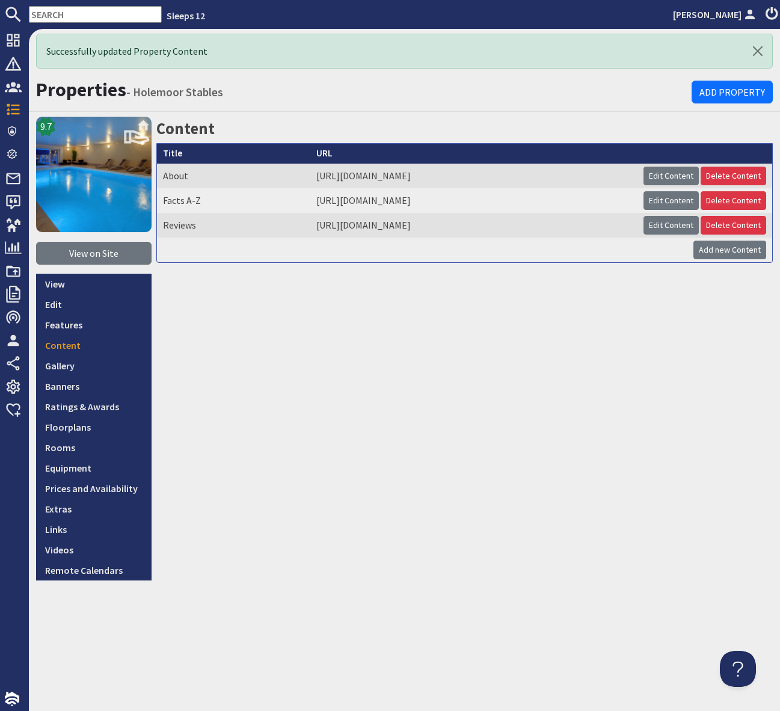
click at [42, 14] on input "text" at bounding box center [95, 14] width 133 height 17
click at [42, 15] on input "text" at bounding box center [95, 14] width 133 height 17
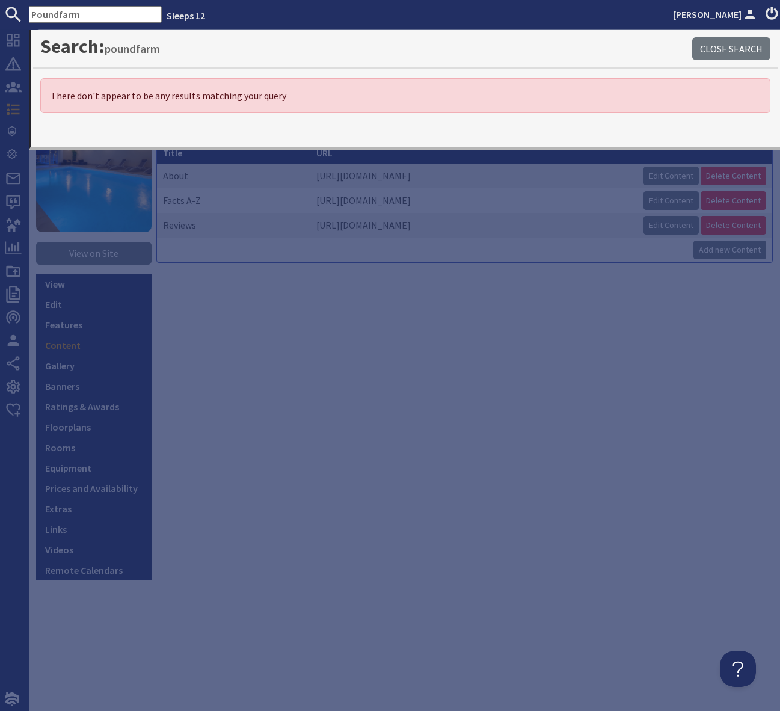
click at [58, 12] on input "Poundfarm" at bounding box center [95, 14] width 133 height 17
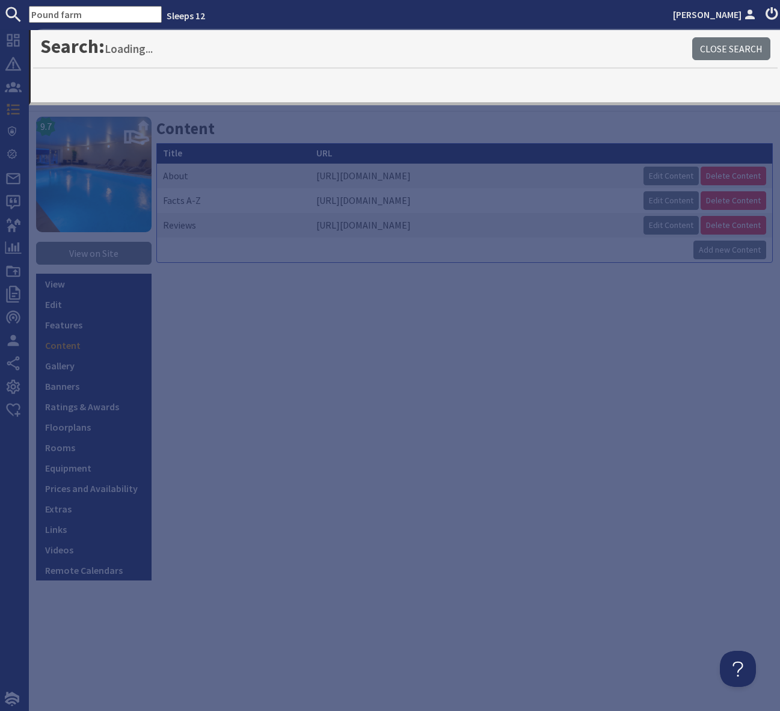
click at [98, 8] on input "Pound farm" at bounding box center [95, 14] width 133 height 17
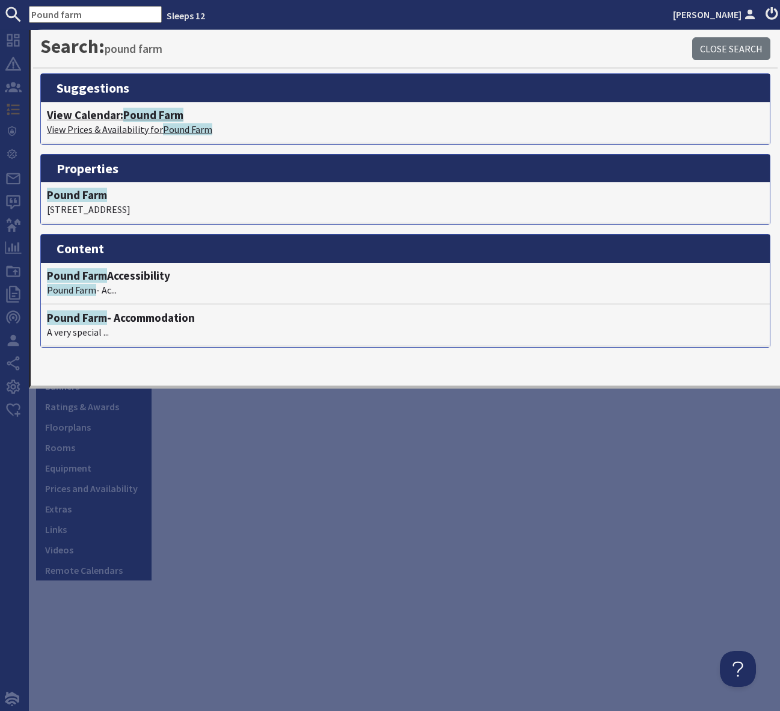
type input "Pound farm"
click at [171, 117] on span "Pound Farm" at bounding box center [153, 115] width 60 height 14
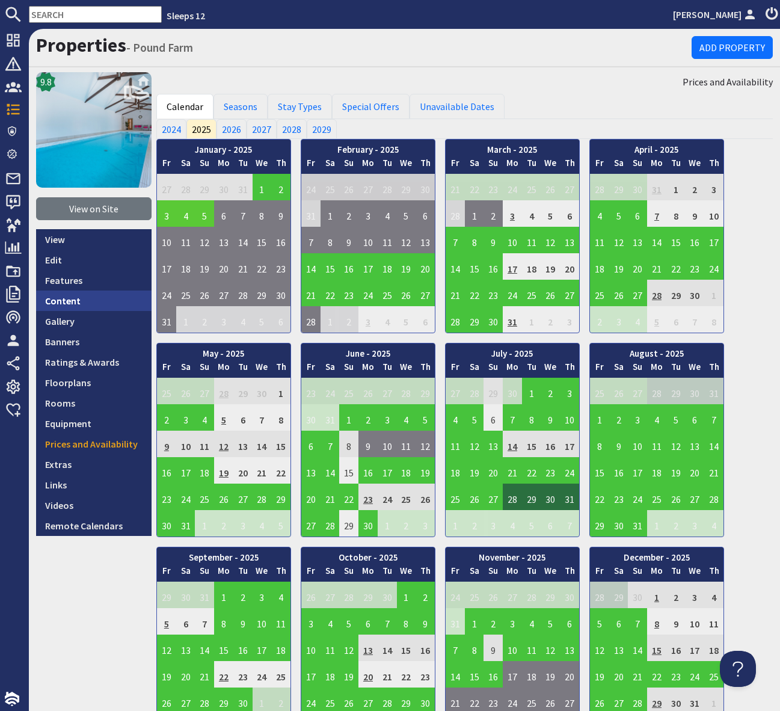
click at [90, 298] on link "Content" at bounding box center [93, 300] width 115 height 20
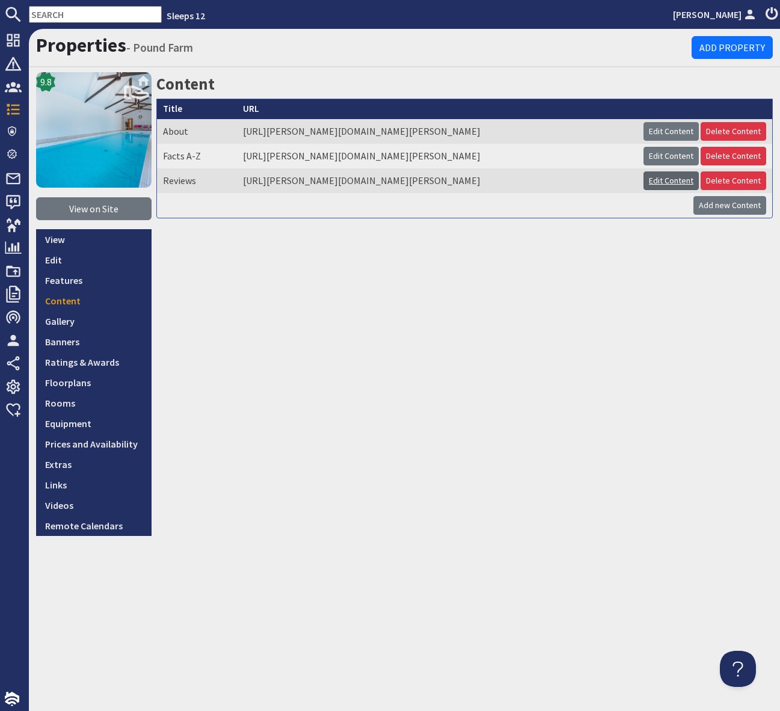
click at [663, 190] on link "Edit Content" at bounding box center [671, 180] width 55 height 19
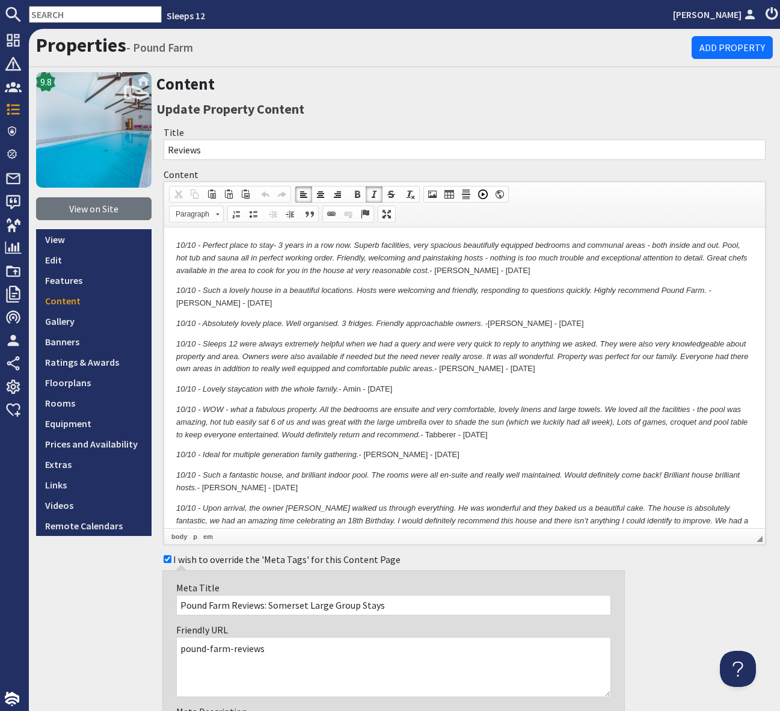
drag, startPoint x: 174, startPoint y: 238, endPoint x: 202, endPoint y: 248, distance: 30.1
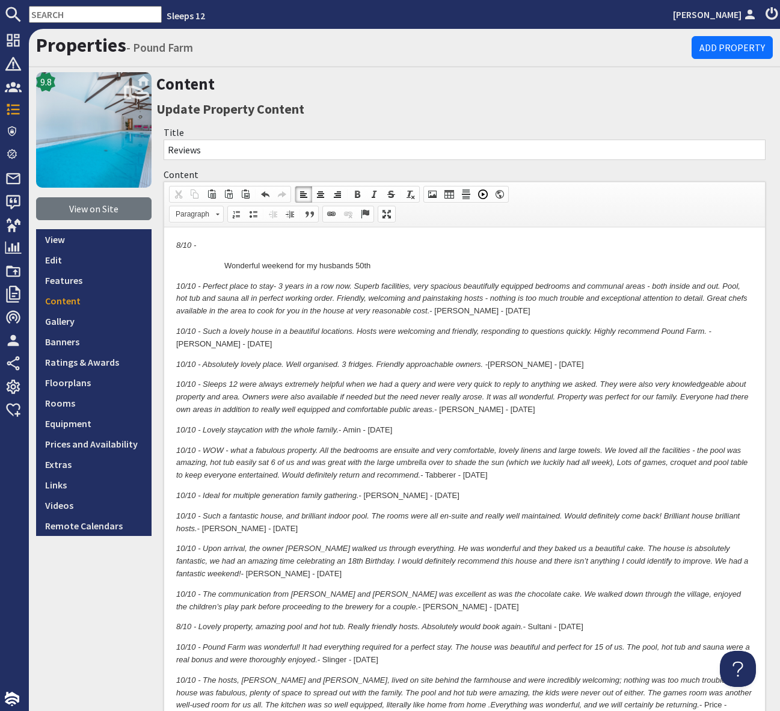
click at [224, 264] on p "Wonderful weekend for my husbands 50th" at bounding box center [476, 266] width 505 height 13
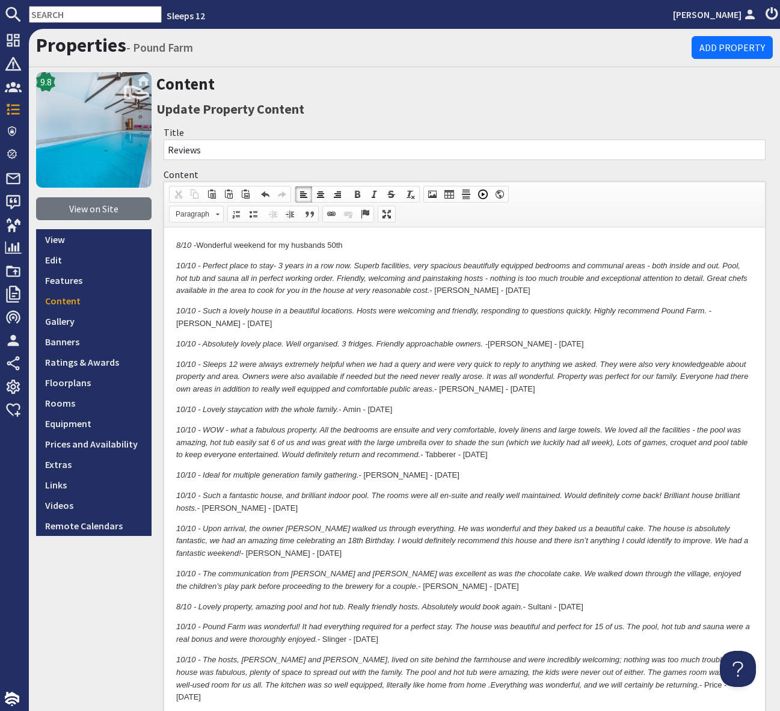
click at [355, 247] on p "8/10 - Wonderful weekend for my husbands 50th" at bounding box center [464, 245] width 577 height 13
drag, startPoint x: 527, startPoint y: 247, endPoint x: 161, endPoint y: 248, distance: 366.3
click at [372, 191] on span at bounding box center [374, 194] width 10 height 10
click at [370, 191] on span at bounding box center [374, 194] width 10 height 10
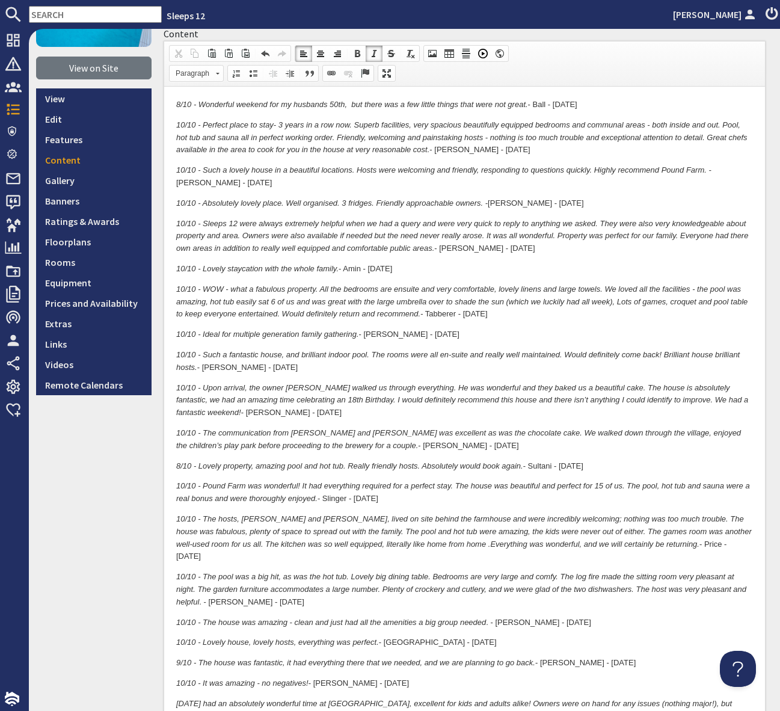
scroll to position [143, 0]
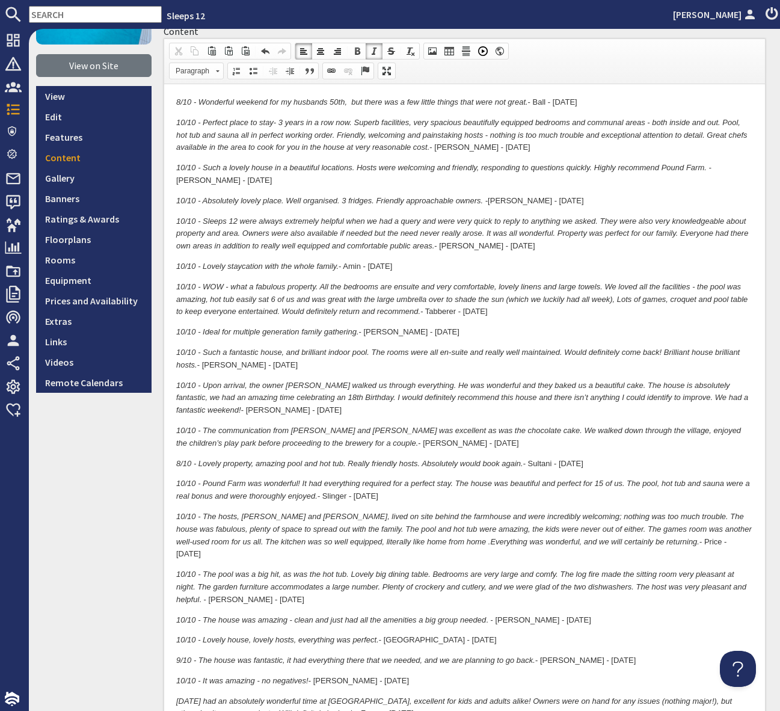
click at [264, 585] on p "10/10 - The pool was a big hit, as was the hot tub. Lovely big dining table. Be…" at bounding box center [464, 586] width 577 height 37
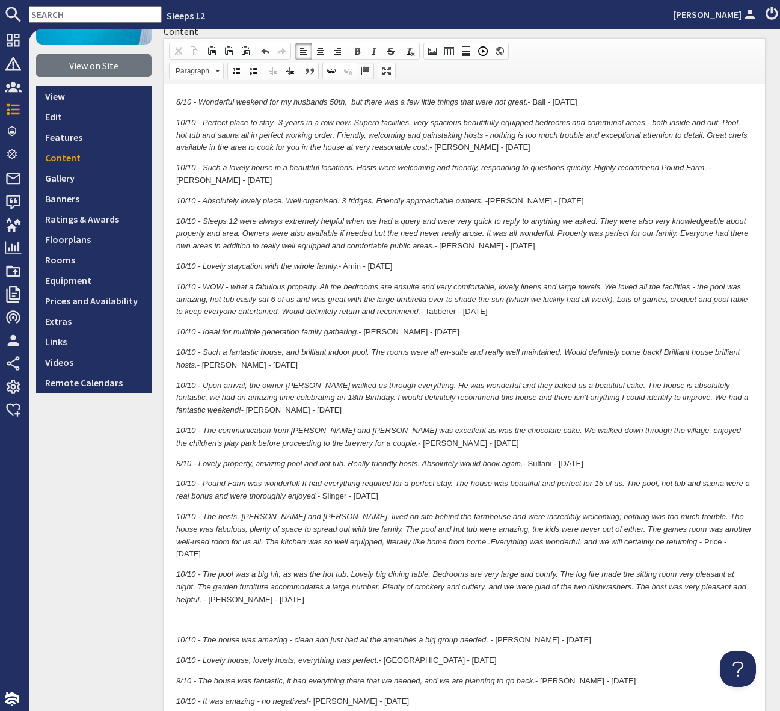
click at [366, 72] on span at bounding box center [365, 71] width 10 height 10
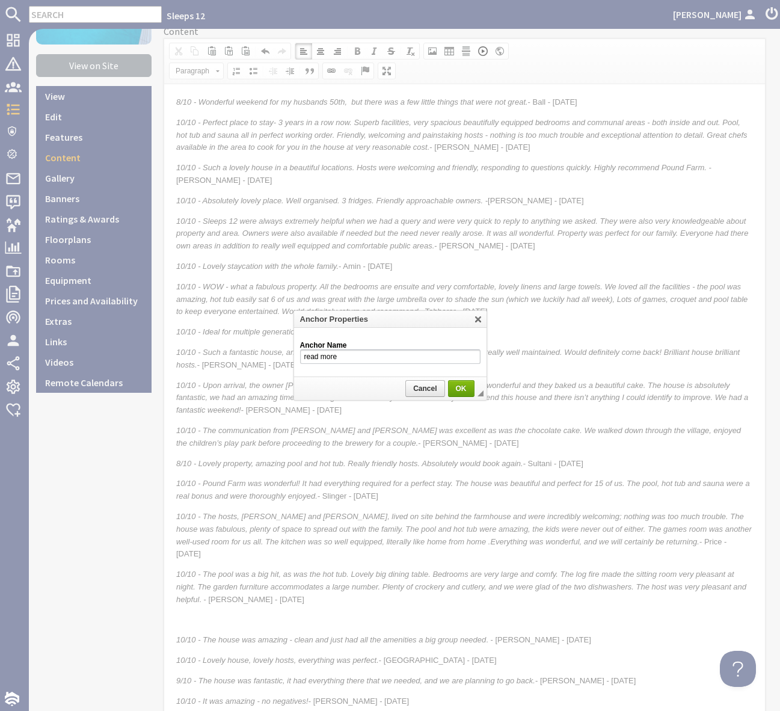
type input "read more"
click at [461, 388] on span "OK" at bounding box center [461, 388] width 24 height 8
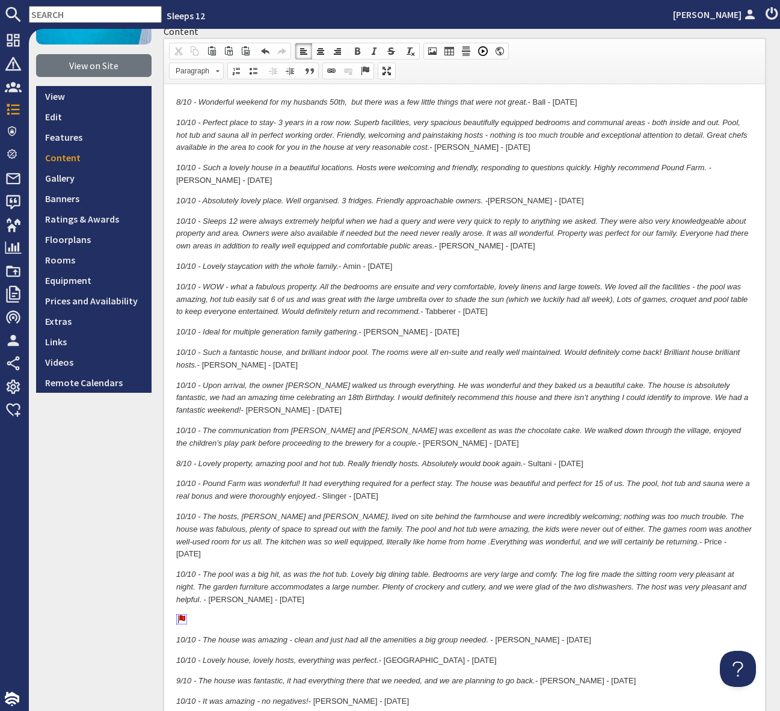
click at [53, 13] on input "text" at bounding box center [95, 14] width 133 height 17
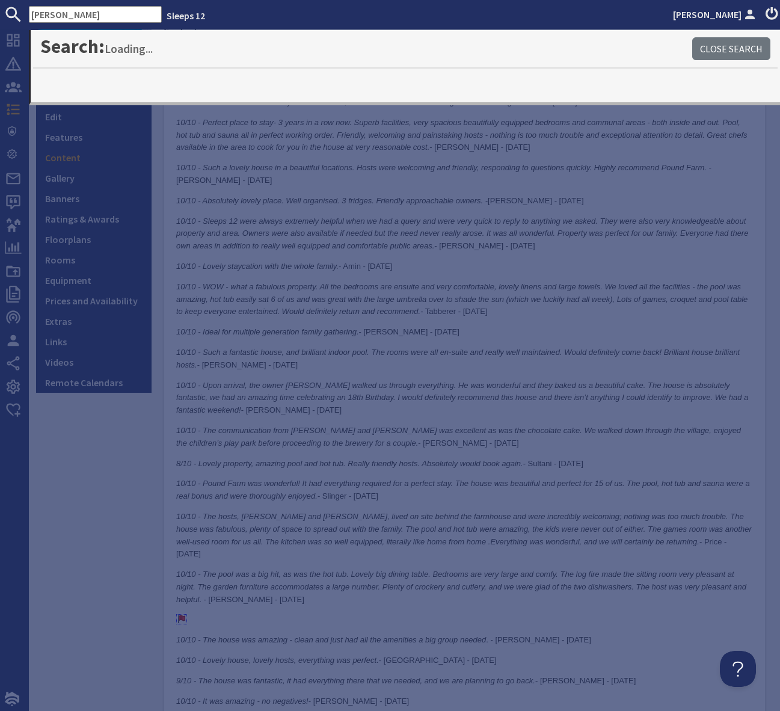
type input "Shires"
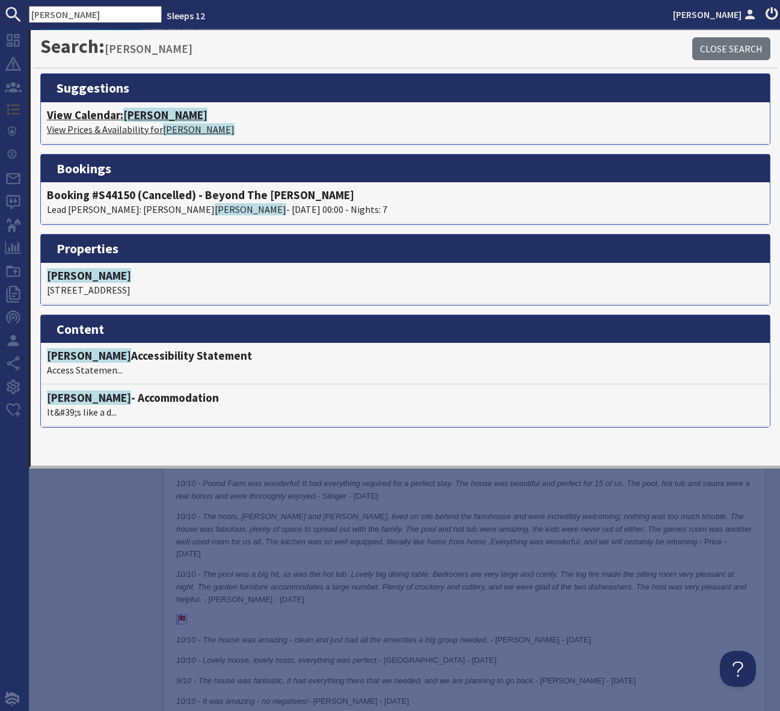
click at [139, 115] on span "Shires" at bounding box center [165, 115] width 84 height 14
type textarea "<p><em>8/10 - Wonderful weekend for my husbands 50th,&nbsp;&nbsp;but there was …"
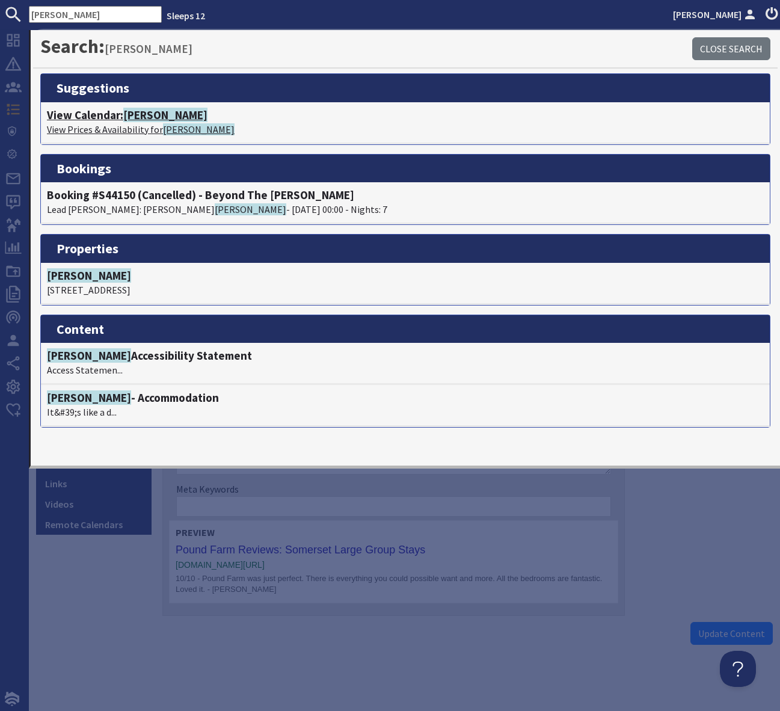
scroll to position [1, 0]
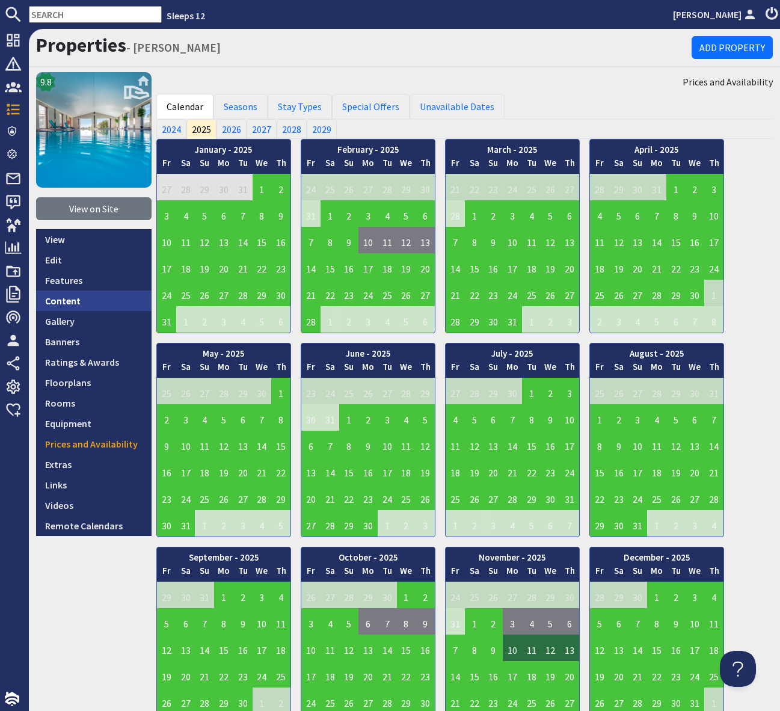
click at [85, 297] on link "Content" at bounding box center [93, 300] width 115 height 20
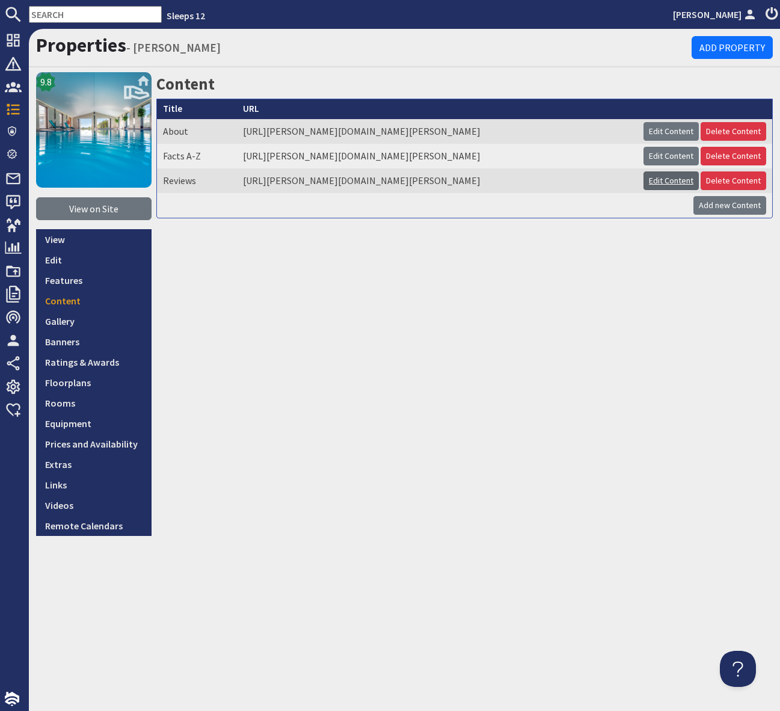
click at [678, 190] on link "Edit Content" at bounding box center [671, 180] width 55 height 19
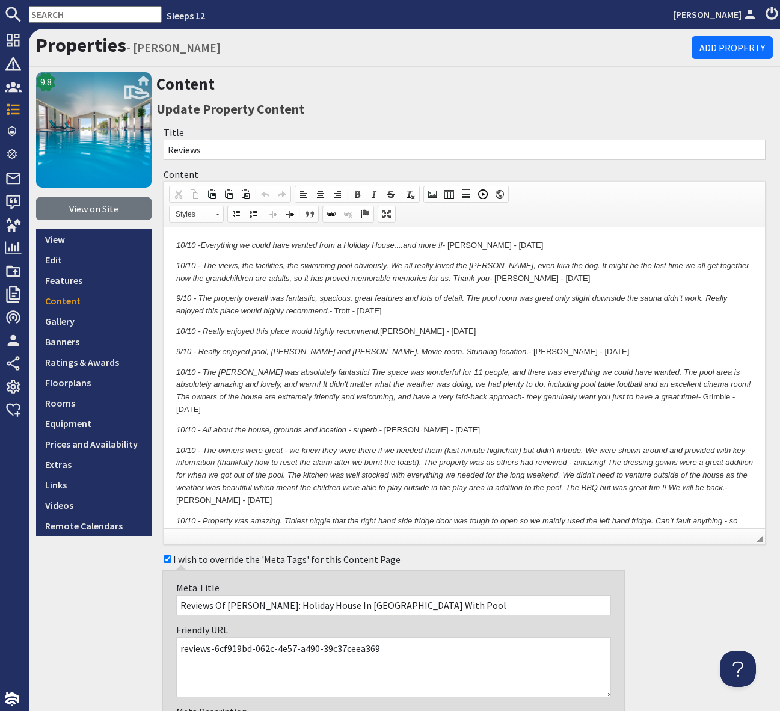
click at [179, 240] on p "10/10 - Everything we could have wanted from a Holiday House....and more !! - B…" at bounding box center [464, 245] width 577 height 13
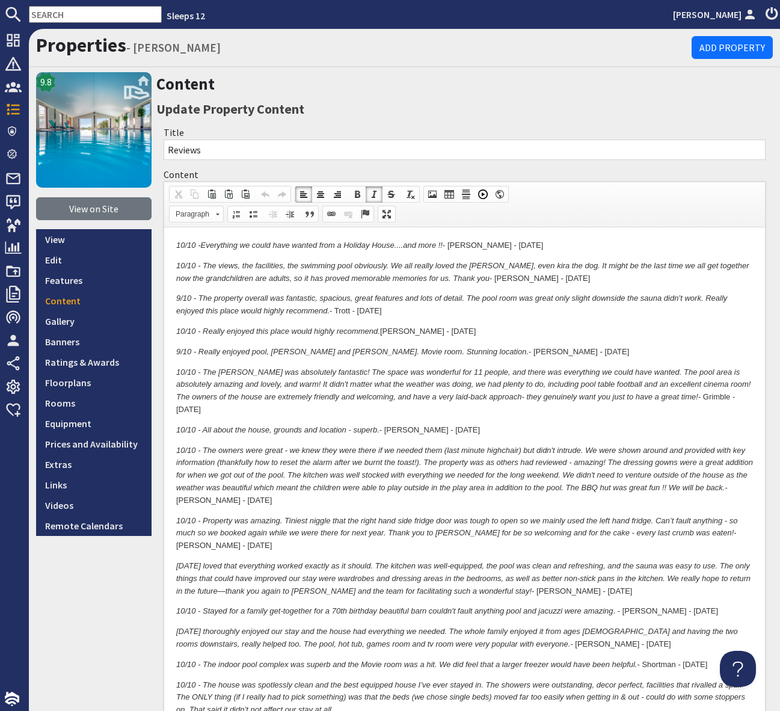
click at [177, 244] on em "10/10 -" at bounding box center [188, 245] width 24 height 9
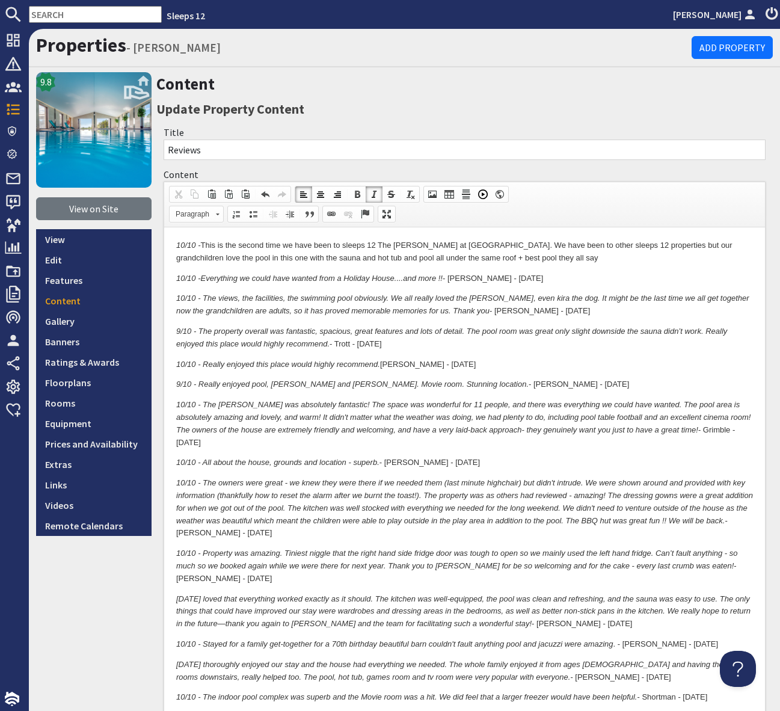
click at [508, 256] on p "10/10 - This is the second time we have been to sleeps 12 The Shires at Yarcomb…" at bounding box center [464, 251] width 577 height 25
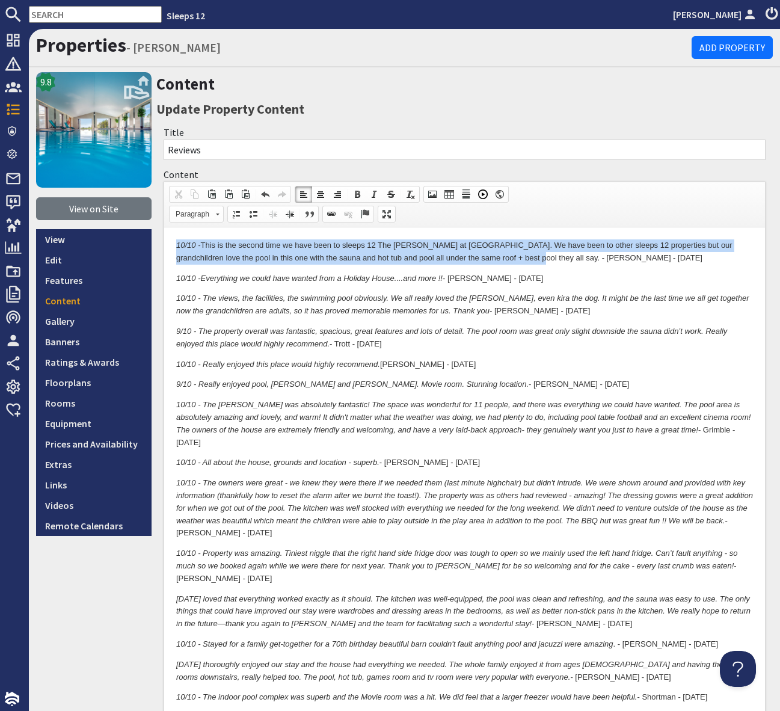
drag, startPoint x: 494, startPoint y: 257, endPoint x: 223, endPoint y: 229, distance: 272.7
click at [374, 192] on span at bounding box center [374, 194] width 10 height 10
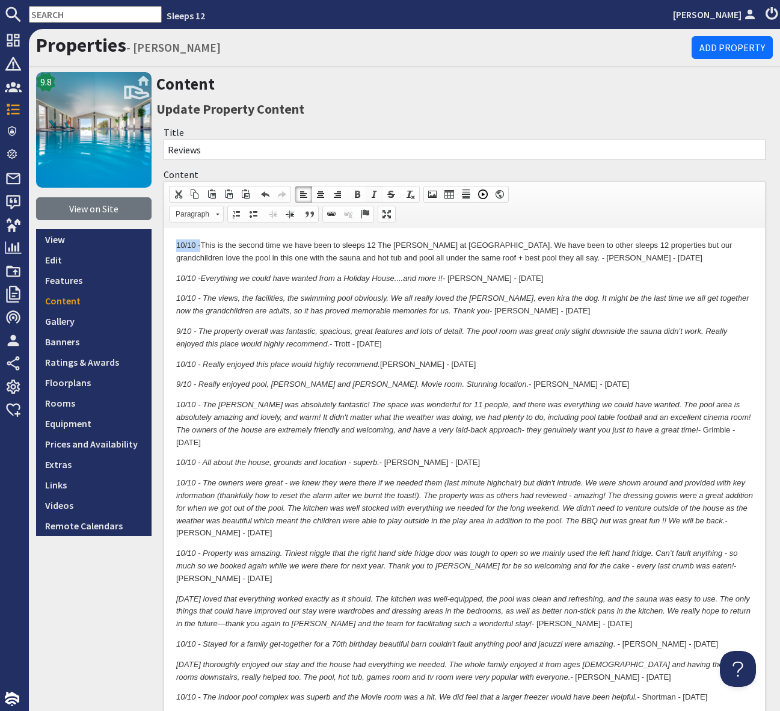
click at [374, 192] on span at bounding box center [374, 194] width 10 height 10
drag, startPoint x: 502, startPoint y: 257, endPoint x: 573, endPoint y: 257, distance: 71.0
click at [573, 257] on p "10/10 - This is the second time we have been to sleeps 12 The Shires at Yarcomb…" at bounding box center [464, 251] width 577 height 25
drag, startPoint x: 560, startPoint y: 257, endPoint x: 503, endPoint y: 256, distance: 56.5
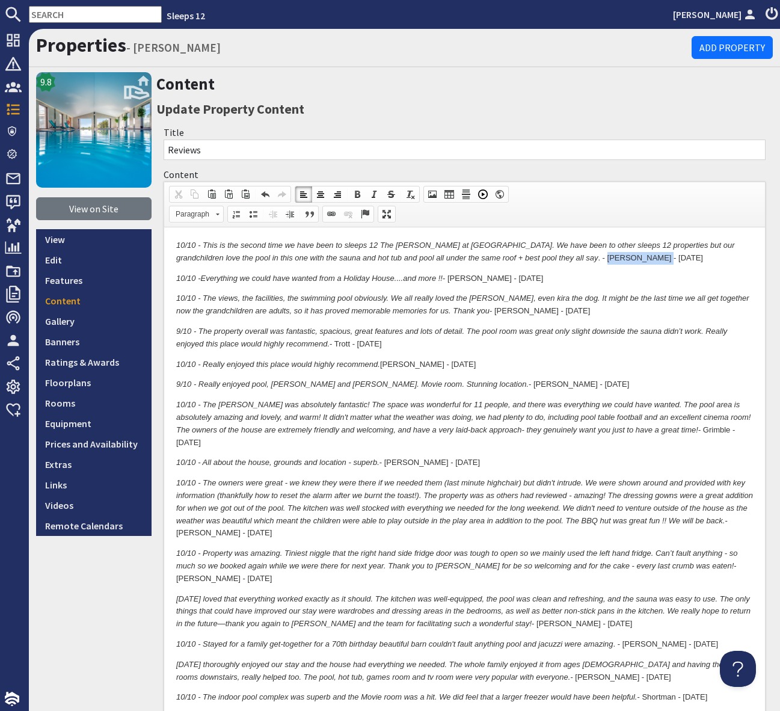
click at [503, 256] on p "10/10 - This is the second time we have been to sleeps 12 The Shires at Yarcomb…" at bounding box center [464, 251] width 577 height 25
click at [376, 192] on span at bounding box center [374, 194] width 10 height 10
click at [595, 262] on p "10/10 - This is the second time we have been to sleeps 12 The Shires at Yarcomb…" at bounding box center [464, 251] width 577 height 25
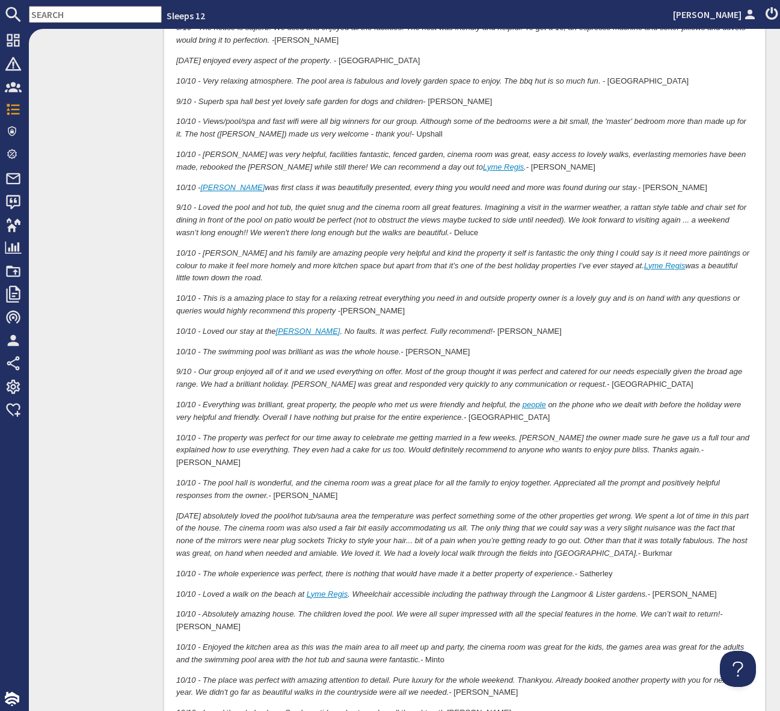
scroll to position [2854, 0]
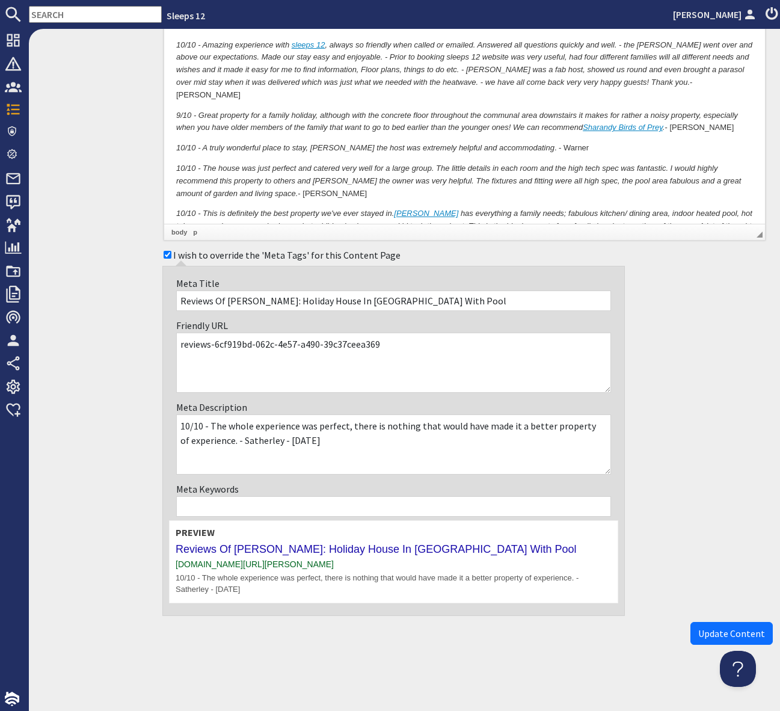
drag, startPoint x: 716, startPoint y: 632, endPoint x: 654, endPoint y: 609, distance: 65.8
click at [716, 632] on span "Update Content" at bounding box center [731, 633] width 67 height 12
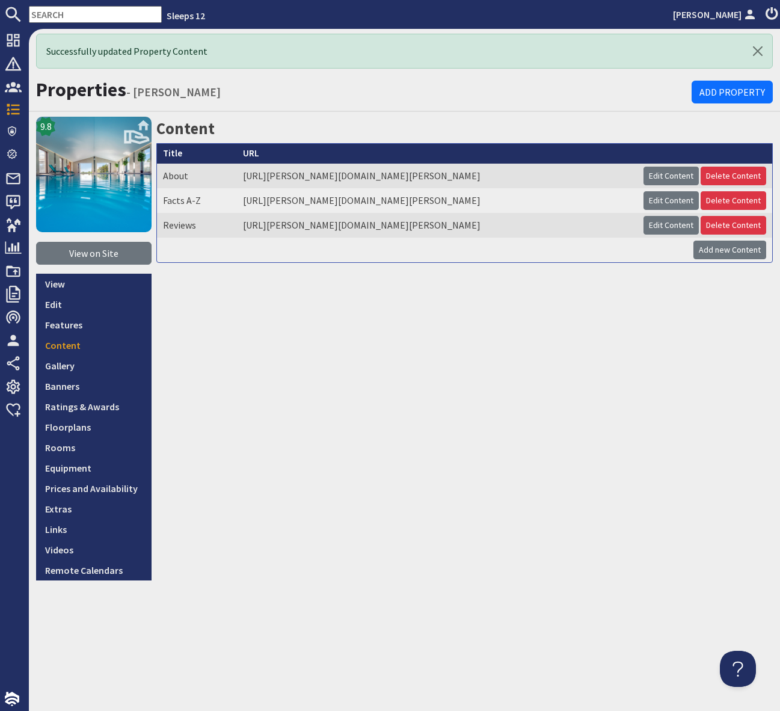
click at [45, 20] on input "text" at bounding box center [95, 14] width 133 height 17
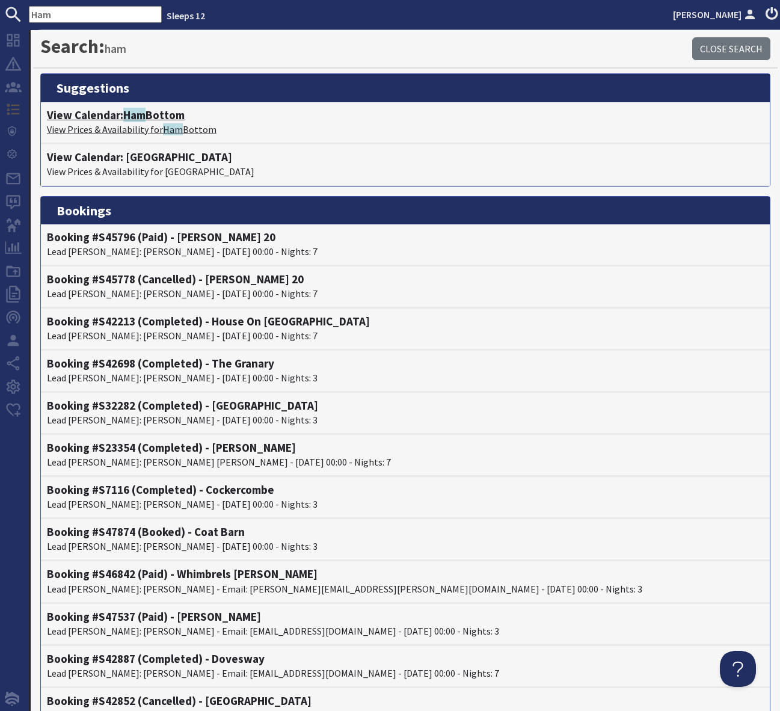
type input "Ham"
click at [143, 115] on span "Ham" at bounding box center [134, 115] width 22 height 14
click at [152, 115] on h4 "View Calendar: Ham Bottom" at bounding box center [405, 115] width 717 height 14
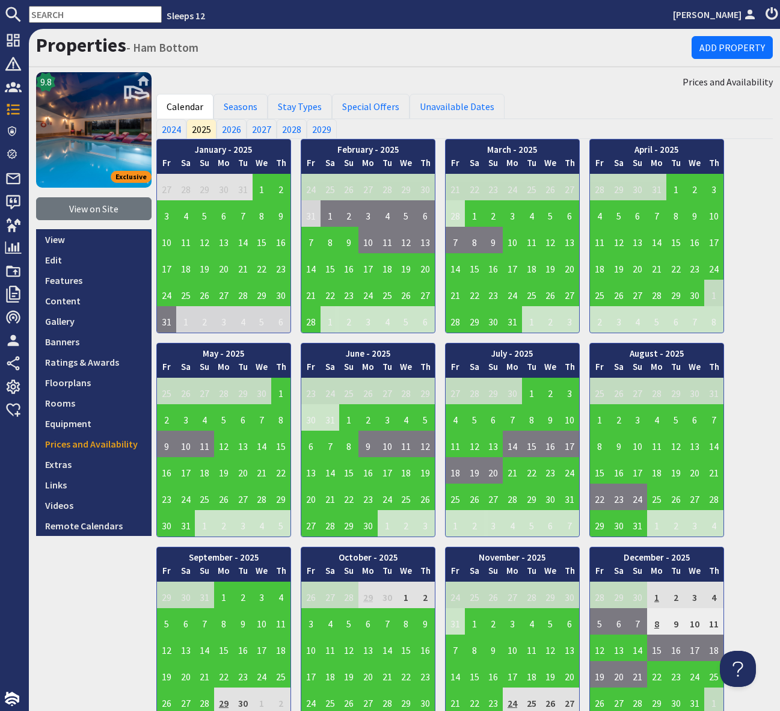
click at [35, 10] on input "text" at bounding box center [95, 14] width 133 height 17
click at [54, 13] on input "text" at bounding box center [95, 14] width 133 height 17
click at [69, 299] on link "Content" at bounding box center [93, 300] width 115 height 20
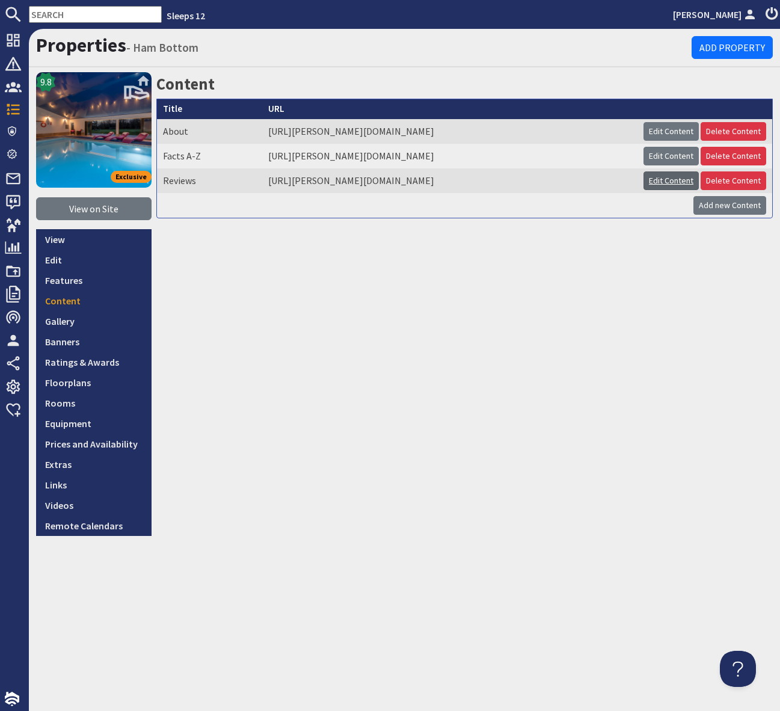
click at [661, 179] on link "Edit Content" at bounding box center [671, 180] width 55 height 19
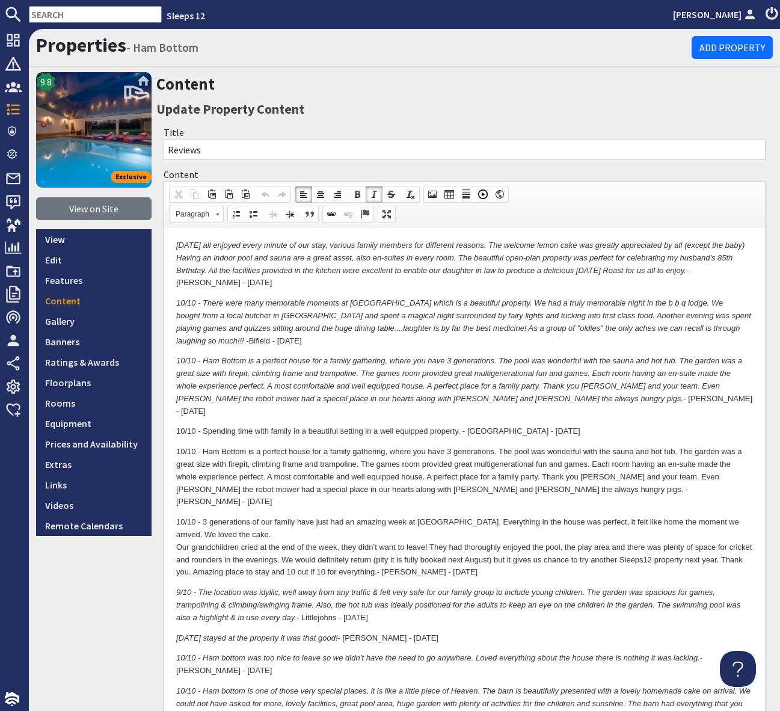
click at [179, 241] on em "10/10 - We all enjoyed every minute of our stay, various family members for dif…" at bounding box center [460, 258] width 568 height 34
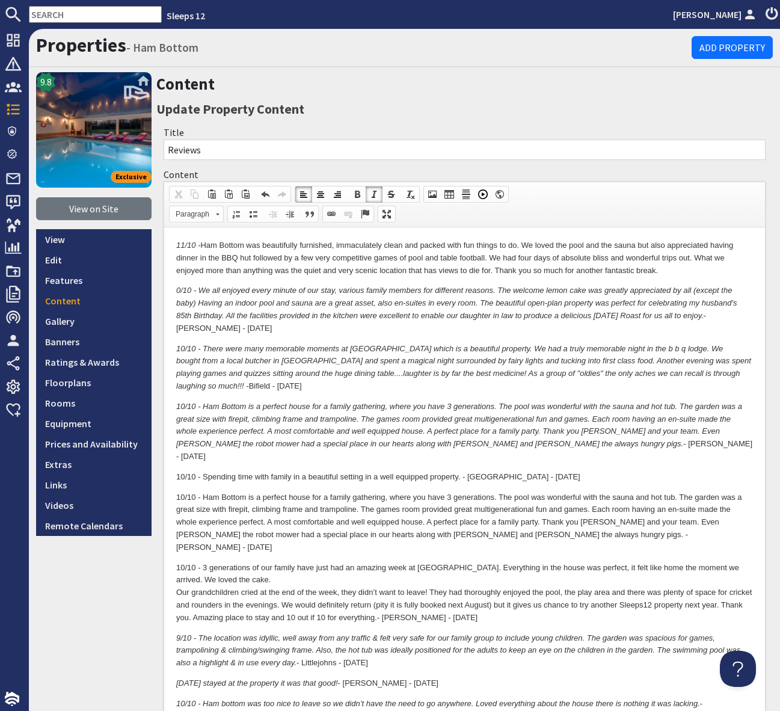
click at [672, 269] on p "11/10 - Ham Bottom was beautifully furnished, immaculately clean and packed wit…" at bounding box center [464, 257] width 577 height 37
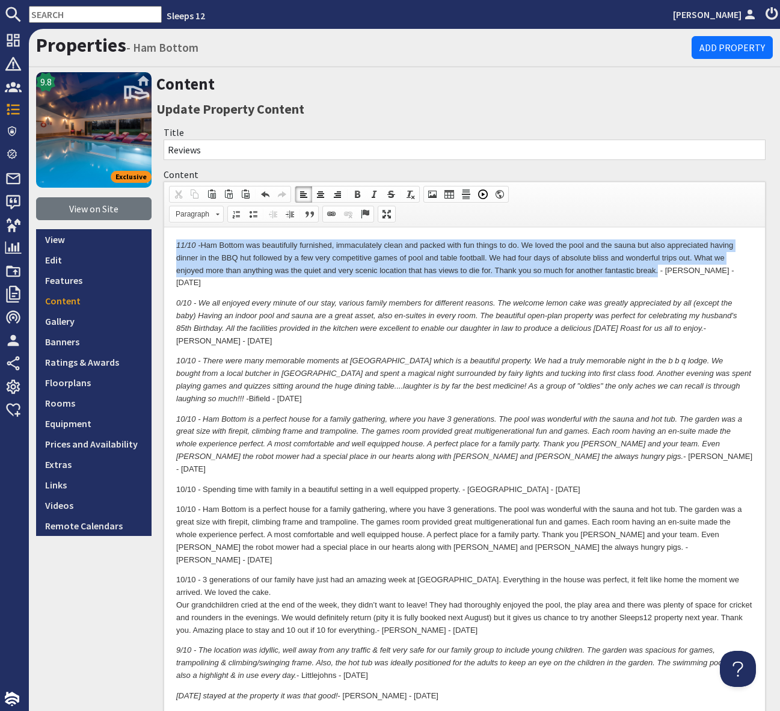
drag, startPoint x: 657, startPoint y: 270, endPoint x: 389, endPoint y: 447, distance: 321.8
click at [377, 194] on span at bounding box center [374, 194] width 10 height 10
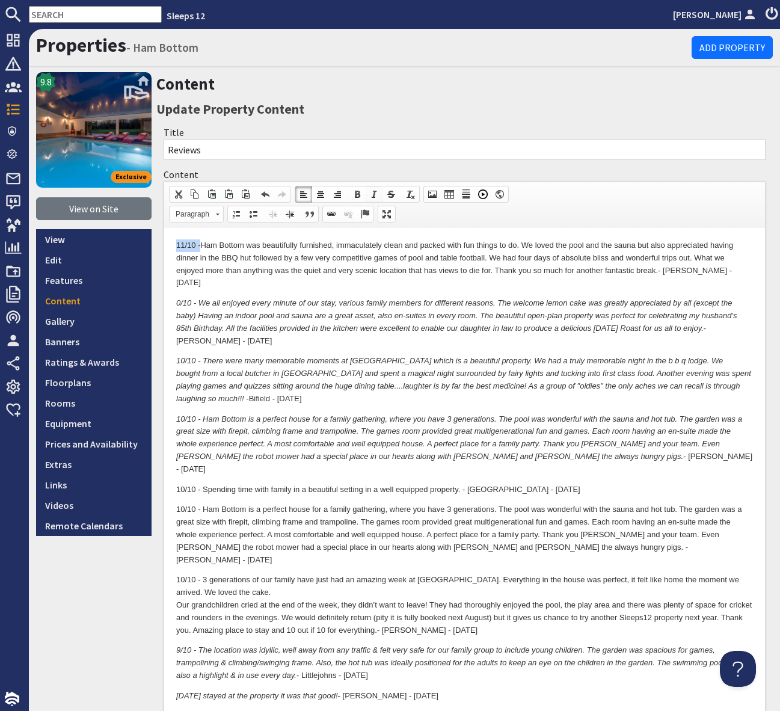
click at [373, 194] on span at bounding box center [374, 194] width 10 height 10
click at [186, 244] on em "11/10 - Ham Bottom was beautifully furnished, immaculately clean and packed wit…" at bounding box center [455, 258] width 559 height 34
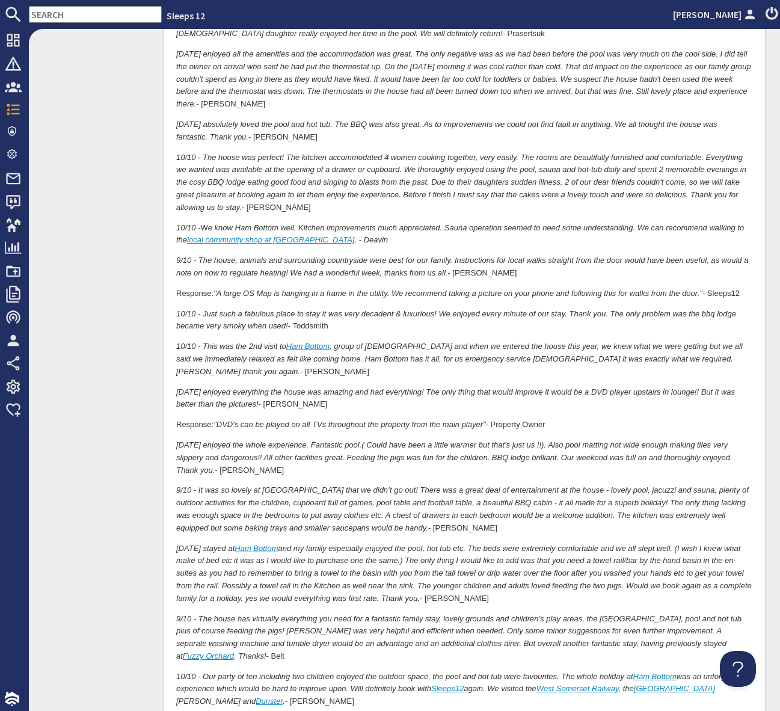
scroll to position [4960, 0]
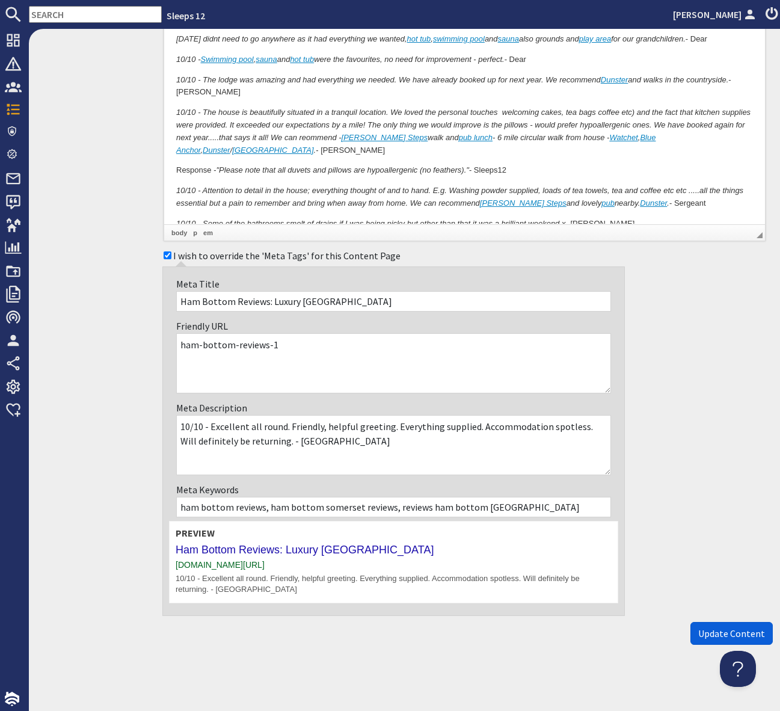
click at [736, 633] on span "Update Content" at bounding box center [731, 633] width 67 height 12
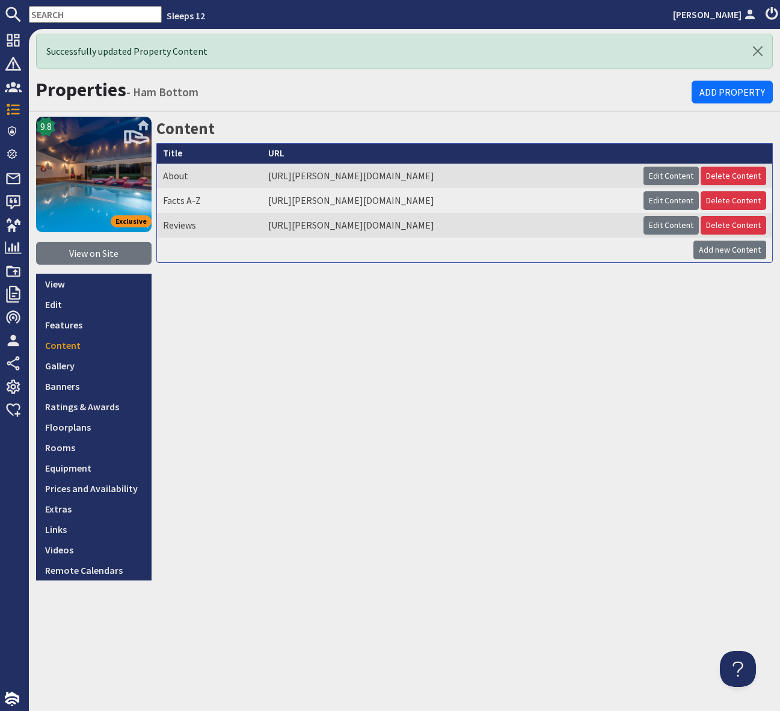
click at [40, 13] on input "text" at bounding box center [95, 14] width 133 height 17
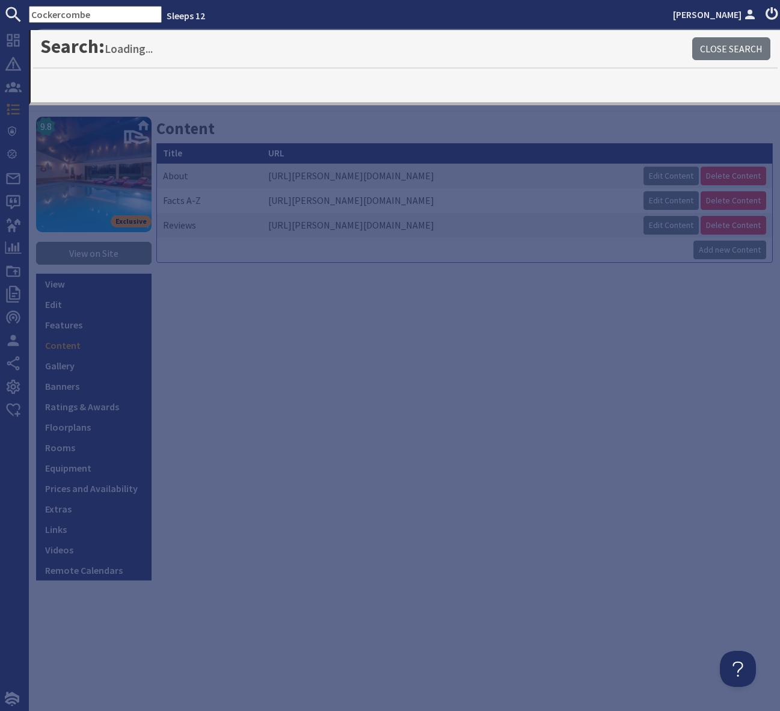
type input "Cockercombe"
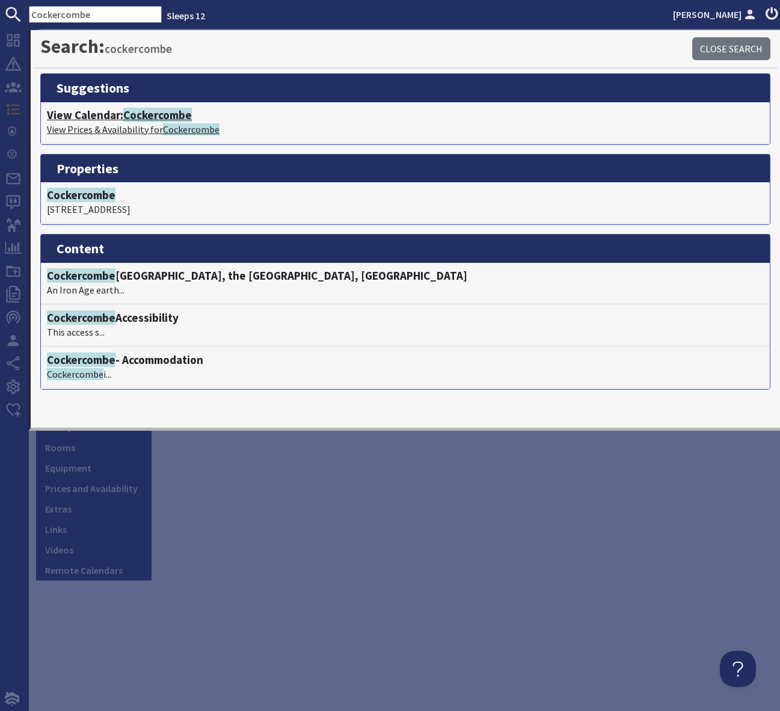
click at [171, 115] on span "Cockercombe" at bounding box center [157, 115] width 69 height 14
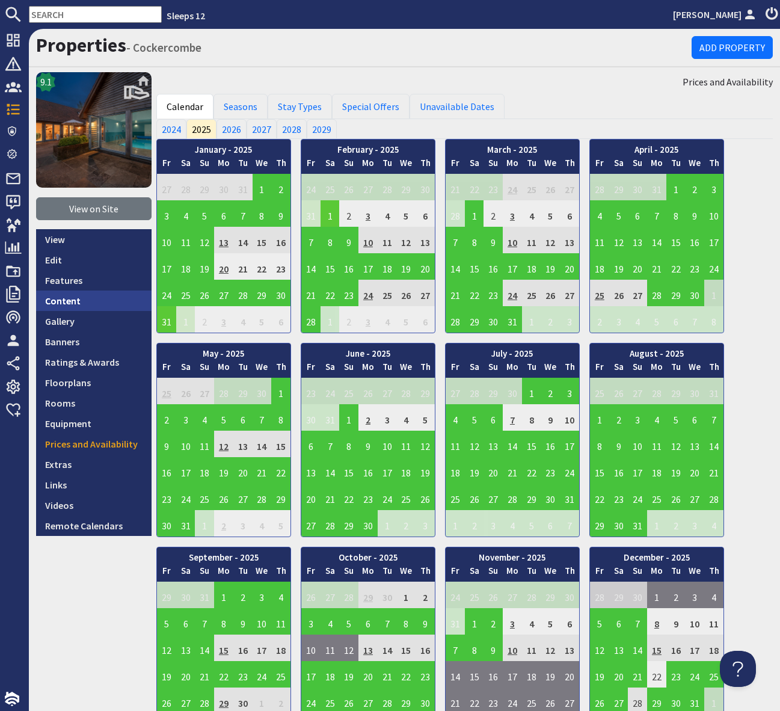
click at [94, 298] on link "Content" at bounding box center [93, 300] width 115 height 20
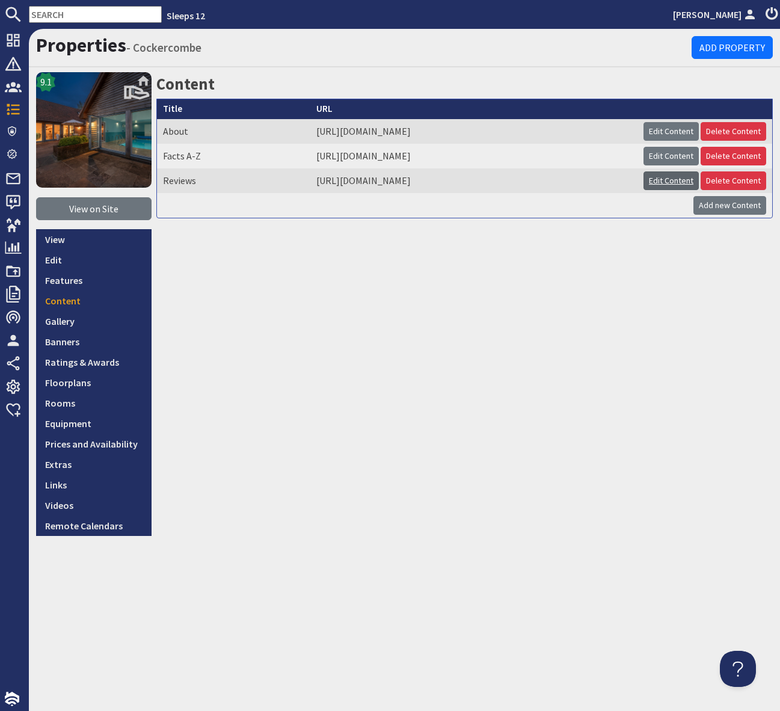
click at [671, 177] on link "Edit Content" at bounding box center [671, 180] width 55 height 19
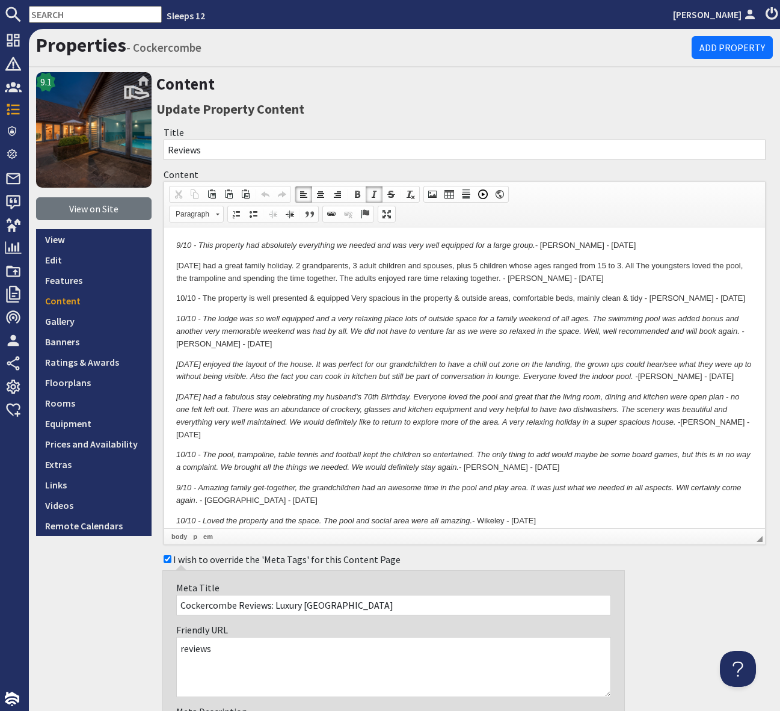
drag, startPoint x: 174, startPoint y: 241, endPoint x: 226, endPoint y: 244, distance: 52.4
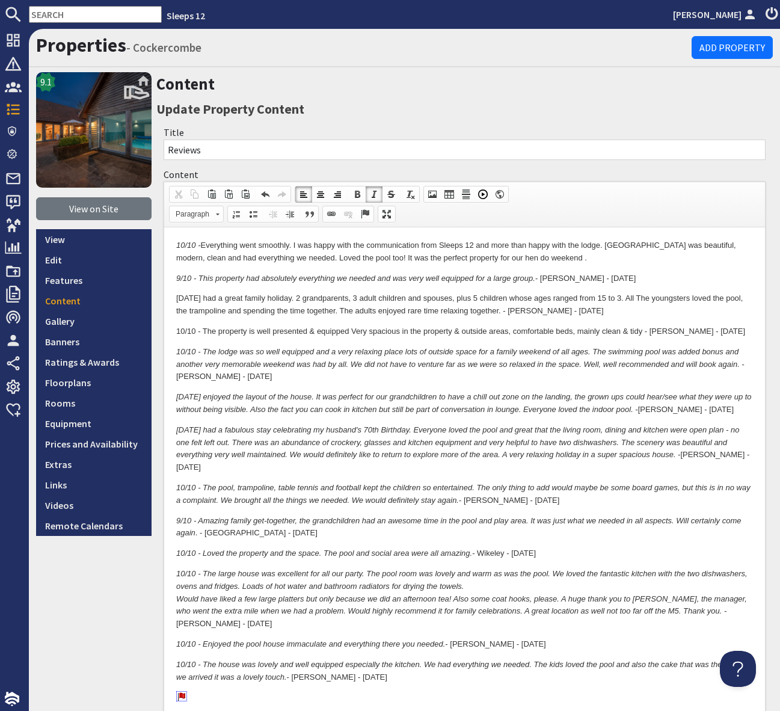
click at [568, 254] on p "10/10 - Everything went smoothly. I was happy with the communication from Sleep…" at bounding box center [464, 251] width 577 height 25
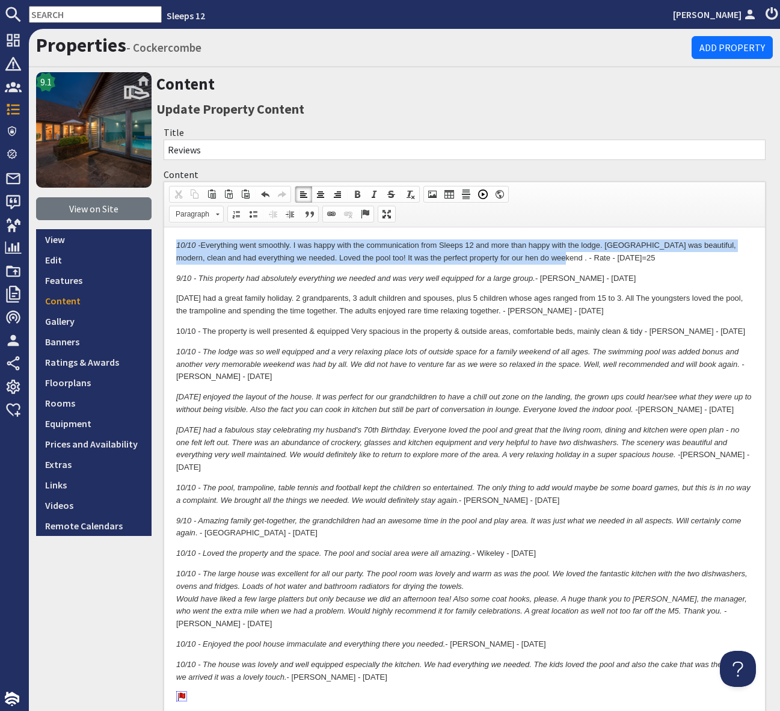
drag, startPoint x: 555, startPoint y: 257, endPoint x: 293, endPoint y: 474, distance: 340.1
click at [377, 189] on link "Italic" at bounding box center [374, 194] width 17 height 16
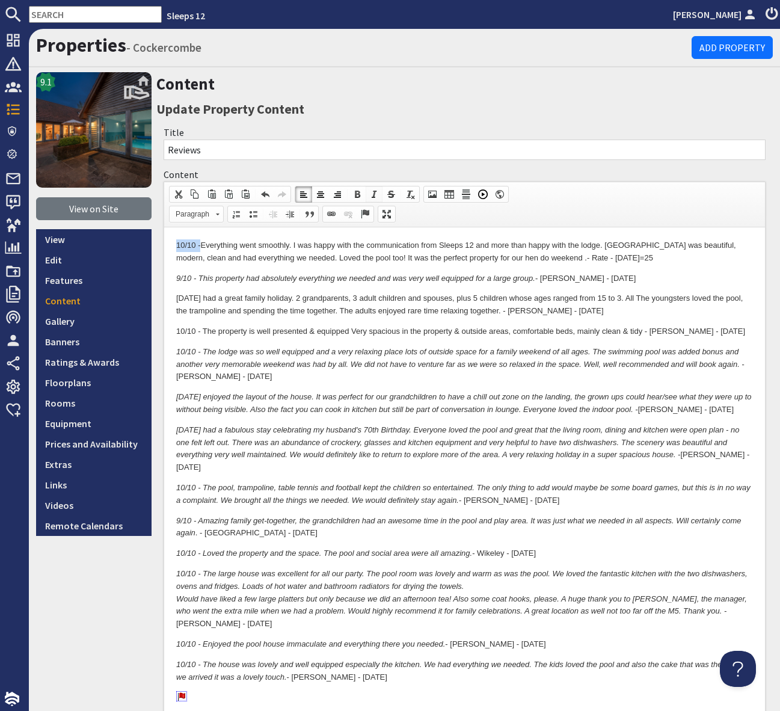
click at [376, 190] on span at bounding box center [374, 194] width 10 height 10
drag, startPoint x: 426, startPoint y: 242, endPoint x: 474, endPoint y: 274, distance: 57.2
click at [428, 243] on em "10/10 - Everything went smoothly. I was happy with the communication from Sleep…" at bounding box center [457, 252] width 562 height 22
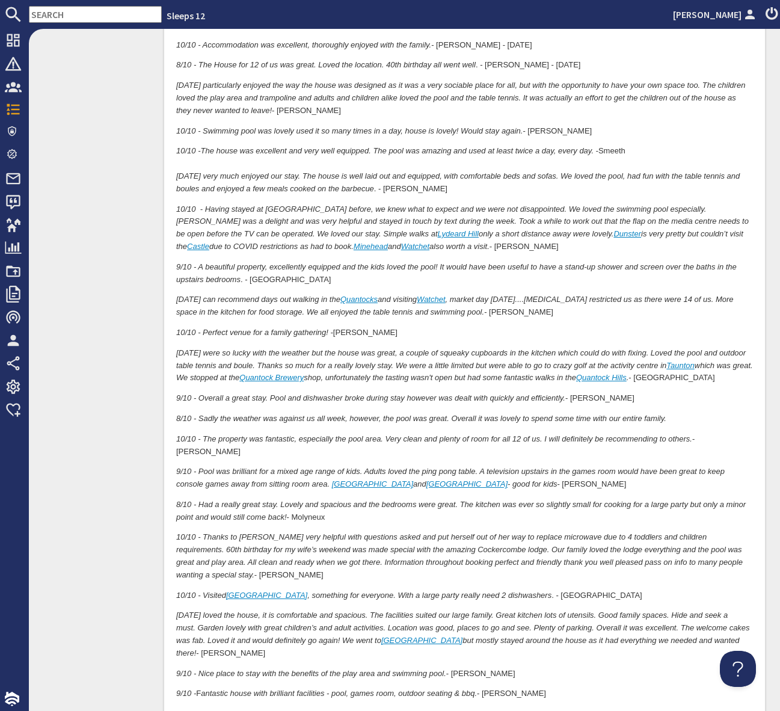
scroll to position [2235, 0]
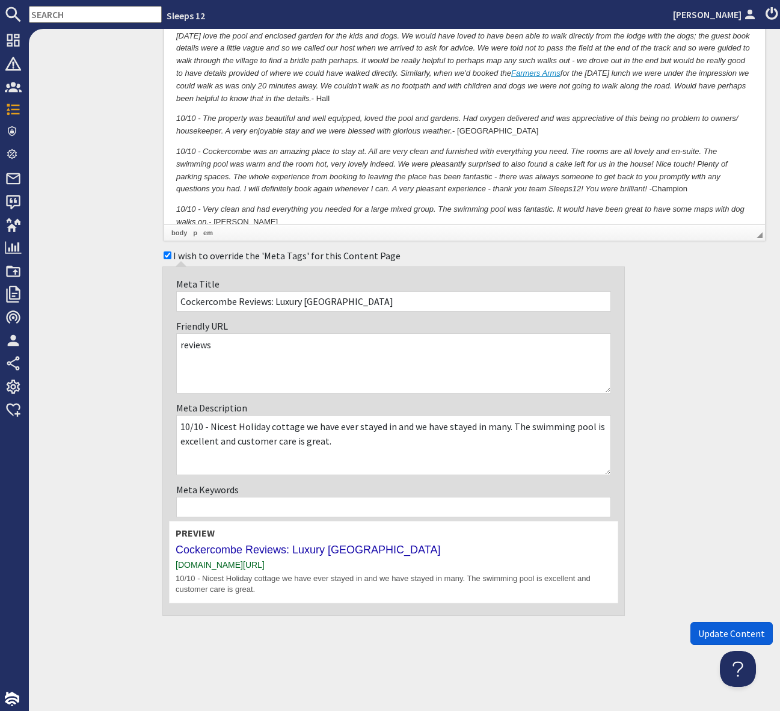
click at [739, 633] on span "Update Content" at bounding box center [731, 633] width 67 height 12
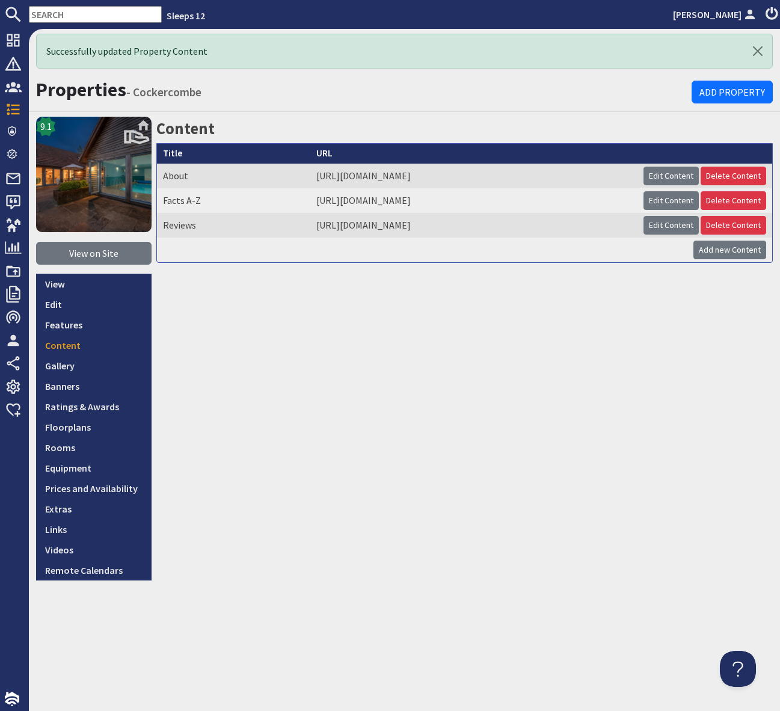
click at [51, 14] on input "text" at bounding box center [95, 14] width 133 height 17
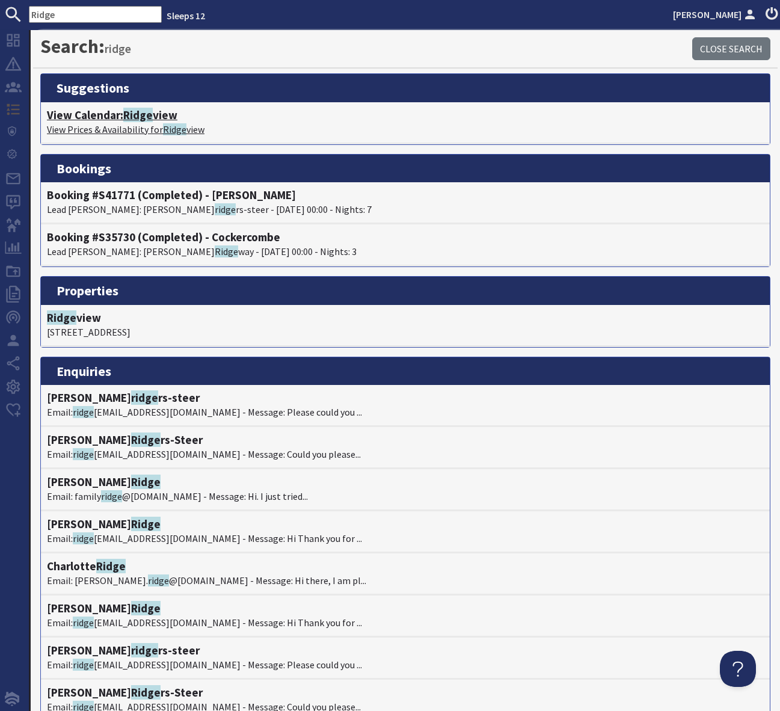
type input "Ridge"
click at [156, 115] on h4 "View Calendar: Ridge view" at bounding box center [405, 115] width 717 height 14
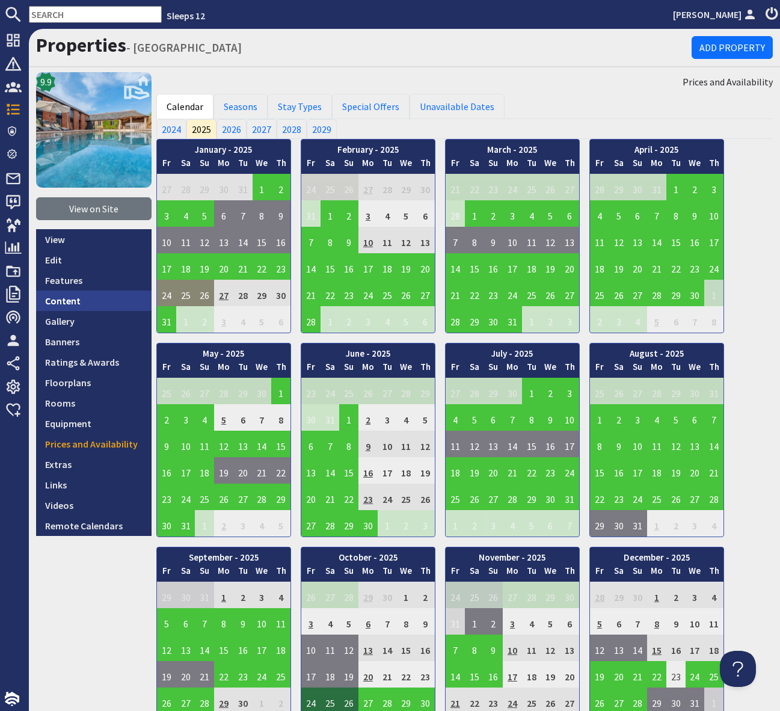
click at [100, 302] on link "Content" at bounding box center [93, 300] width 115 height 20
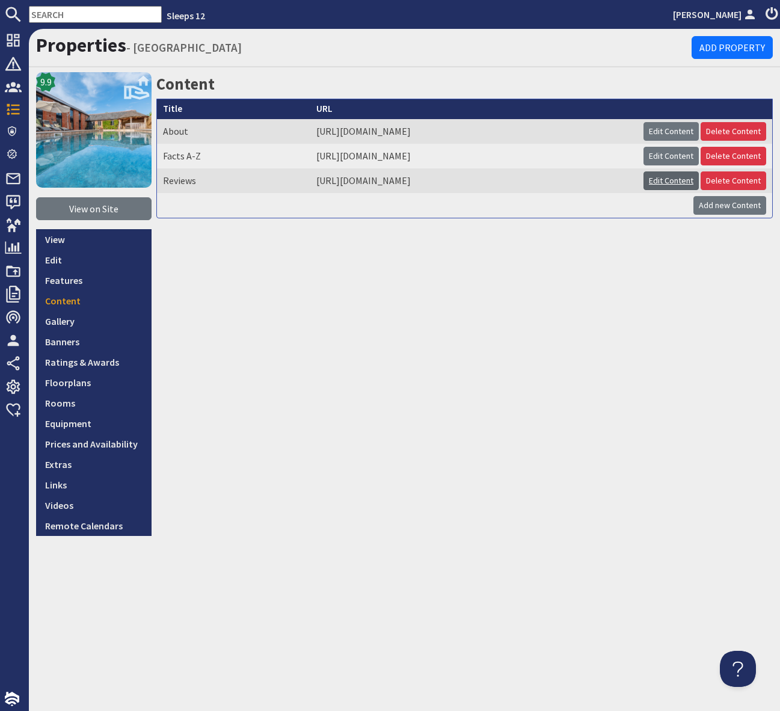
click at [686, 178] on link "Edit Content" at bounding box center [671, 180] width 55 height 19
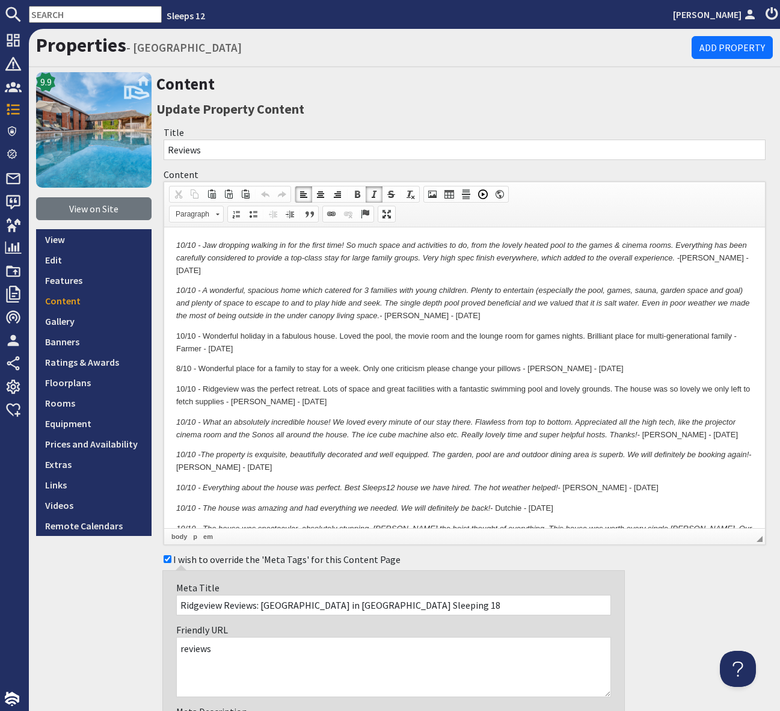
drag, startPoint x: 174, startPoint y: 237, endPoint x: 230, endPoint y: 248, distance: 56.4
click at [178, 238] on html "10/10 - Jaw dropping walking in for the first time! So much space and activitie…" at bounding box center [464, 695] width 601 height 936
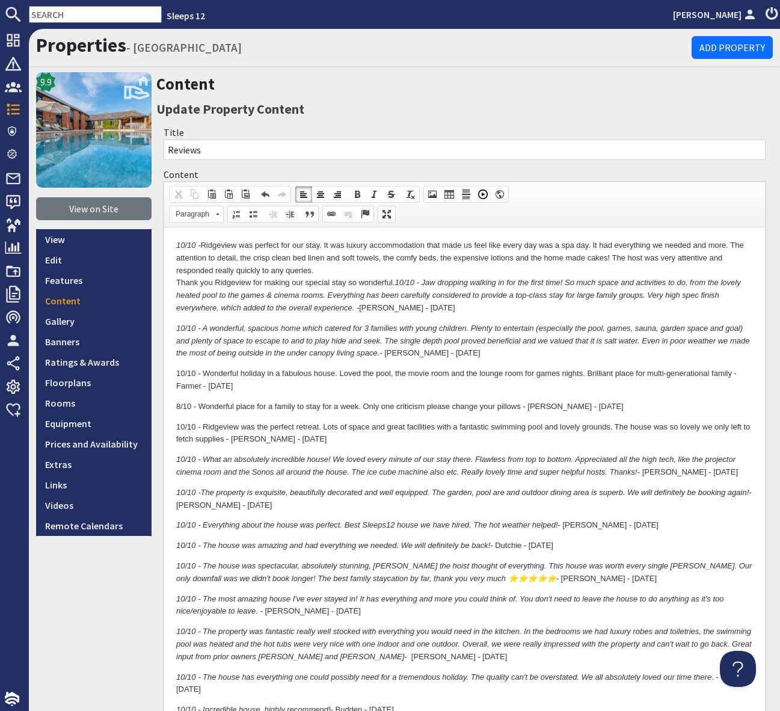
click at [170, 278] on html "10/10 - Ridgeview was perfect for our stay. It was luxury accommodation that ma…" at bounding box center [464, 713] width 601 height 973
click at [396, 281] on em "10/10 - Jaw dropping walking in for the first time! So much space and activitie…" at bounding box center [458, 295] width 565 height 34
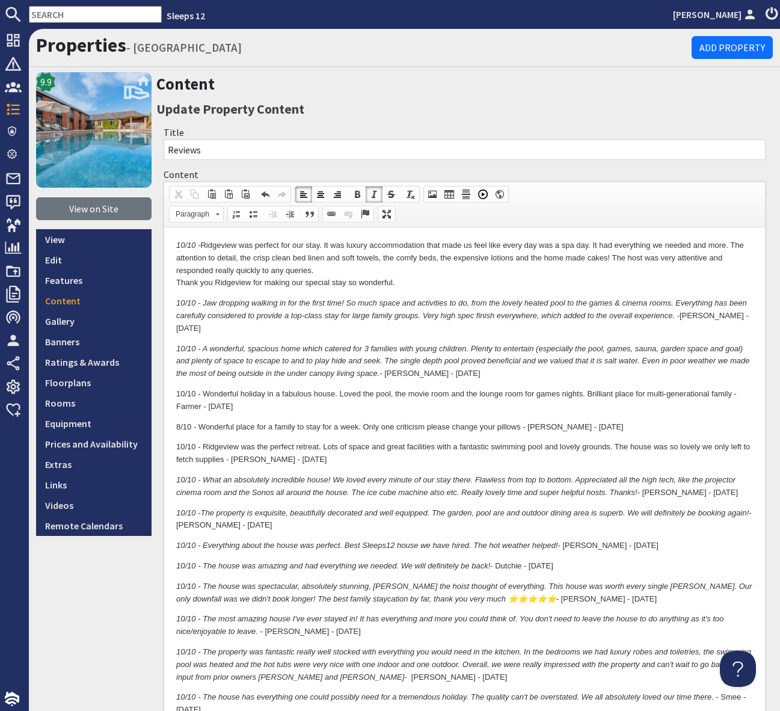
click at [177, 282] on p "10/10 - Ridgeview was perfect for our stay. It was luxury accommodation that ma…" at bounding box center [464, 264] width 577 height 50
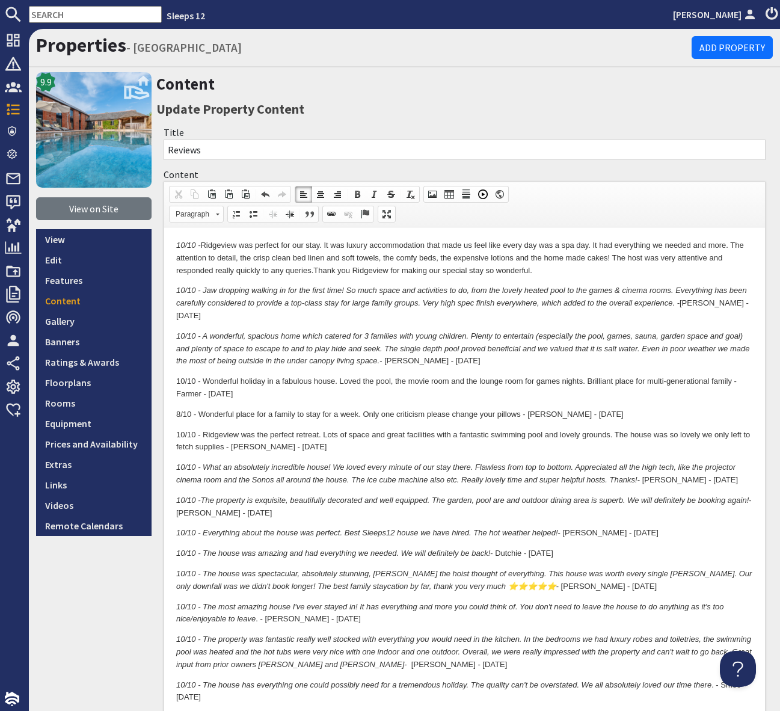
click at [546, 269] on p "10/10 - Ridgeview was perfect for our stay. It was luxury accommodation that ma…" at bounding box center [464, 257] width 577 height 37
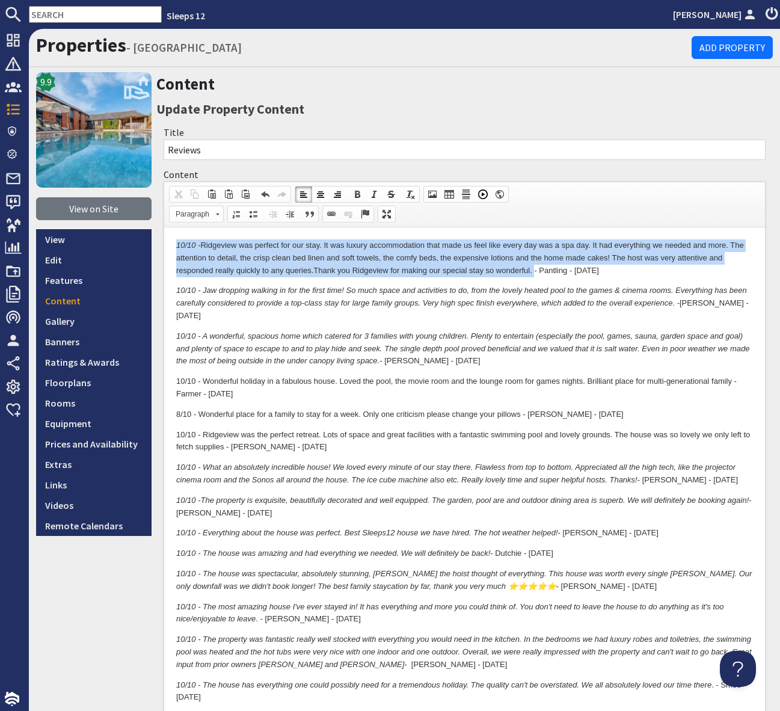
drag, startPoint x: 535, startPoint y: 269, endPoint x: 169, endPoint y: 245, distance: 367.1
click at [169, 245] on html "10/10 - Ridgeview was perfect for our stay. It was luxury accommodation that ma…" at bounding box center [464, 717] width 601 height 981
click at [374, 191] on span at bounding box center [374, 194] width 10 height 10
click at [378, 194] on span at bounding box center [374, 194] width 10 height 10
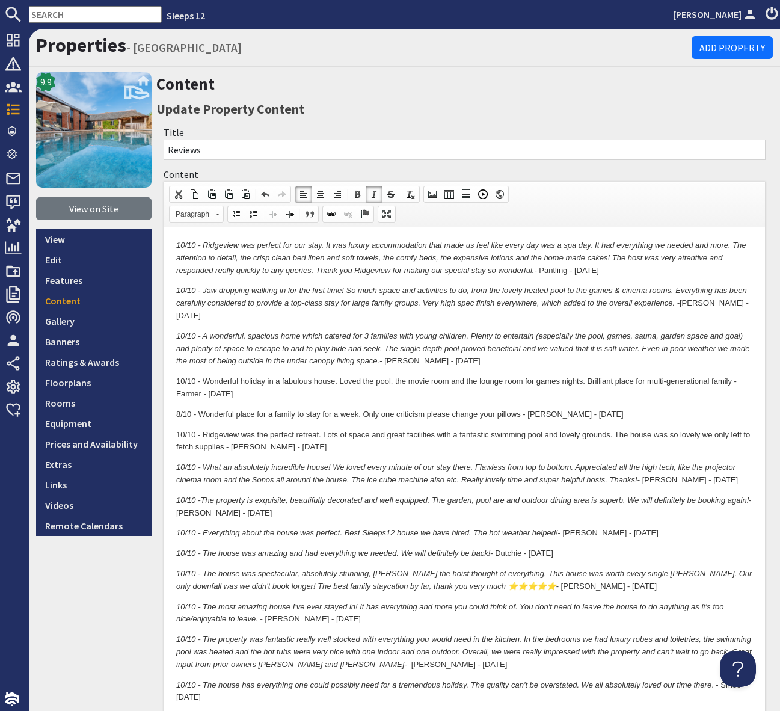
click at [542, 275] on p "10/10 - Ridgeview was perfect for our stay. It was luxury accommodation that ma…" at bounding box center [464, 257] width 577 height 37
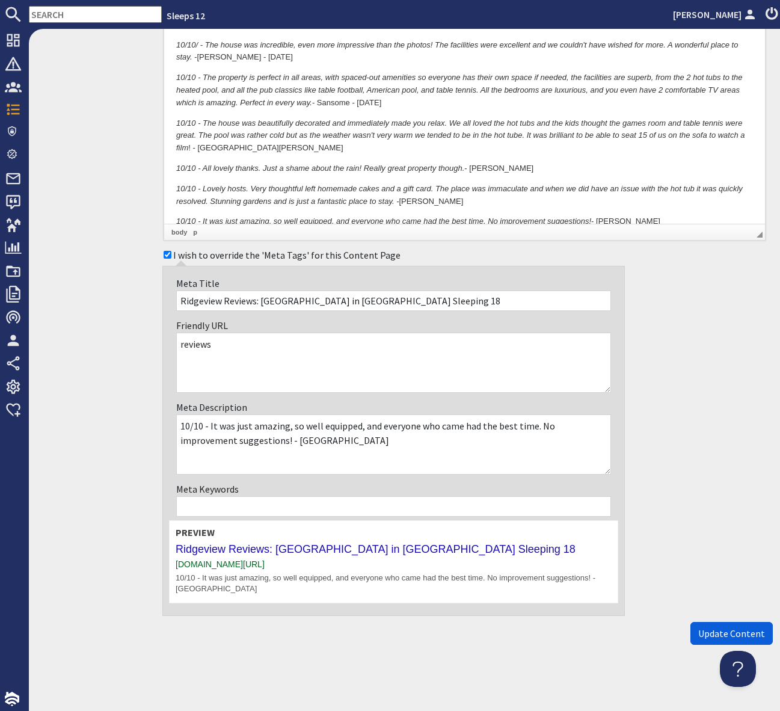
click at [725, 632] on span "Update Content" at bounding box center [731, 633] width 67 height 12
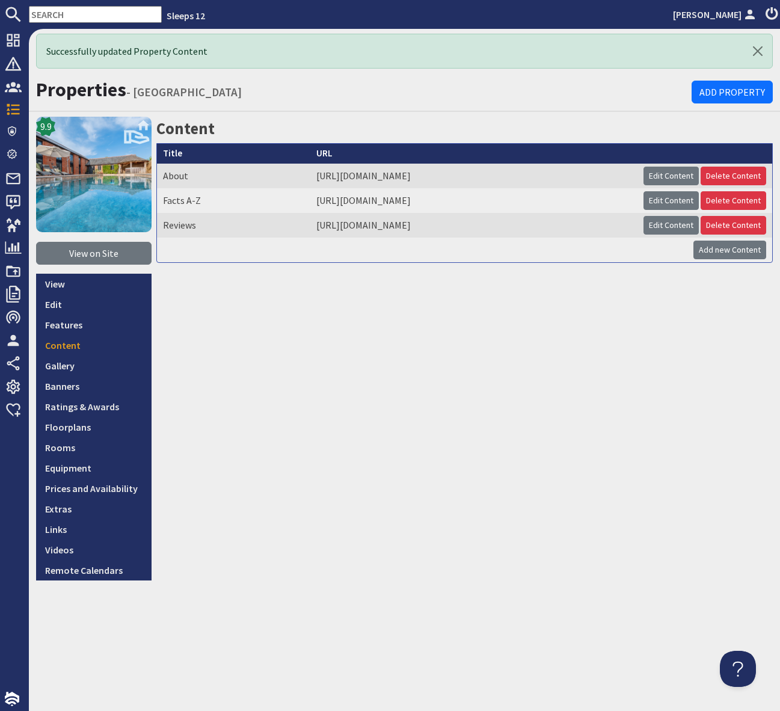
click at [45, 12] on input "text" at bounding box center [95, 14] width 133 height 17
click at [40, 17] on input "text" at bounding box center [95, 14] width 133 height 17
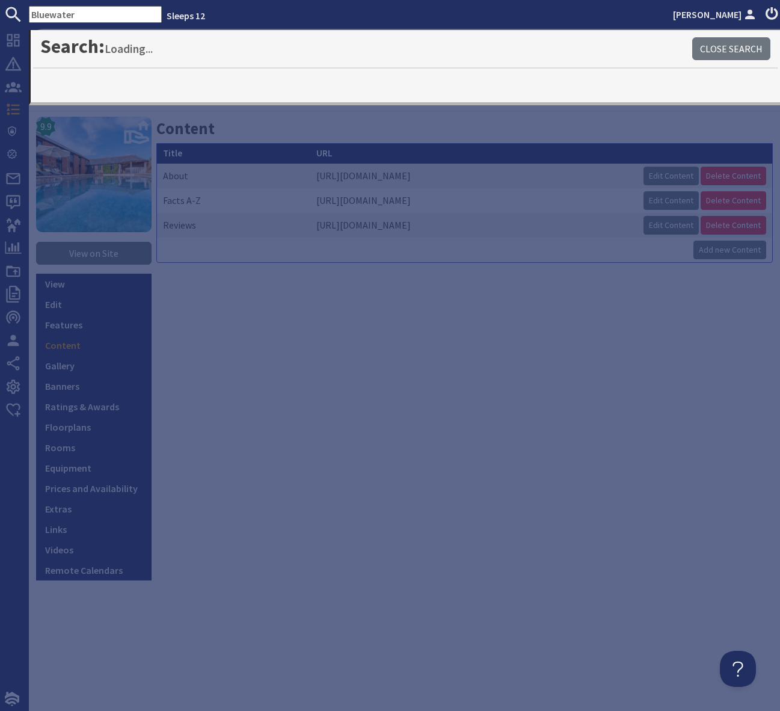
type input "Bluewater"
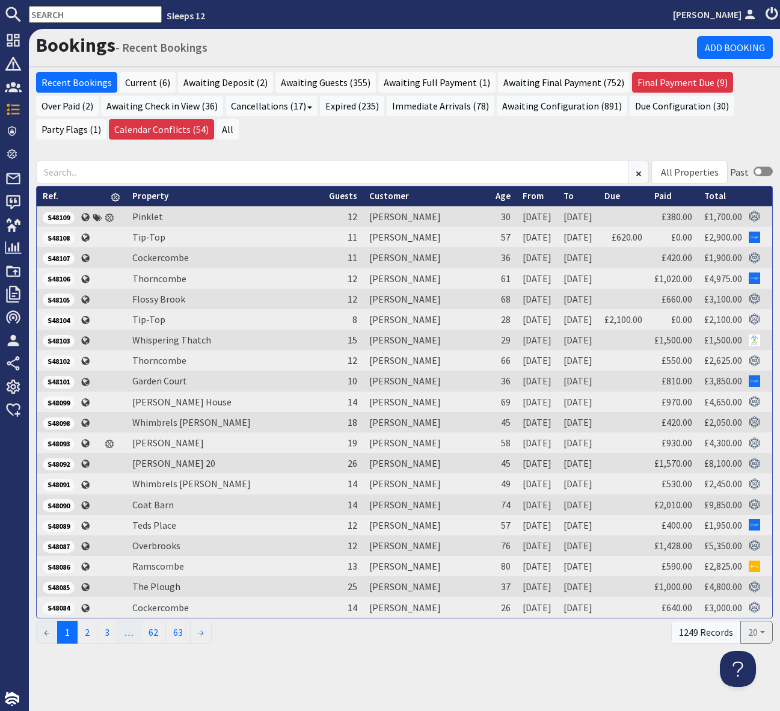
click at [50, 10] on input "text" at bounding box center [95, 14] width 133 height 17
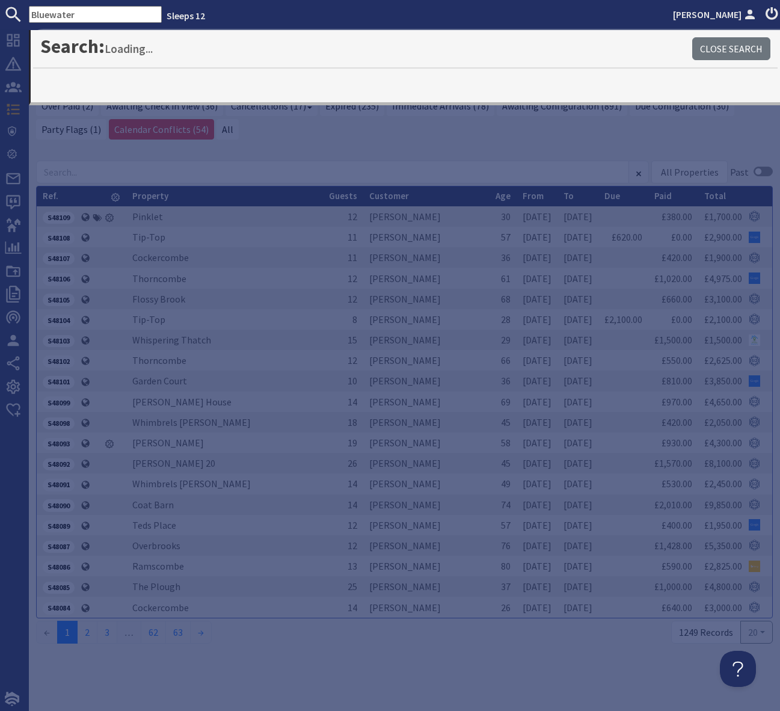
type input "Bluewater"
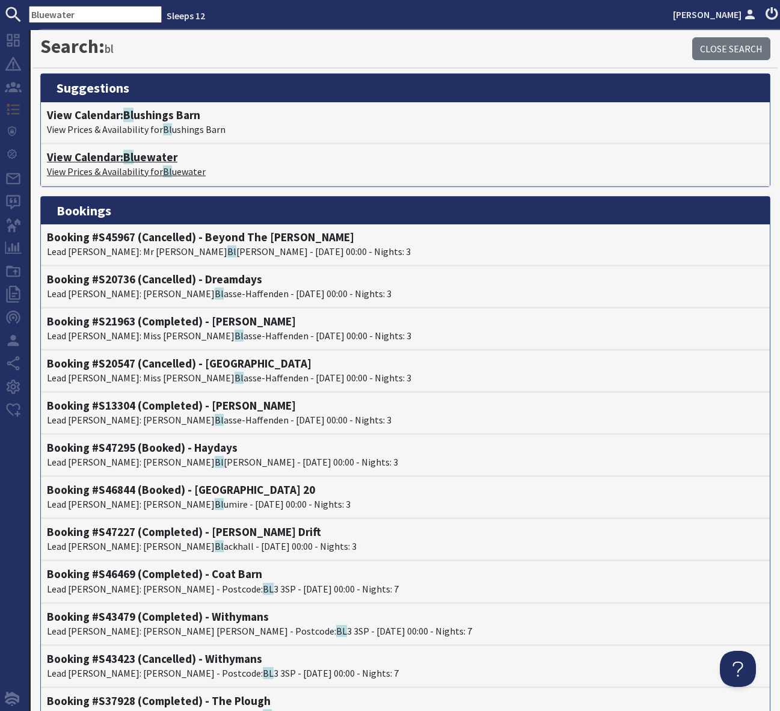
click at [147, 159] on h4 "View Calendar: Bl uewater" at bounding box center [405, 157] width 717 height 14
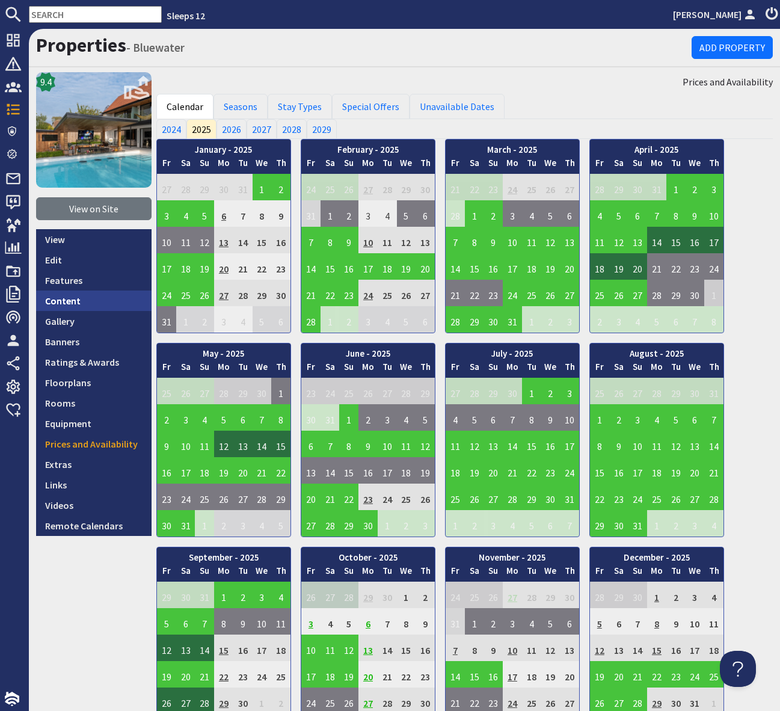
click at [82, 300] on link "Content" at bounding box center [93, 300] width 115 height 20
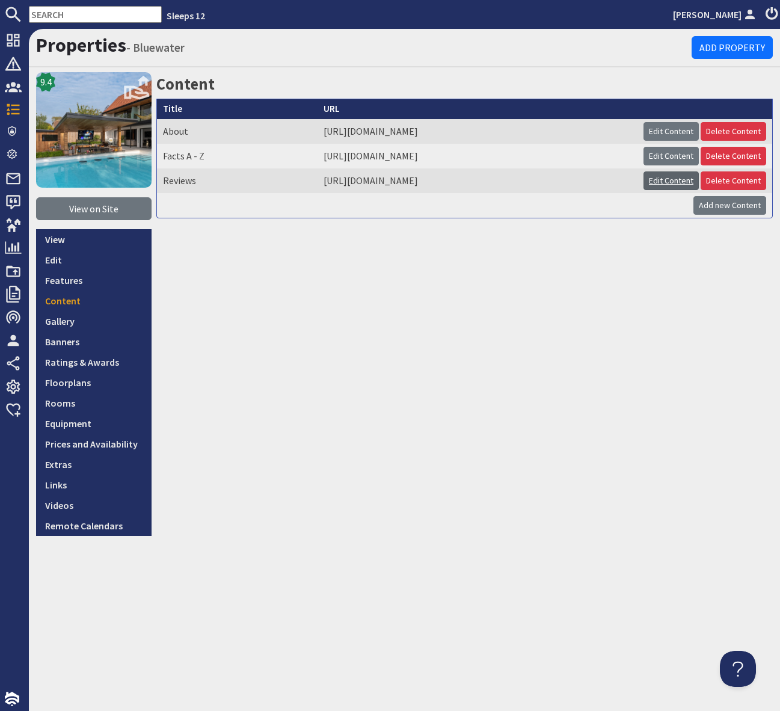
click at [669, 182] on link "Edit Content" at bounding box center [671, 180] width 55 height 19
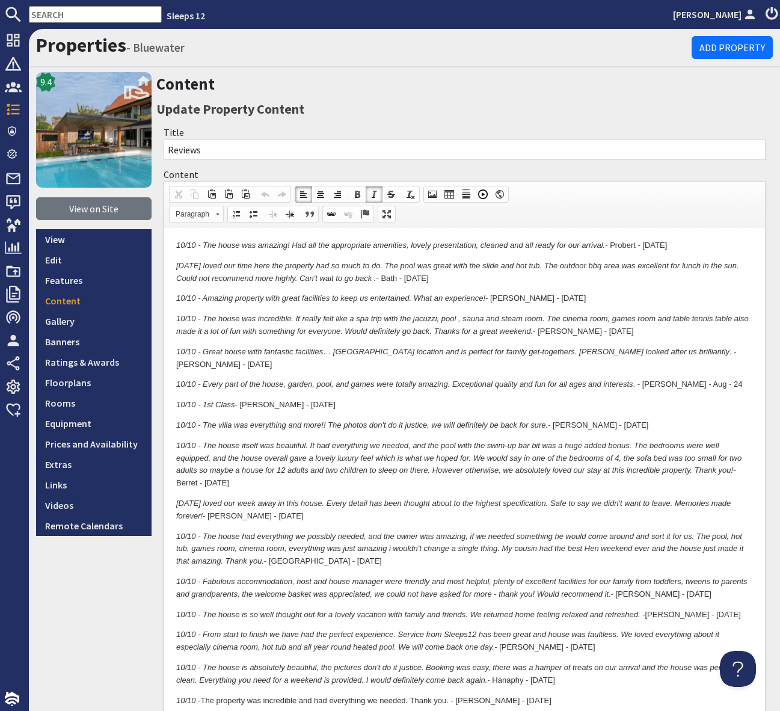
drag, startPoint x: 644, startPoint y: 244, endPoint x: 698, endPoint y: 242, distance: 54.8
click at [698, 242] on p "10/10 - The house was amazing! Had all the appropriate amenities, lovely presen…" at bounding box center [464, 245] width 577 height 13
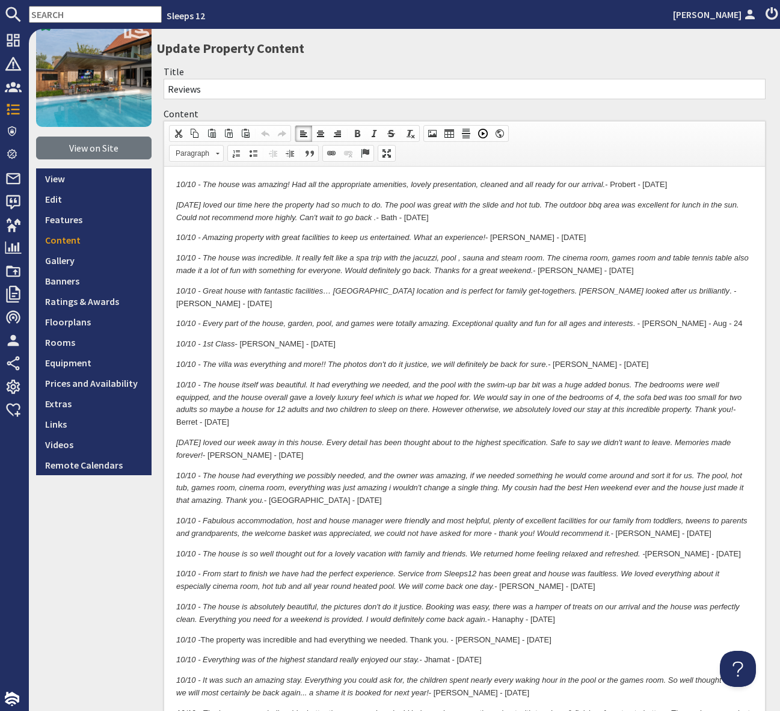
scroll to position [72, 0]
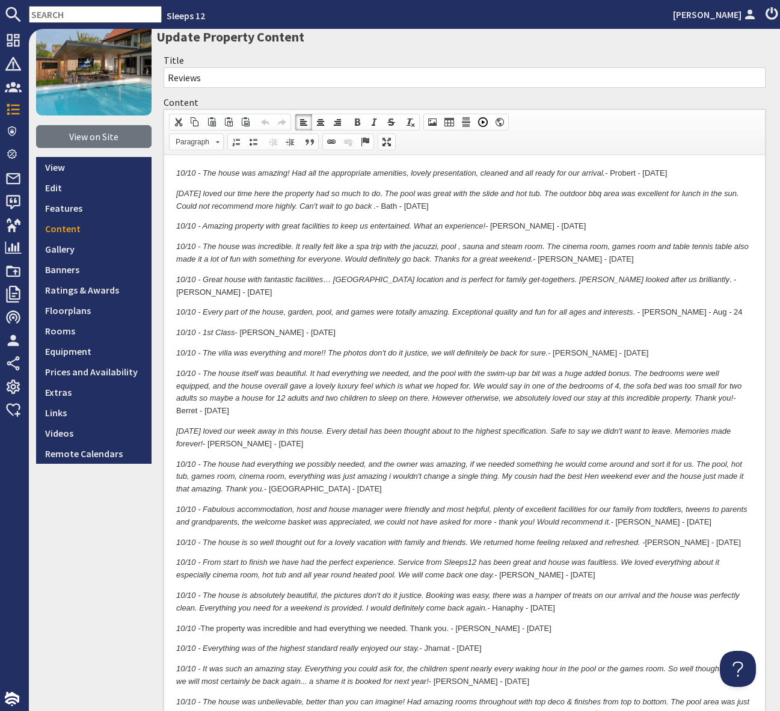
click at [179, 173] on em "10/10 - The house was amazing! Had all the appropriate amenities, lovely presen…" at bounding box center [390, 172] width 429 height 9
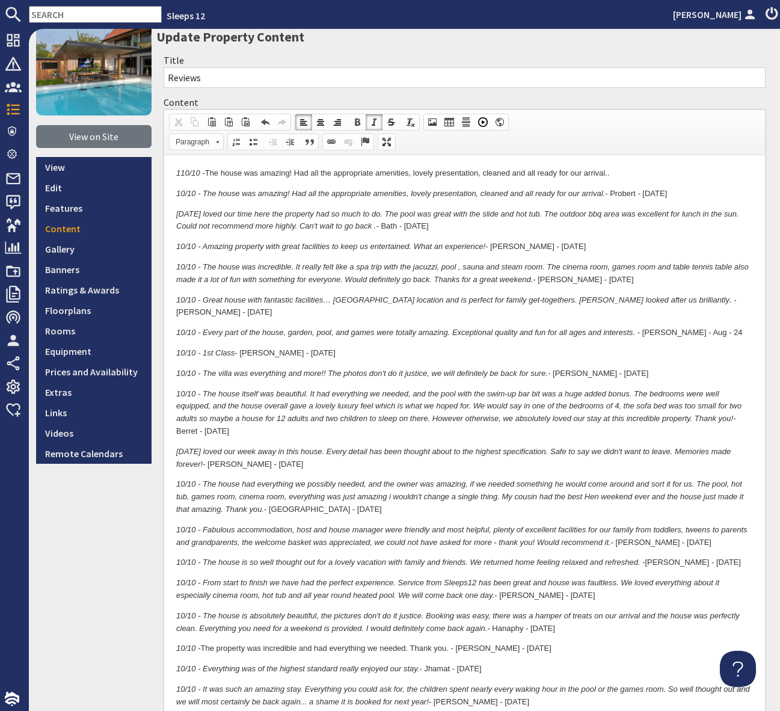
click at [181, 171] on em "110/10 -" at bounding box center [190, 172] width 29 height 9
drag, startPoint x: 595, startPoint y: 171, endPoint x: 604, endPoint y: 172, distance: 9.6
click at [597, 171] on p "10/10 - The house was amazing! Had all the appropriate amenities, lovely presen…" at bounding box center [464, 174] width 577 height 13
click at [614, 173] on p "10/10 - The house was amazing! Had all the appropriate amenities, lovely presen…" at bounding box center [464, 174] width 577 height 13
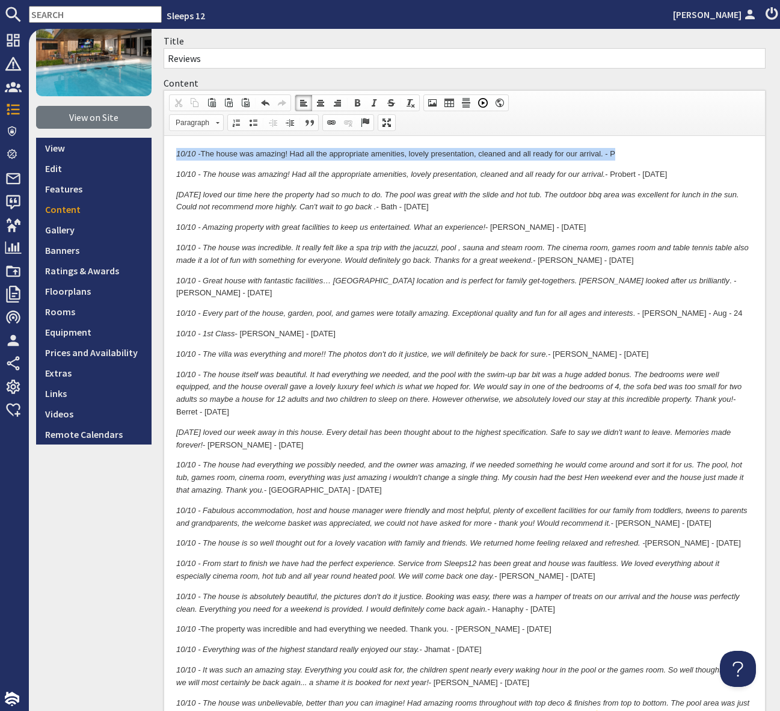
scroll to position [93, 0]
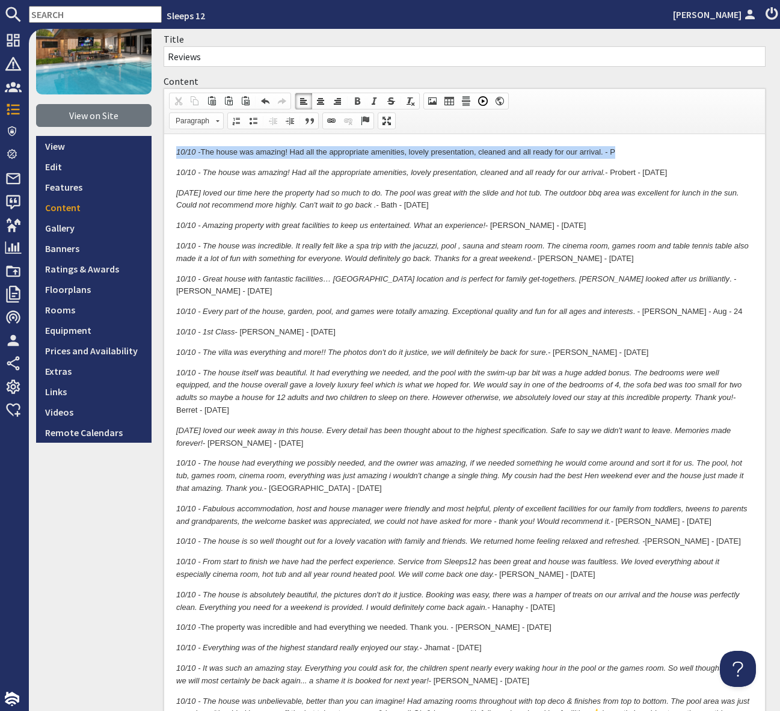
drag, startPoint x: 654, startPoint y: 151, endPoint x: 164, endPoint y: 155, distance: 490.2
click at [164, 155] on html "10/10 - The house was amazing! Had all the appropriate amenities, lovely presen…" at bounding box center [464, 568] width 601 height 868
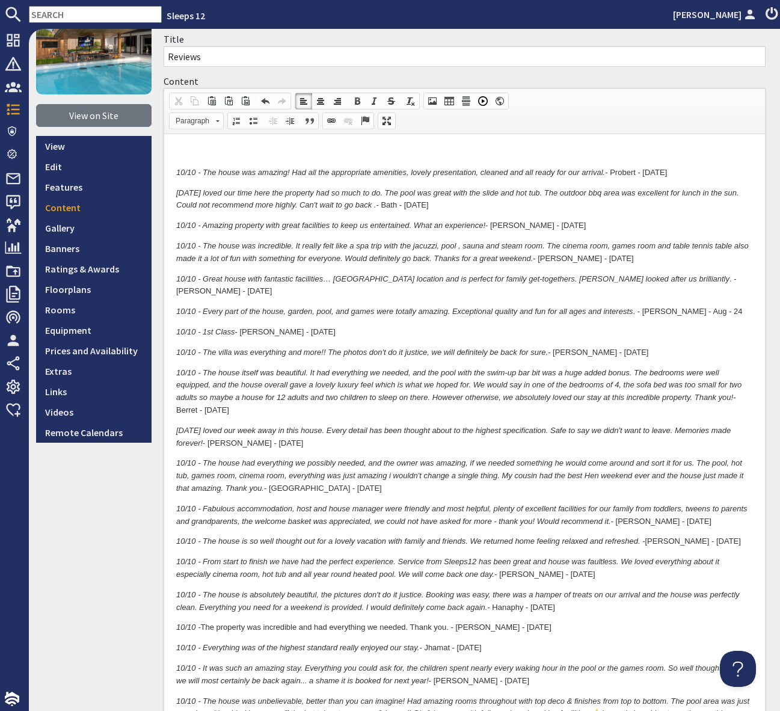
scroll to position [90, 0]
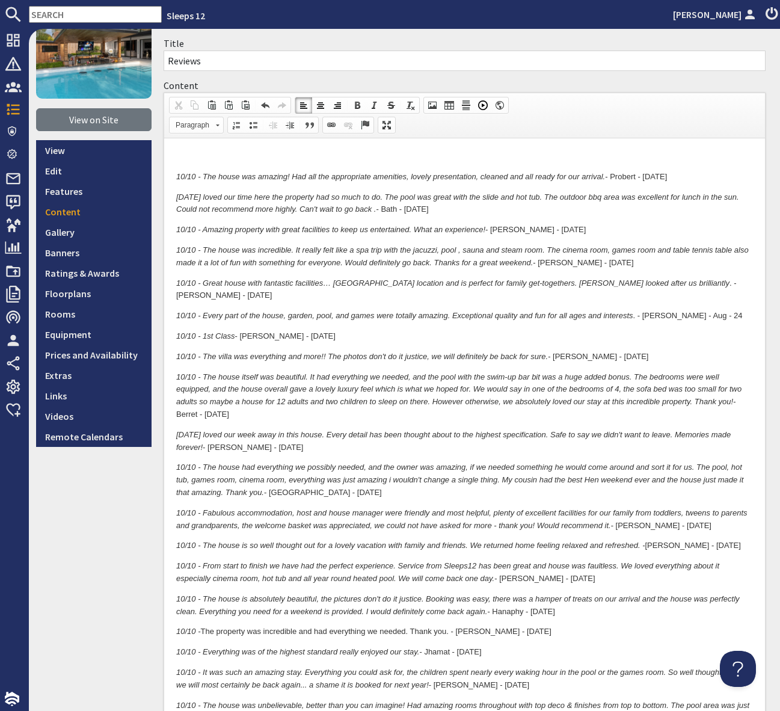
drag, startPoint x: 176, startPoint y: 173, endPoint x: 217, endPoint y: 179, distance: 40.7
click at [177, 172] on em "10/10 - The house was amazing! Had all the appropriate amenities, lovely presen…" at bounding box center [390, 176] width 429 height 9
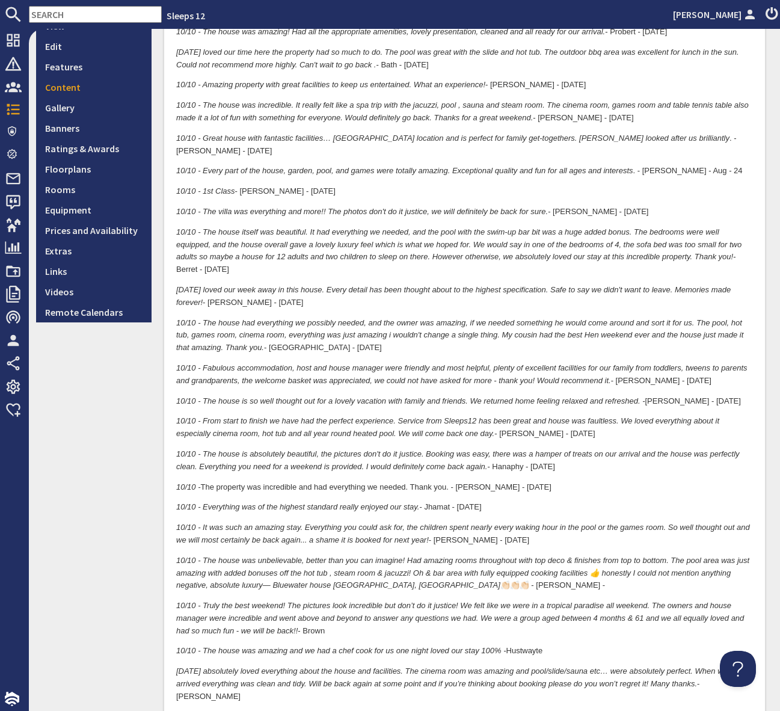
scroll to position [817, 0]
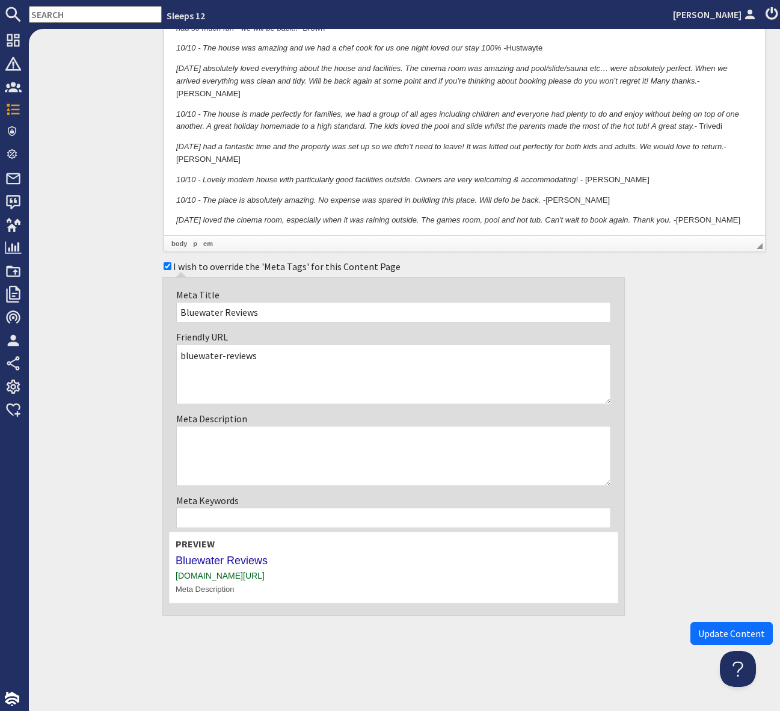
click at [50, 15] on input "text" at bounding box center [95, 14] width 133 height 17
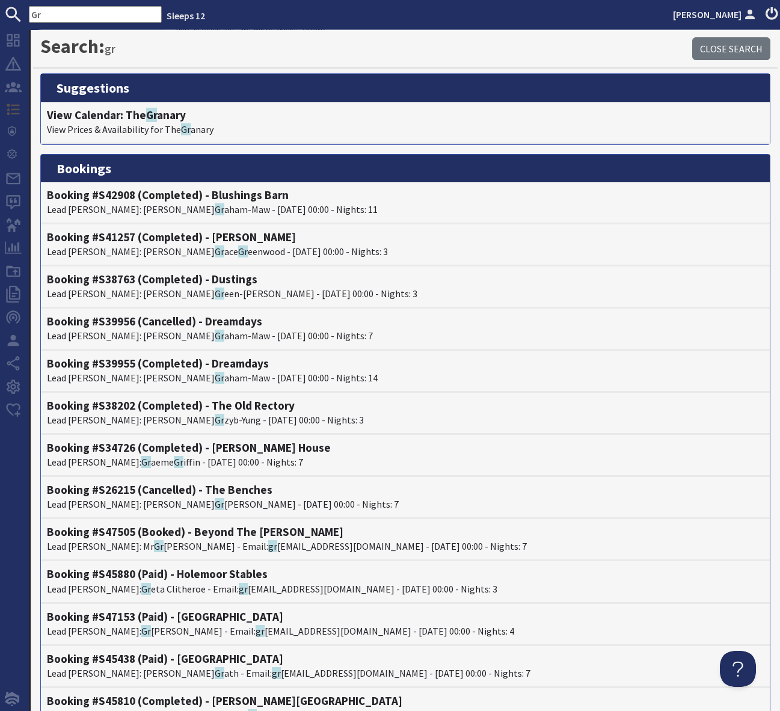
type input "G"
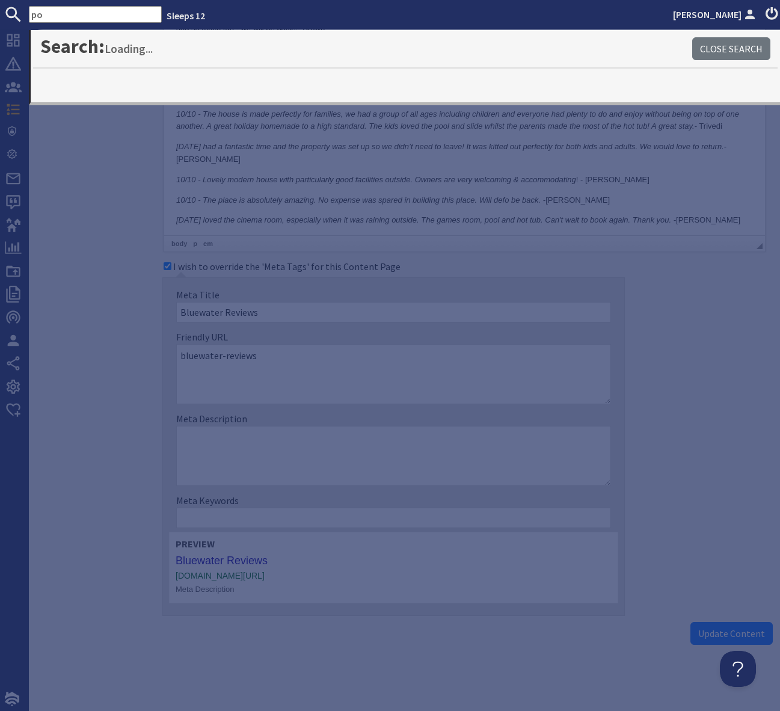
type input "po"
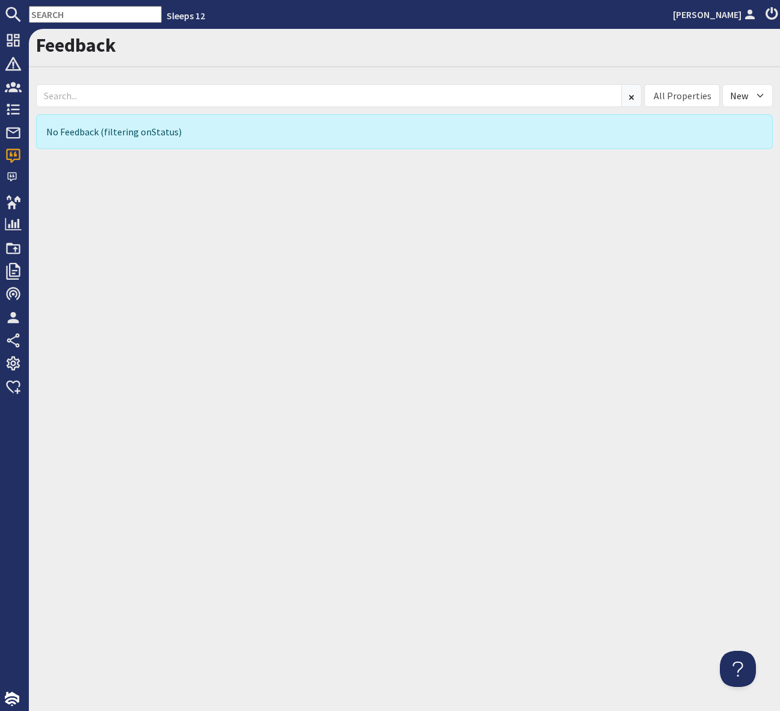
drag, startPoint x: 372, startPoint y: 253, endPoint x: 310, endPoint y: 254, distance: 62.6
click at [334, 255] on div "Feedback All Properties Ade Shindy Asham House Babblebrook Babbling By Bean Goo…" at bounding box center [404, 370] width 751 height 682
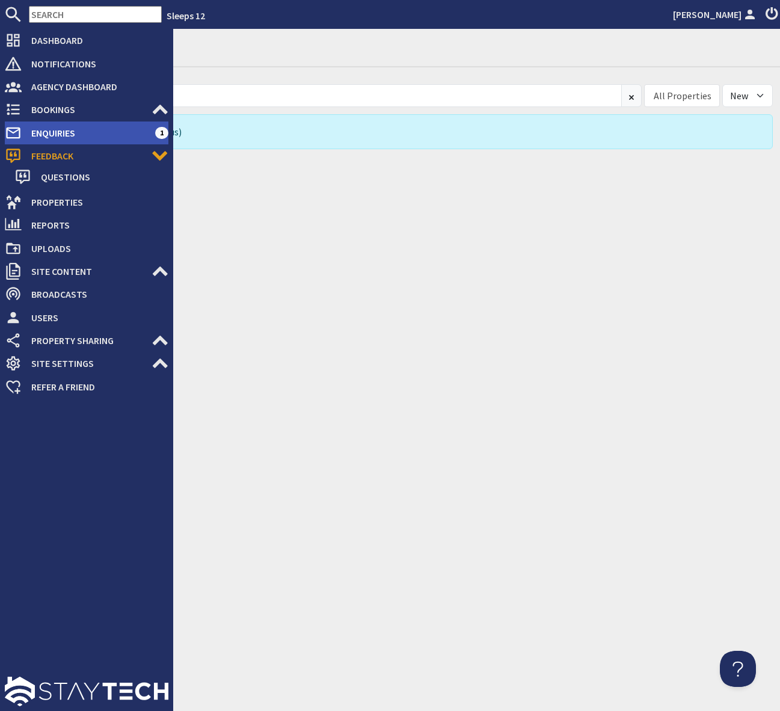
click at [106, 129] on span "Enquiries" at bounding box center [89, 132] width 134 height 19
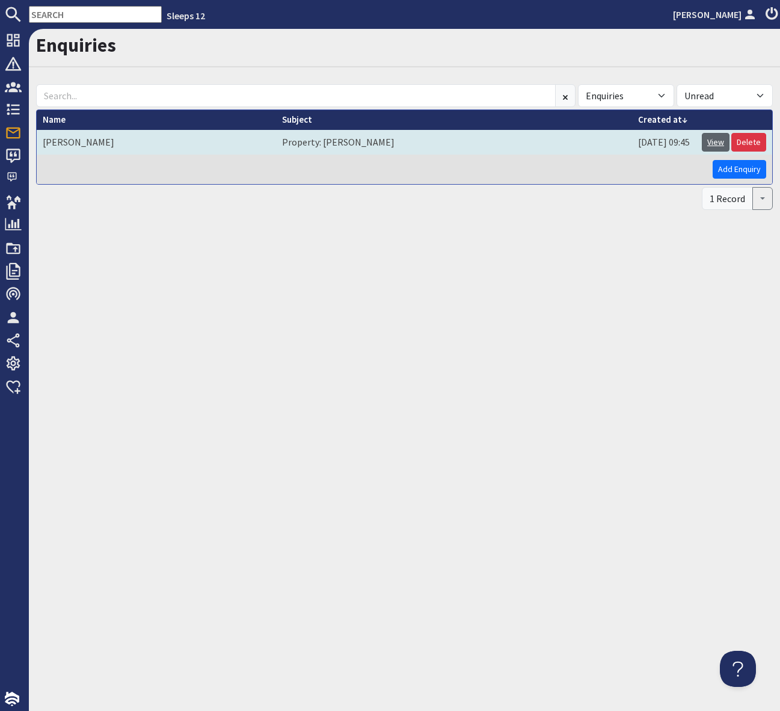
click at [713, 140] on link "View" at bounding box center [716, 142] width 28 height 19
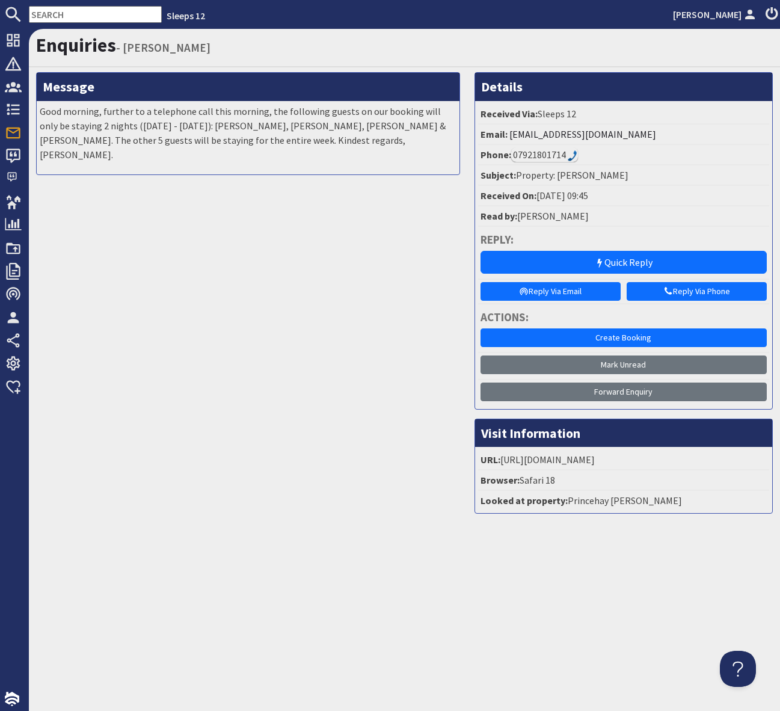
click at [55, 16] on input "text" at bounding box center [95, 14] width 133 height 17
click at [52, 16] on input "text" at bounding box center [95, 14] width 133 height 17
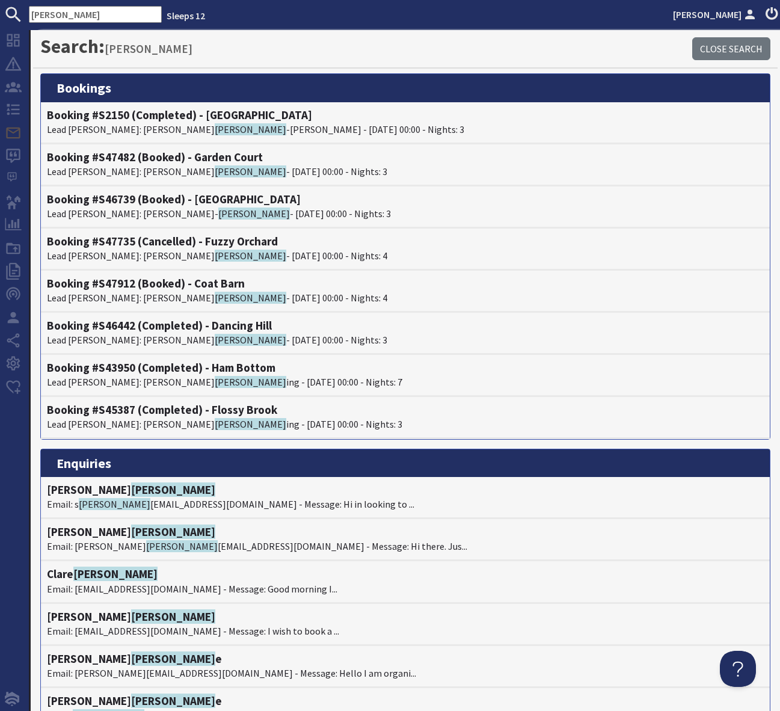
click at [61, 14] on input "dunn" at bounding box center [95, 14] width 133 height 17
drag, startPoint x: 48, startPoint y: 14, endPoint x: 2, endPoint y: 13, distance: 45.1
click at [3, 13] on form "dunn" at bounding box center [81, 14] width 162 height 17
paste input "mrjonathandunn@gmail.com"
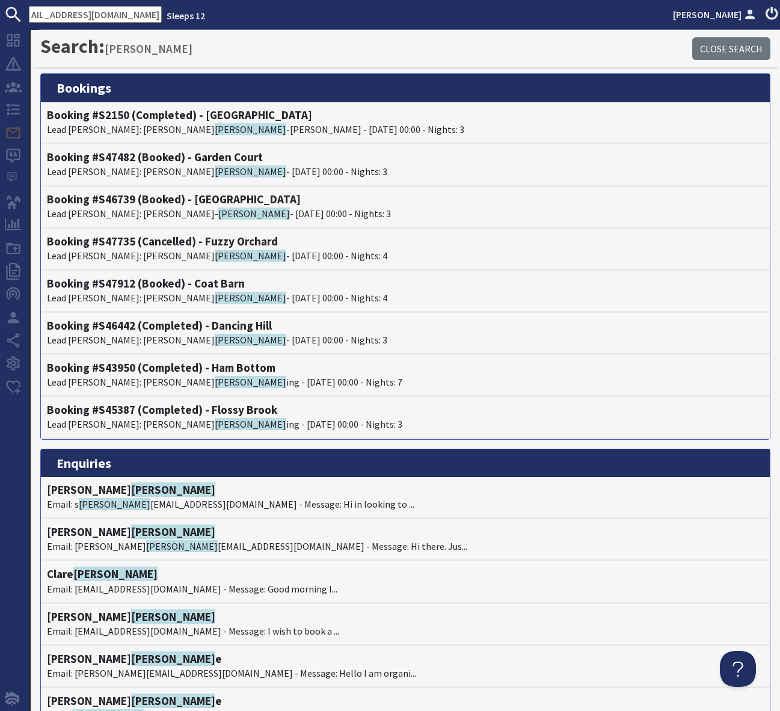
type input "mrjonathandunn@gmail.com"
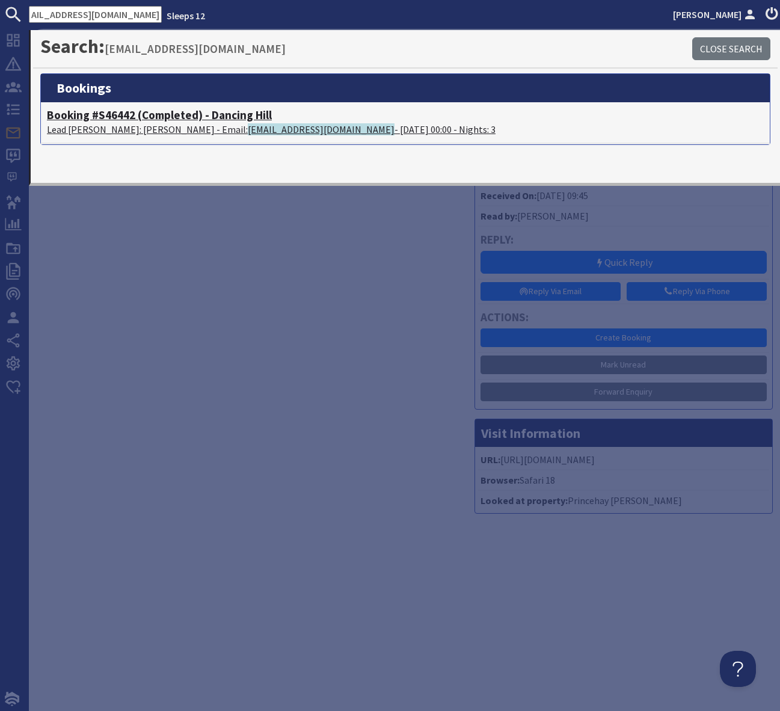
scroll to position [0, 0]
click at [239, 119] on h4 "Booking #S46442 (Completed) - Dancing Hill" at bounding box center [405, 115] width 717 height 14
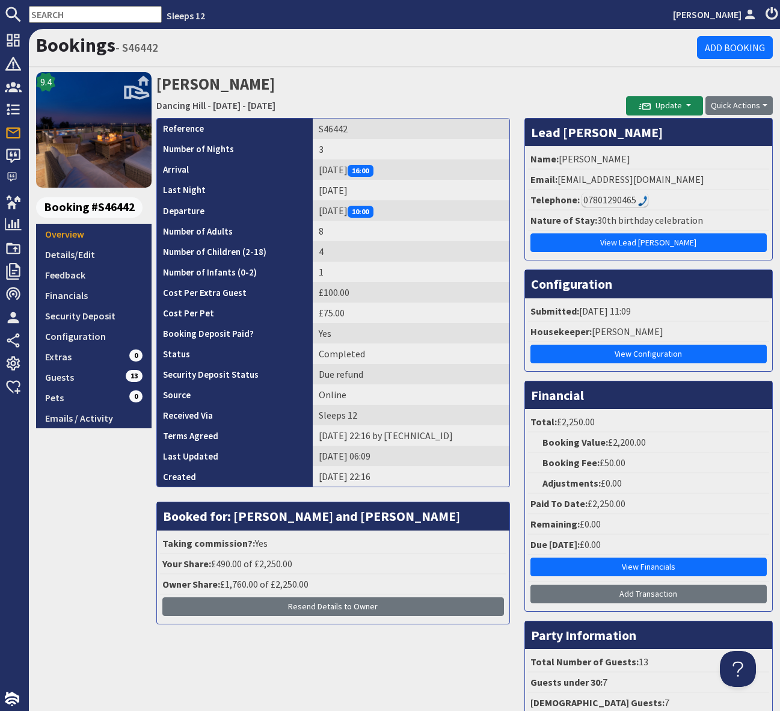
click at [52, 14] on input "text" at bounding box center [95, 14] width 133 height 17
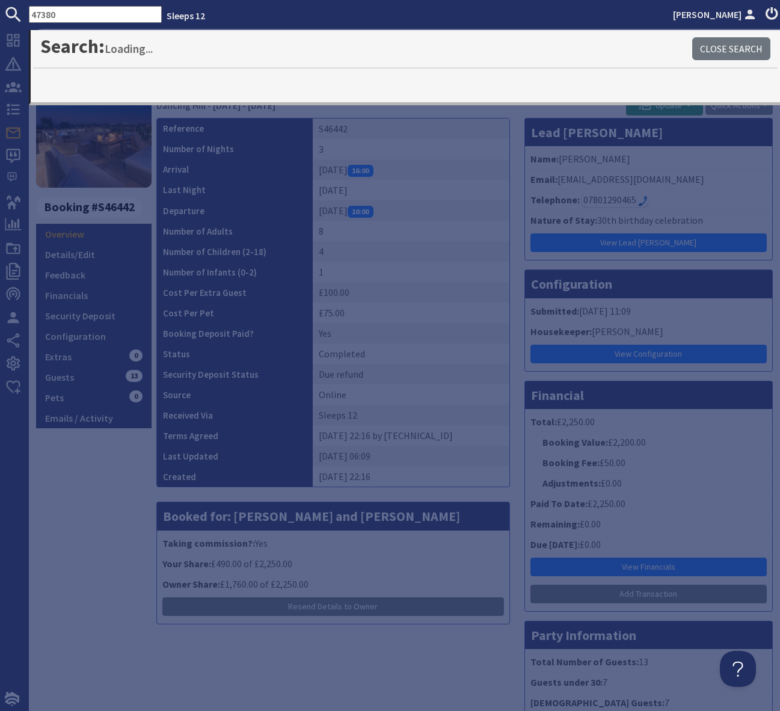
type input "47380"
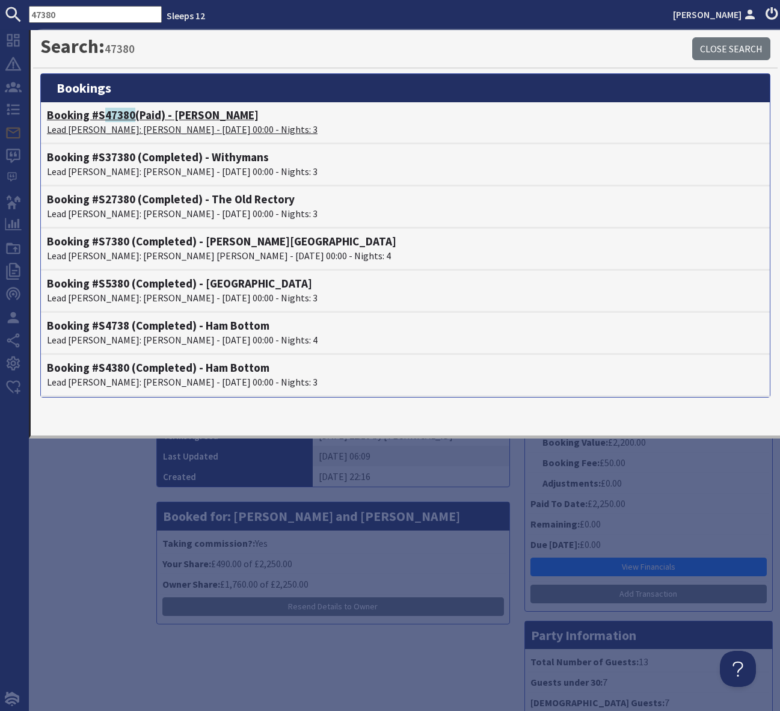
click at [149, 117] on h4 "Booking #S 47380 (Paid) - Dustings" at bounding box center [405, 115] width 717 height 14
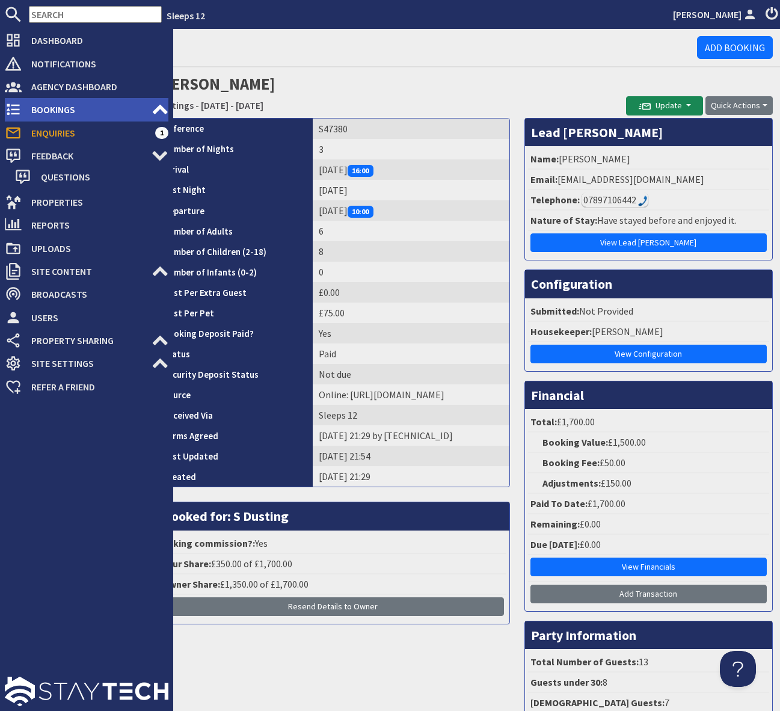
click at [104, 108] on span "Bookings" at bounding box center [87, 109] width 130 height 19
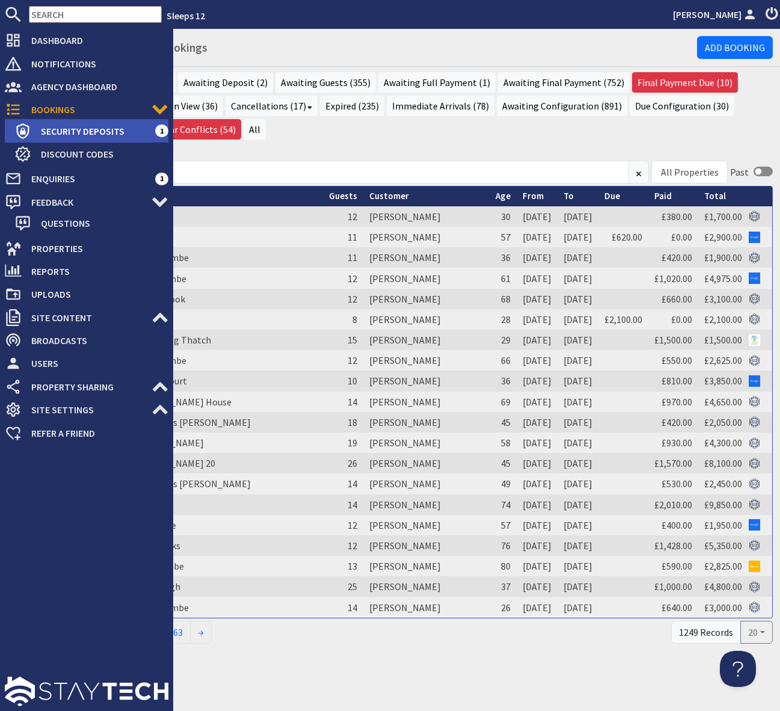
click at [109, 127] on span "Security Deposits" at bounding box center [93, 130] width 124 height 19
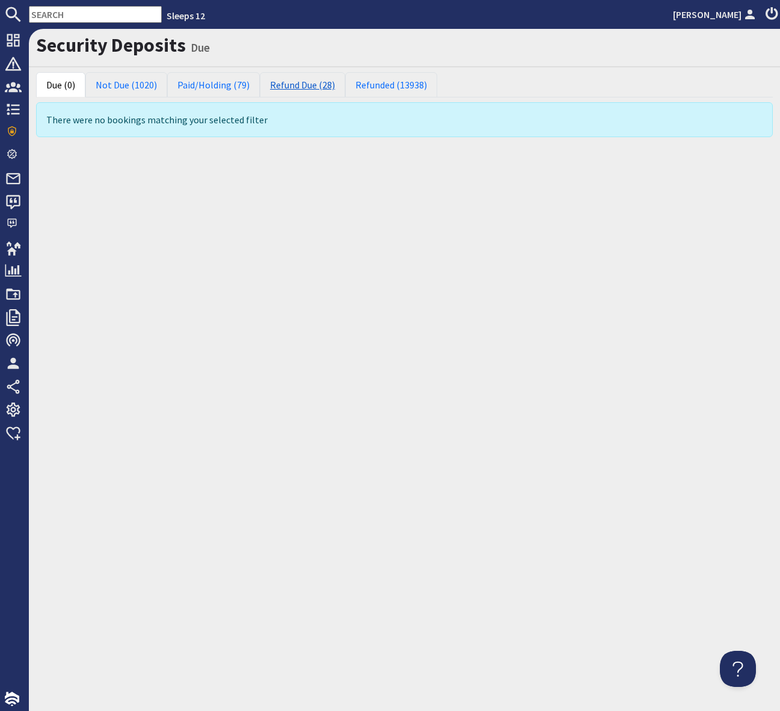
click at [287, 88] on link "Refund Due (28)" at bounding box center [302, 84] width 85 height 25
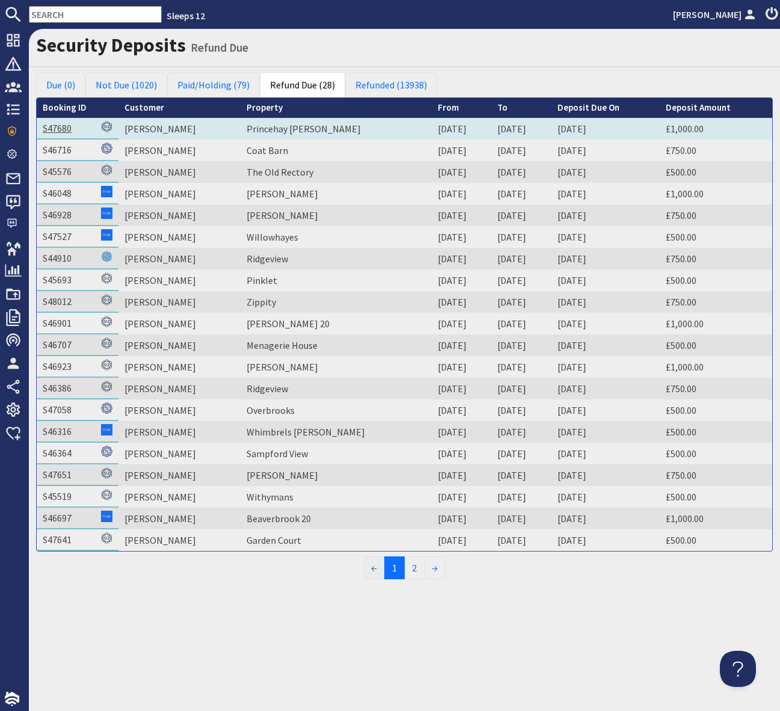
click at [55, 129] on link "S47680" at bounding box center [57, 128] width 29 height 12
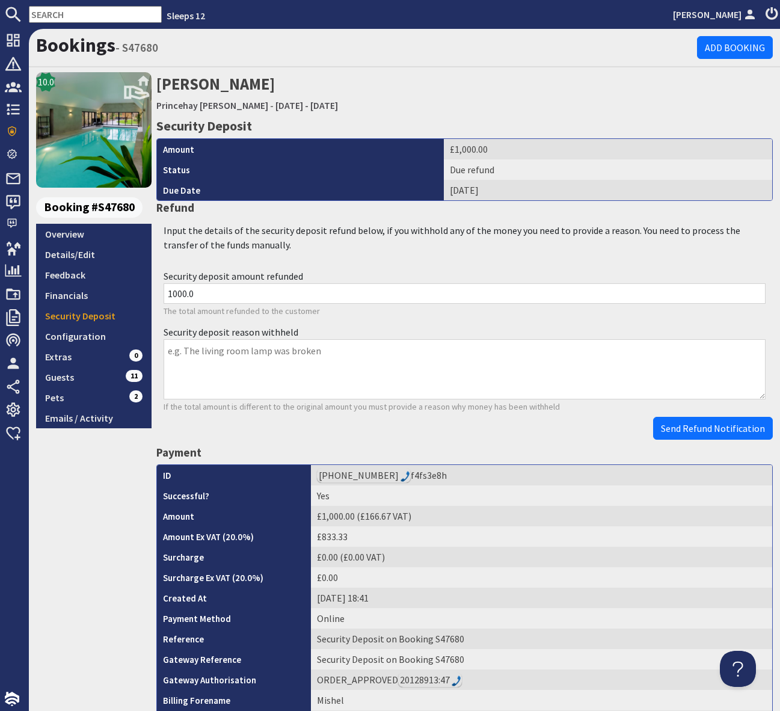
scroll to position [375, 0]
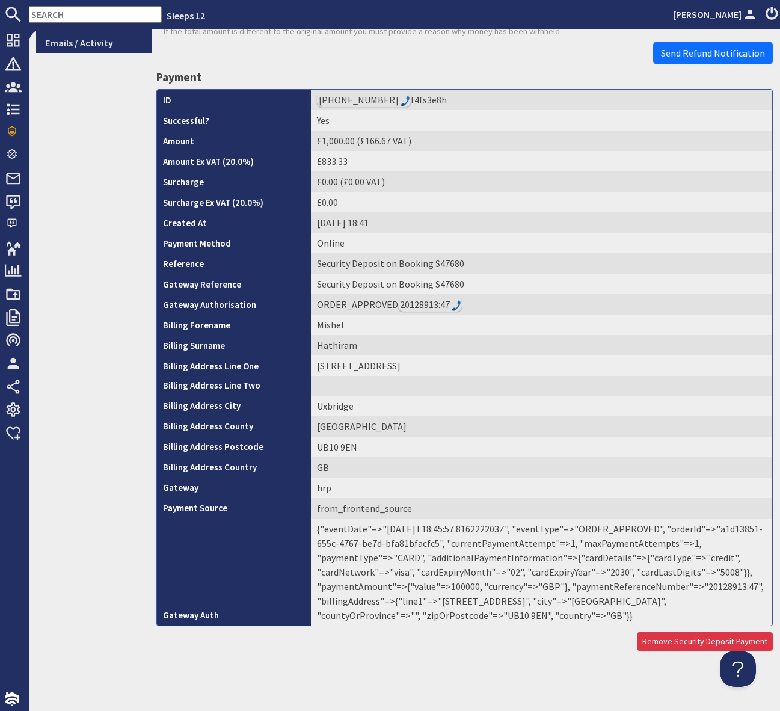
click at [709, 586] on td "{"eventDate"=>"2025-09-11T18:45:57.816222203Z", "eventType"=>"ORDER_APPROVED", …" at bounding box center [541, 571] width 461 height 107
click at [695, 49] on span "Send Refund Notification" at bounding box center [713, 53] width 104 height 12
click at [695, 49] on body "Sleeps 12 Simone Pocock Dashboard Notifications 0 Agency Dashboard Bookings 0 S…" at bounding box center [390, 355] width 780 height 711
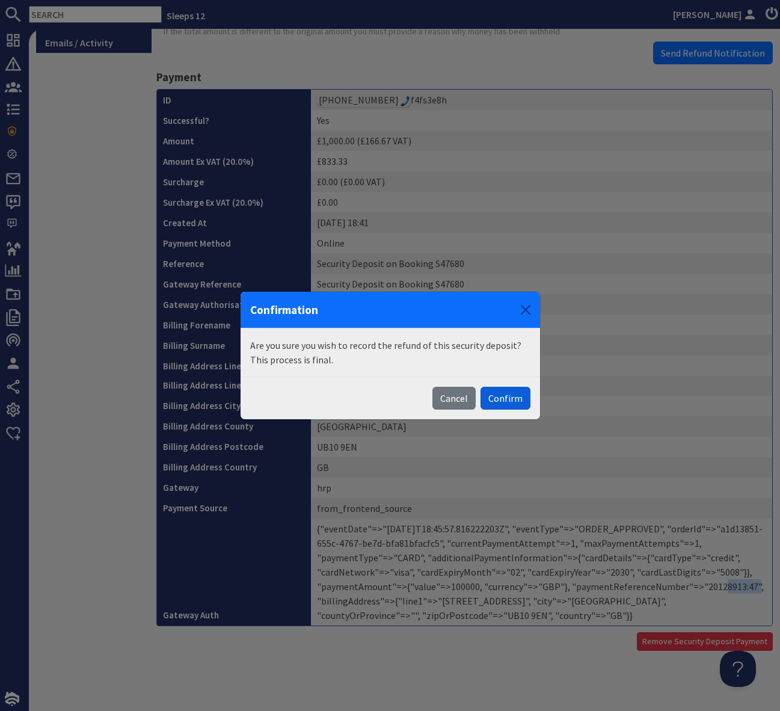
click at [511, 398] on button "Confirm" at bounding box center [506, 398] width 50 height 23
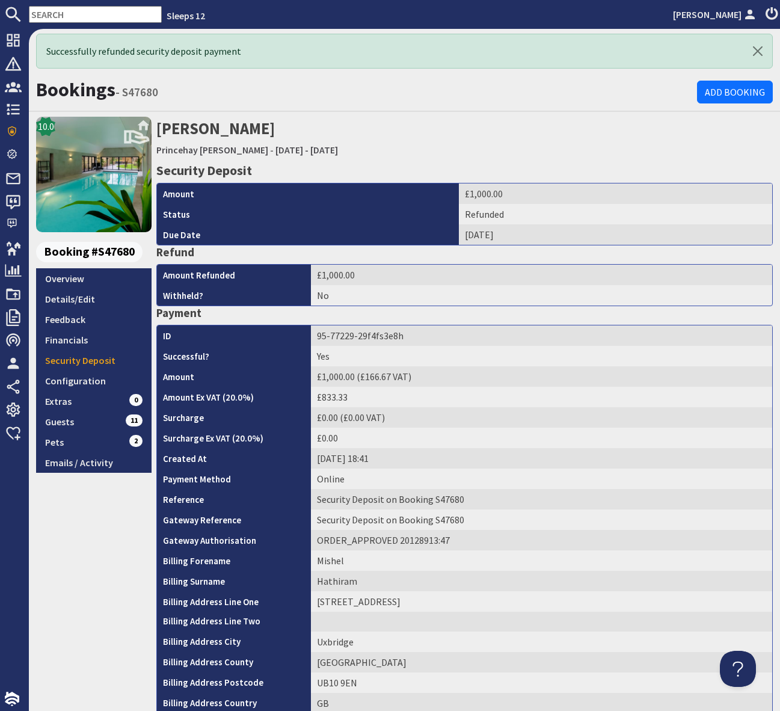
scroll to position [0, 0]
click at [431, 112] on div "Bookings - S47680 Add Booking 10.0 Booking #S47680 Overview Details/Edit Feedba…" at bounding box center [404, 479] width 751 height 813
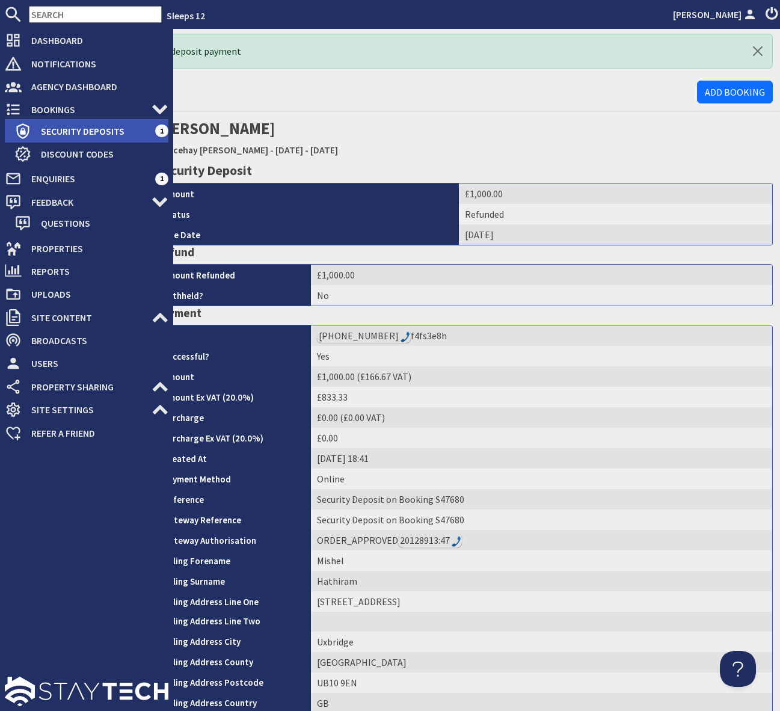
click at [93, 134] on span "Security Deposits" at bounding box center [93, 130] width 124 height 19
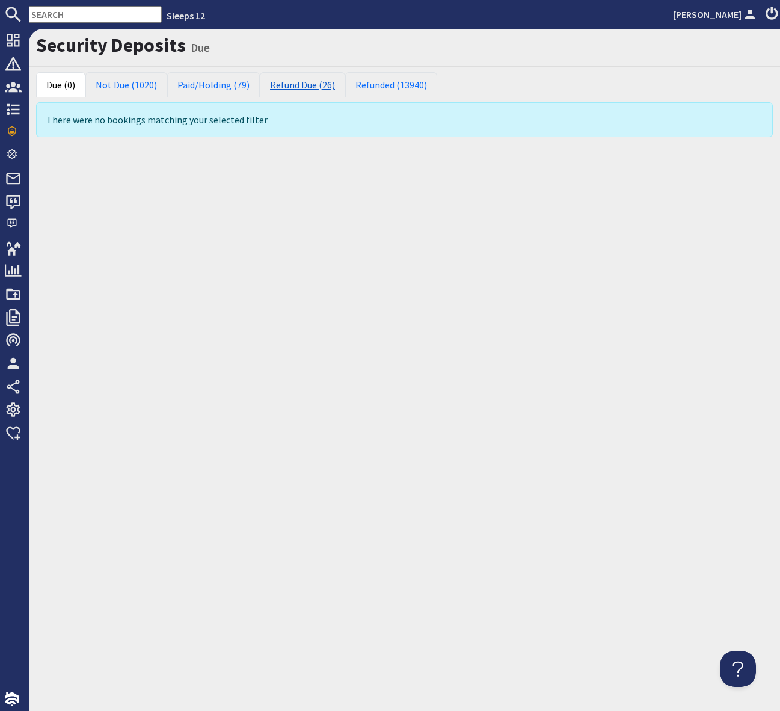
click at [306, 88] on link "Refund Due (26)" at bounding box center [302, 84] width 85 height 25
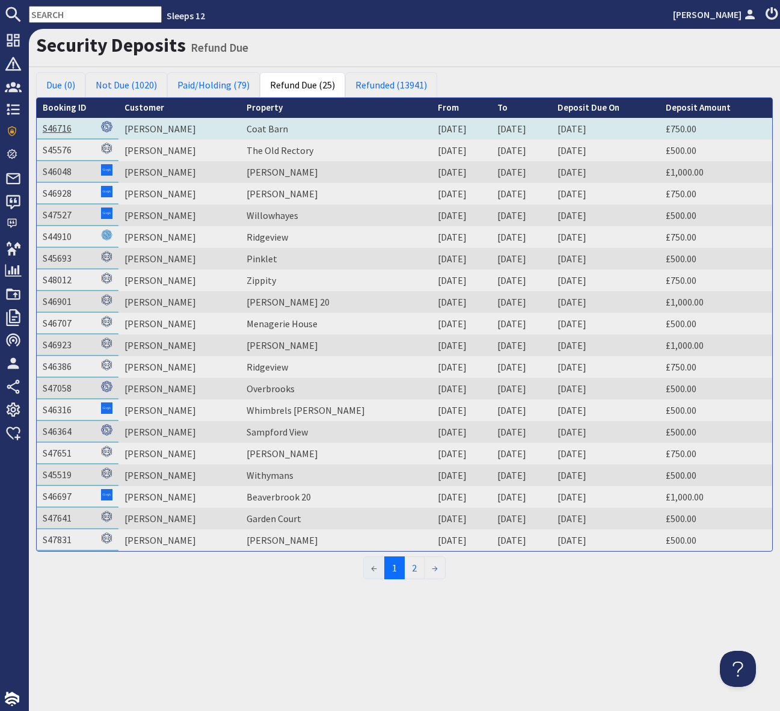
click at [52, 125] on link "S46716" at bounding box center [57, 128] width 29 height 12
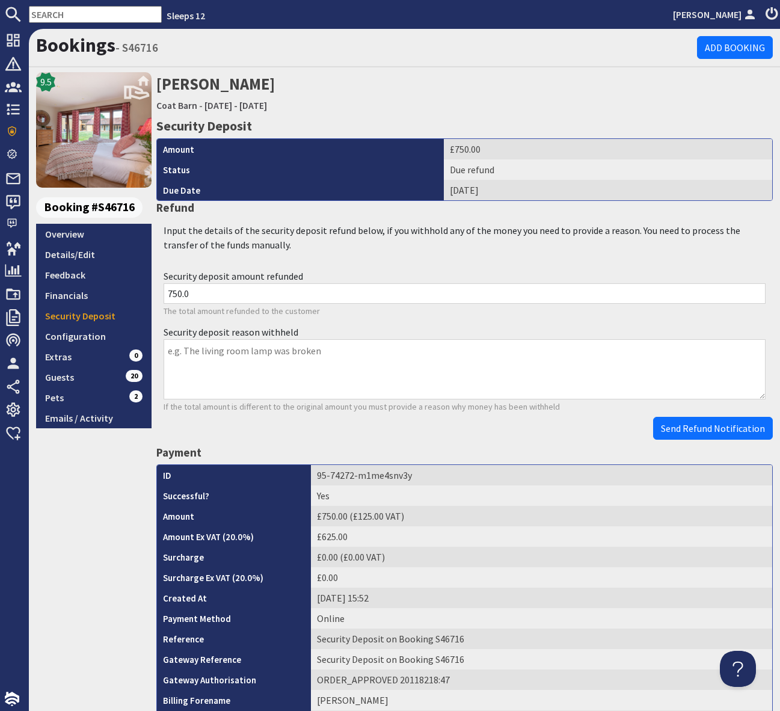
scroll to position [375, 0]
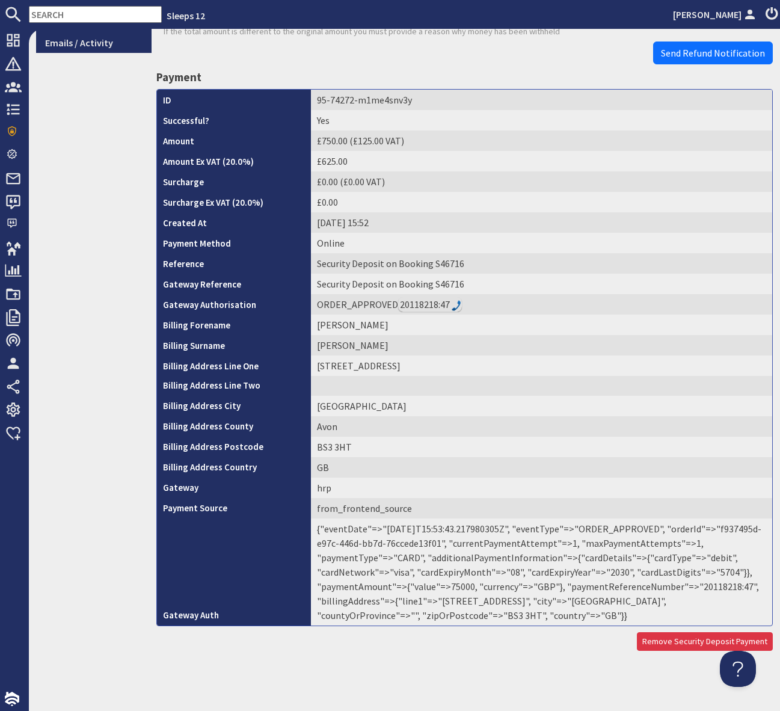
click at [713, 589] on td "{"eventDate"=>"2025-09-03T15:53:43.217980305Z", "eventType"=>"ORDER_APPROVED", …" at bounding box center [541, 571] width 461 height 107
copy td "20118218"
click at [672, 58] on span "Send Refund Notification" at bounding box center [713, 53] width 104 height 12
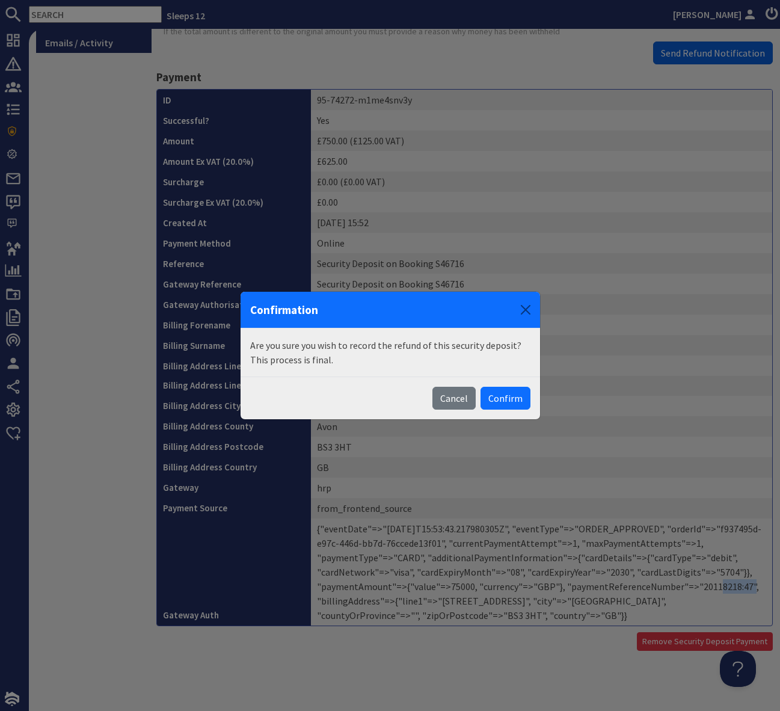
click at [672, 58] on body "Sleeps 12 Simone Pocock Dashboard Notifications 0 Agency Dashboard Bookings 0 S…" at bounding box center [390, 355] width 780 height 711
click at [520, 396] on button "Confirm" at bounding box center [506, 398] width 50 height 23
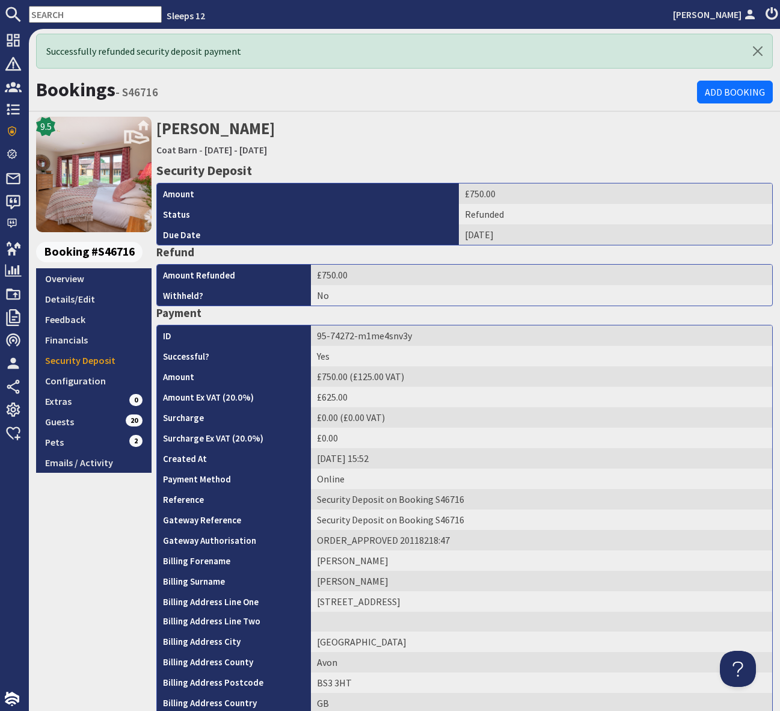
scroll to position [0, 0]
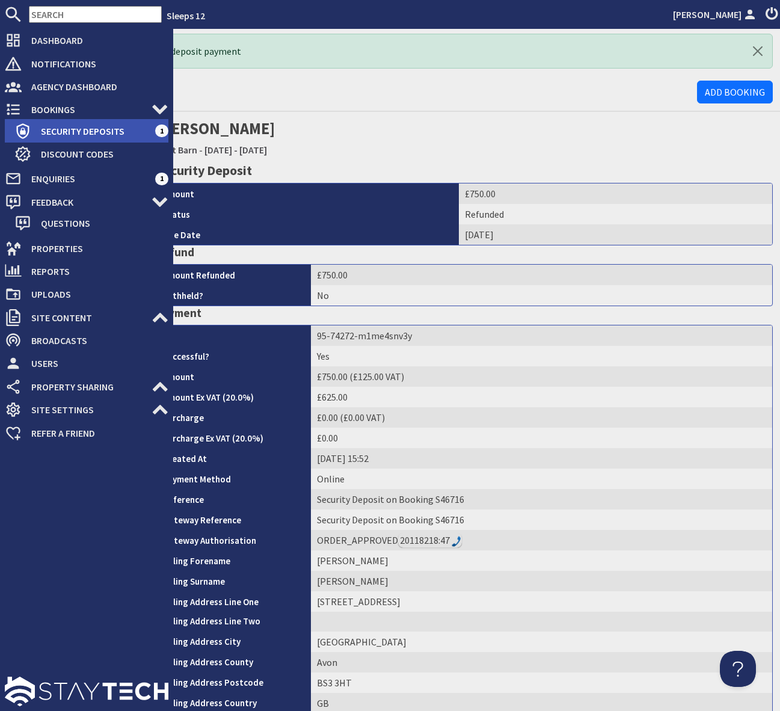
click at [112, 124] on span "Security Deposits" at bounding box center [93, 130] width 124 height 19
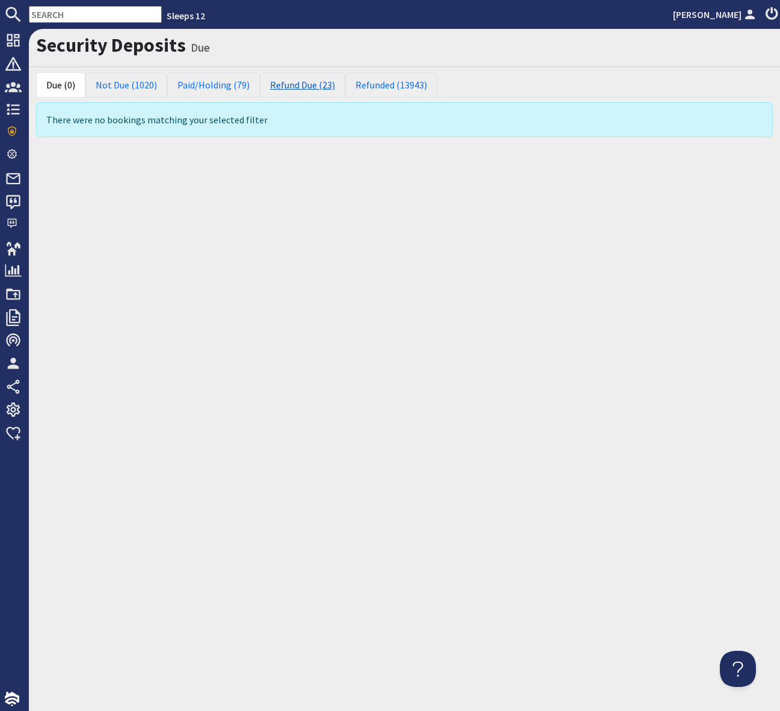
click at [277, 78] on link "Refund Due (23)" at bounding box center [302, 84] width 85 height 25
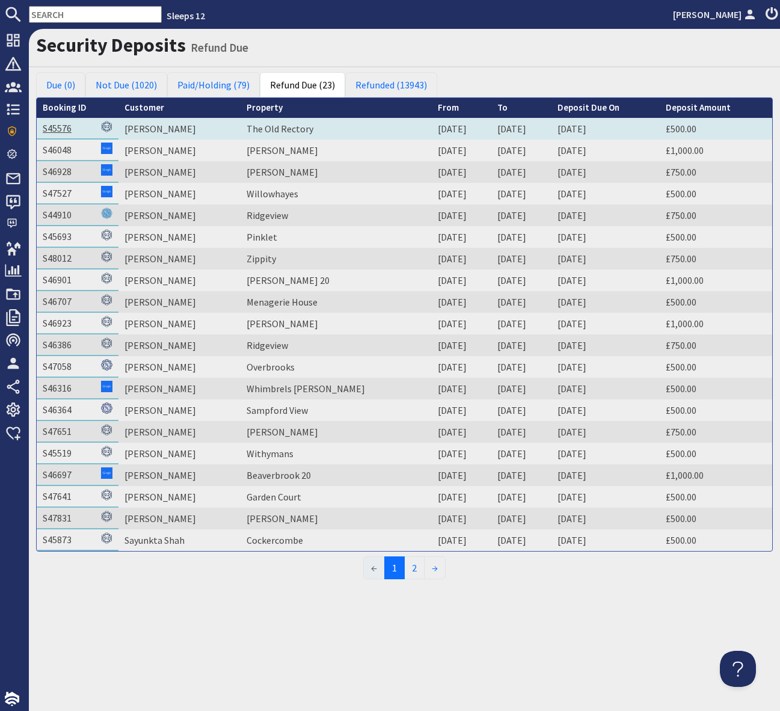
click at [54, 127] on link "S45576" at bounding box center [57, 128] width 29 height 12
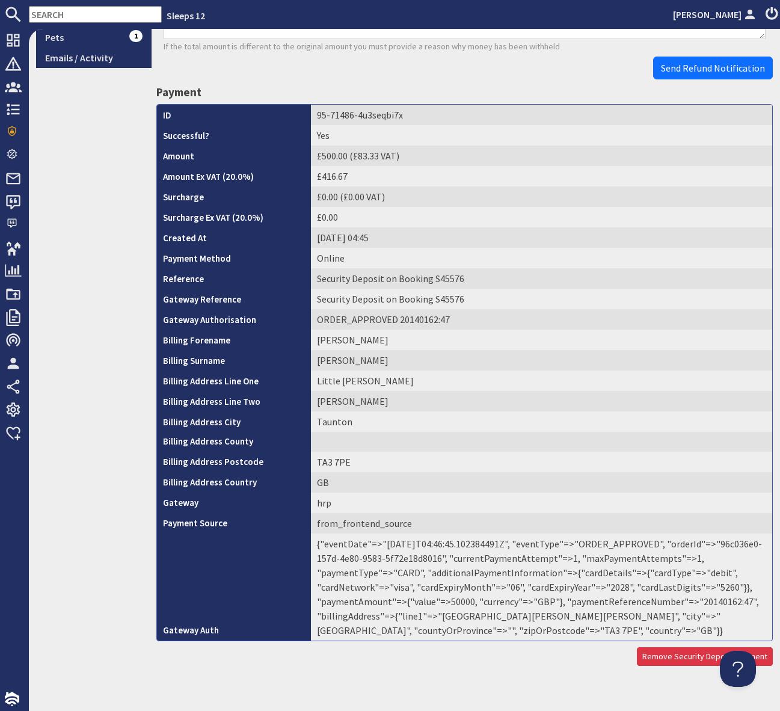
scroll to position [375, 0]
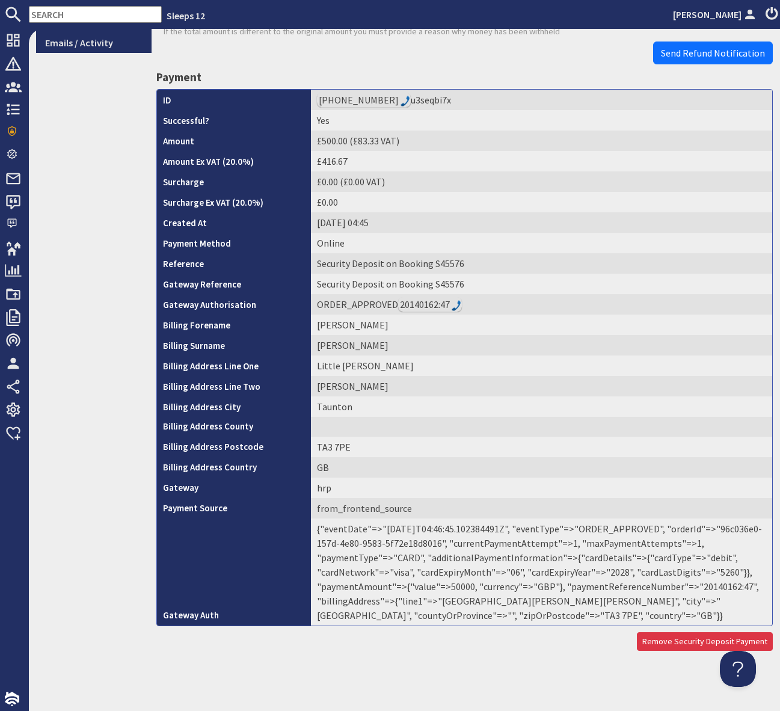
click at [715, 582] on td "{"eventDate"=>"2025-09-21T04:46:45.102384491Z", "eventType"=>"ORDER_APPROVED", …" at bounding box center [541, 571] width 461 height 107
click at [715, 586] on td "{"eventDate"=>"2025-09-21T04:46:45.102384491Z", "eventType"=>"ORDER_APPROVED", …" at bounding box center [541, 571] width 461 height 107
click at [715, 587] on td "{"eventDate"=>"2025-09-21T04:46:45.102384491Z", "eventType"=>"ORDER_APPROVED", …" at bounding box center [541, 571] width 461 height 107
copy td "20140162"
click at [687, 48] on span "Send Refund Notification" at bounding box center [713, 53] width 104 height 12
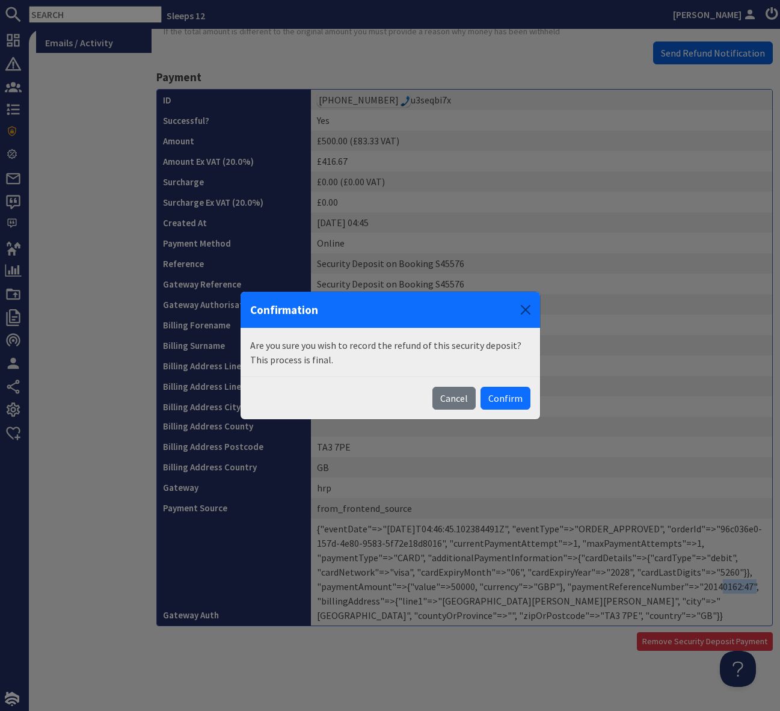
click at [687, 48] on body "Sleeps 12 Simone Pocock Dashboard Notifications 0 Agency Dashboard Bookings 0 S…" at bounding box center [390, 355] width 780 height 711
click at [515, 392] on button "Confirm" at bounding box center [506, 398] width 50 height 23
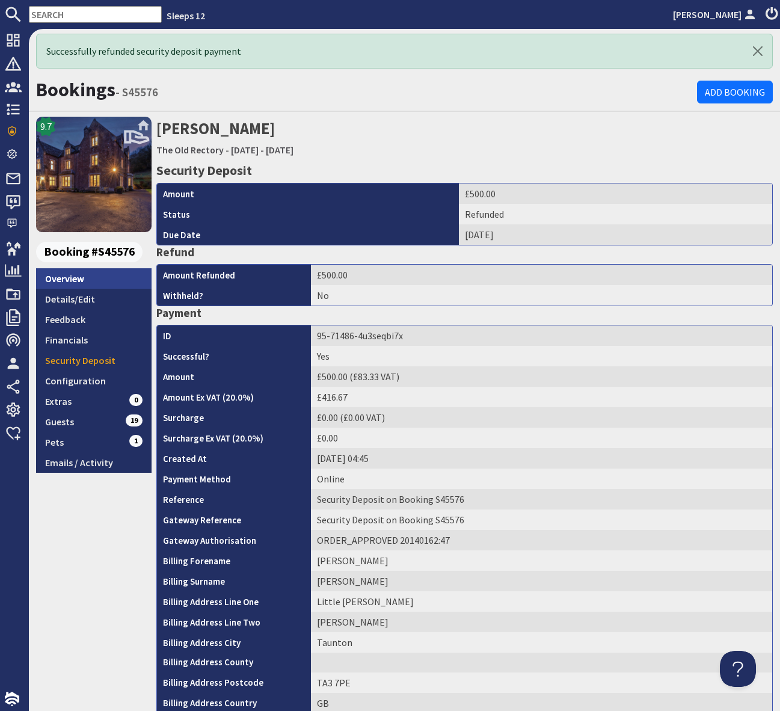
scroll to position [0, 0]
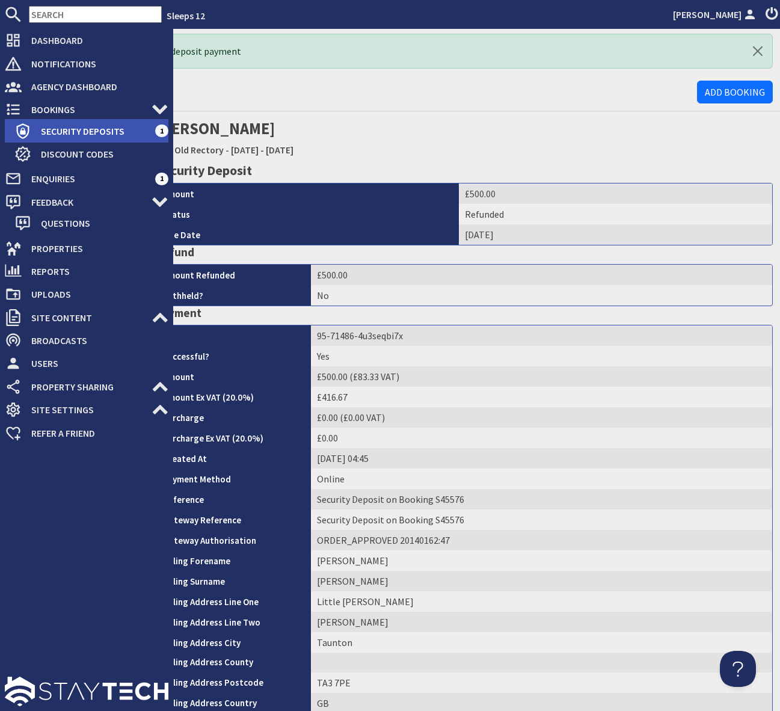
click at [96, 133] on span "Security Deposits" at bounding box center [93, 130] width 124 height 19
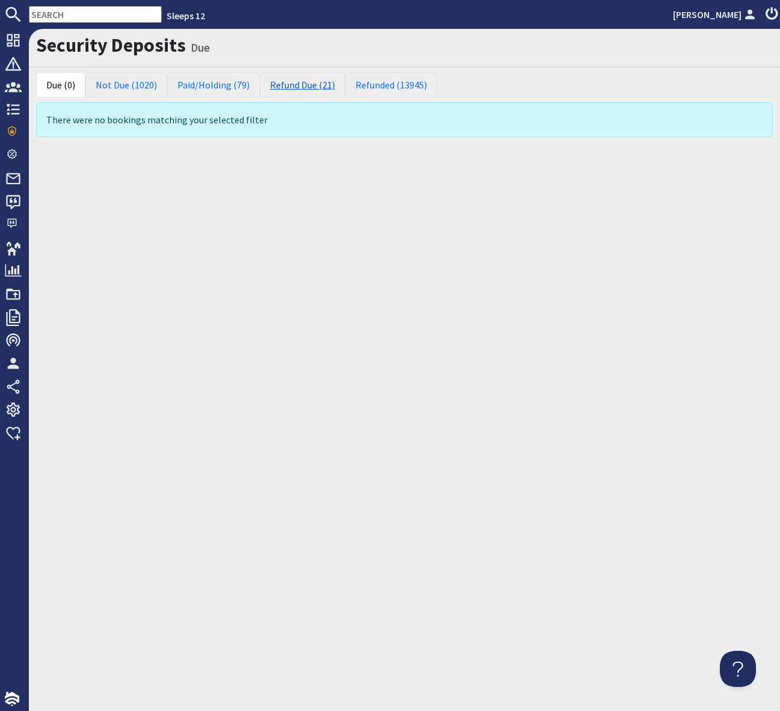
click at [313, 89] on link "Refund Due (21)" at bounding box center [302, 84] width 85 height 25
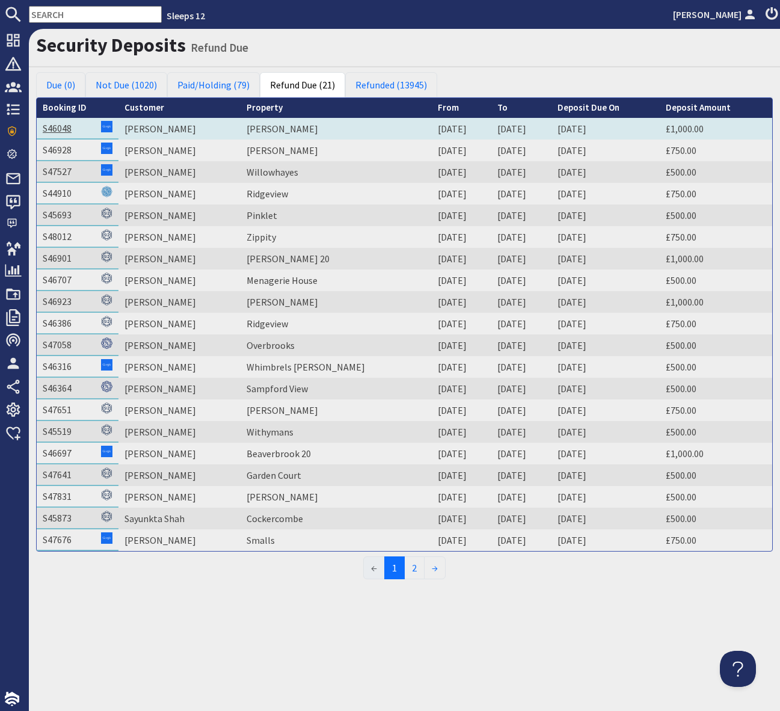
click at [53, 129] on link "S46048" at bounding box center [57, 128] width 29 height 12
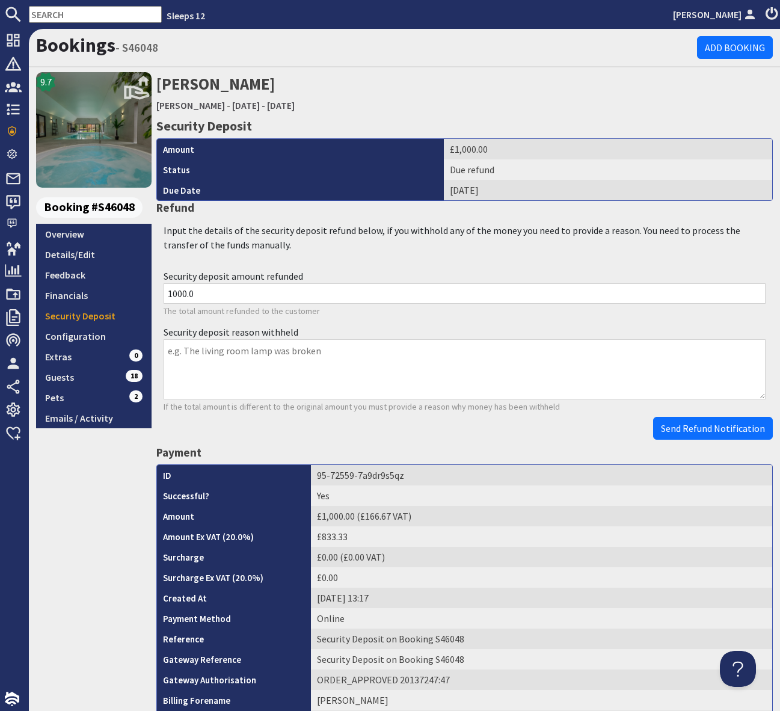
scroll to position [375, 0]
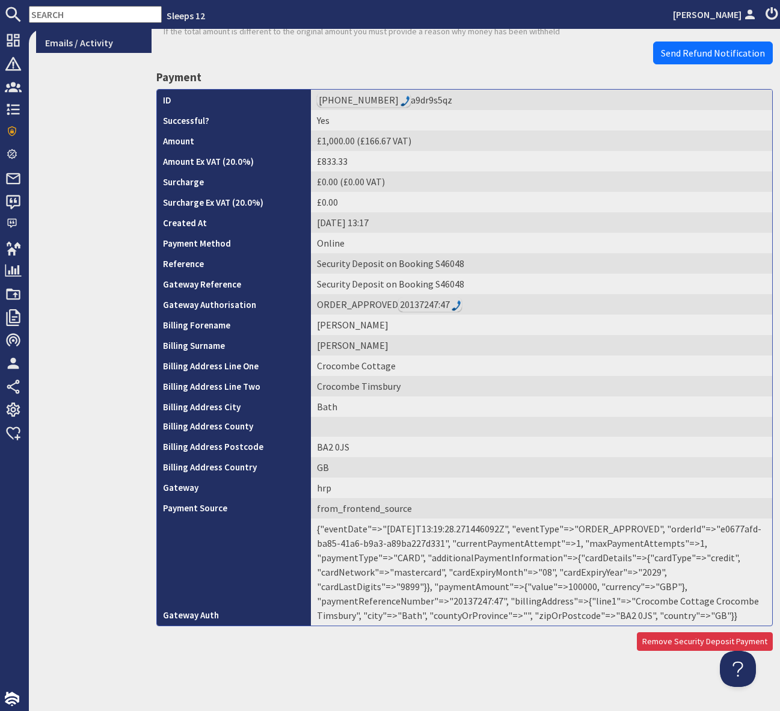
click at [474, 601] on td "{"eventDate"=>"2025-09-18T13:19:28.271446092Z", "eventType"=>"ORDER_APPROVED", …" at bounding box center [541, 571] width 461 height 107
copy td "20137247"
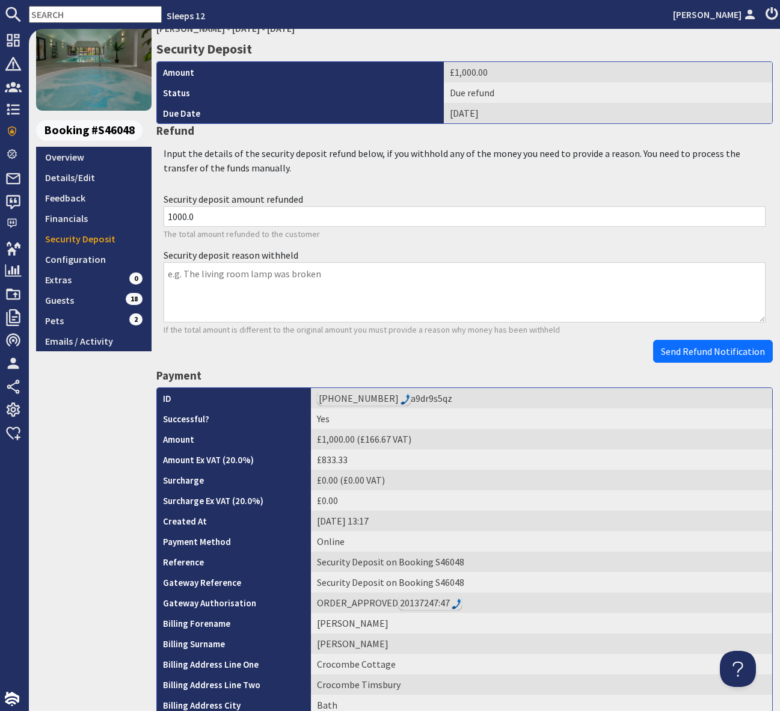
scroll to position [0, 0]
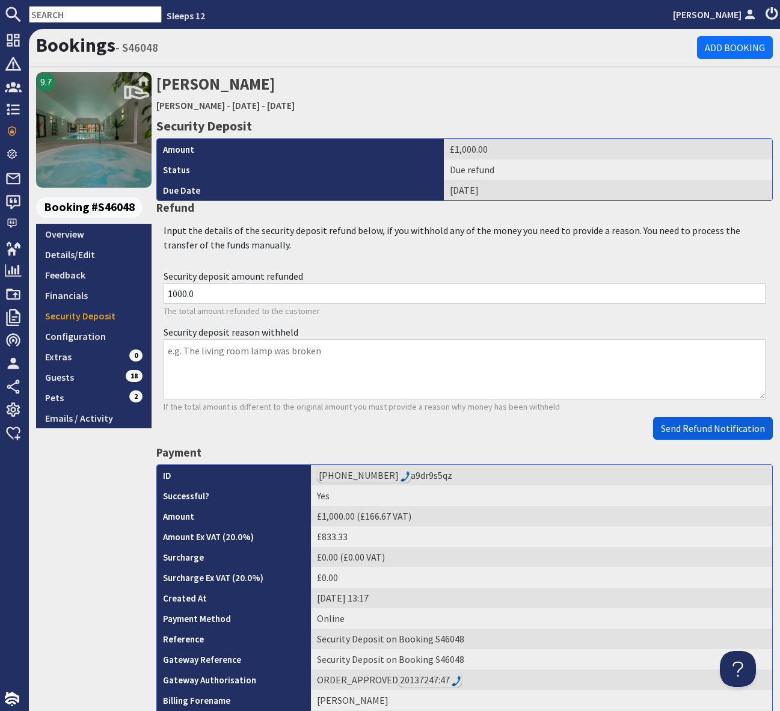
click at [725, 425] on span "Send Refund Notification" at bounding box center [713, 428] width 104 height 12
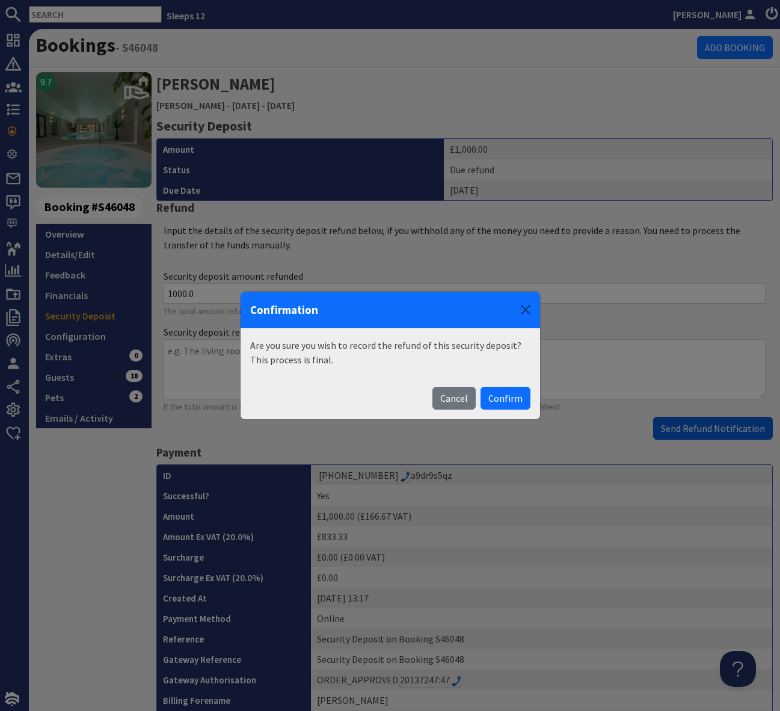
click at [725, 425] on body "Sleeps 12 Simone Pocock Dashboard Notifications 0 Agency Dashboard Bookings 0 S…" at bounding box center [390, 355] width 780 height 711
click at [505, 400] on button "Confirm" at bounding box center [506, 398] width 50 height 23
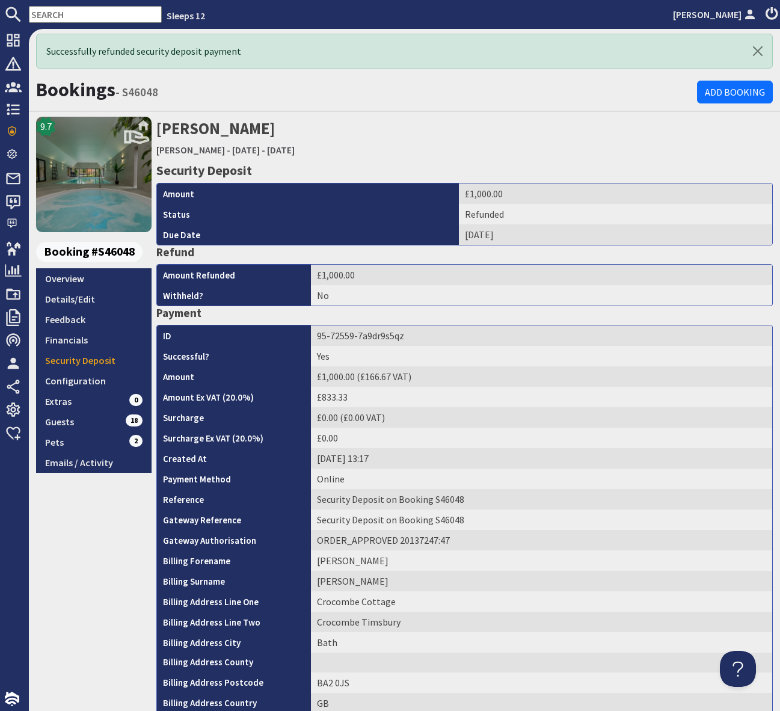
drag, startPoint x: 73, startPoint y: 610, endPoint x: 100, endPoint y: 547, distance: 68.5
click at [73, 610] on div "9.7 Booking #S46048 Overview Details/Edit Feedback Financials Security Deposit …" at bounding box center [93, 501] width 115 height 769
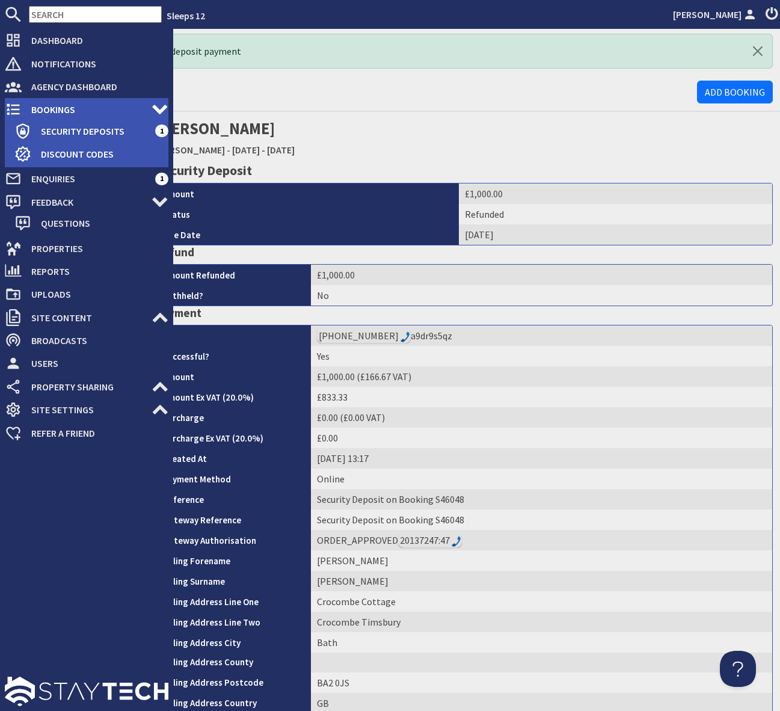
click at [73, 109] on span "Bookings" at bounding box center [87, 109] width 130 height 19
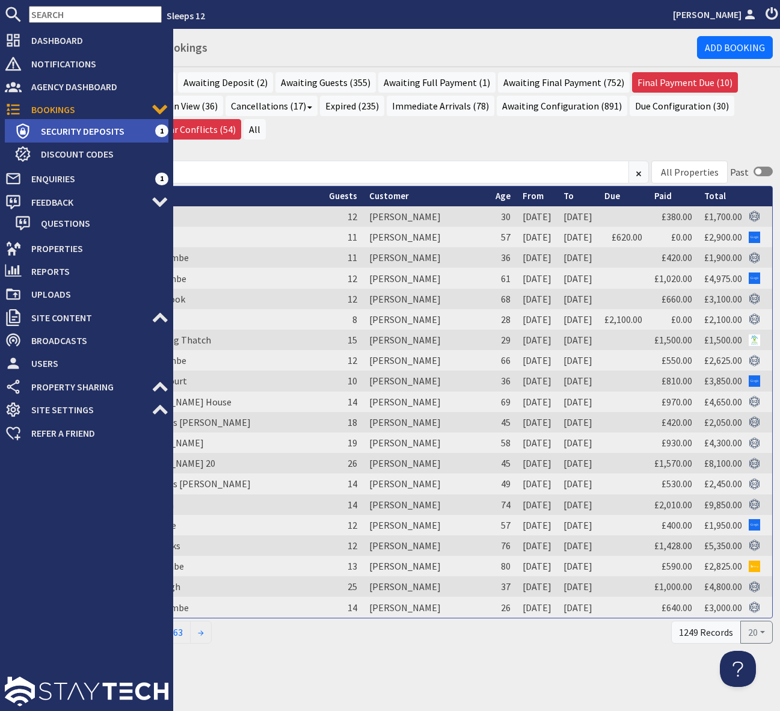
click at [96, 126] on span "Security Deposits" at bounding box center [93, 130] width 124 height 19
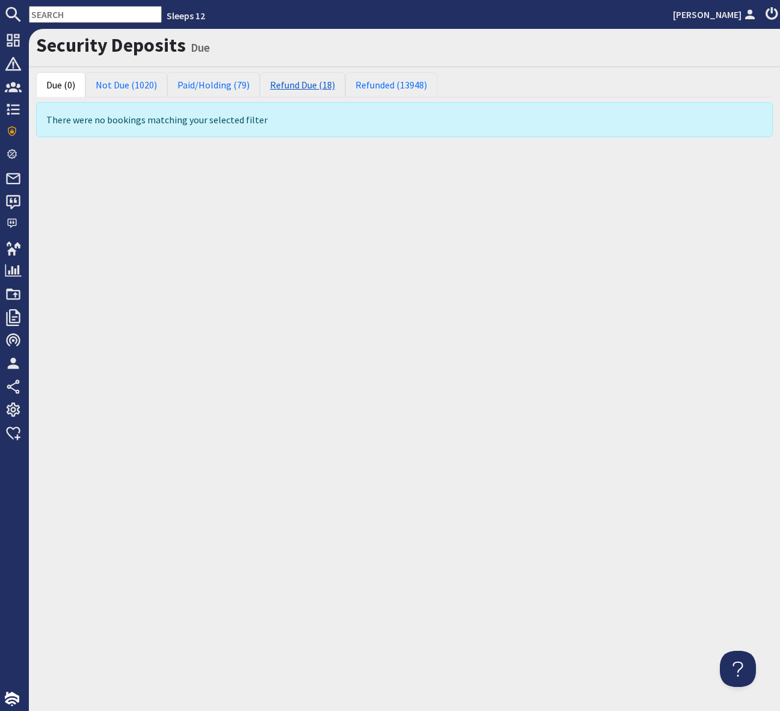
click at [284, 81] on link "Refund Due (18)" at bounding box center [302, 84] width 85 height 25
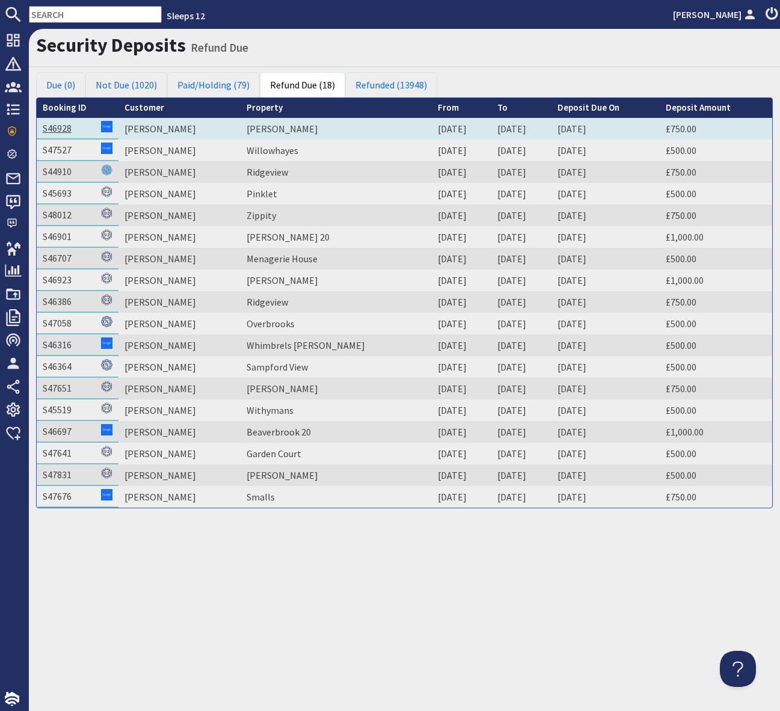
click at [49, 128] on link "S46928" at bounding box center [57, 128] width 29 height 12
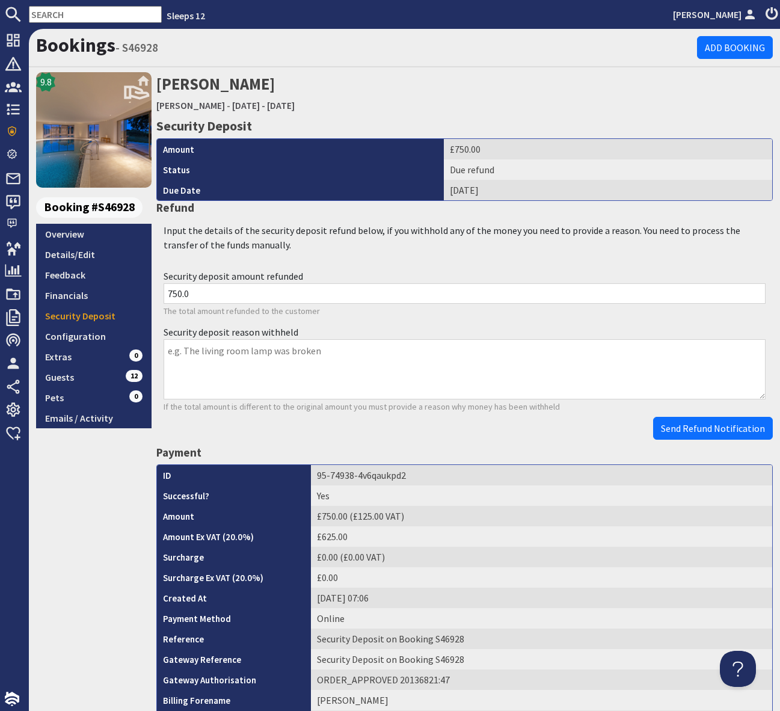
scroll to position [375, 0]
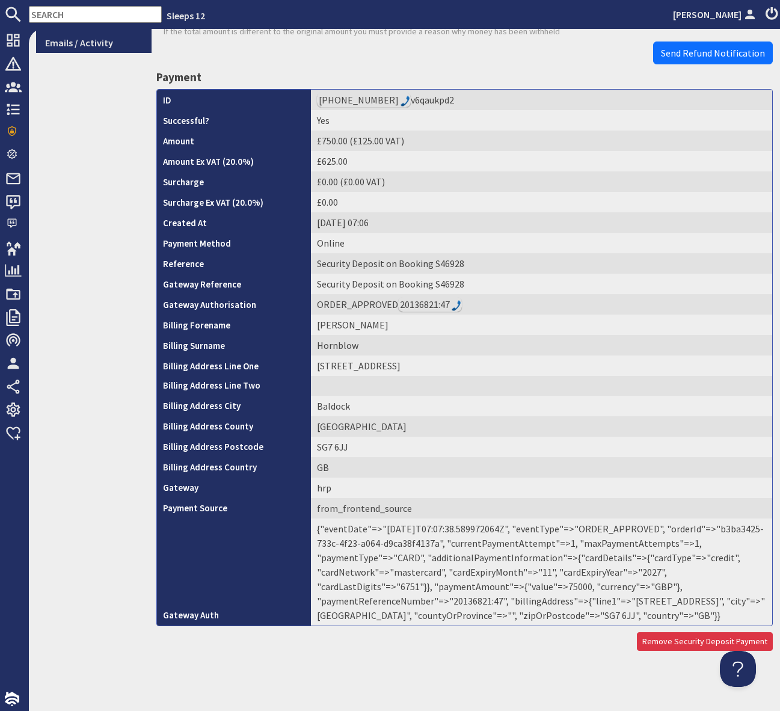
click at [470, 597] on td "{"eventDate"=>"2025-09-18T07:07:38.589972064Z", "eventType"=>"ORDER_APPROVED", …" at bounding box center [541, 571] width 461 height 107
copy td "20136821"
click at [734, 58] on span "Send Refund Notification" at bounding box center [713, 53] width 104 height 12
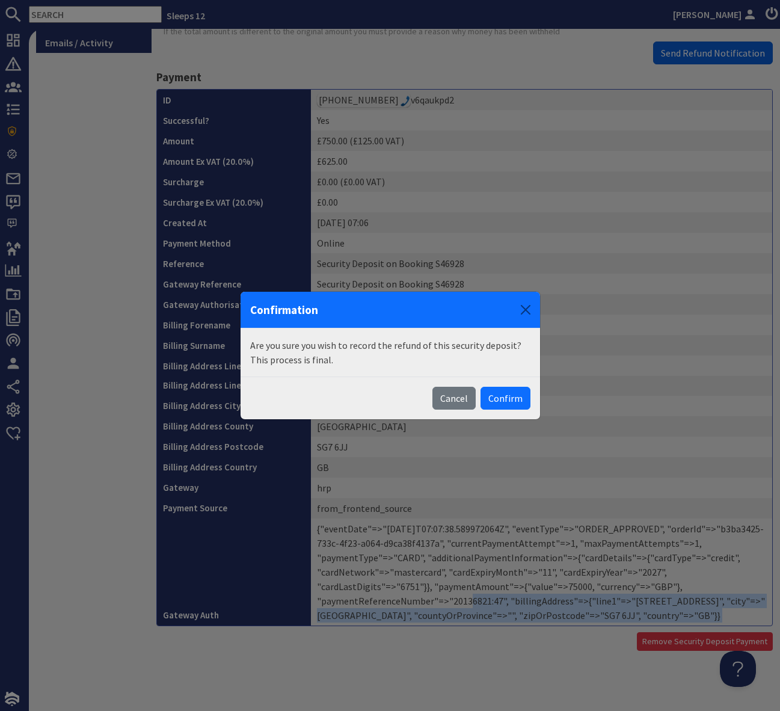
click at [734, 58] on body "Sleeps 12 Simone Pocock Dashboard Notifications 0 Agency Dashboard Bookings 0 S…" at bounding box center [390, 355] width 780 height 711
click at [500, 391] on button "Confirm" at bounding box center [506, 398] width 50 height 23
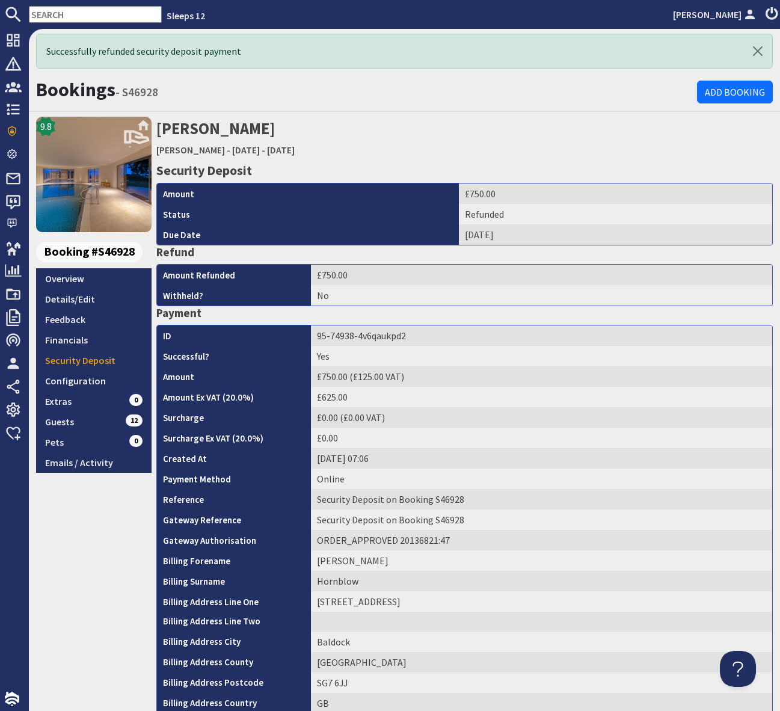
scroll to position [0, 0]
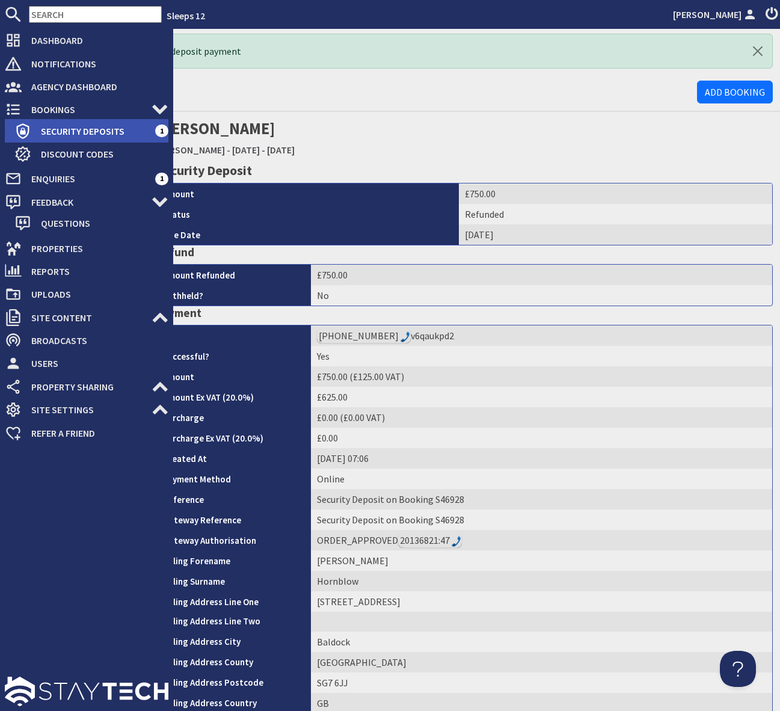
click at [83, 124] on span "Security Deposits" at bounding box center [93, 130] width 124 height 19
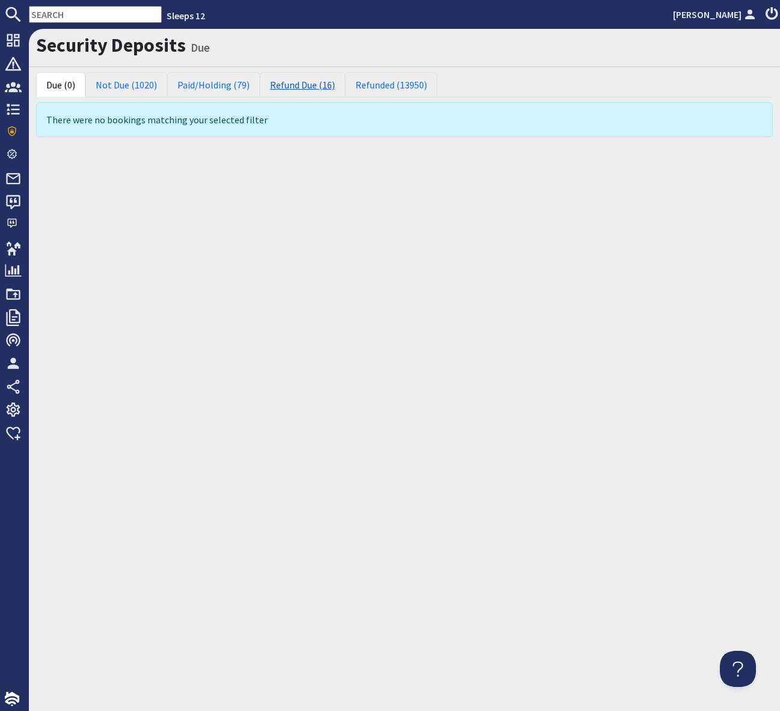
click at [294, 84] on link "Refund Due (16)" at bounding box center [302, 84] width 85 height 25
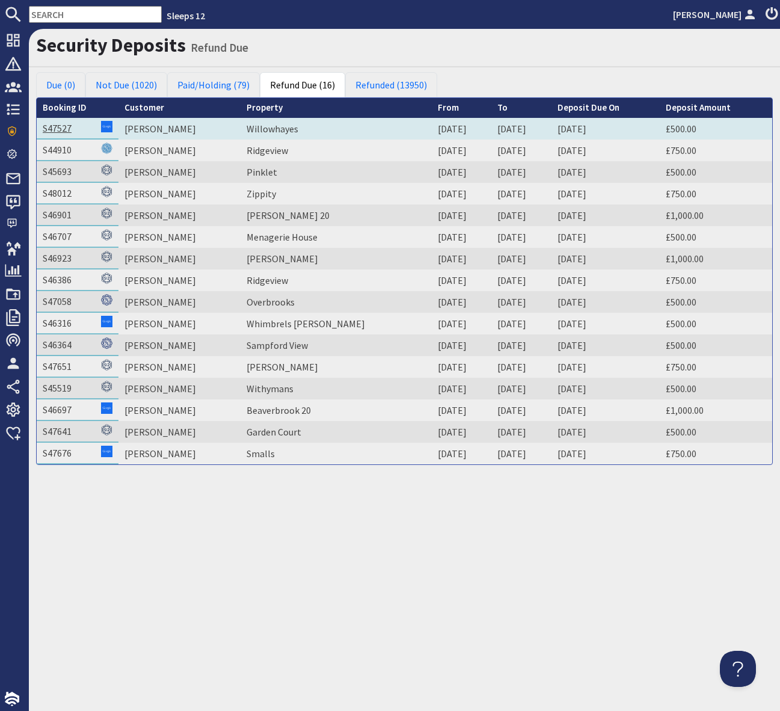
click at [57, 130] on link "S47527" at bounding box center [57, 128] width 29 height 12
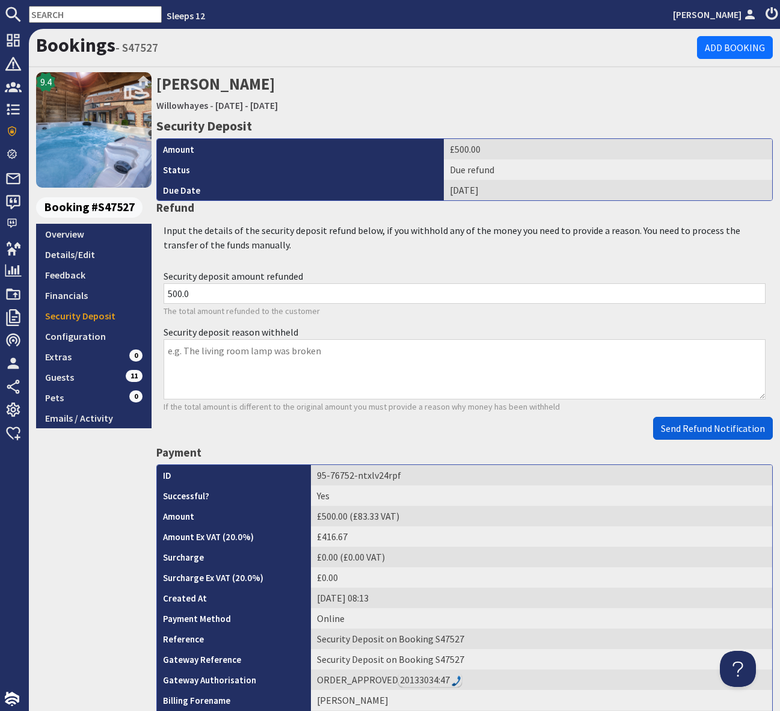
scroll to position [375, 0]
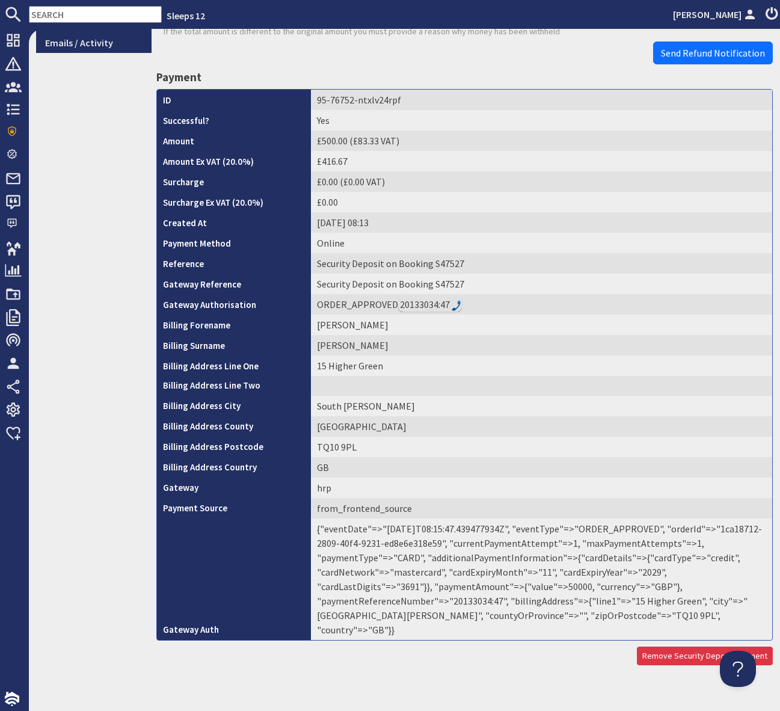
click at [463, 597] on td "{"eventDate"=>"2025-09-15T08:15:47.439477934Z", "eventType"=>"ORDER_APPROVED", …" at bounding box center [541, 578] width 461 height 121
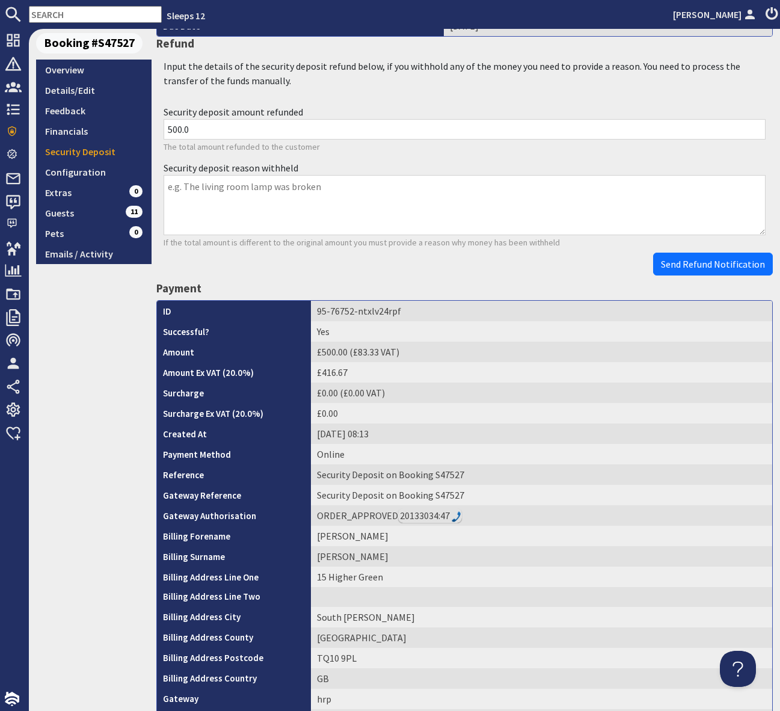
scroll to position [0, 0]
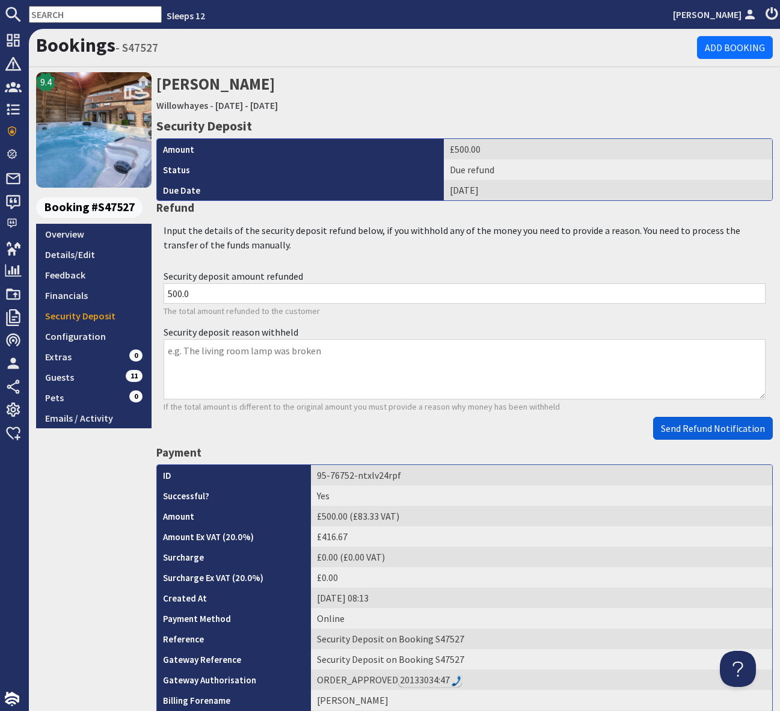
click at [687, 433] on span "Send Refund Notification" at bounding box center [713, 428] width 104 height 12
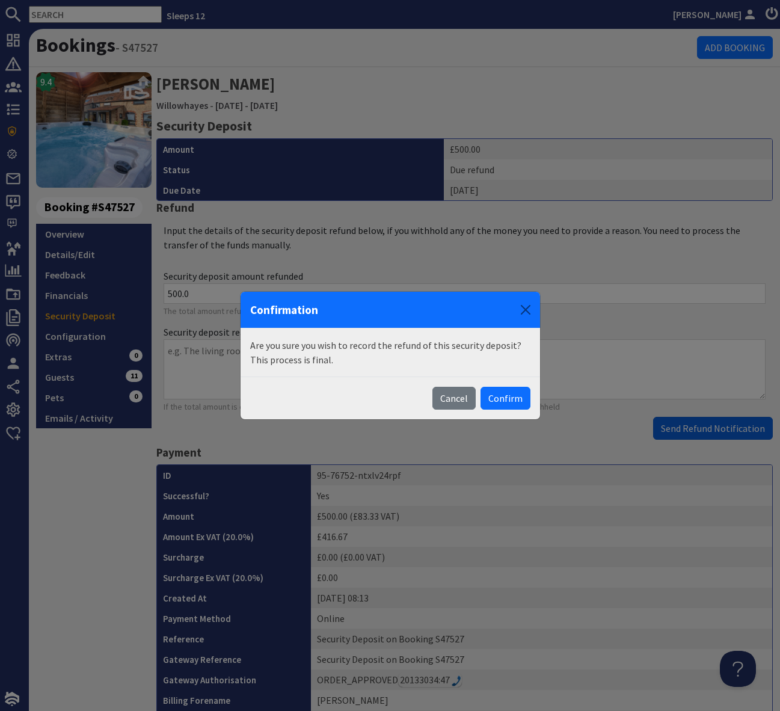
click at [687, 433] on body "Sleeps 12 Simone Pocock Dashboard Notifications 0 Agency Dashboard Bookings 0 S…" at bounding box center [390, 355] width 780 height 711
click at [505, 399] on button "Confirm" at bounding box center [506, 398] width 50 height 23
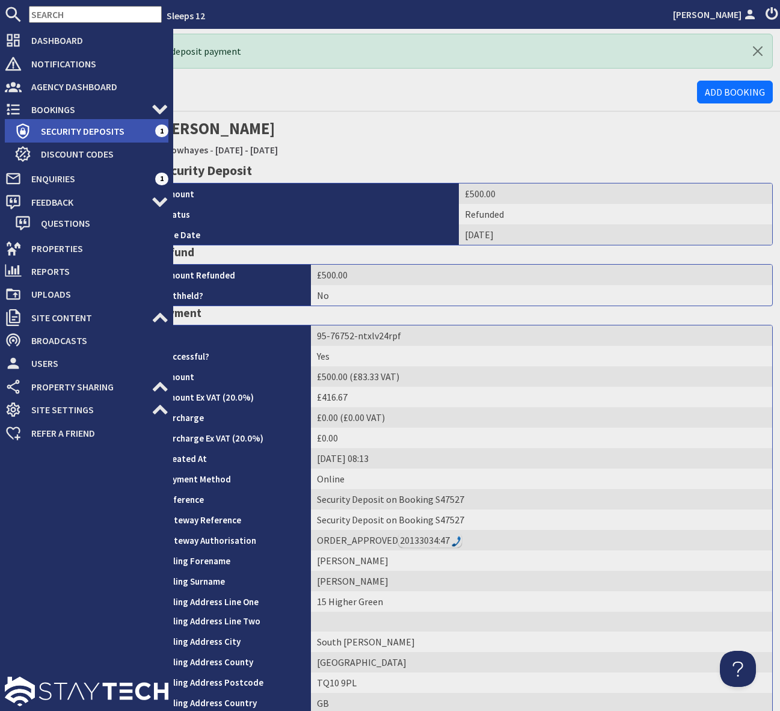
click at [69, 131] on span "Security Deposits" at bounding box center [93, 130] width 124 height 19
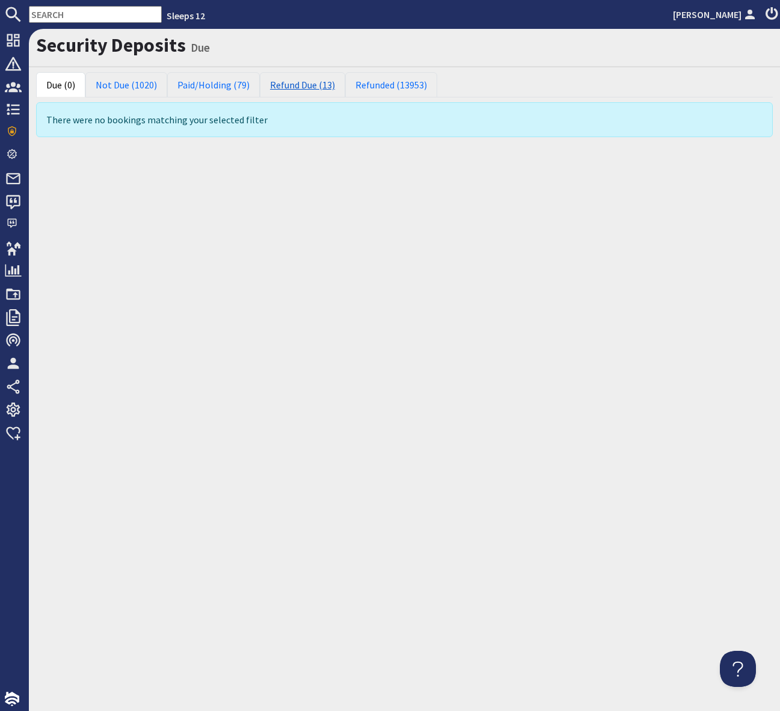
click at [307, 87] on link "Refund Due (13)" at bounding box center [302, 84] width 85 height 25
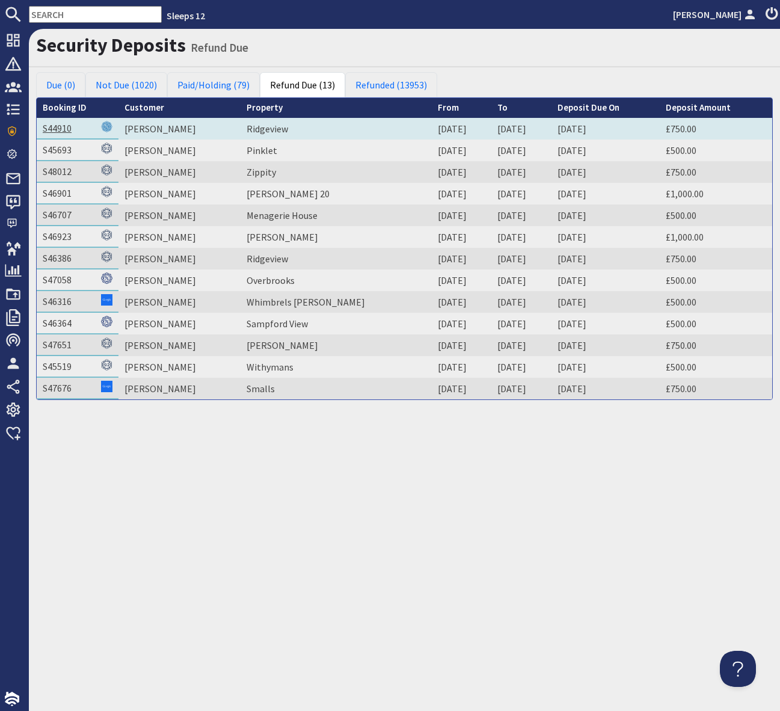
click at [67, 126] on link "S44910" at bounding box center [57, 128] width 29 height 12
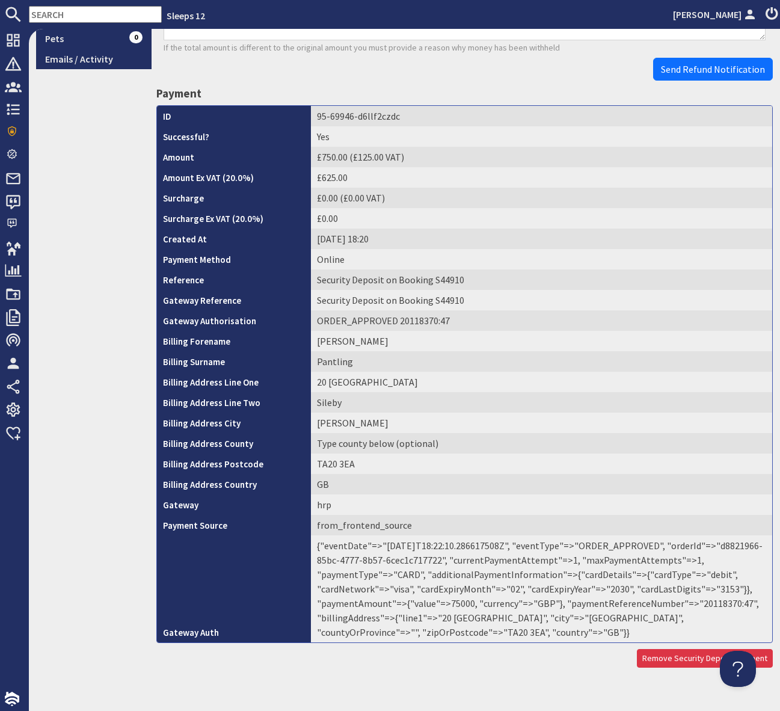
scroll to position [376, 0]
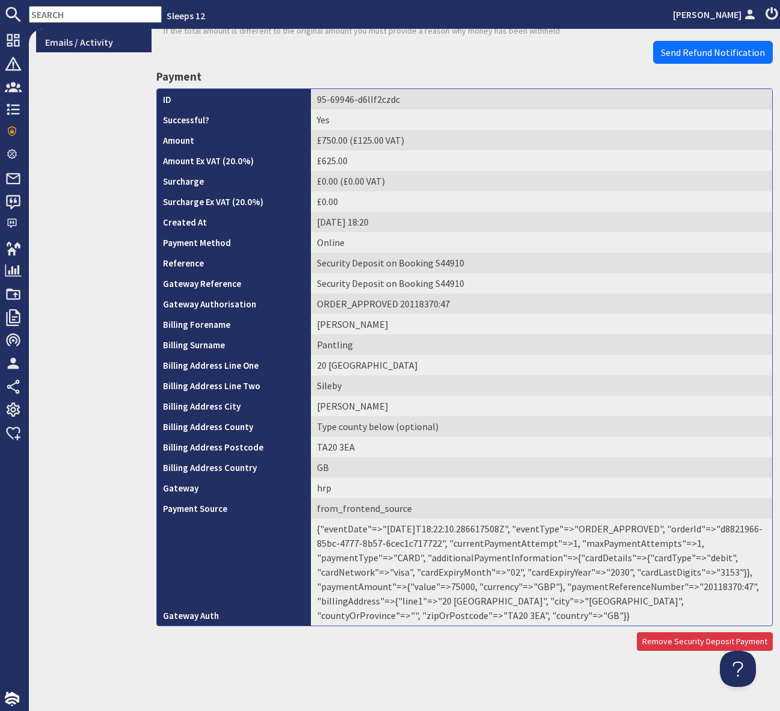
click at [709, 586] on td "{"eventDate"=>"2025-09-03T18:22:10.286617508Z", "eventType"=>"ORDER_APPROVED", …" at bounding box center [541, 571] width 461 height 107
copy td "20118370"
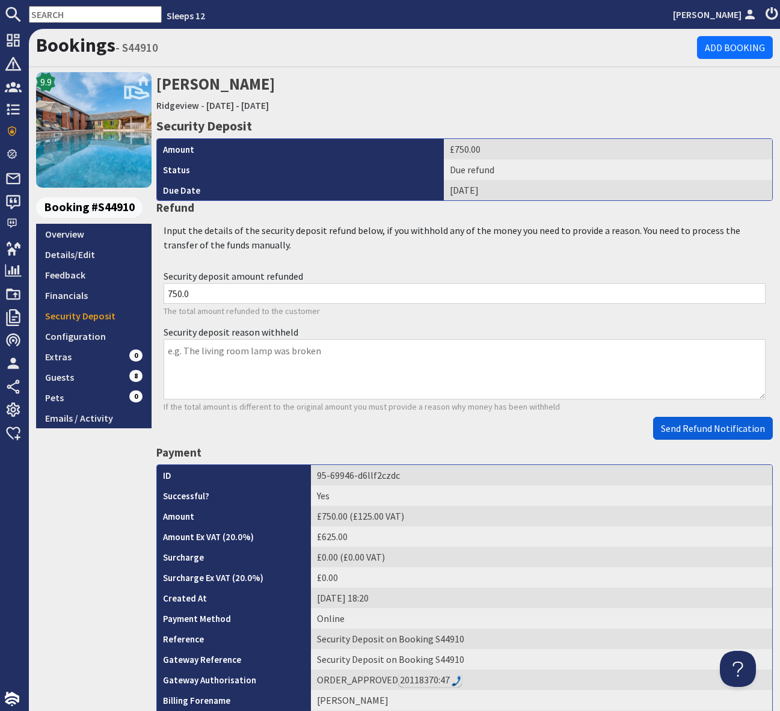
click at [682, 426] on span "Send Refund Notification" at bounding box center [713, 428] width 104 height 12
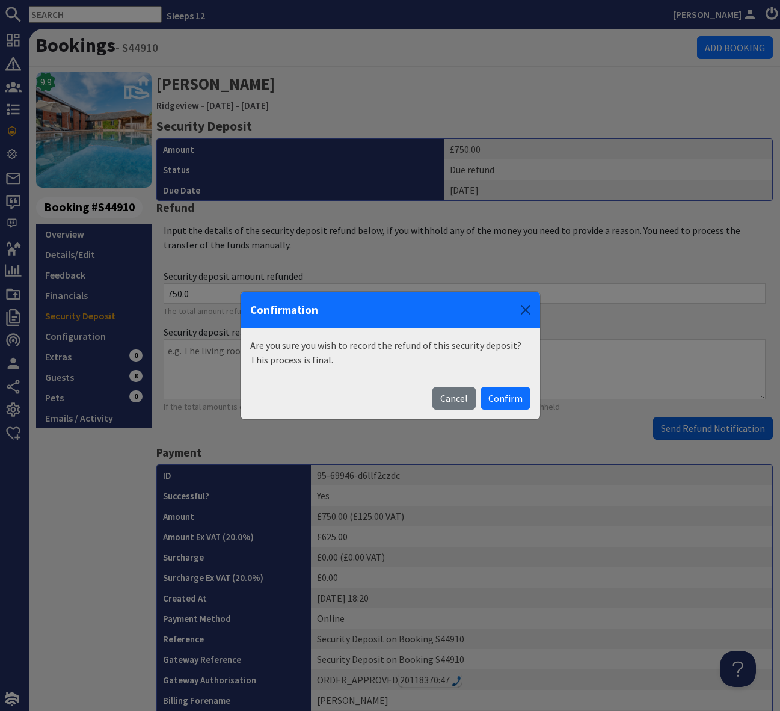
click at [682, 426] on div "Confirmation Are you sure you wish to record the refund of this security deposi…" at bounding box center [390, 355] width 780 height 711
click at [514, 397] on button "Confirm" at bounding box center [506, 398] width 50 height 23
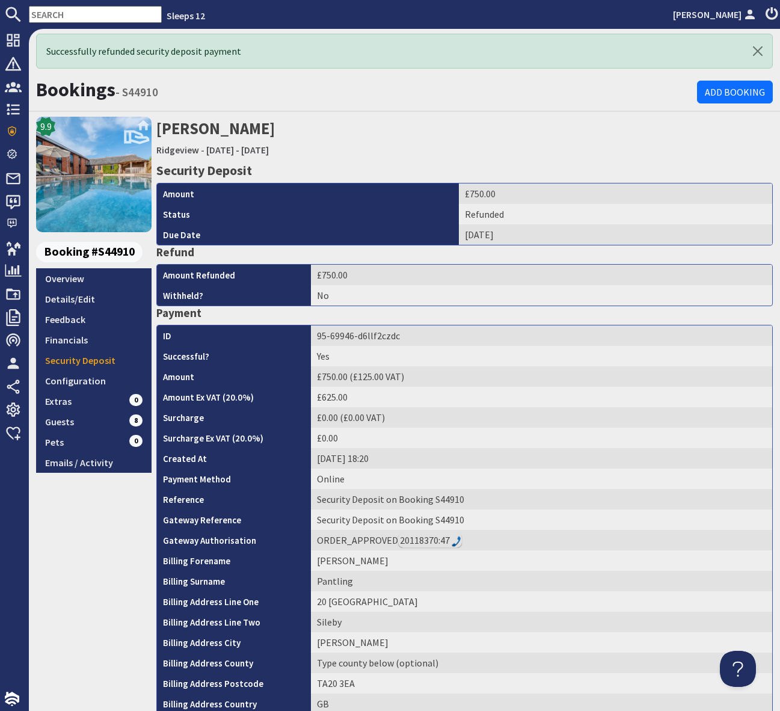
click at [389, 153] on h2 "Lydia Pantling Ridgeview - Monday 22/09/2025 - Thursday 25/09/2025" at bounding box center [464, 138] width 616 height 43
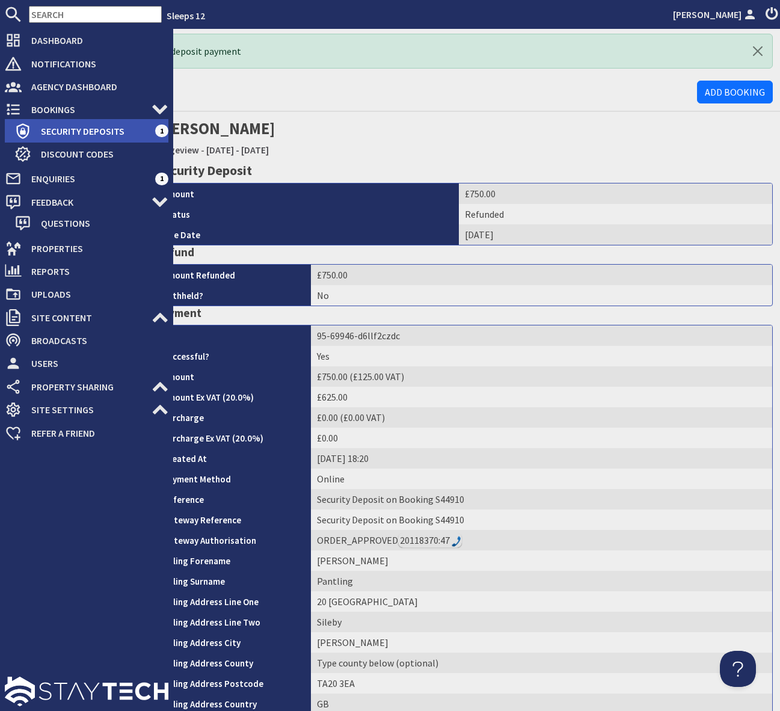
click at [102, 126] on span "Security Deposits" at bounding box center [93, 130] width 124 height 19
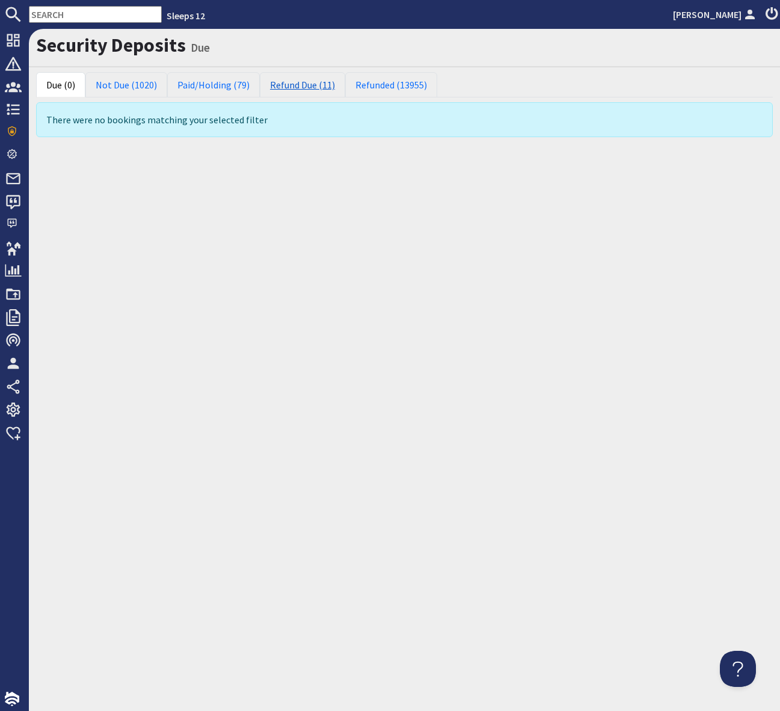
click at [297, 87] on link "Refund Due (11)" at bounding box center [302, 84] width 85 height 25
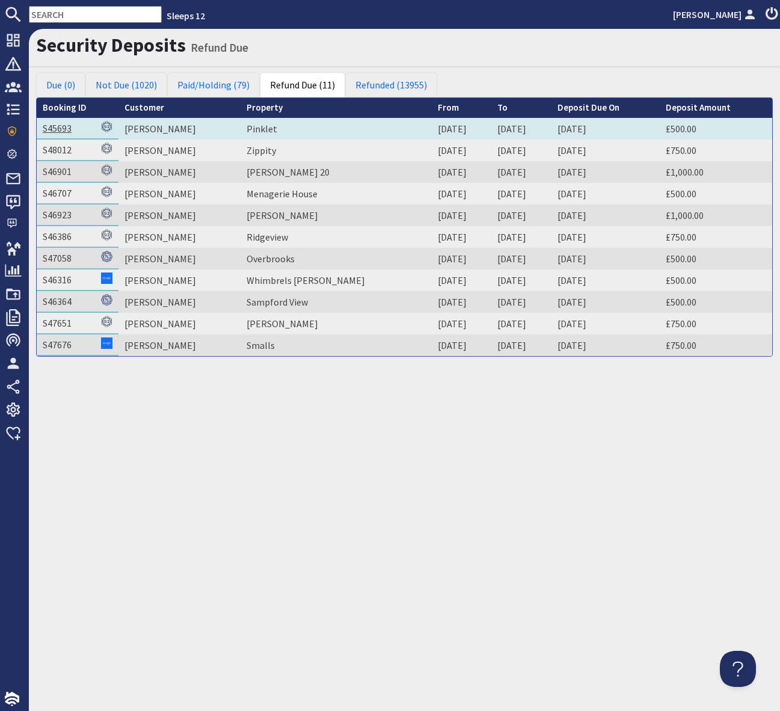
click at [63, 122] on link "S45693" at bounding box center [57, 128] width 29 height 12
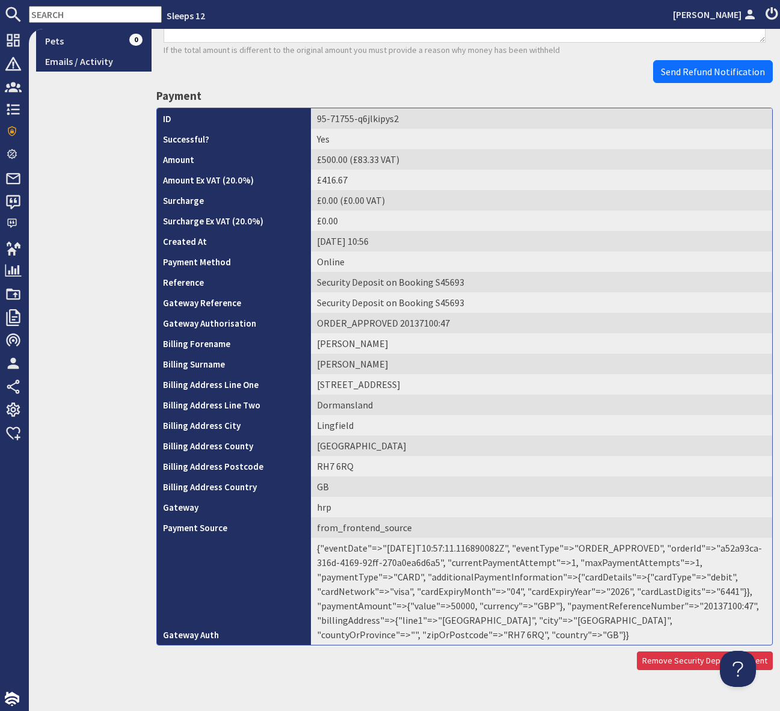
scroll to position [376, 0]
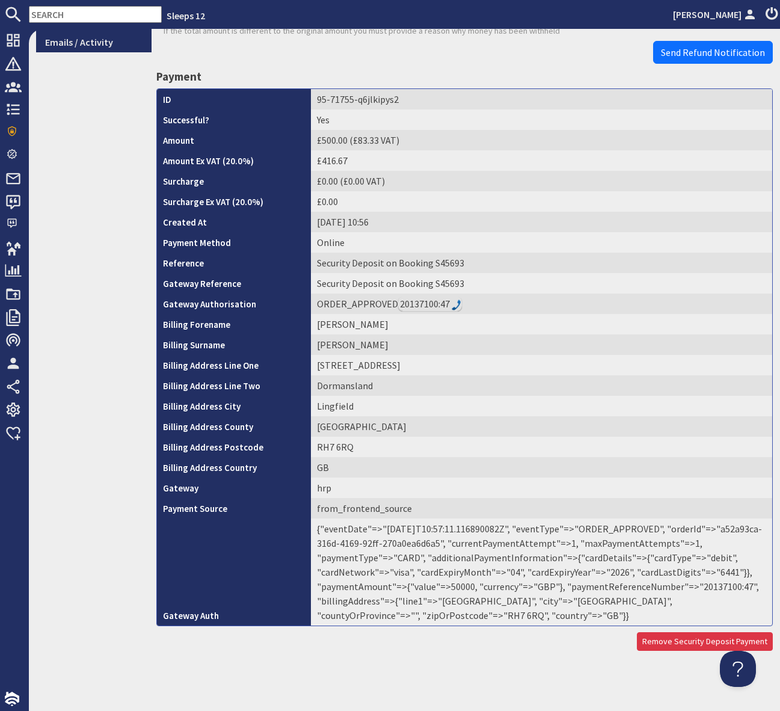
click at [717, 587] on td "{"eventDate"=>"2025-09-18T10:57:11.116890082Z", "eventType"=>"ORDER_APPROVED", …" at bounding box center [541, 571] width 461 height 107
copy td "20137100"
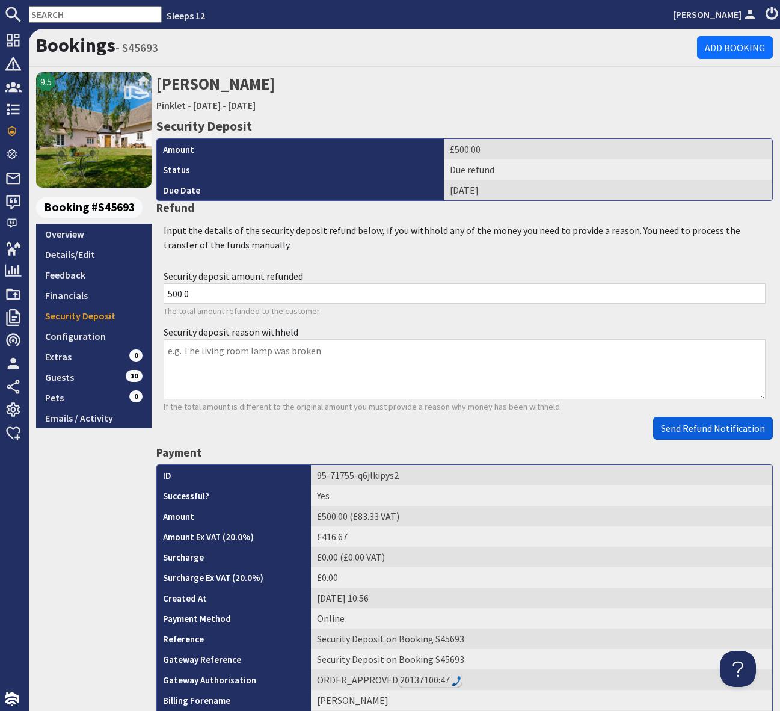
click at [704, 431] on span "Send Refund Notification" at bounding box center [713, 428] width 104 height 12
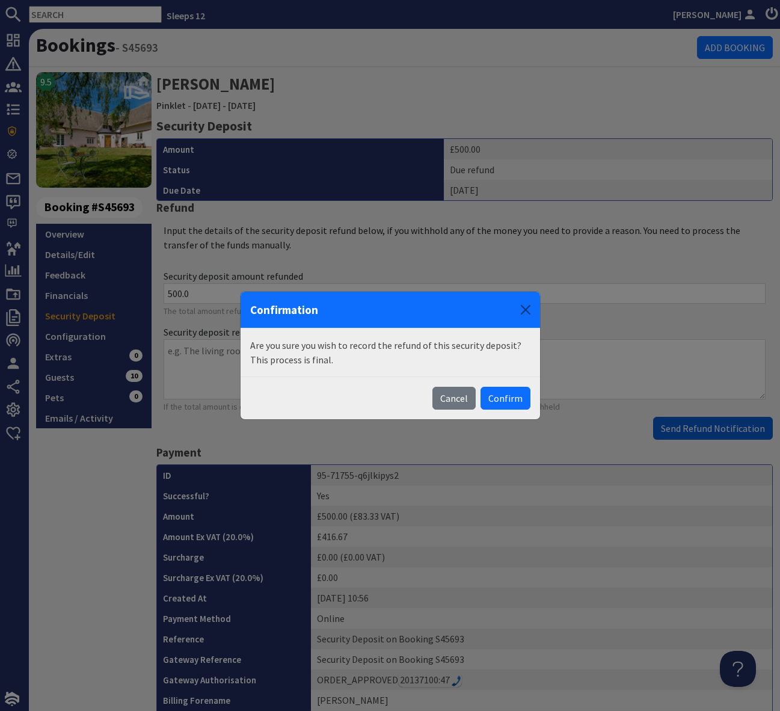
click at [704, 431] on body "Sleeps 12 Simone Pocock Dashboard Notifications 0 Agency Dashboard Bookings 0 S…" at bounding box center [390, 355] width 780 height 711
click at [494, 395] on button "Confirm" at bounding box center [506, 398] width 50 height 23
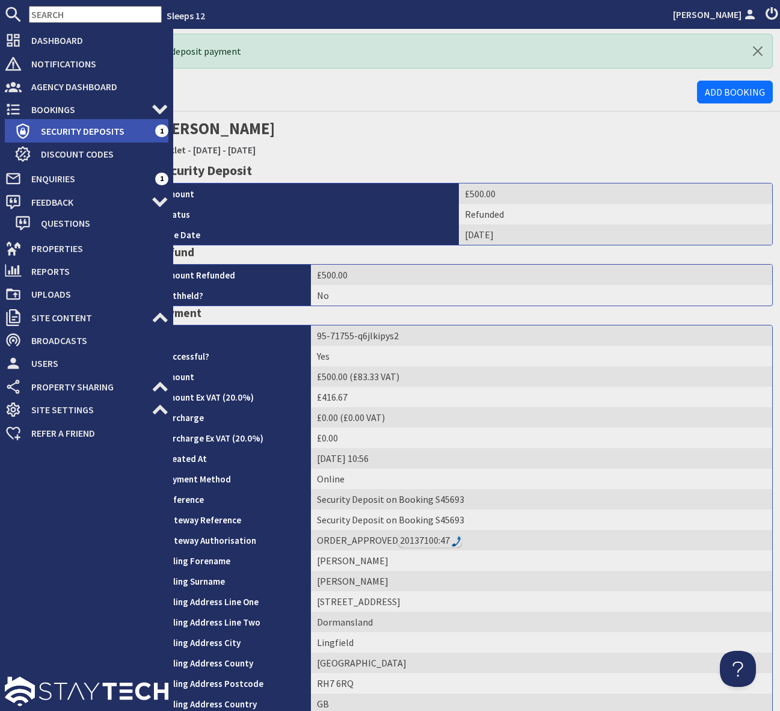
click at [111, 133] on span "Security Deposits" at bounding box center [93, 130] width 124 height 19
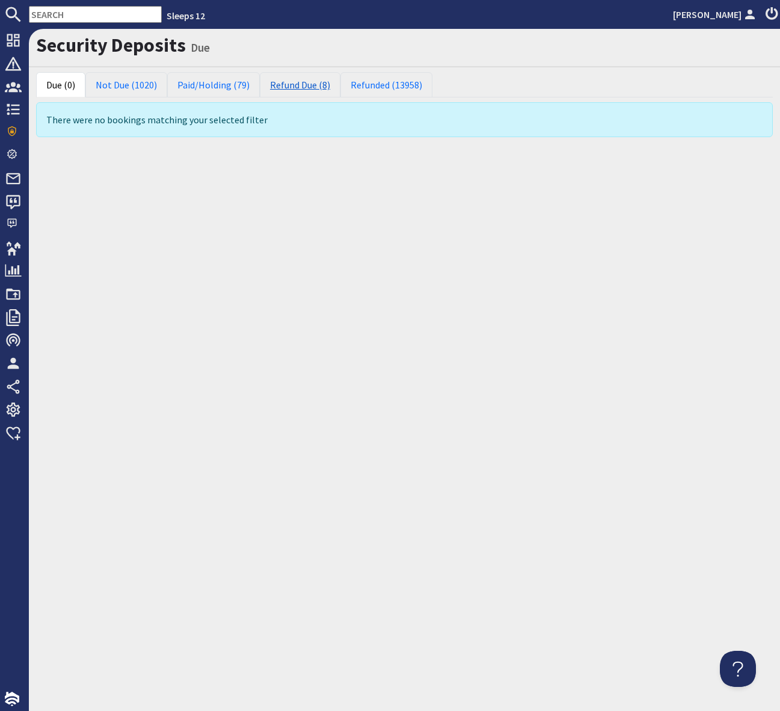
click at [308, 81] on link "Refund Due (8)" at bounding box center [300, 84] width 81 height 25
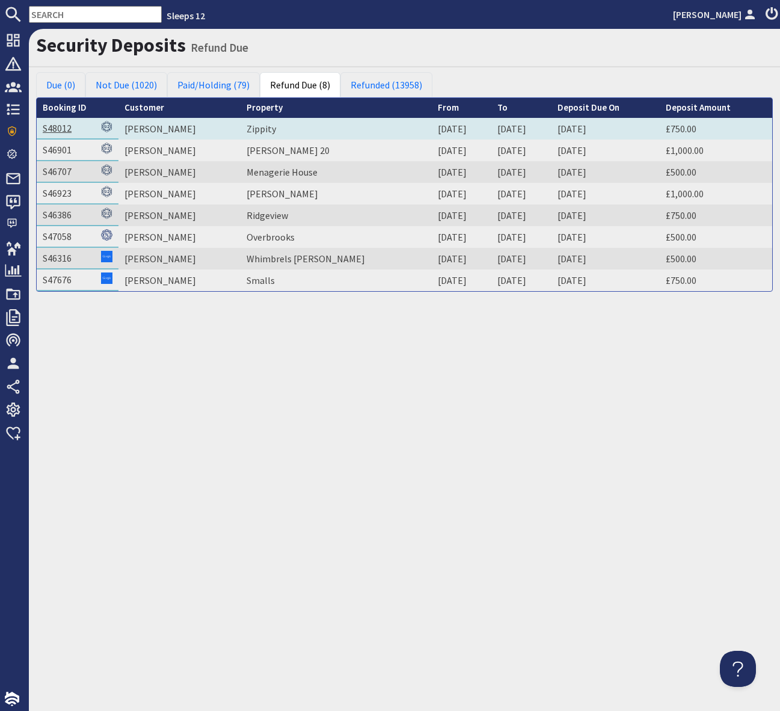
click at [61, 128] on link "S48012" at bounding box center [57, 128] width 29 height 12
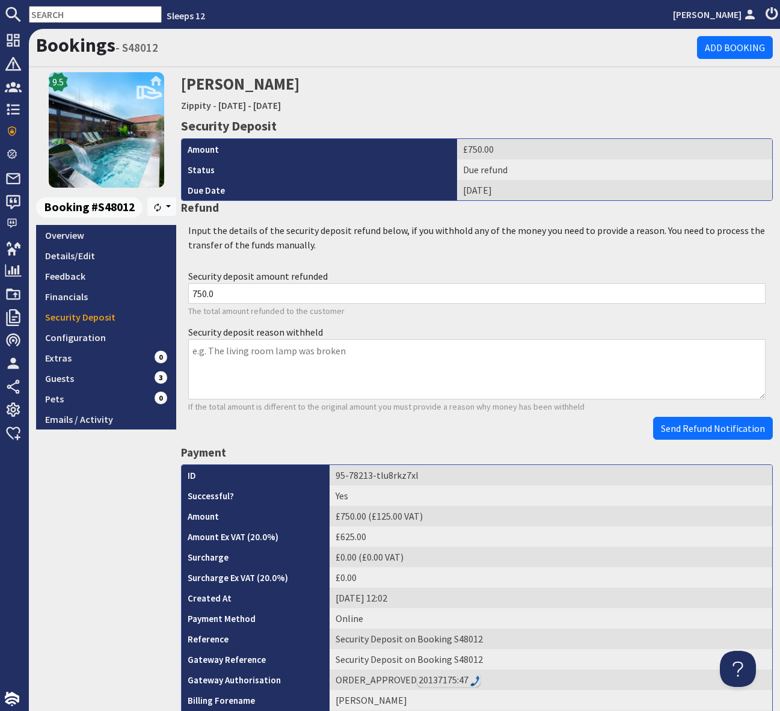
scroll to position [390, 0]
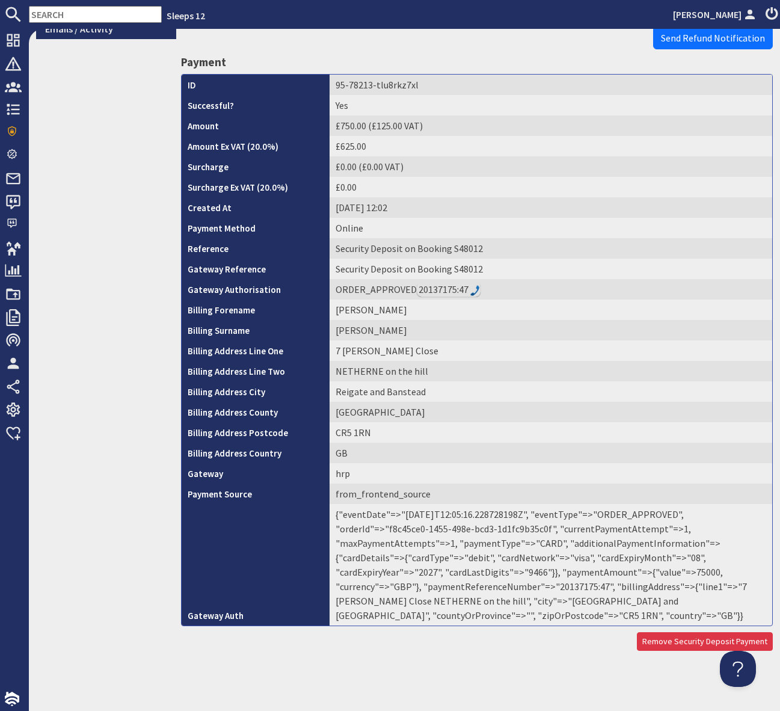
click at [487, 588] on td "{"eventDate"=>"2025-09-18T12:05:16.228728198Z", "eventType"=>"ORDER_APPROVED", …" at bounding box center [551, 564] width 443 height 121
click at [687, 638] on link "Remove Security Deposit Payment" at bounding box center [705, 641] width 136 height 19
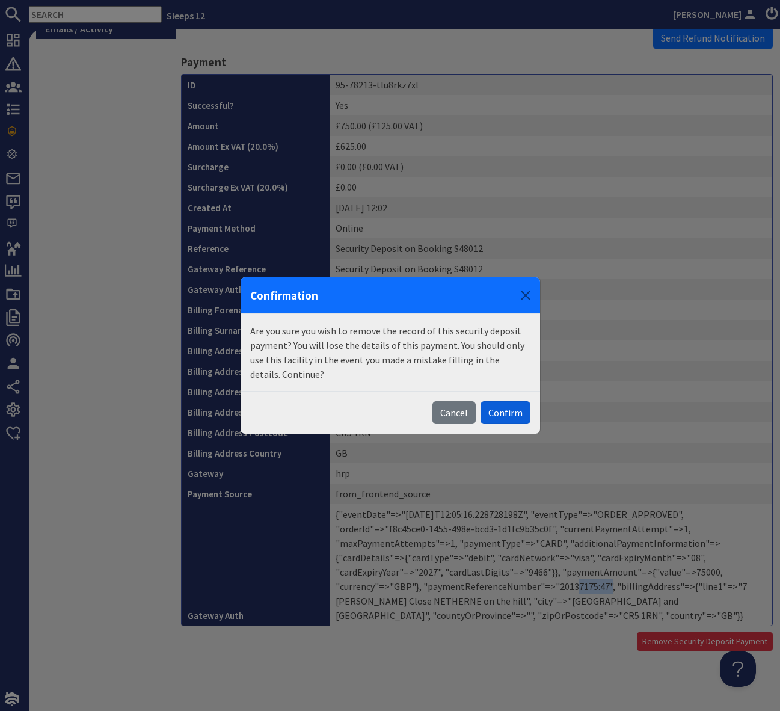
click at [509, 405] on button "Confirm" at bounding box center [506, 412] width 50 height 23
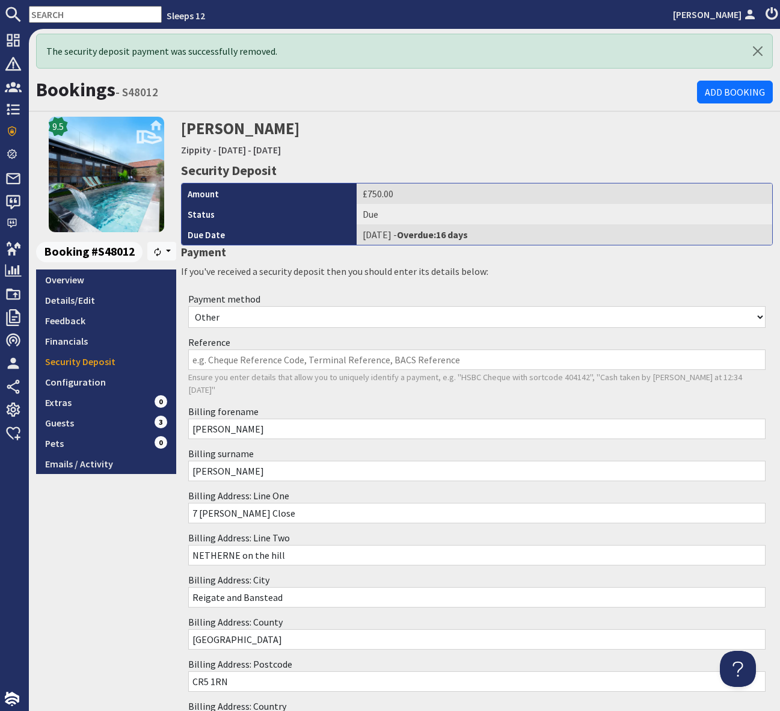
scroll to position [0, 0]
click at [117, 362] on link "Security Deposit" at bounding box center [106, 361] width 140 height 20
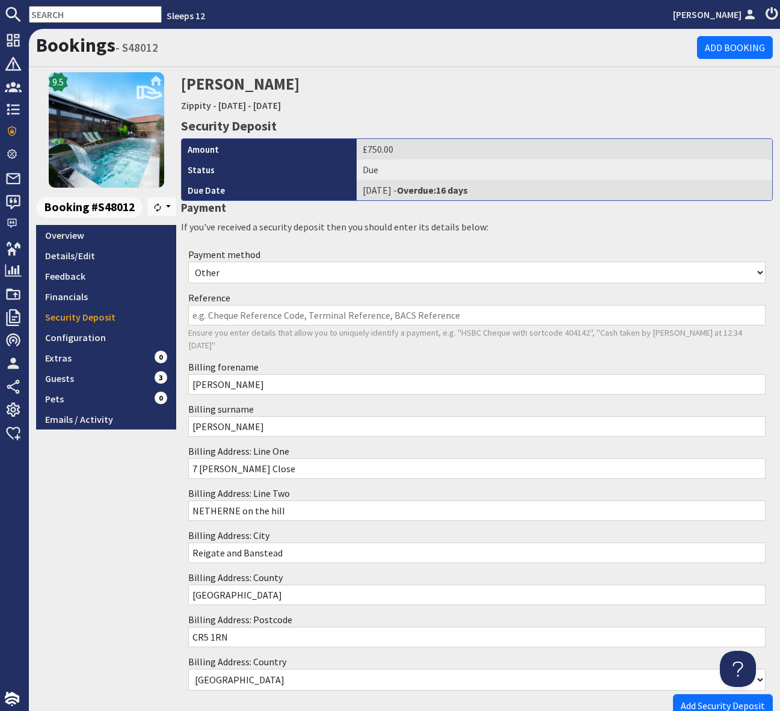
click at [304, 275] on select "Other Cash Bank Transfer Offline Card Cheque Online External" at bounding box center [476, 273] width 577 height 22
click at [188, 262] on select "Other Cash Bank Transfer Offline Card Cheque Online External" at bounding box center [476, 273] width 577 height 22
click at [268, 313] on input "Reference" at bounding box center [476, 315] width 577 height 20
type input "750"
click at [704, 699] on span "Add Security Deposit" at bounding box center [723, 705] width 84 height 12
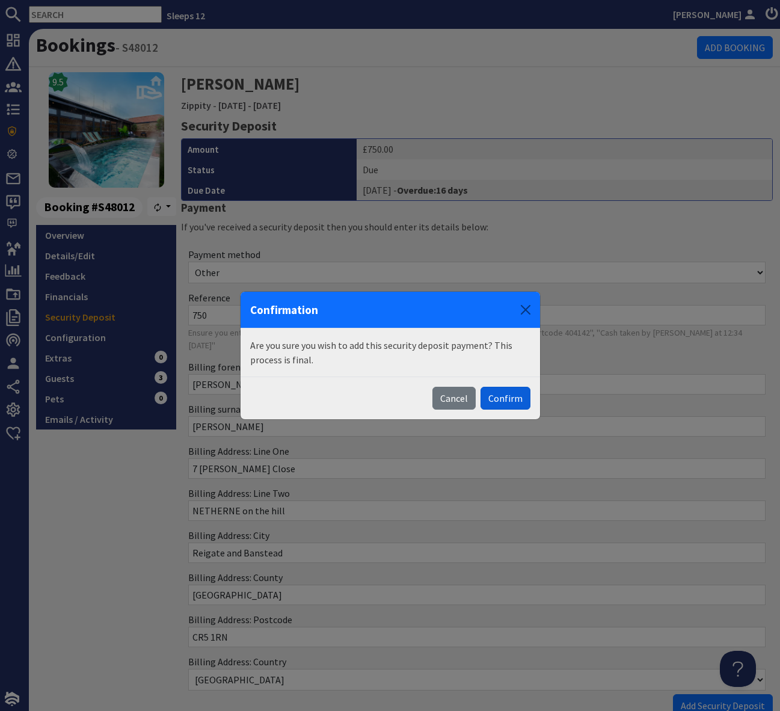
click at [512, 396] on button "Confirm" at bounding box center [506, 398] width 50 height 23
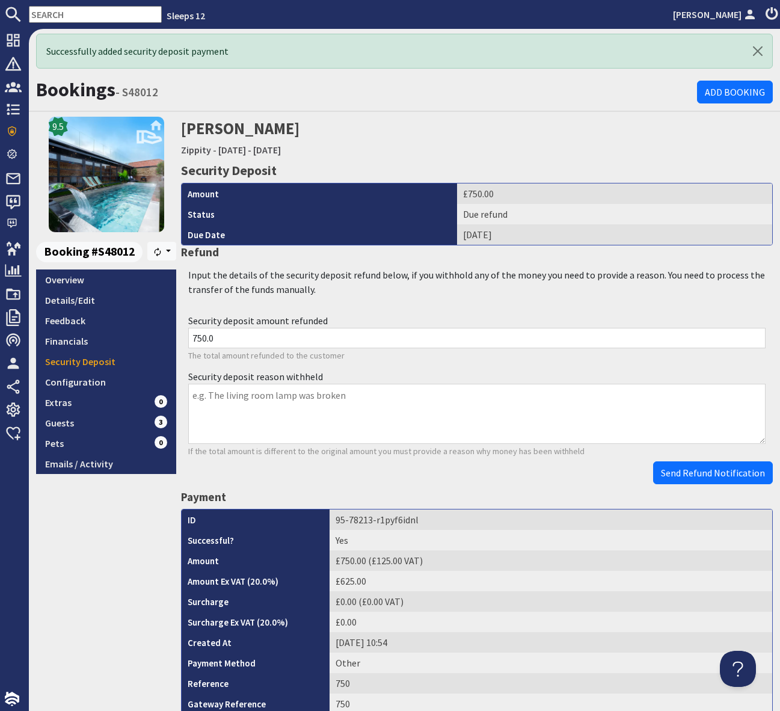
scroll to position [332, 0]
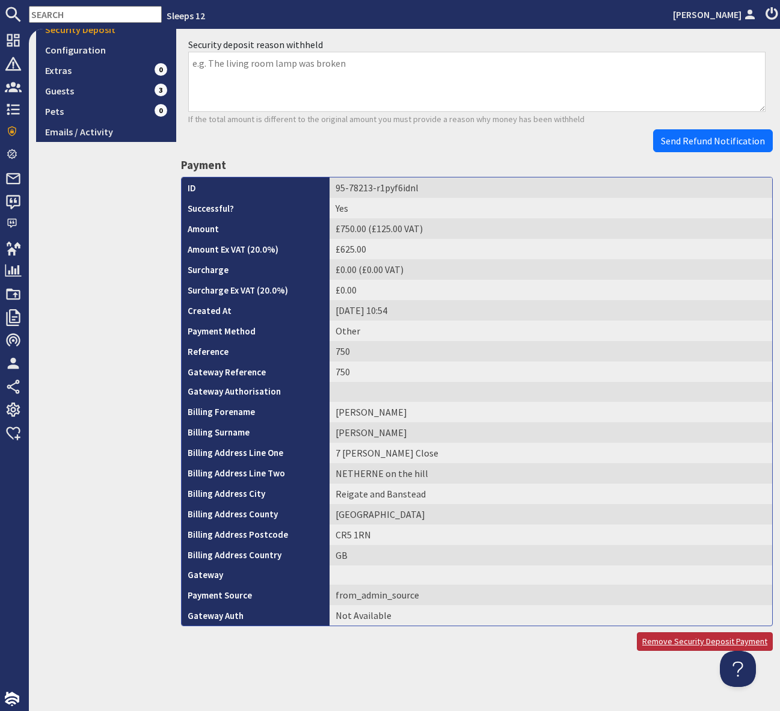
click at [690, 641] on link "Remove Security Deposit Payment" at bounding box center [705, 641] width 136 height 19
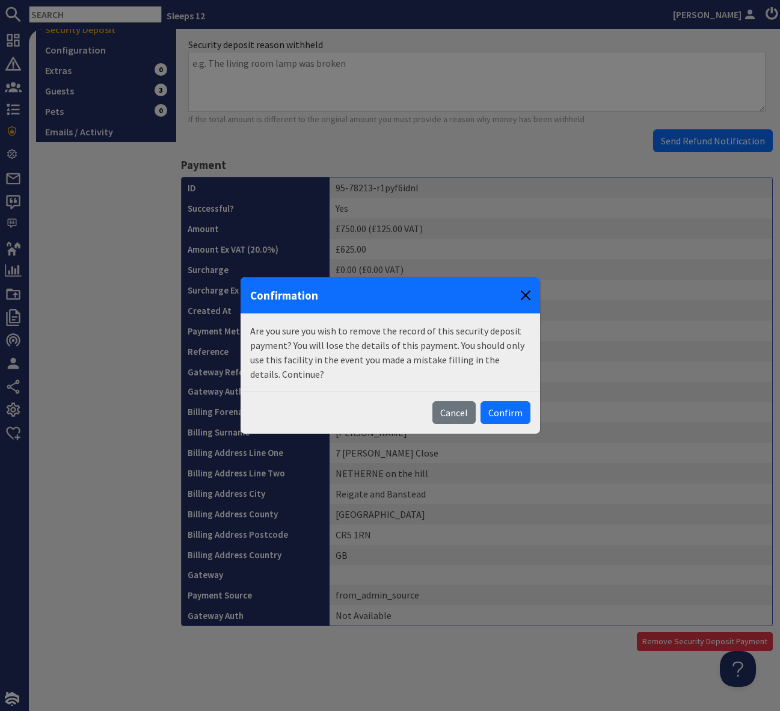
drag, startPoint x: 530, startPoint y: 294, endPoint x: 591, endPoint y: 235, distance: 84.2
click at [530, 294] on button "Close" at bounding box center [525, 295] width 19 height 19
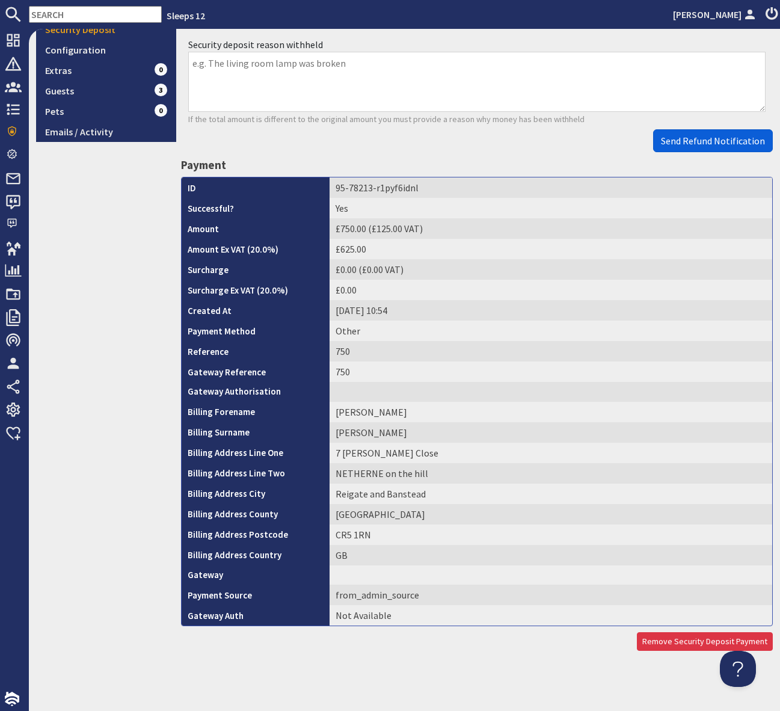
click at [701, 135] on span "Send Refund Notification" at bounding box center [713, 141] width 104 height 12
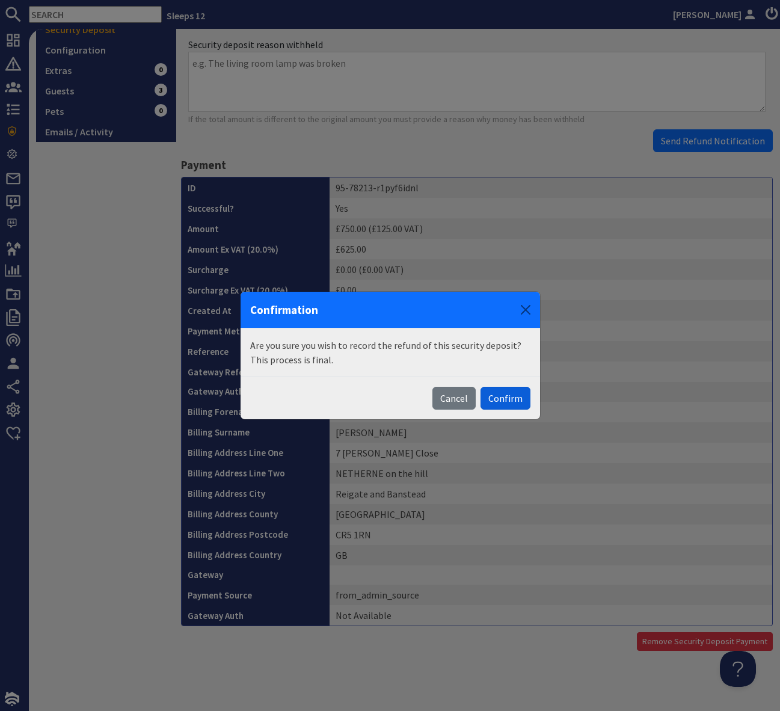
click at [508, 390] on button "Confirm" at bounding box center [506, 398] width 50 height 23
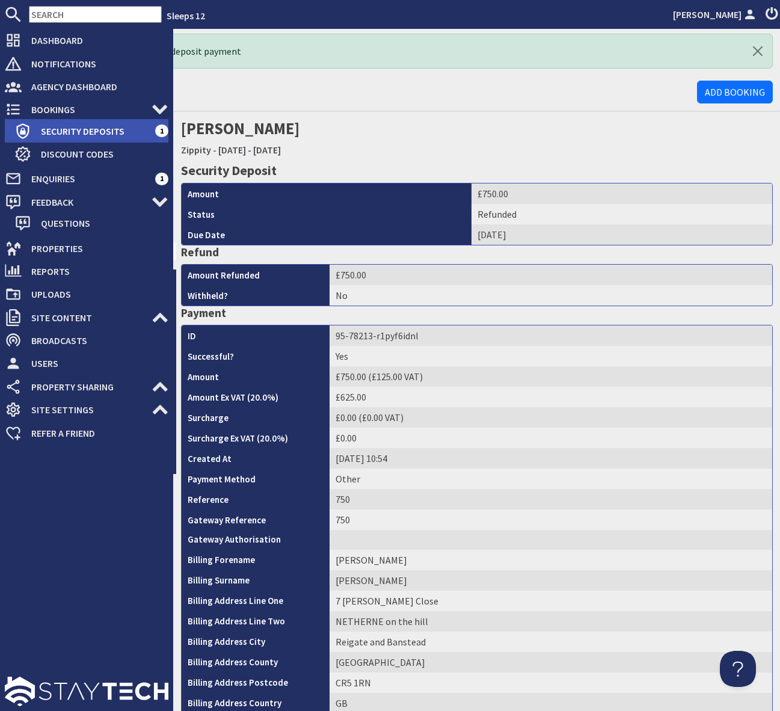
scroll to position [0, 0]
click at [82, 125] on span "Security Deposits" at bounding box center [93, 130] width 124 height 19
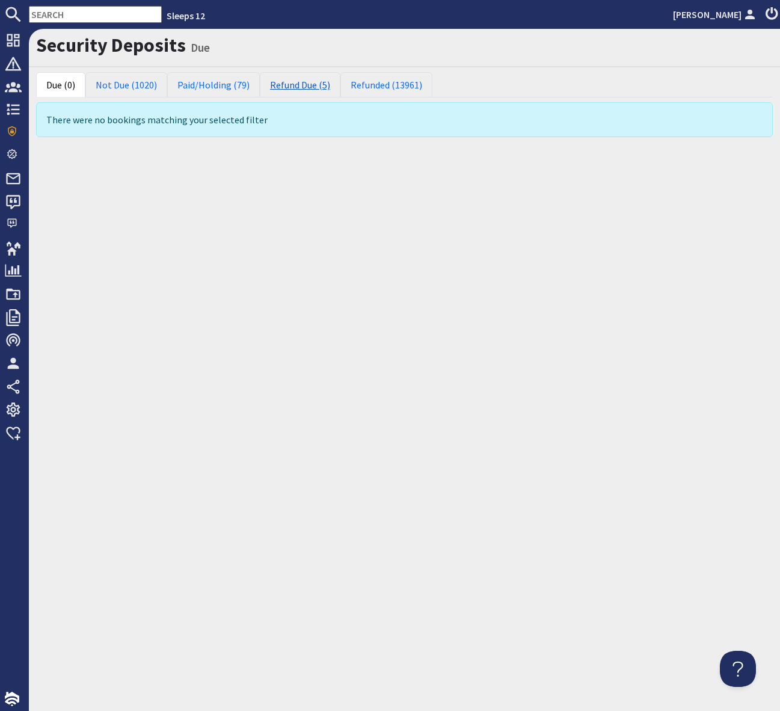
click at [307, 84] on link "Refund Due (5)" at bounding box center [300, 84] width 81 height 25
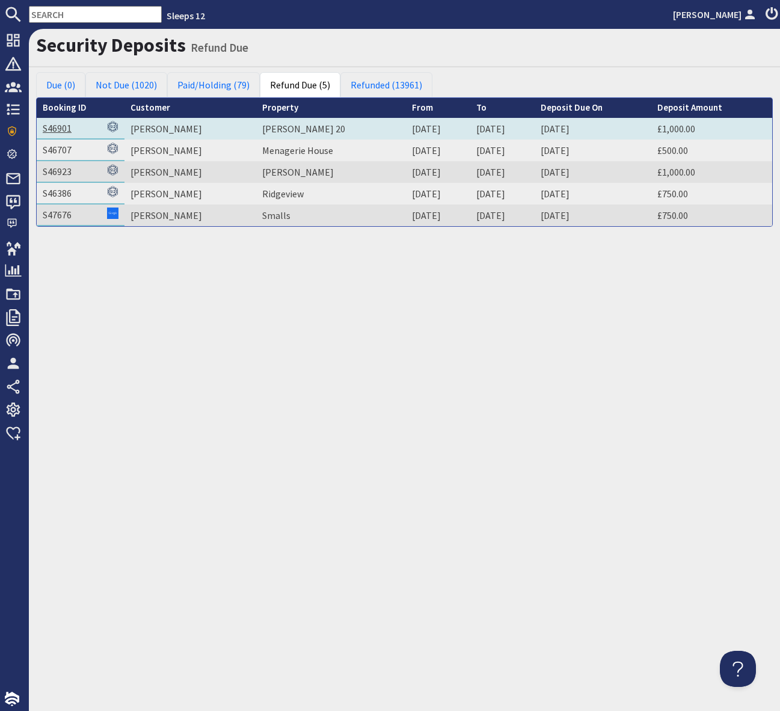
click at [61, 123] on link "S46901" at bounding box center [57, 128] width 29 height 12
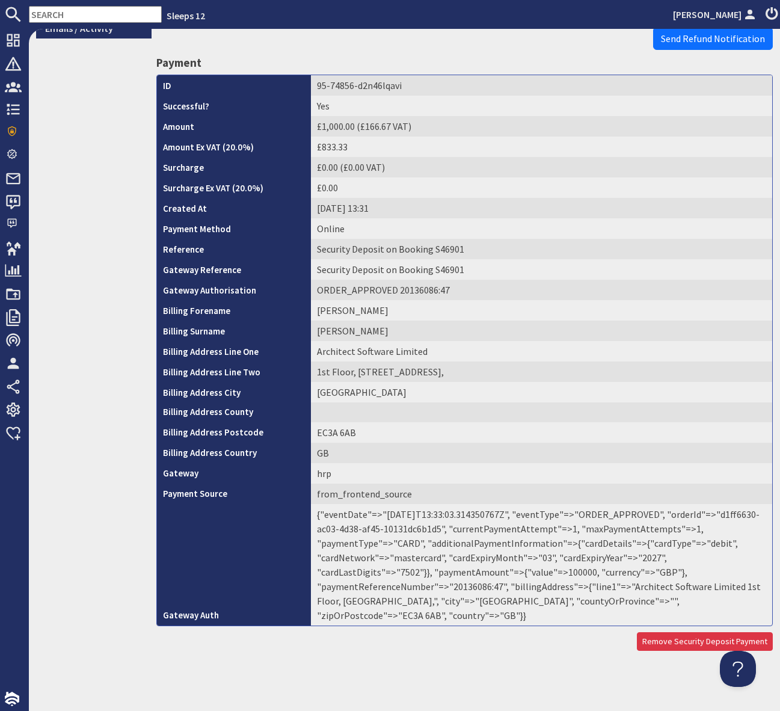
scroll to position [389, 0]
click at [469, 588] on td "{"eventDate"=>"2025-09-17T13:33:03.314350767Z", "eventType"=>"ORDER_APPROVED", …" at bounding box center [541, 565] width 461 height 121
copy td "20136086"
click at [713, 38] on span "Send Refund Notification" at bounding box center [713, 39] width 104 height 12
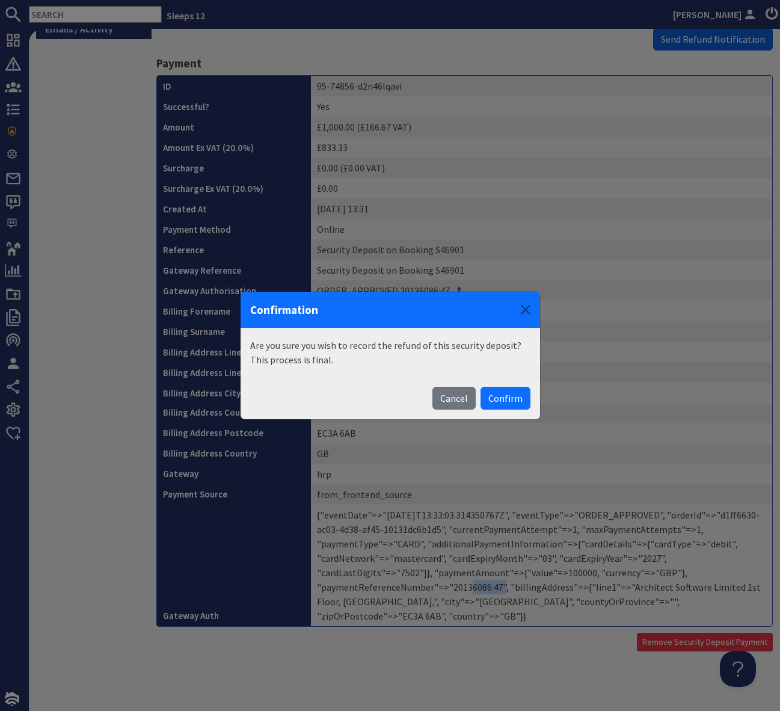
click at [713, 38] on body "Sleeps 12 Simone Pocock Dashboard Notifications 0 Agency Dashboard Bookings 0 S…" at bounding box center [390, 355] width 780 height 711
click at [524, 397] on button "Confirm" at bounding box center [506, 398] width 50 height 23
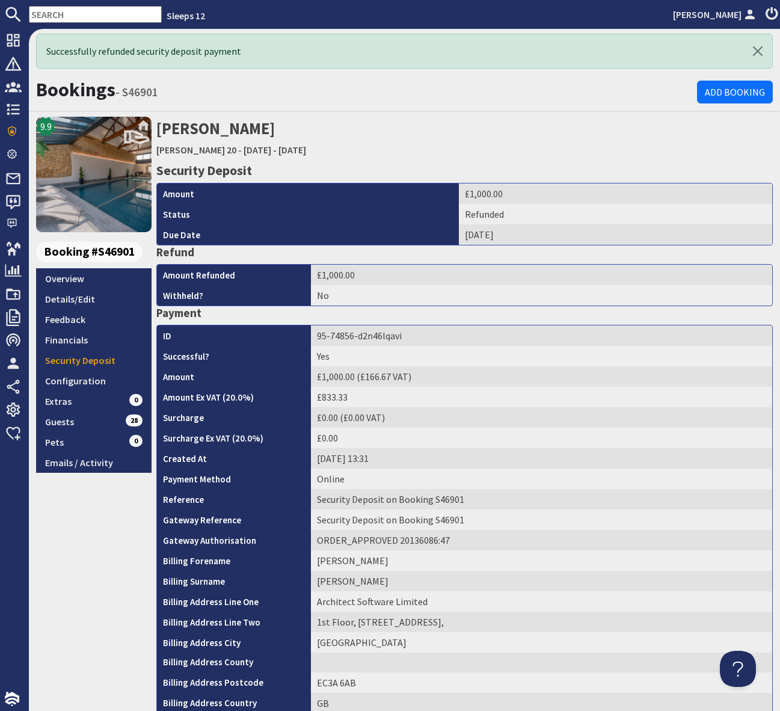
scroll to position [0, 0]
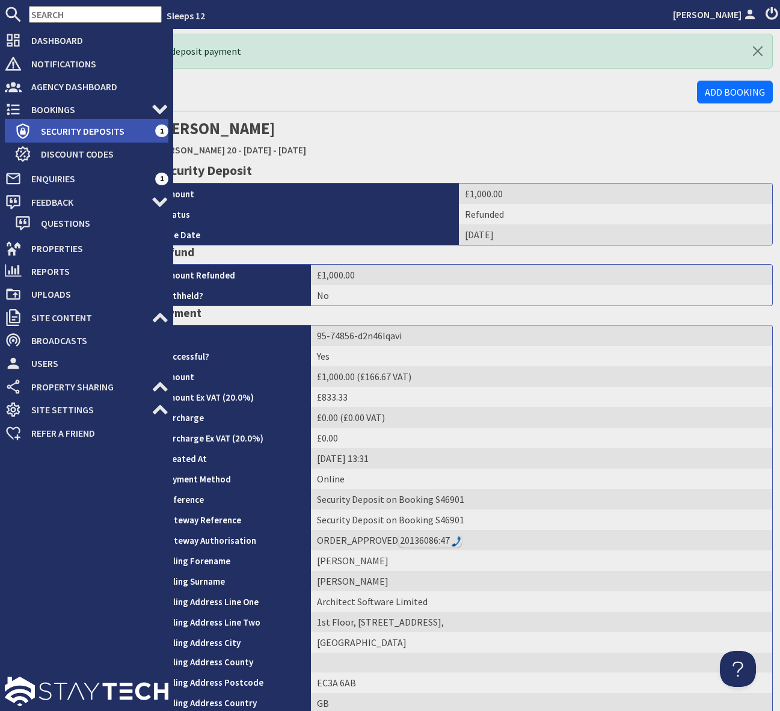
click at [87, 126] on span "Security Deposits" at bounding box center [93, 130] width 124 height 19
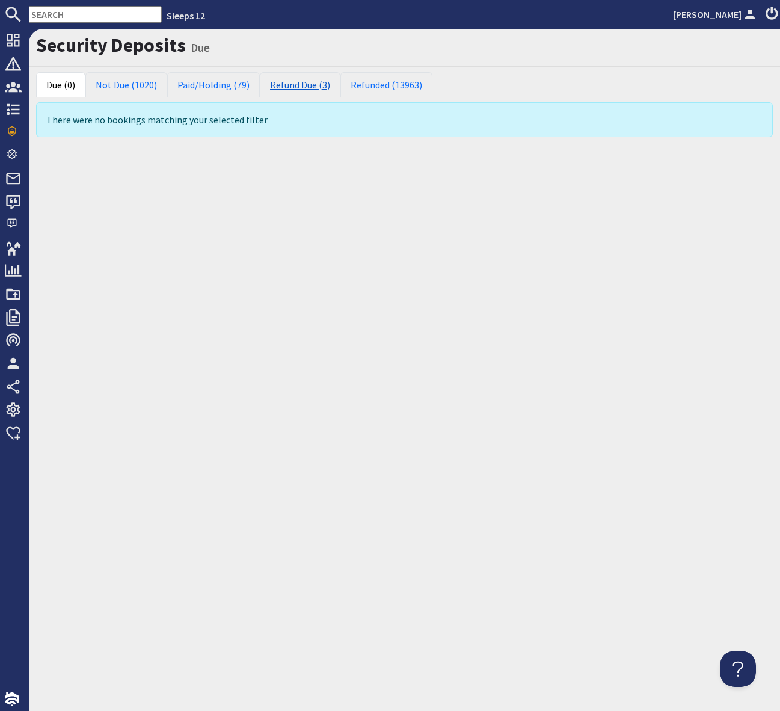
click at [292, 87] on link "Refund Due (3)" at bounding box center [300, 84] width 81 height 25
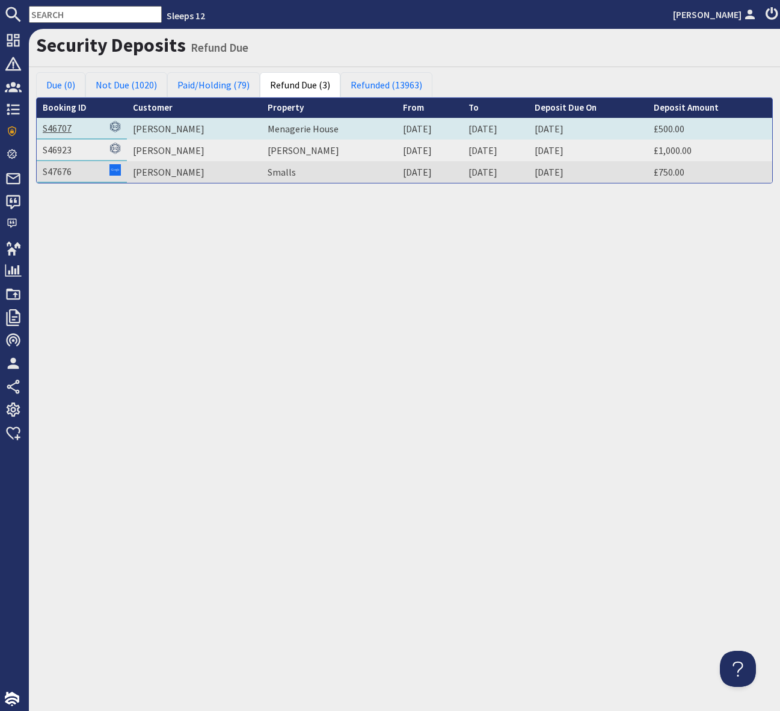
click at [49, 128] on link "S46707" at bounding box center [57, 128] width 29 height 12
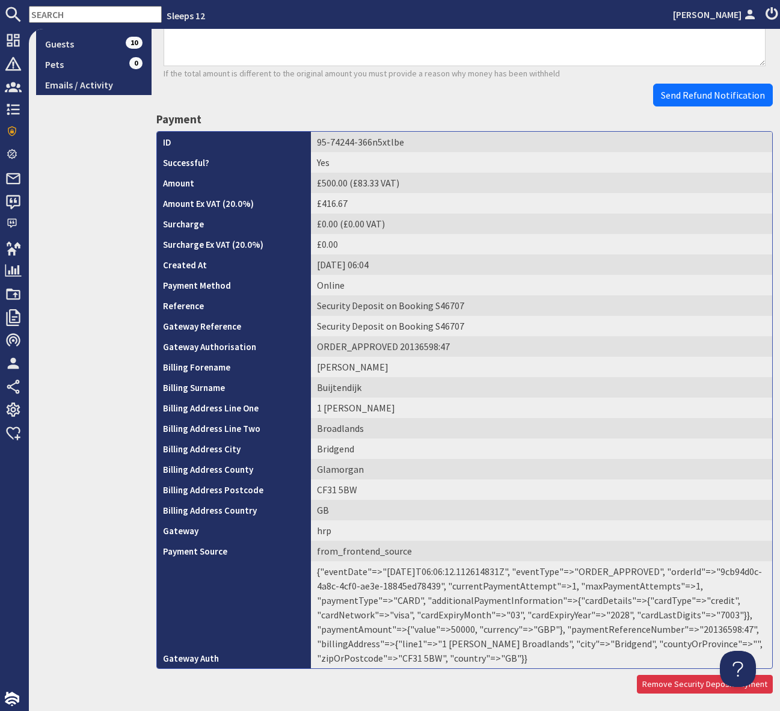
scroll to position [376, 0]
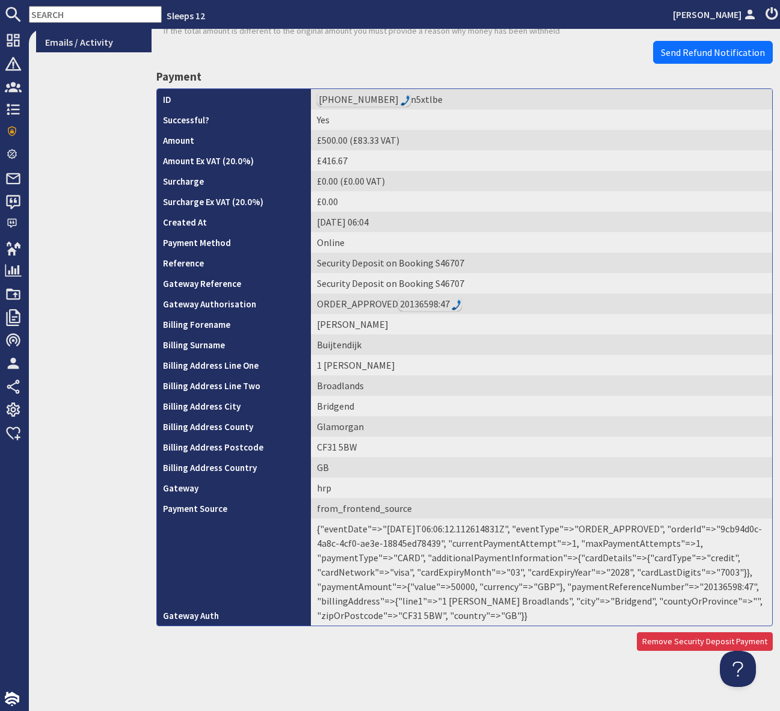
click at [713, 586] on td "{"eventDate"=>"2025-09-18T06:06:12.112614831Z", "eventType"=>"ORDER_APPROVED", …" at bounding box center [541, 571] width 461 height 107
copy td "20136598"
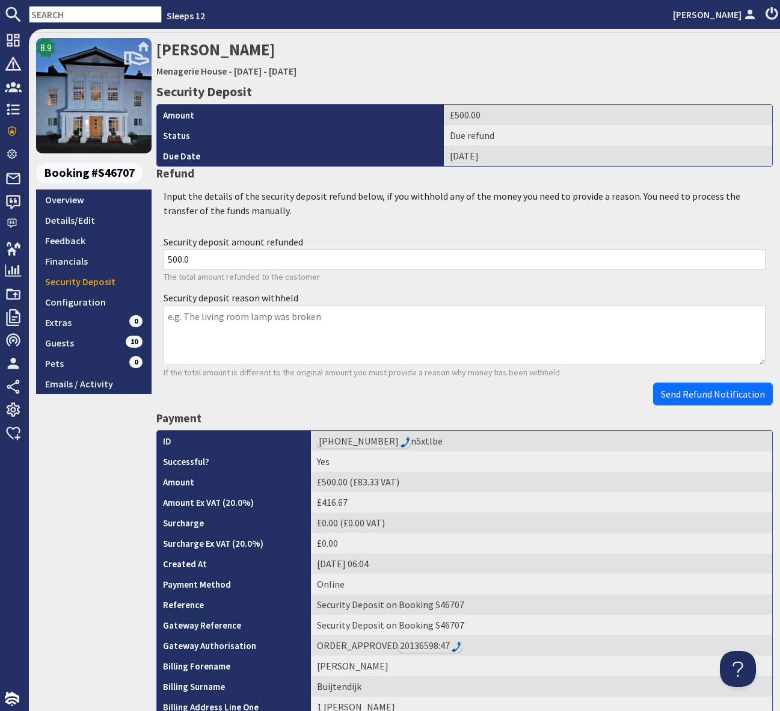
scroll to position [0, 0]
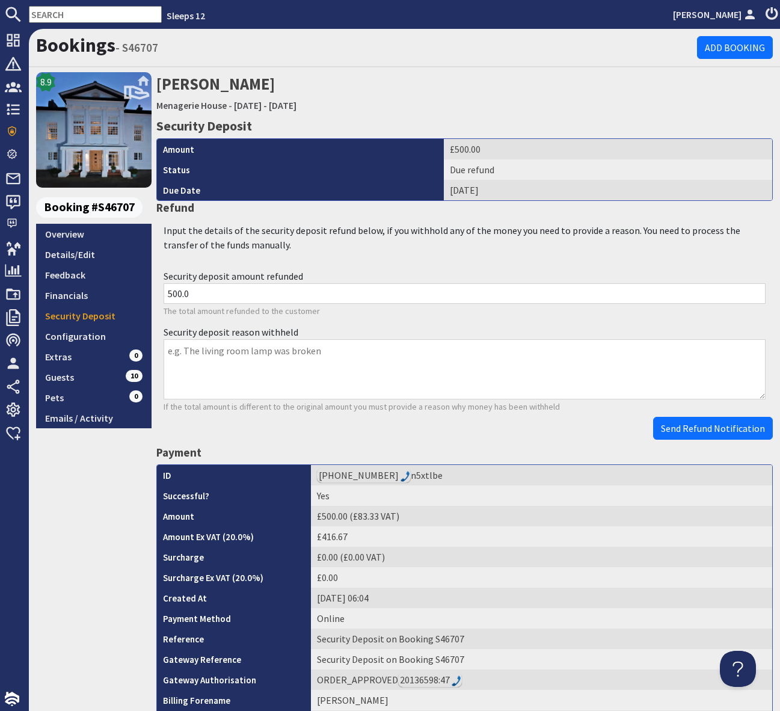
click at [529, 440] on div "Security Deposit Amount £500.00 Status Due refund Due Date Friday 19/09/2025 Re…" at bounding box center [464, 572] width 631 height 909
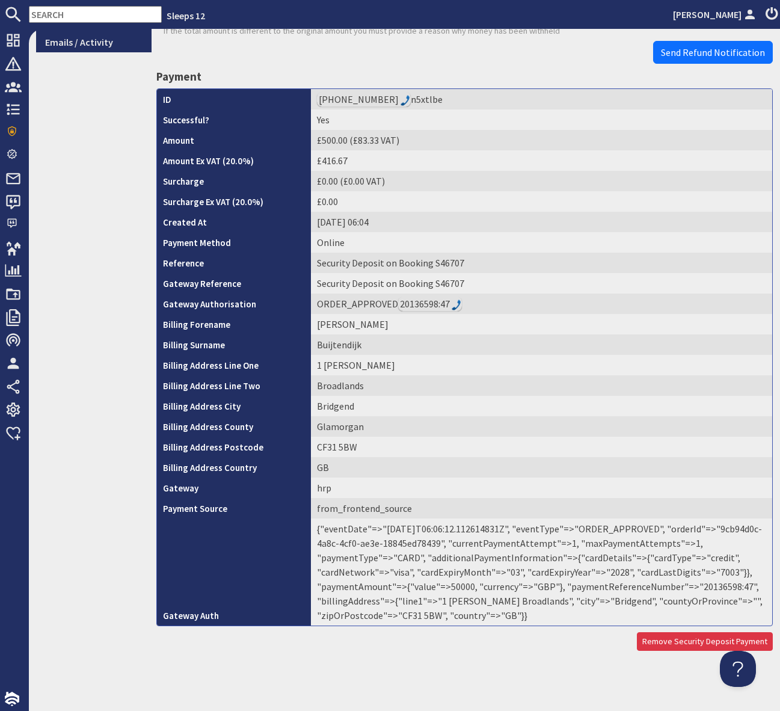
click at [709, 588] on td "{"eventDate"=>"2025-09-18T06:06:12.112614831Z", "eventType"=>"ORDER_APPROVED", …" at bounding box center [541, 571] width 461 height 107
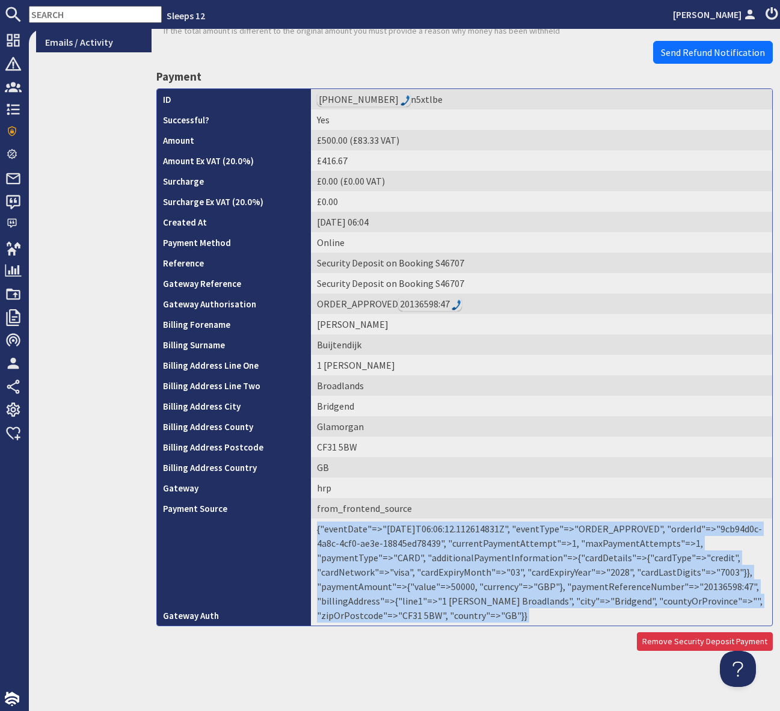
click at [709, 588] on td "{"eventDate"=>"2025-09-18T06:06:12.112614831Z", "eventType"=>"ORDER_APPROVED", …" at bounding box center [541, 571] width 461 height 107
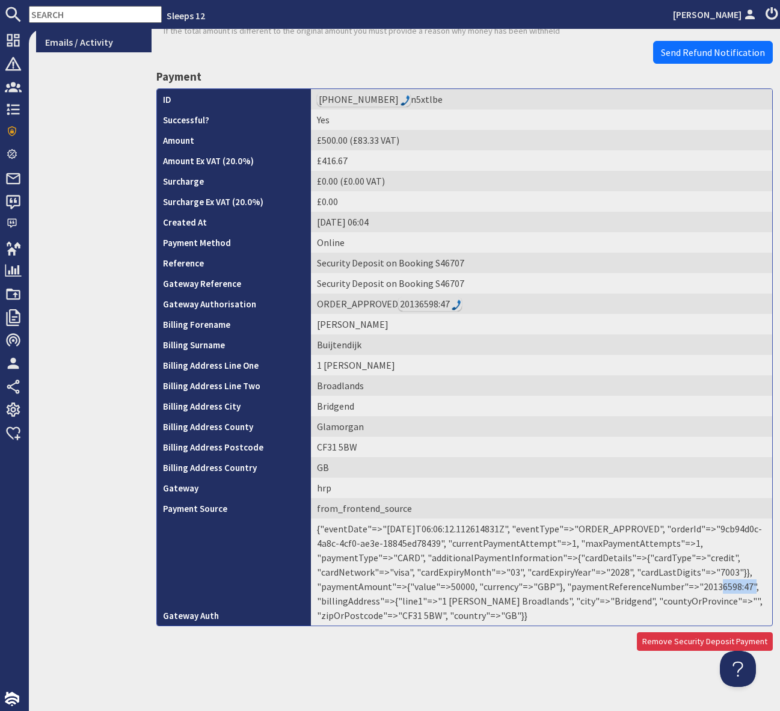
click at [709, 588] on td "{"eventDate"=>"2025-09-18T06:06:12.112614831Z", "eventType"=>"ORDER_APPROVED", …" at bounding box center [541, 571] width 461 height 107
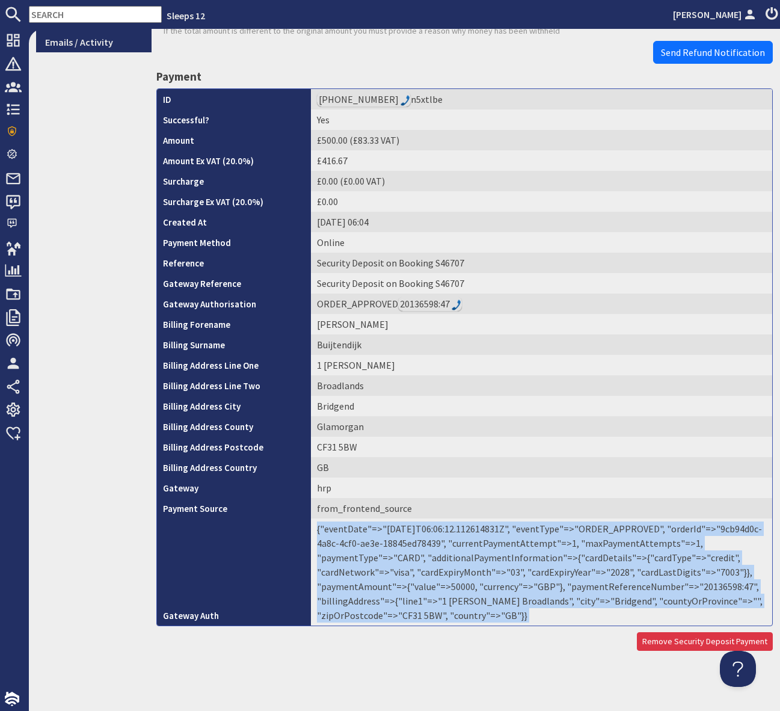
click at [709, 588] on td "{"eventDate"=>"2025-09-18T06:06:12.112614831Z", "eventType"=>"ORDER_APPROVED", …" at bounding box center [541, 571] width 461 height 107
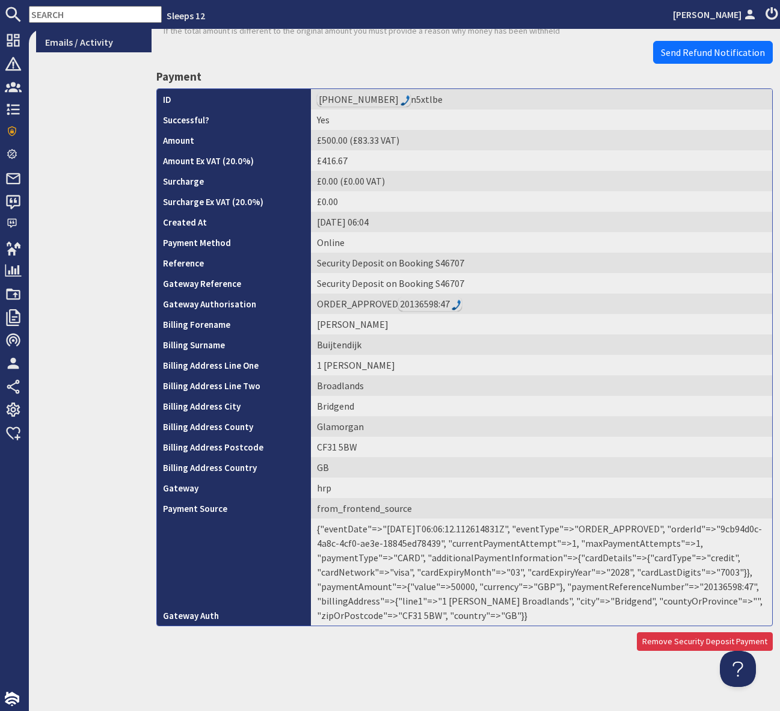
click at [710, 588] on td "{"eventDate"=>"2025-09-18T06:06:12.112614831Z", "eventType"=>"ORDER_APPROVED", …" at bounding box center [541, 571] width 461 height 107
copy td "20136598"
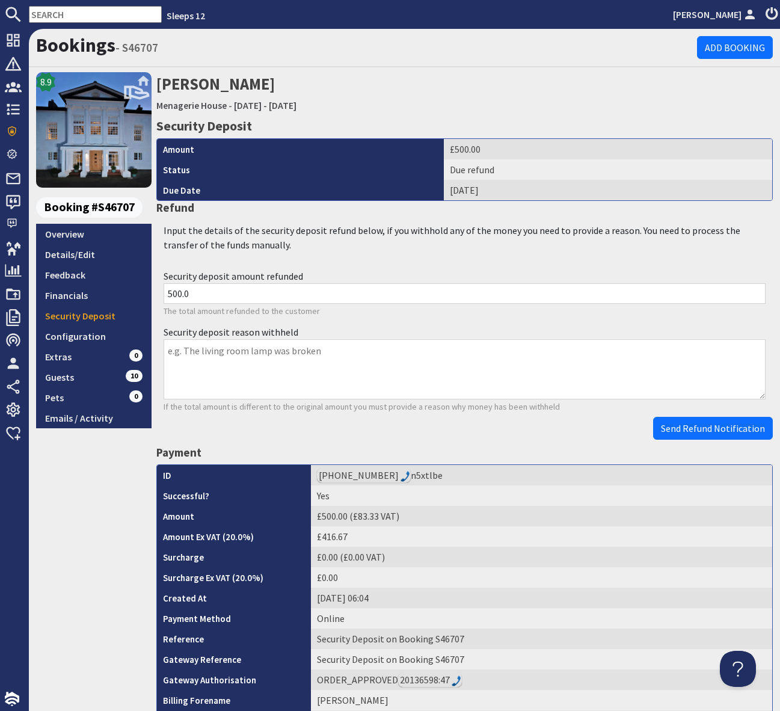
click at [58, 14] on input "text" at bounding box center [95, 14] width 133 height 17
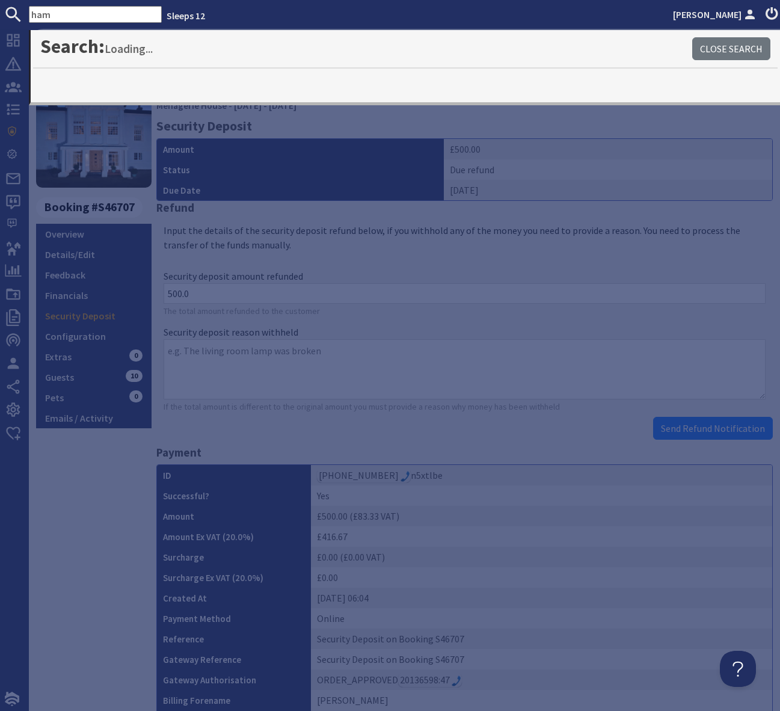
type input "ham"
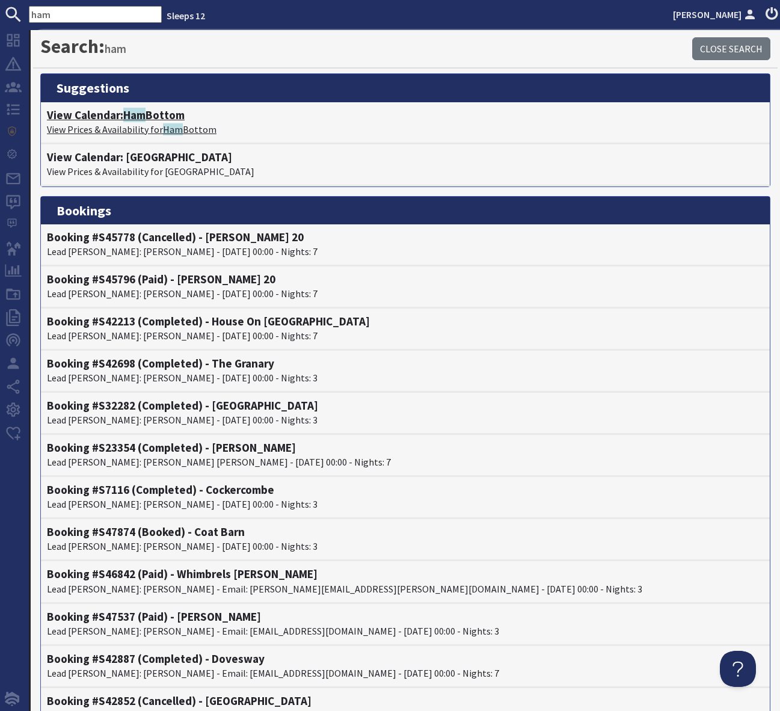
click at [185, 118] on h4 "View Calendar: Ham Bottom" at bounding box center [405, 115] width 717 height 14
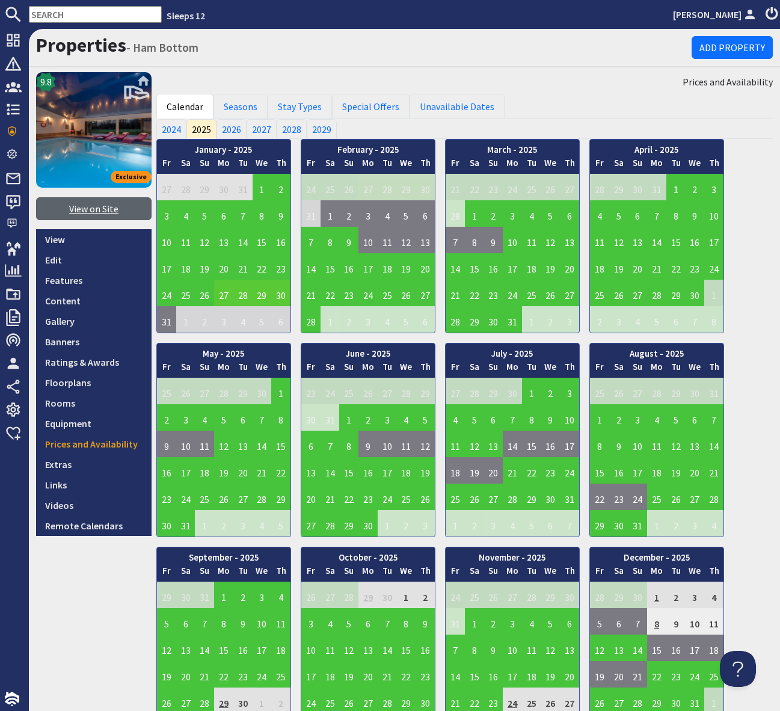
click at [90, 203] on link "View on Site" at bounding box center [93, 208] width 115 height 23
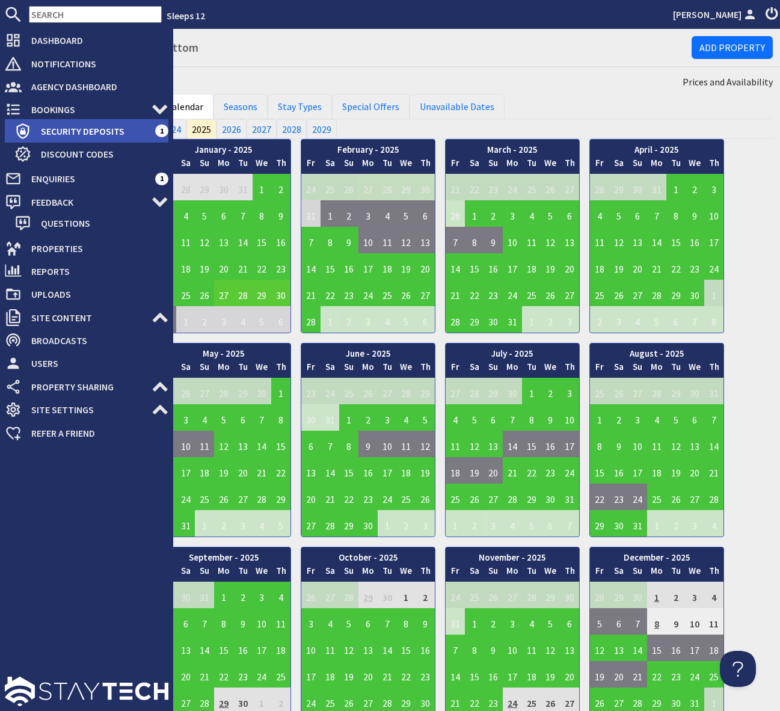
click at [69, 131] on span "Security Deposits" at bounding box center [93, 130] width 124 height 19
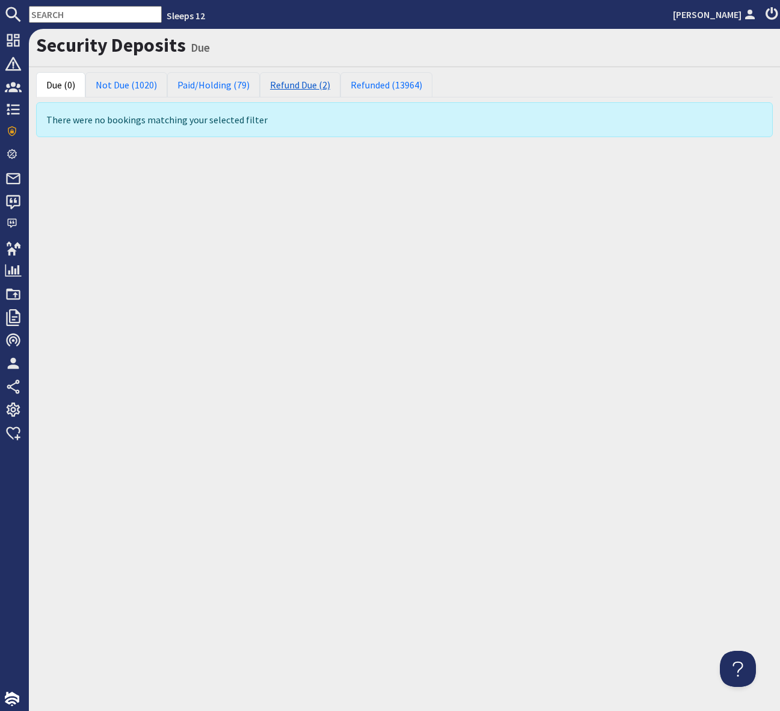
click at [286, 82] on link "Refund Due (2)" at bounding box center [300, 84] width 81 height 25
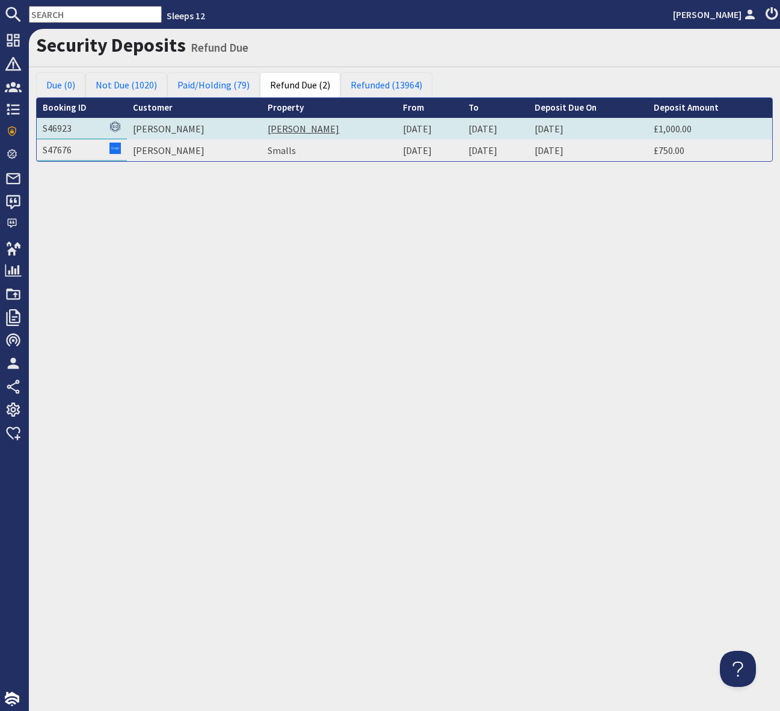
click at [281, 130] on link "Hares Barton" at bounding box center [304, 129] width 72 height 12
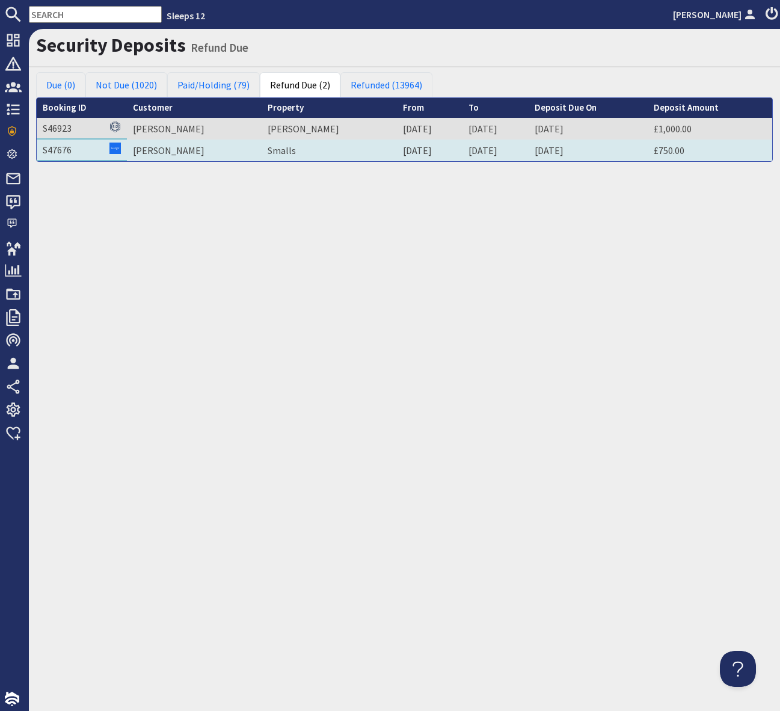
click at [264, 158] on td "Smalls" at bounding box center [329, 151] width 135 height 22
click at [268, 153] on link "Smalls" at bounding box center [282, 150] width 28 height 12
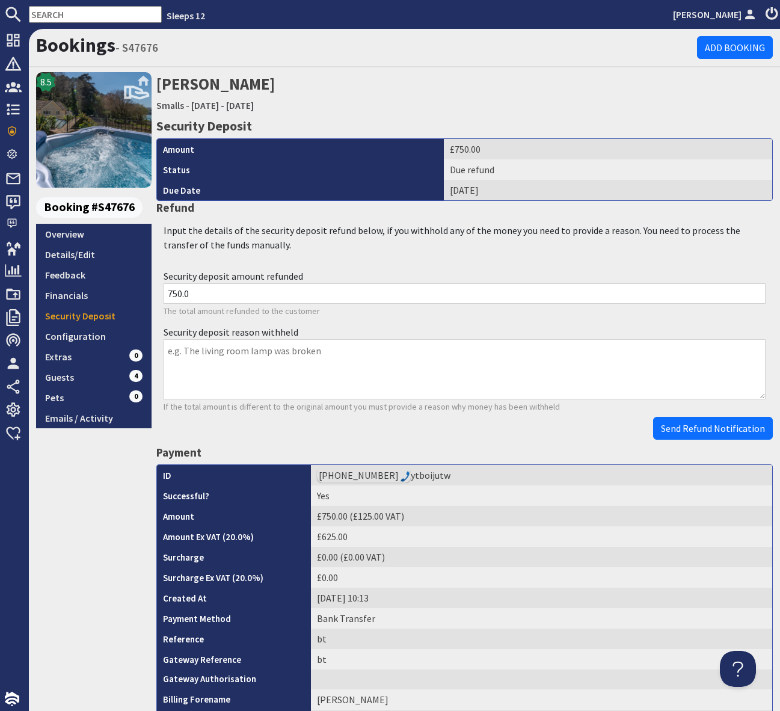
click at [110, 511] on div "8.5 Booking #S47676 Overview Details/Edit Feedback Financials Security Deposit …" at bounding box center [93, 505] width 115 height 866
click at [92, 380] on link "Guests 4" at bounding box center [93, 377] width 115 height 20
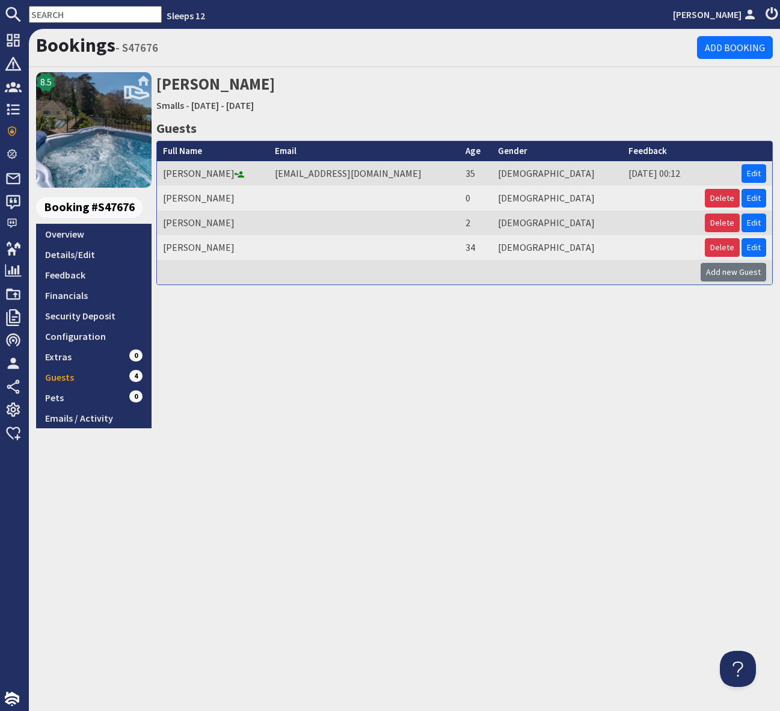
click at [337, 494] on div "Bookings - S47676 Add Booking 8.5 Booking #S47676 Overview Details/Edit Feedbac…" at bounding box center [404, 370] width 751 height 682
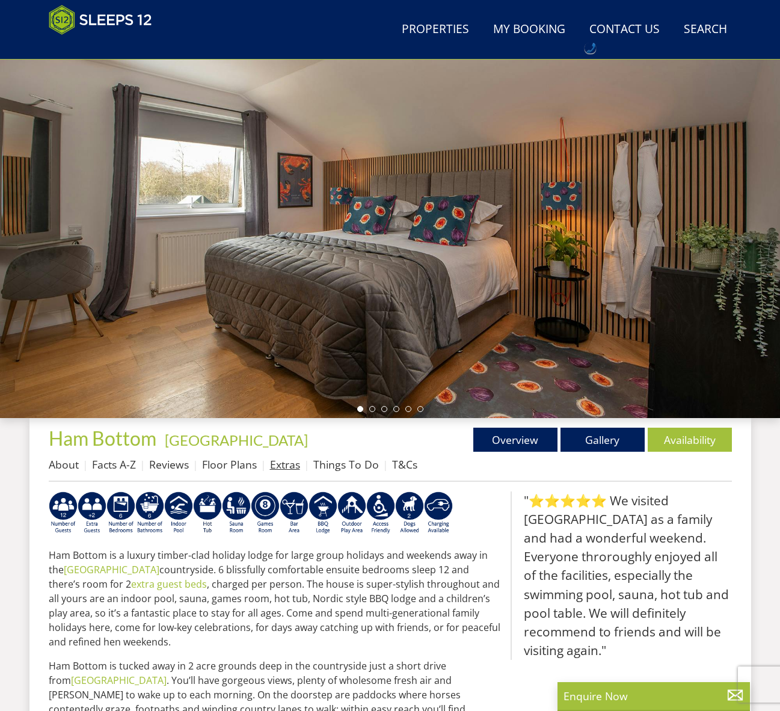
click at [282, 466] on link "Extras" at bounding box center [285, 464] width 30 height 14
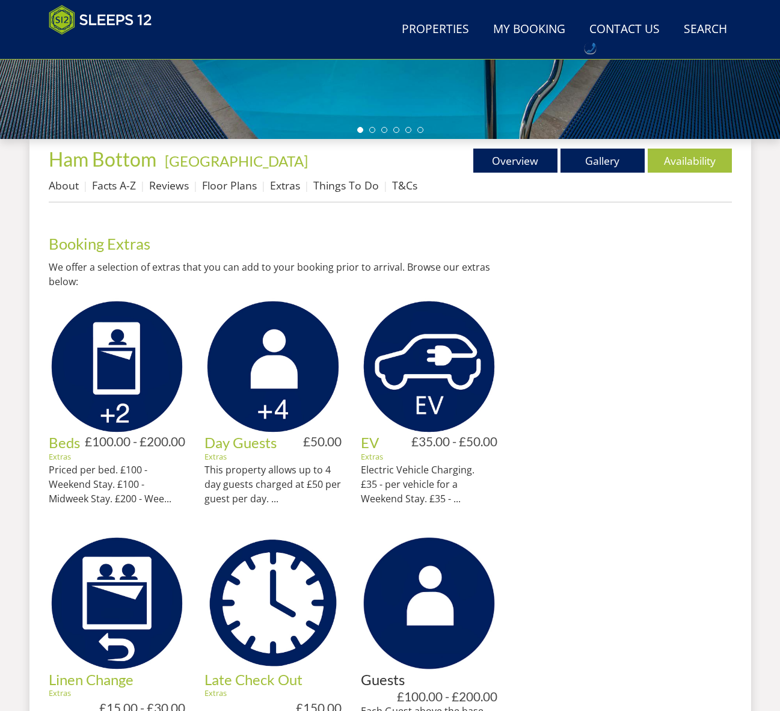
scroll to position [408, 0]
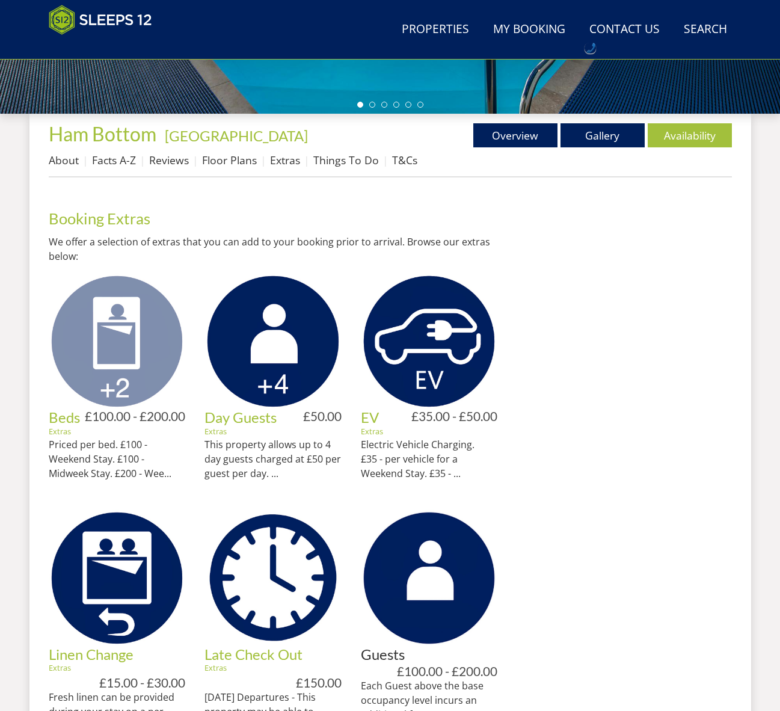
click at [138, 373] on img at bounding box center [117, 341] width 137 height 137
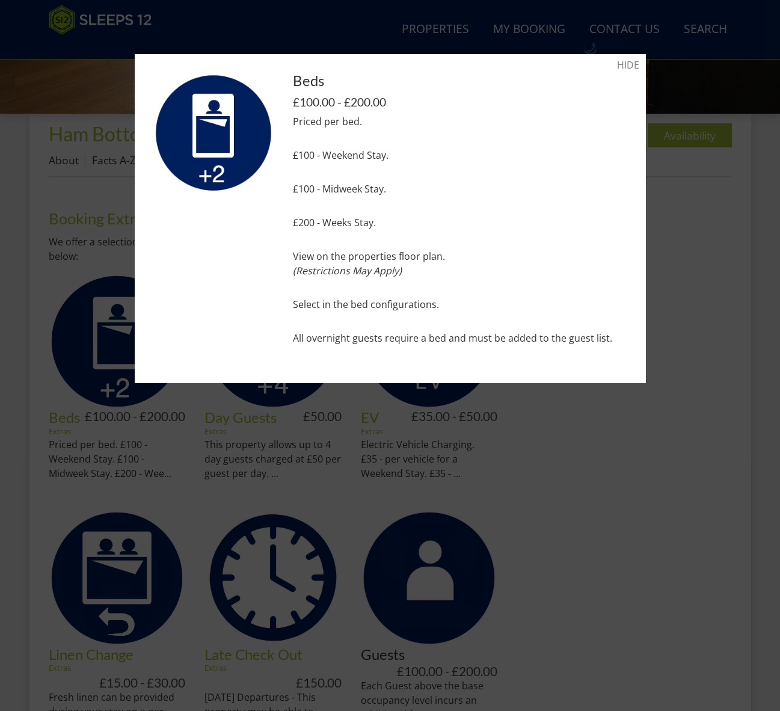
click at [486, 384] on div at bounding box center [390, 355] width 780 height 711
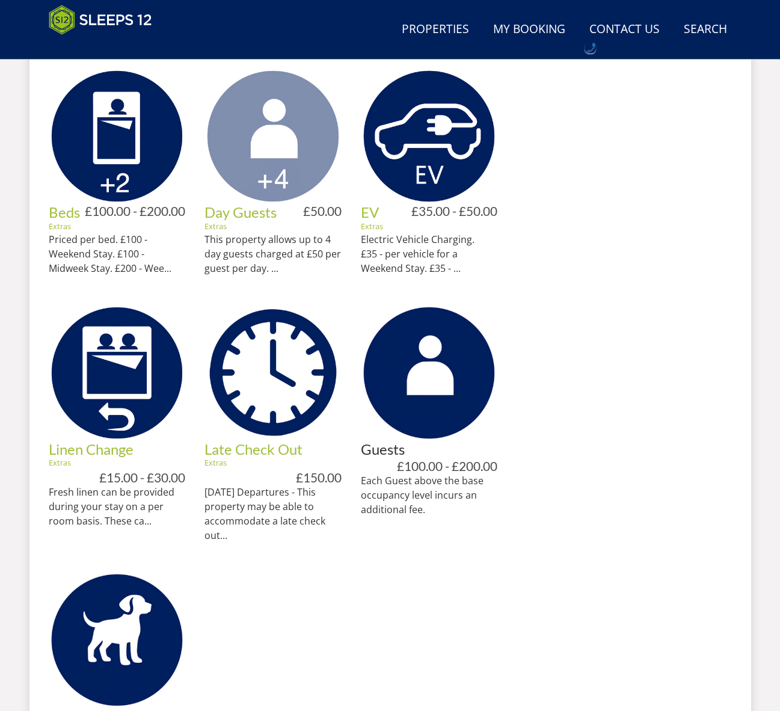
scroll to position [619, 0]
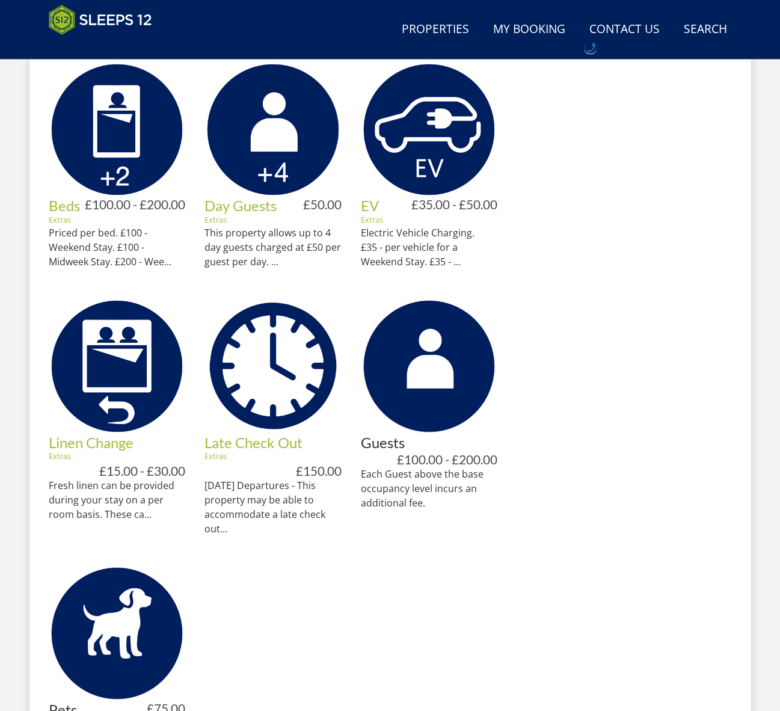
click at [470, 406] on img at bounding box center [429, 366] width 137 height 137
click at [469, 406] on img at bounding box center [429, 366] width 137 height 137
click at [433, 384] on img at bounding box center [429, 366] width 137 height 137
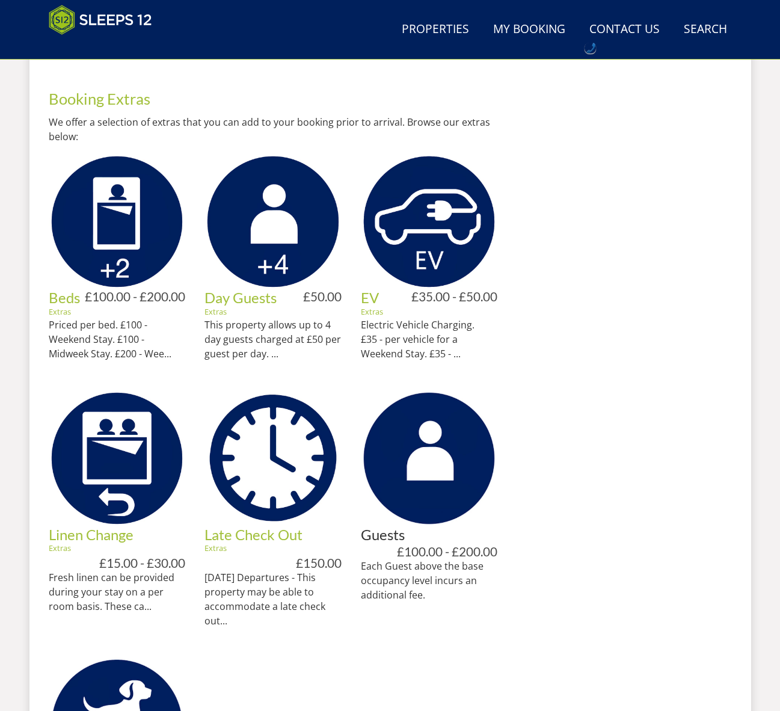
scroll to position [526, 0]
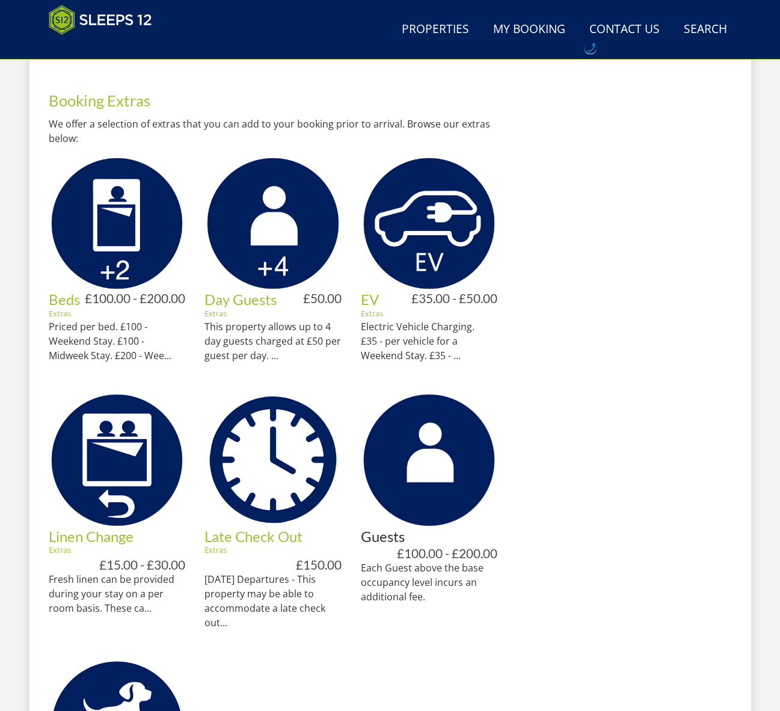
click at [666, 255] on div at bounding box center [624, 466] width 215 height 795
click at [443, 487] on img at bounding box center [429, 460] width 137 height 137
click at [415, 584] on p "Each Guest above the base occupancy level incurs an additional fee." at bounding box center [429, 582] width 137 height 43
click at [416, 585] on p "Each Guest above the base occupancy level incurs an additional fee." at bounding box center [429, 582] width 137 height 43
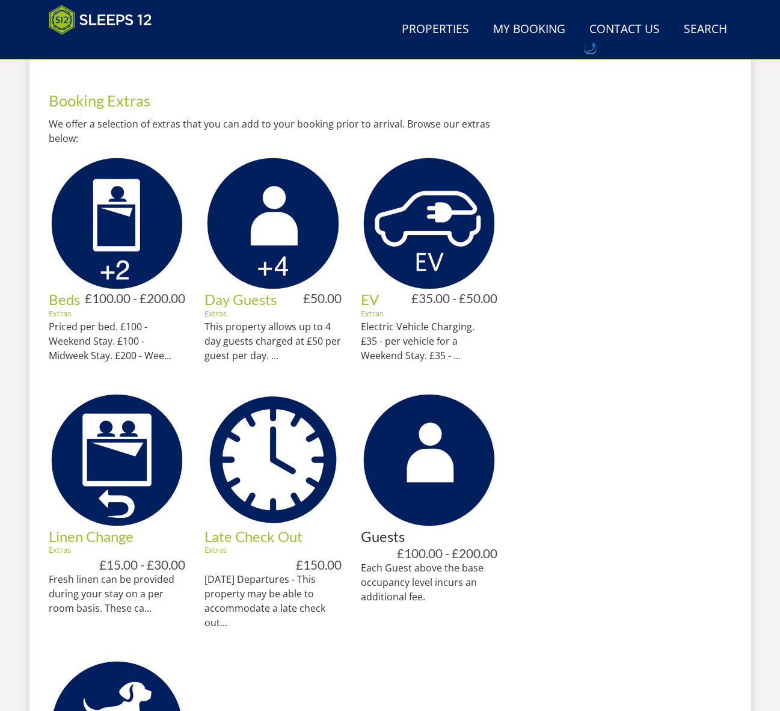
click at [455, 600] on p "Each Guest above the base occupancy level incurs an additional fee." at bounding box center [429, 582] width 137 height 43
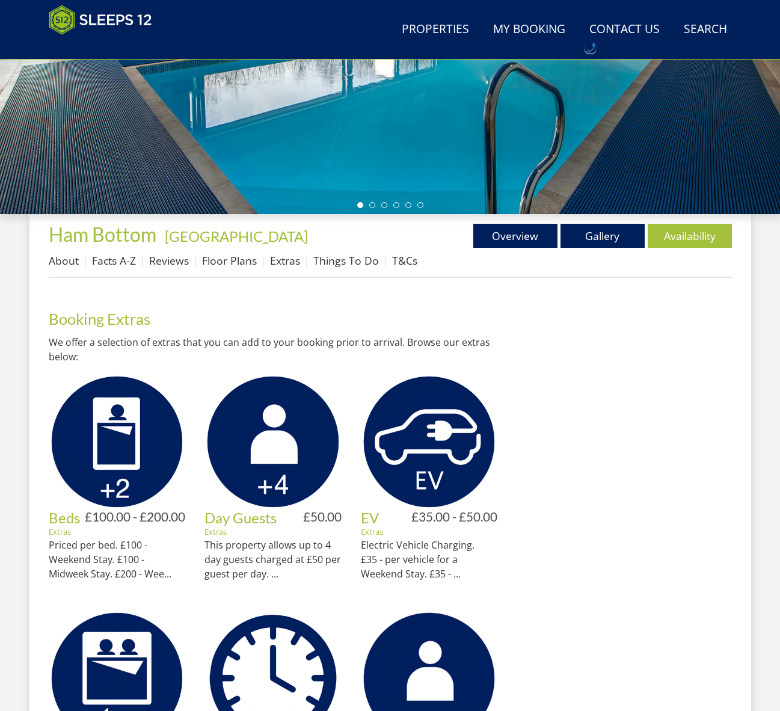
scroll to position [464, 0]
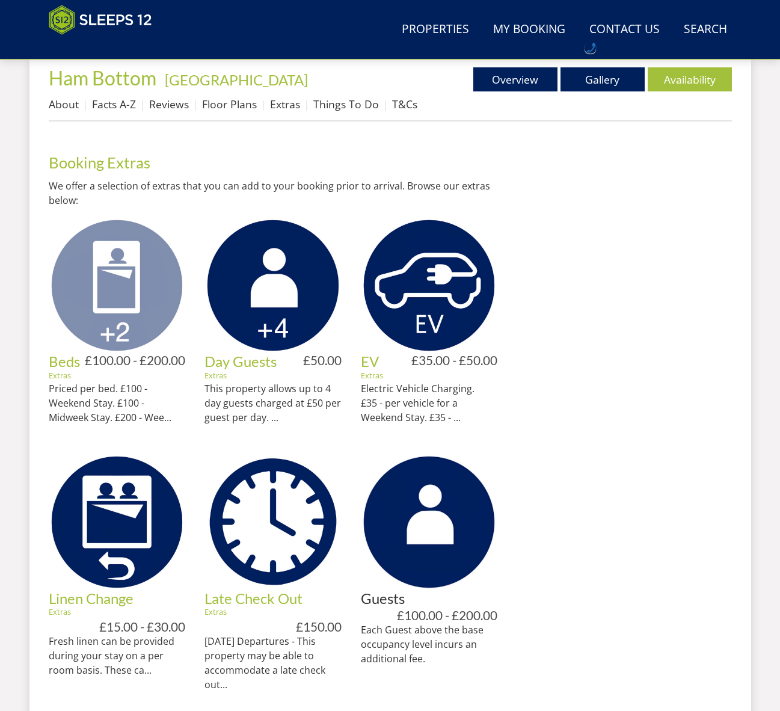
click at [128, 332] on img at bounding box center [117, 285] width 137 height 137
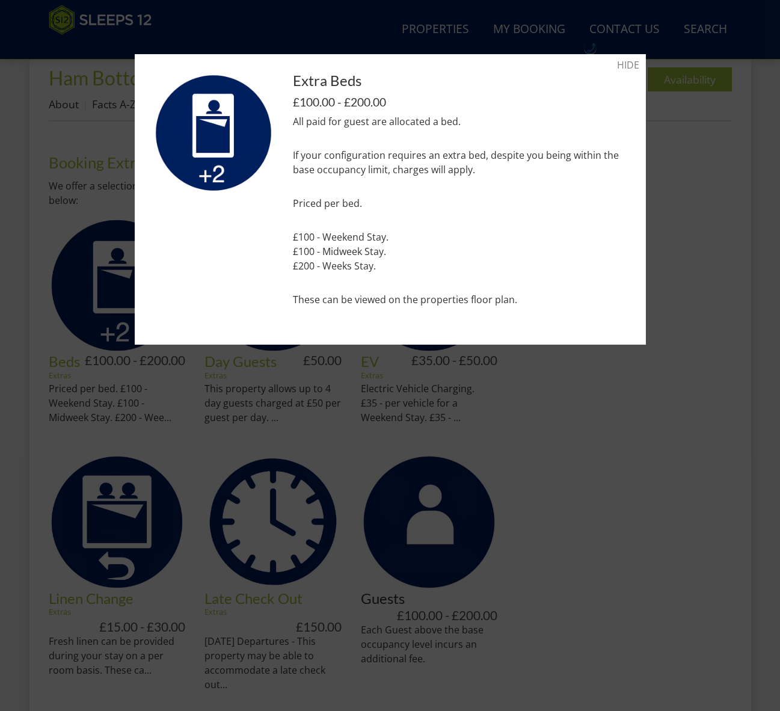
click at [666, 464] on div at bounding box center [390, 355] width 780 height 711
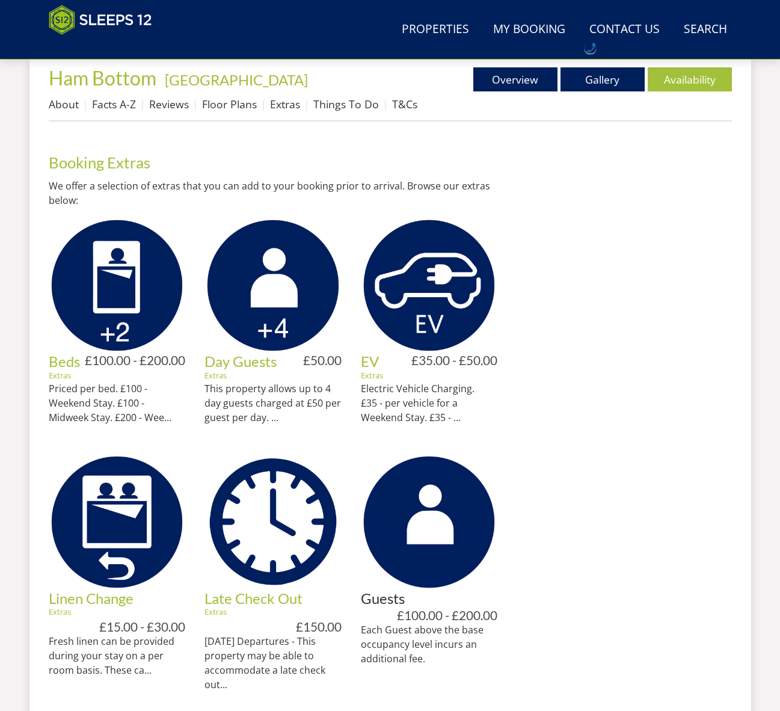
click at [416, 549] on img at bounding box center [429, 521] width 137 height 137
click at [284, 526] on img at bounding box center [272, 521] width 137 height 137
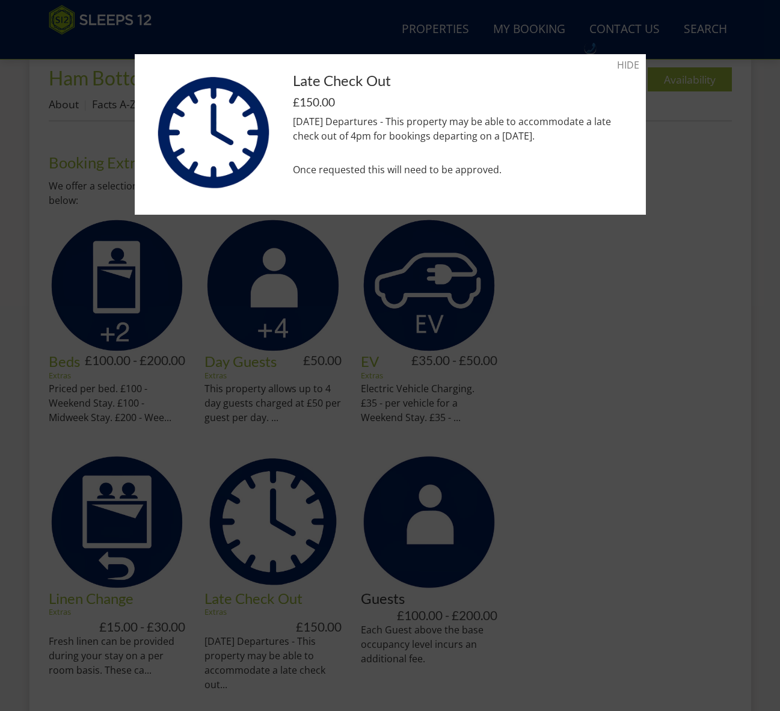
click at [138, 515] on div at bounding box center [390, 355] width 780 height 711
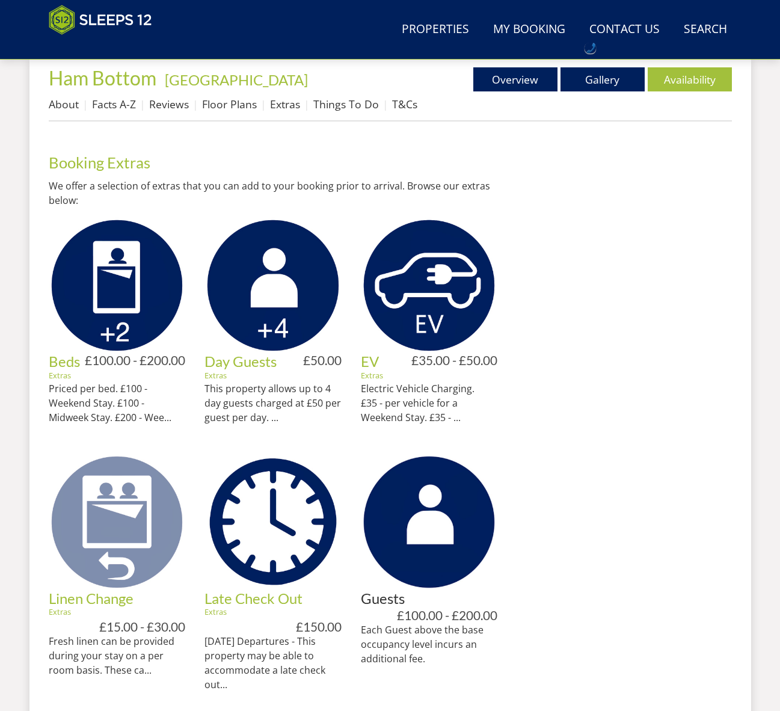
click at [138, 515] on img at bounding box center [117, 521] width 137 height 137
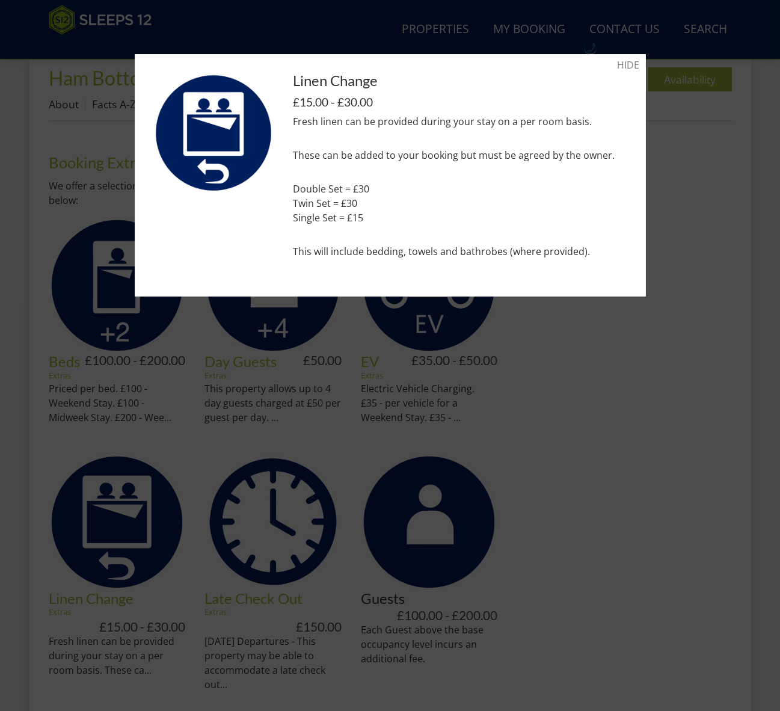
click at [722, 456] on div at bounding box center [390, 355] width 780 height 711
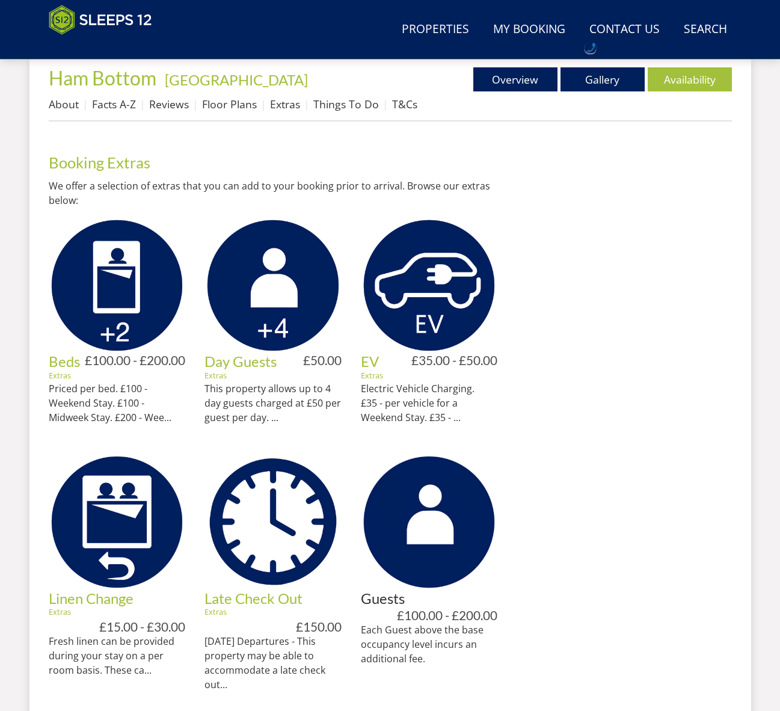
click at [552, 464] on div at bounding box center [624, 528] width 215 height 795
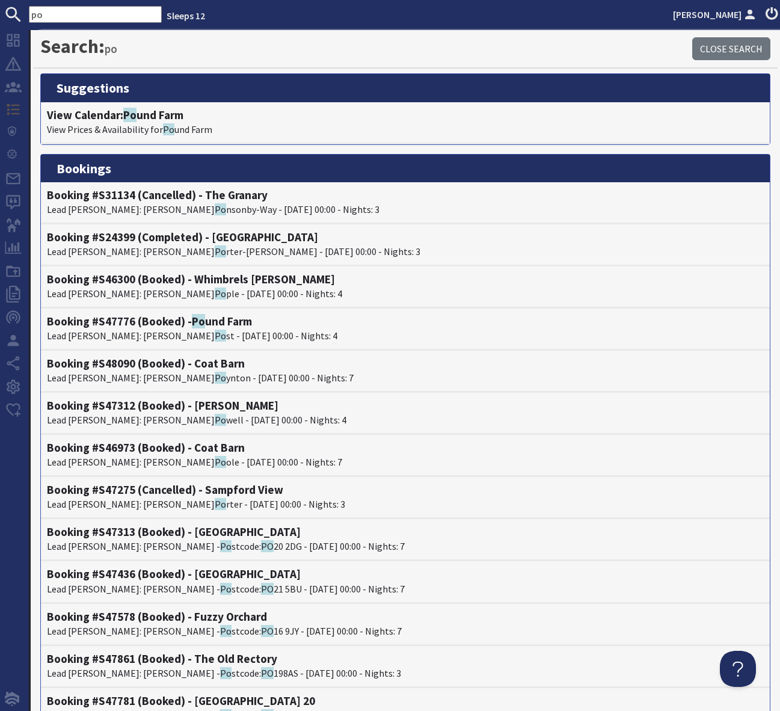
scroll to position [817, 0]
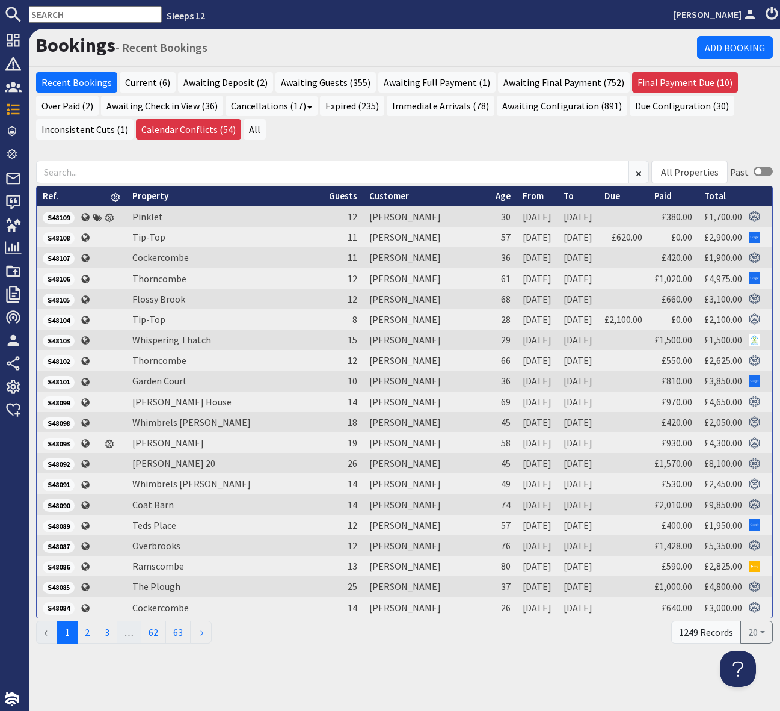
click at [50, 9] on input "text" at bounding box center [95, 14] width 133 height 17
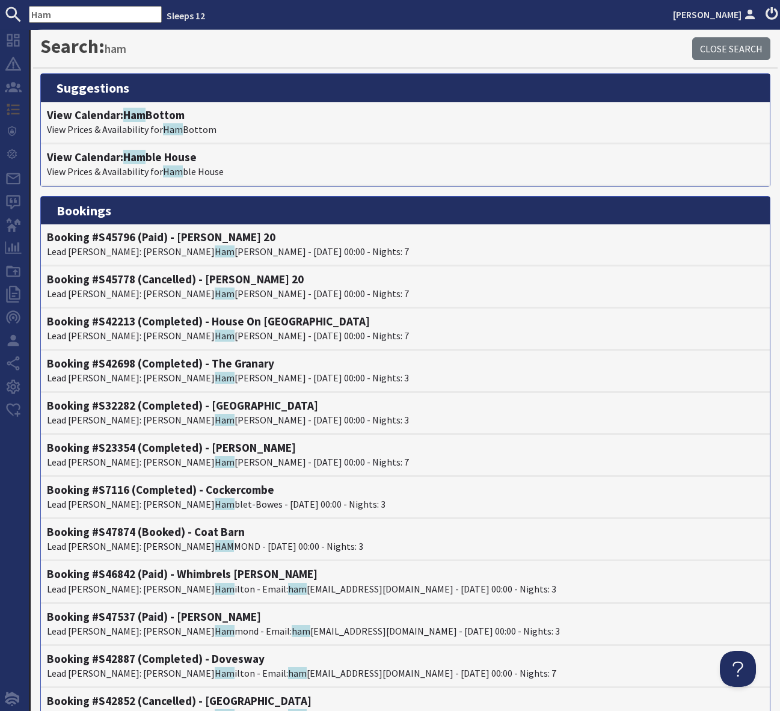
drag, startPoint x: 60, startPoint y: 16, endPoint x: 19, endPoint y: 14, distance: 40.9
click at [19, 14] on form "Ham" at bounding box center [81, 14] width 162 height 17
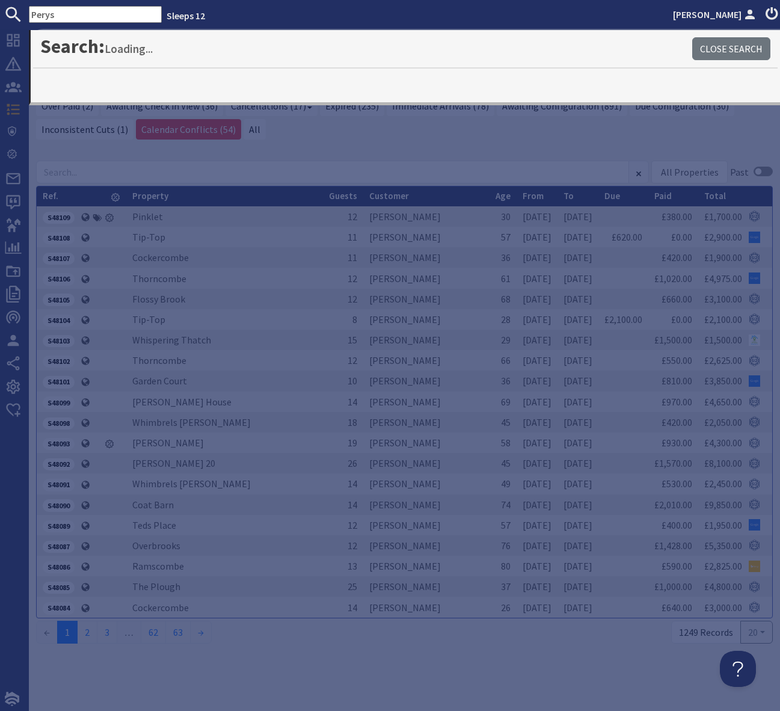
type input "Perys"
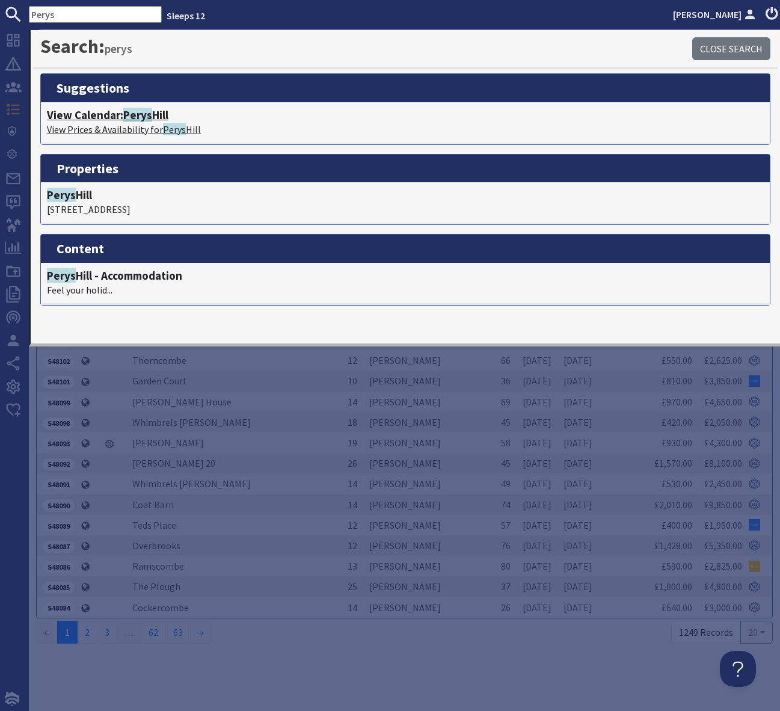
click at [161, 112] on h4 "View Calendar: [PERSON_NAME]" at bounding box center [405, 115] width 717 height 14
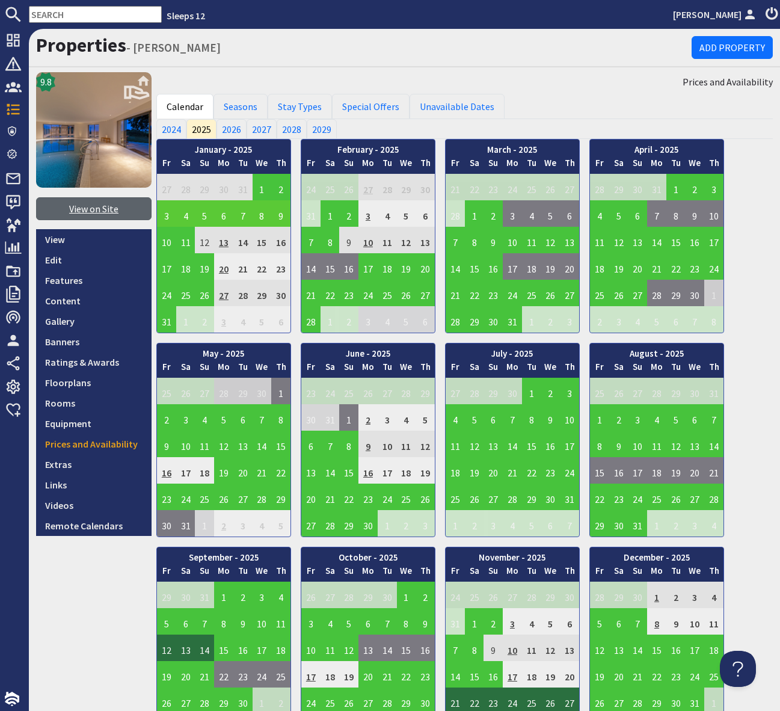
click at [111, 215] on link "View on Site" at bounding box center [93, 208] width 115 height 23
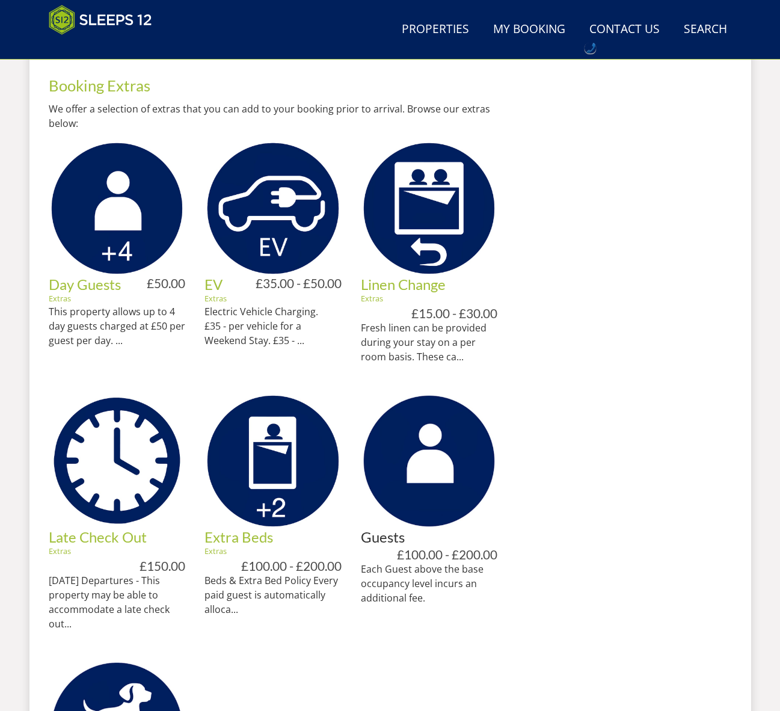
scroll to position [535, 0]
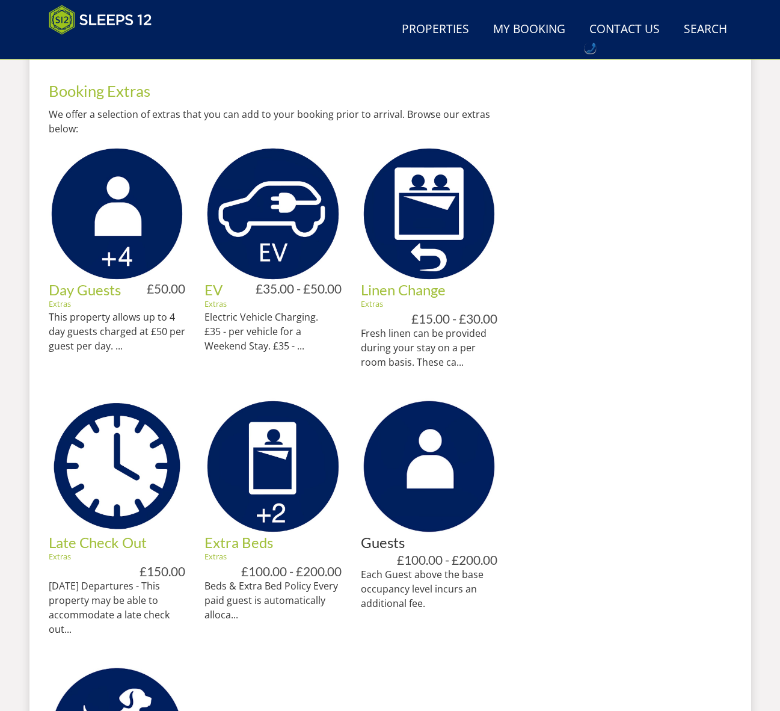
click at [140, 306] on small "Extras" at bounding box center [97, 303] width 96 height 11
click at [134, 319] on p "This property allows up to 4 day guests charged at £50 per guest per day. ..." at bounding box center [117, 331] width 137 height 43
click at [401, 579] on p "Each Guest above the base occupancy level incurs an additional fee." at bounding box center [429, 588] width 137 height 43
drag, startPoint x: 436, startPoint y: 440, endPoint x: 437, endPoint y: 454, distance: 13.9
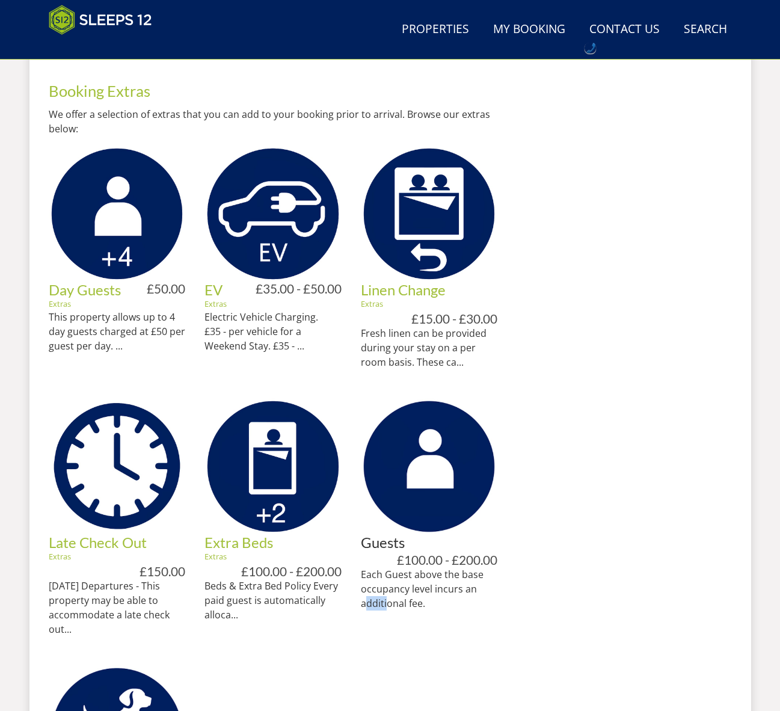
click at [436, 441] on img at bounding box center [429, 466] width 137 height 137
click at [437, 454] on img at bounding box center [429, 466] width 137 height 137
click at [475, 657] on ul "Day Guests Extras £50.00 This property allows up to 4 day guests charged at £50…" at bounding box center [273, 508] width 449 height 725
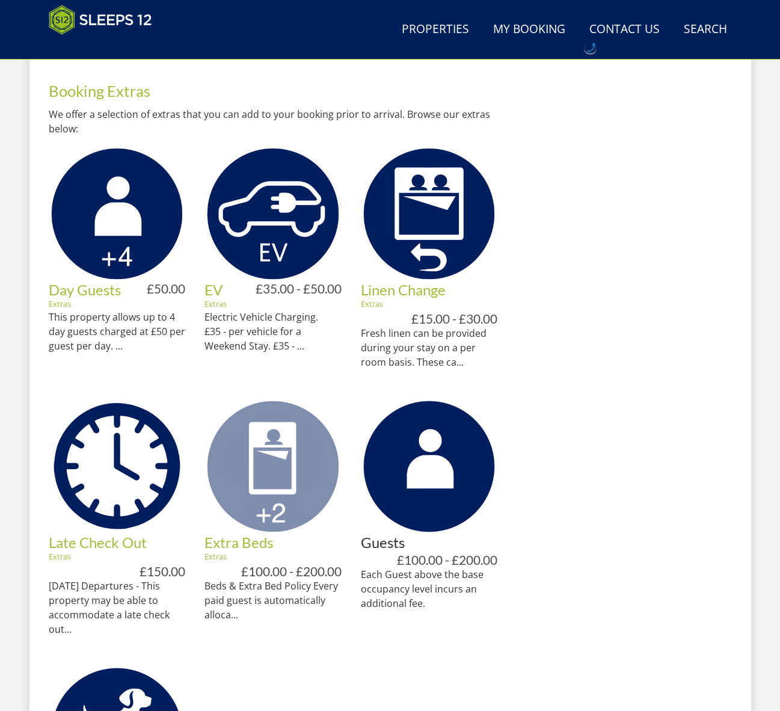
click at [288, 492] on img at bounding box center [272, 466] width 137 height 137
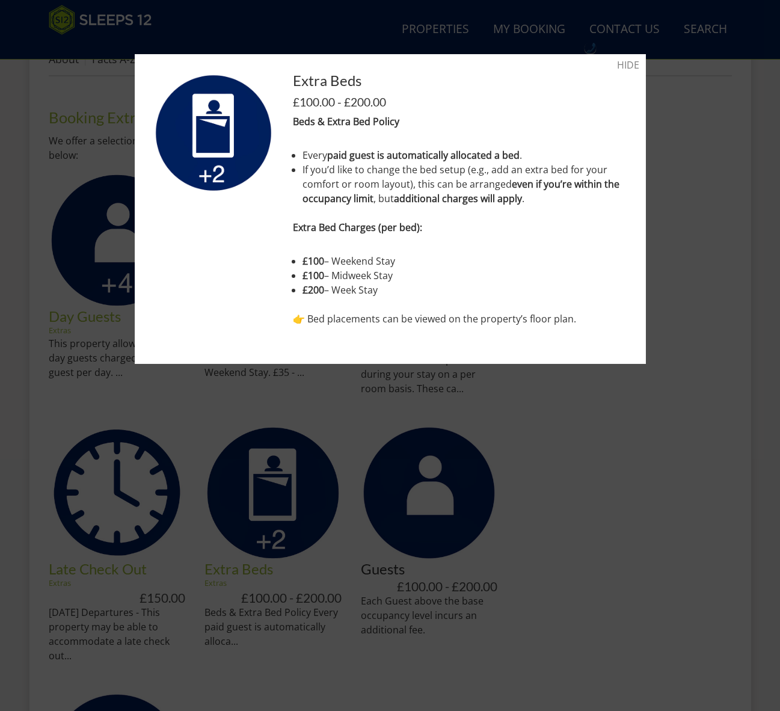
scroll to position [481, 0]
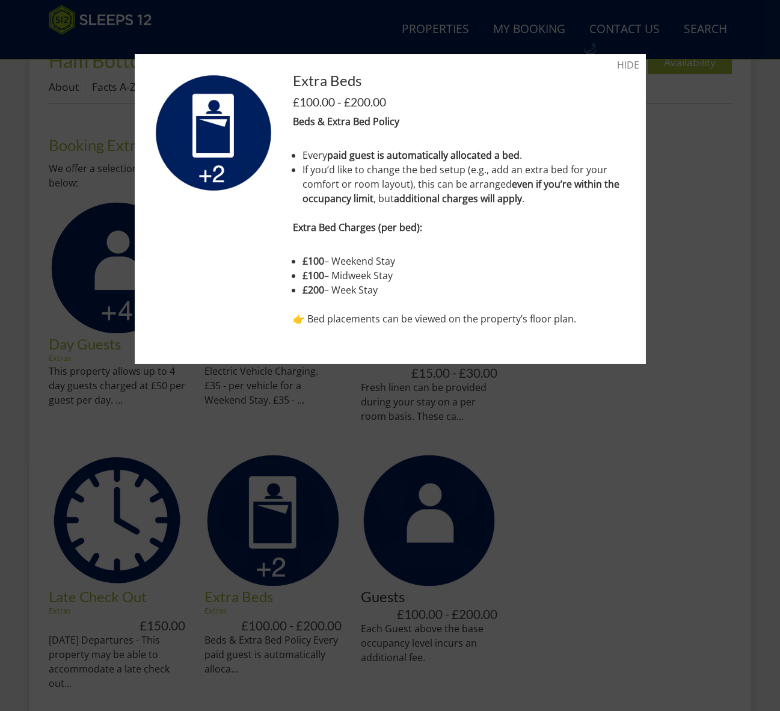
click at [595, 478] on div at bounding box center [390, 355] width 780 height 711
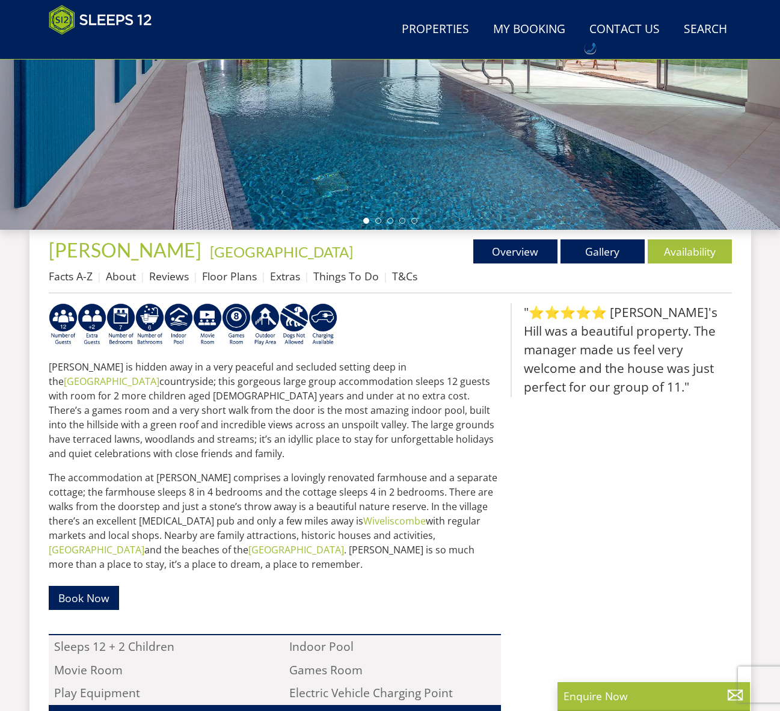
scroll to position [292, 0]
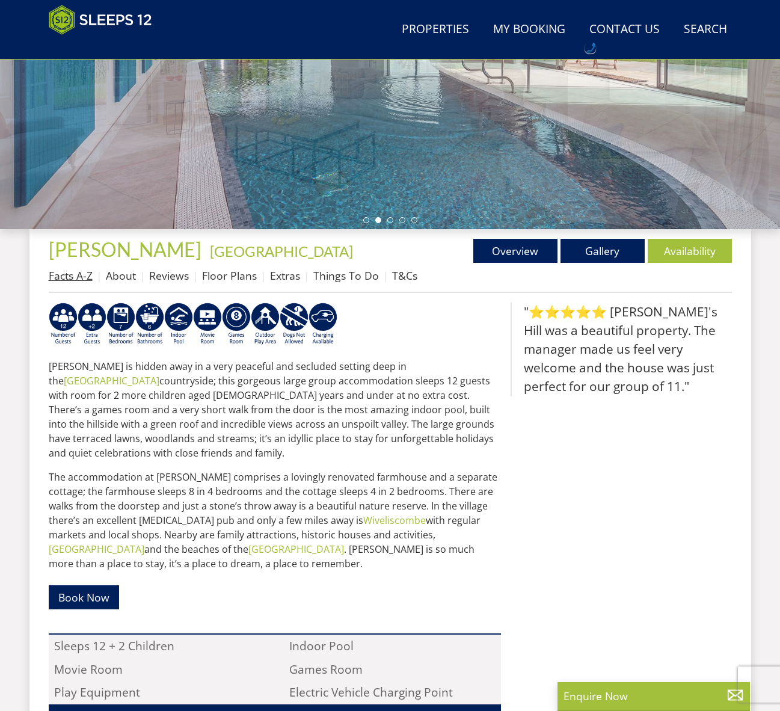
click at [72, 277] on link "Facts A-Z" at bounding box center [71, 275] width 44 height 14
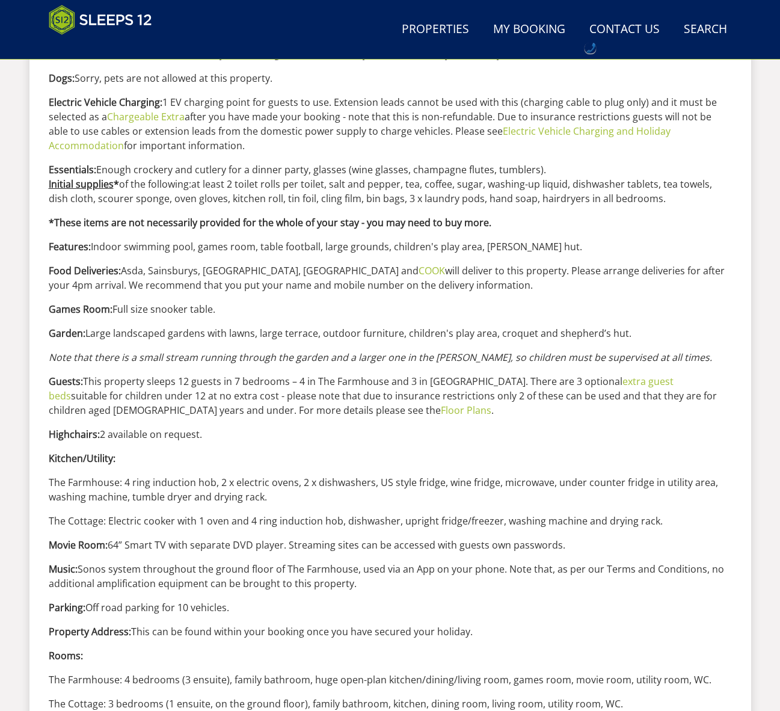
scroll to position [853, 0]
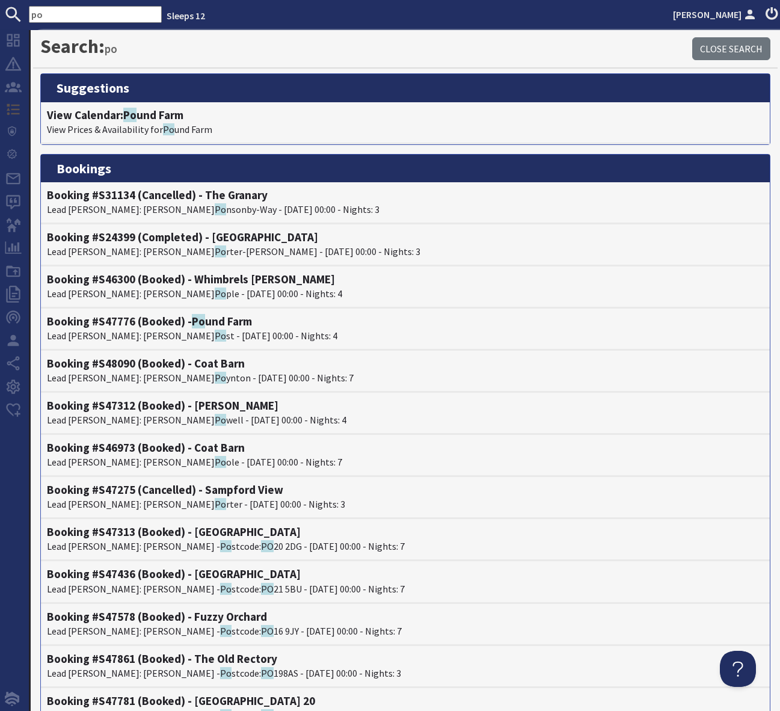
scroll to position [817, 0]
drag, startPoint x: 53, startPoint y: 16, endPoint x: 27, endPoint y: 14, distance: 25.9
click at [27, 14] on form "po" at bounding box center [81, 14] width 162 height 17
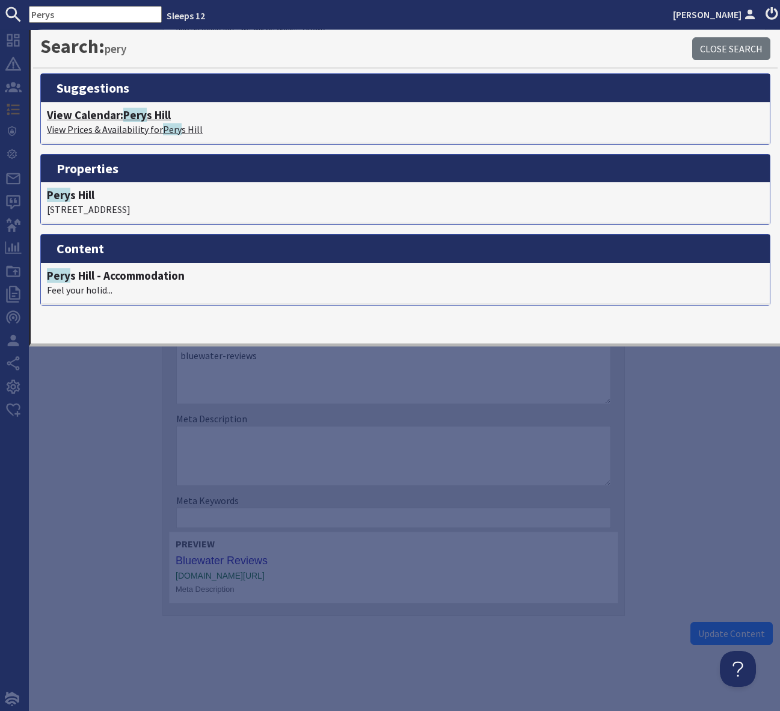
type input "Perys"
click at [141, 115] on span "Perys" at bounding box center [137, 115] width 29 height 14
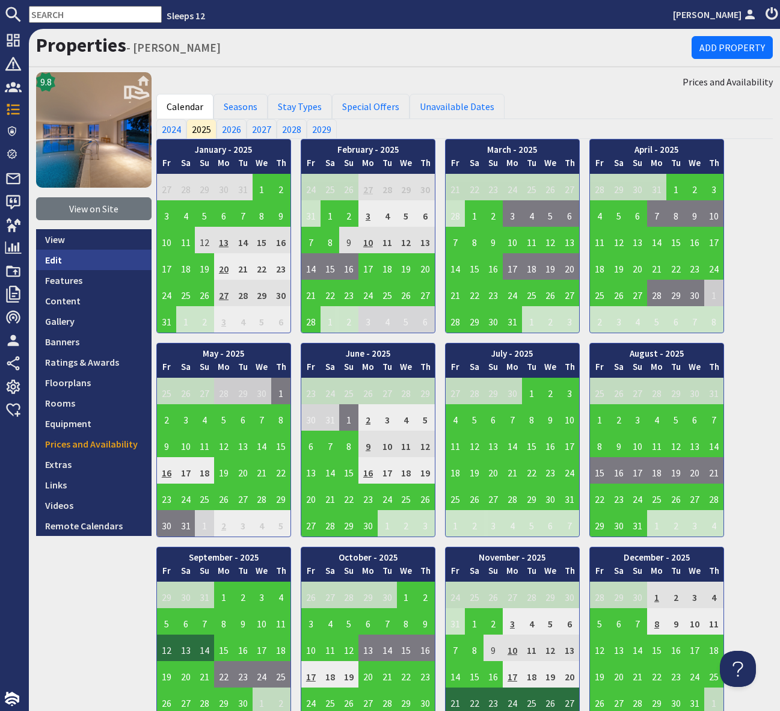
click at [74, 260] on link "Edit" at bounding box center [93, 260] width 115 height 20
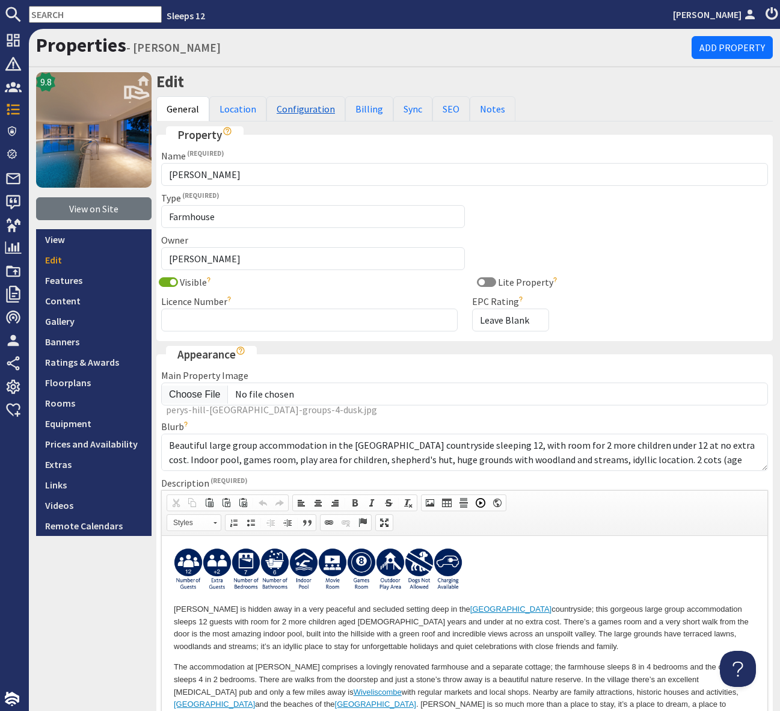
click at [313, 106] on link "Configuration" at bounding box center [305, 108] width 79 height 25
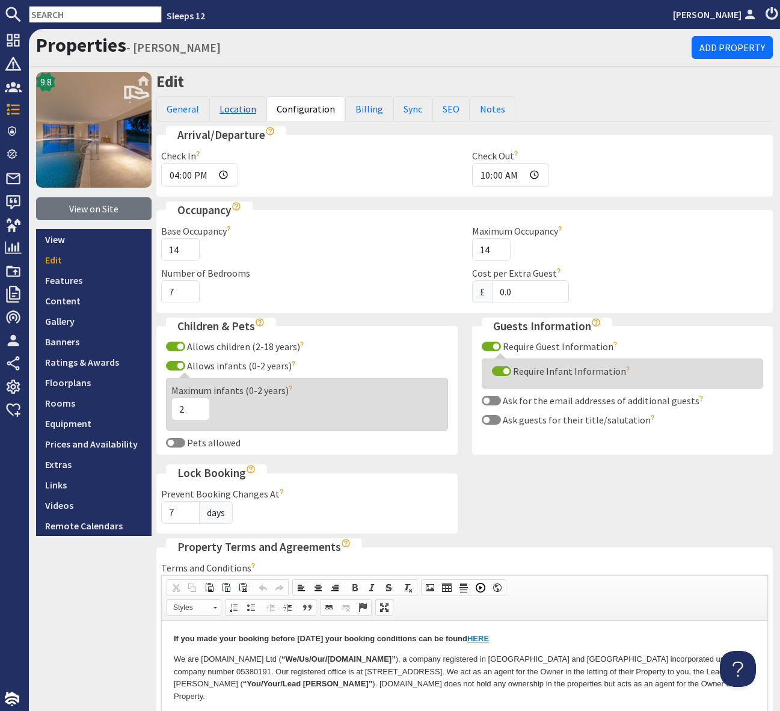
click at [241, 112] on link "Location" at bounding box center [237, 108] width 57 height 25
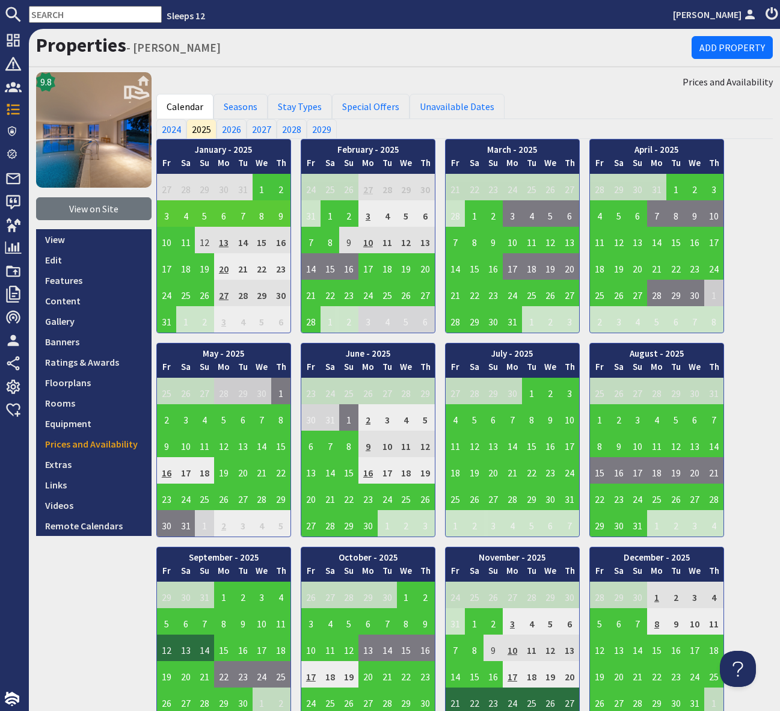
drag, startPoint x: 48, startPoint y: 2, endPoint x: 50, endPoint y: 14, distance: 11.6
click at [48, 4] on nav "Sleeps 12 [PERSON_NAME]" at bounding box center [390, 14] width 780 height 29
click at [52, 20] on input "text" at bounding box center [95, 14] width 133 height 17
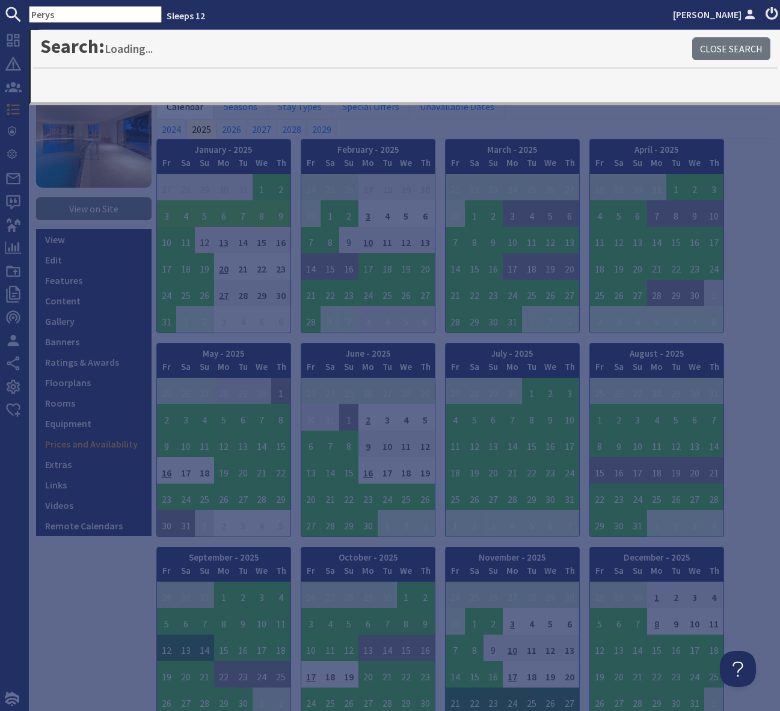
type input "Perys"
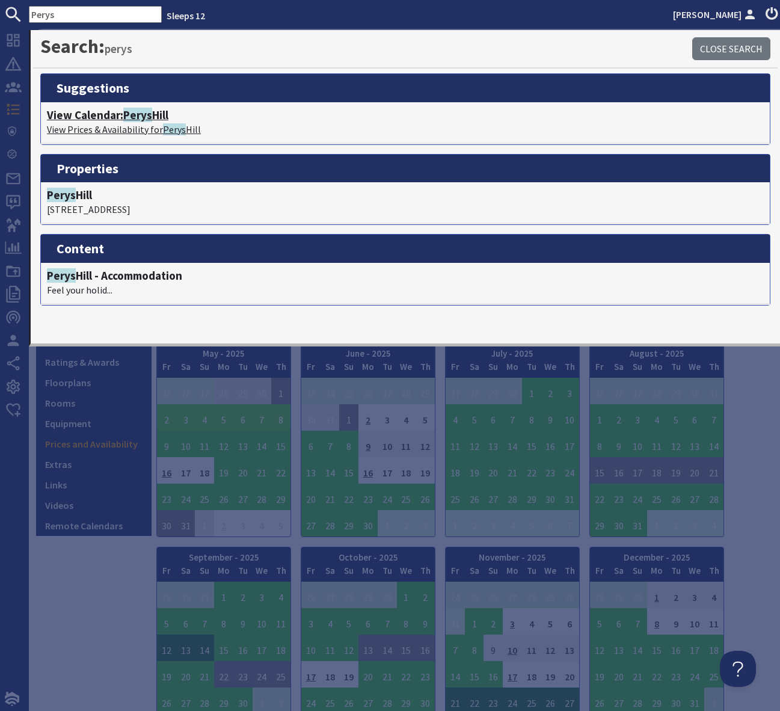
click at [171, 113] on h4 "View Calendar: [PERSON_NAME]" at bounding box center [405, 115] width 717 height 14
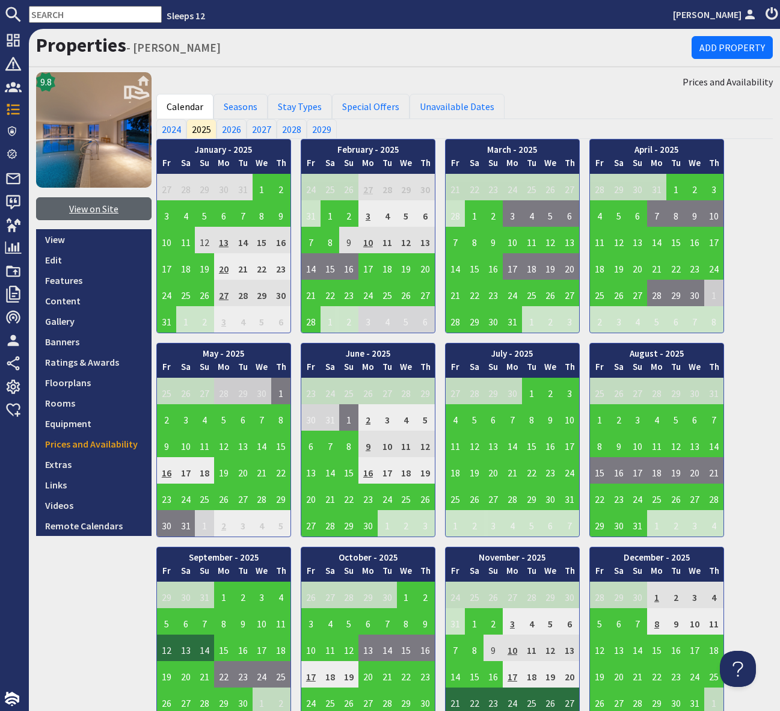
click at [91, 211] on link "View on Site" at bounding box center [93, 208] width 115 height 23
click at [0, 0] on div "Sleeps 12 Simone Pocock Dashboard Notifications 0 Agency Dashboard Bookings 0 S…" at bounding box center [390, 355] width 780 height 711
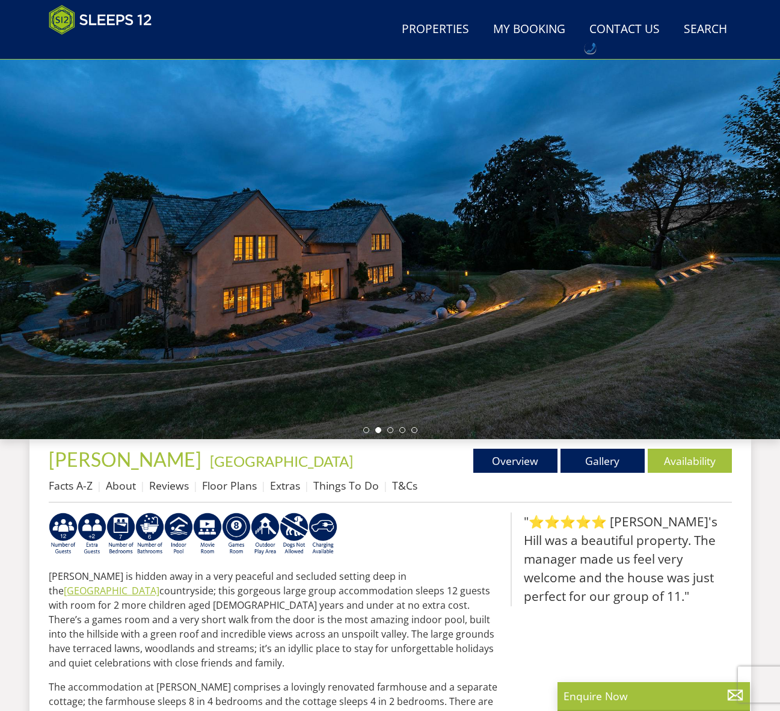
scroll to position [85, 0]
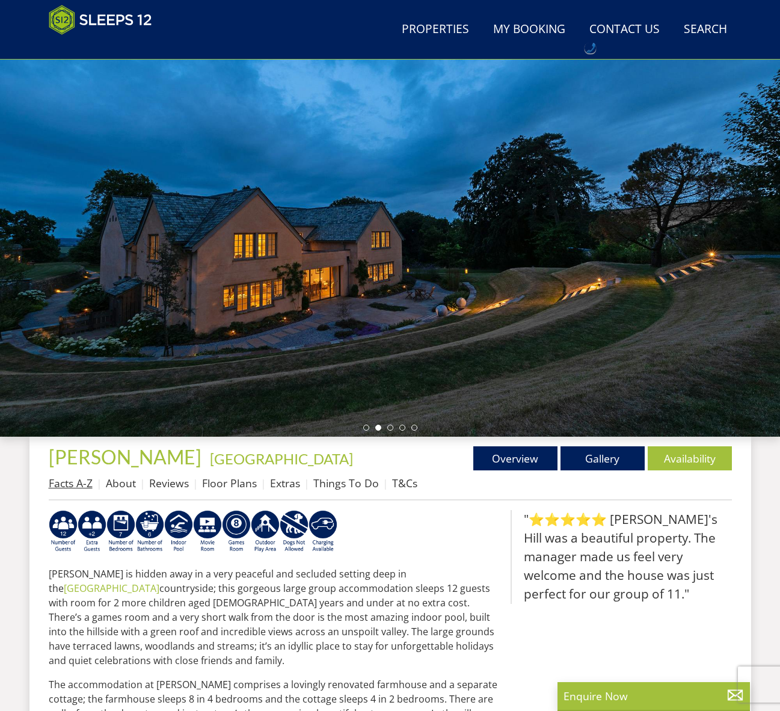
click at [66, 481] on link "Facts A-Z" at bounding box center [71, 483] width 44 height 14
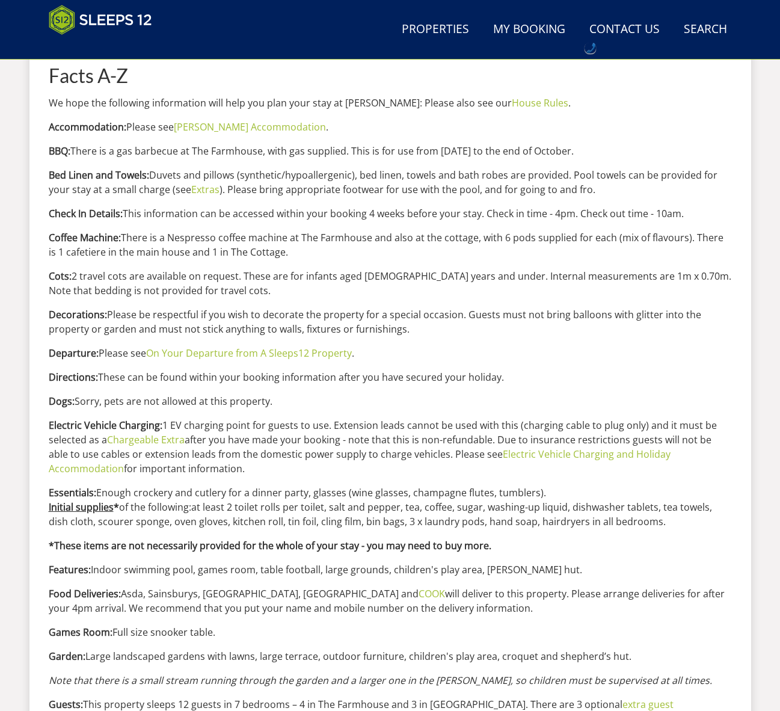
scroll to position [523, 0]
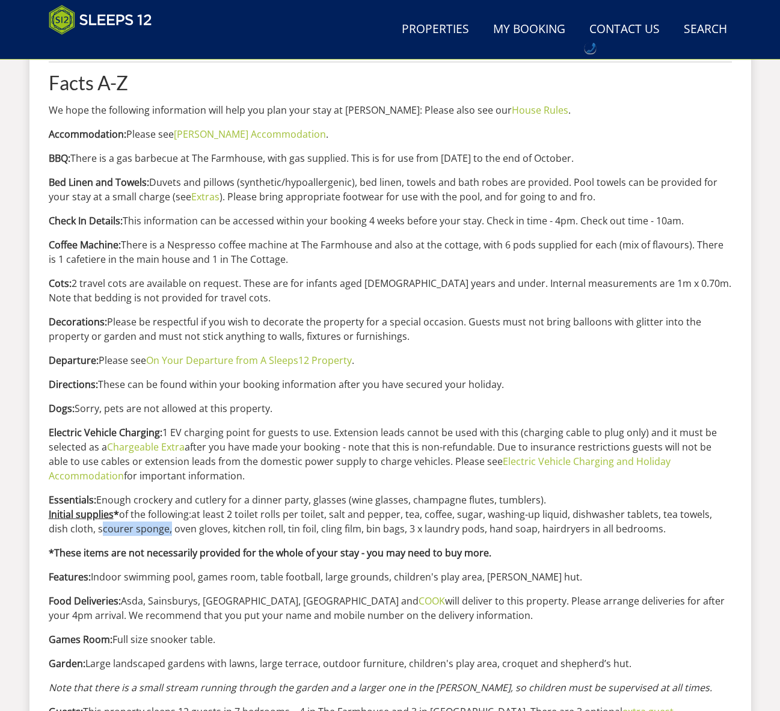
drag, startPoint x: 75, startPoint y: 530, endPoint x: 146, endPoint y: 531, distance: 71.0
click at [146, 531] on p "Essentials: Enough crockery and cutlery for a dinner party, glasses (wine glass…" at bounding box center [390, 514] width 683 height 43
copy p "scourer sponge"
click at [533, 549] on p "*These items are not necessarily provided for the whole of your stay - you may …" at bounding box center [390, 553] width 683 height 14
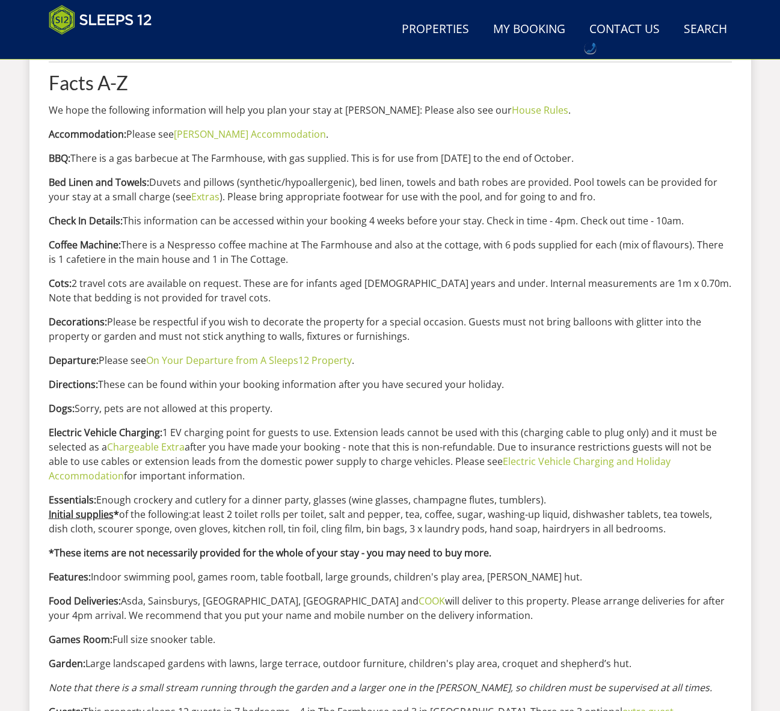
scroll to position [526, 0]
